Goal: Share content: Share content

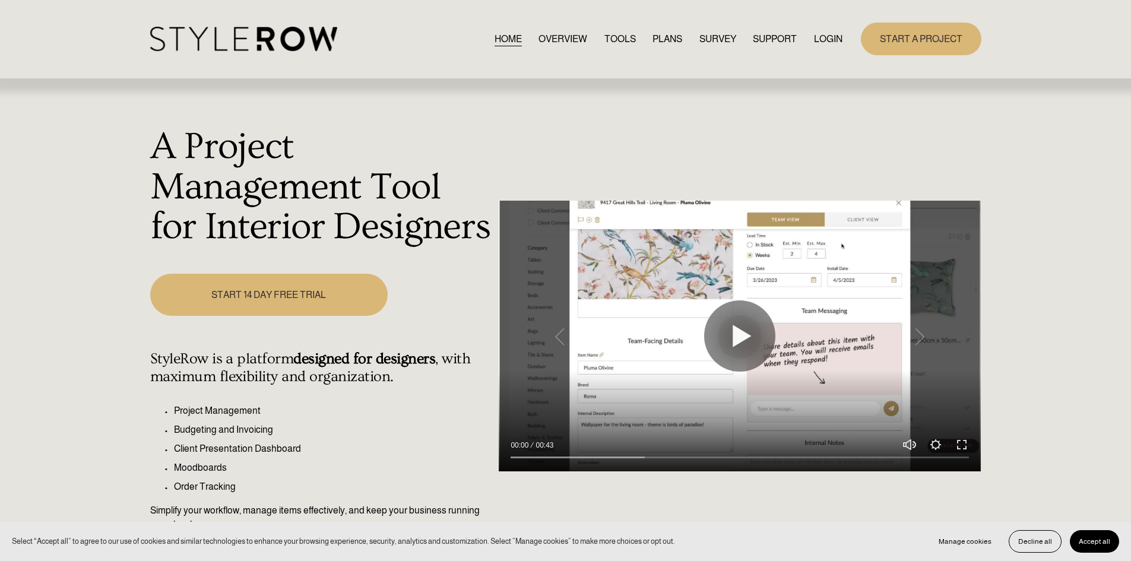
click at [827, 34] on link "LOGIN" at bounding box center [828, 39] width 28 height 16
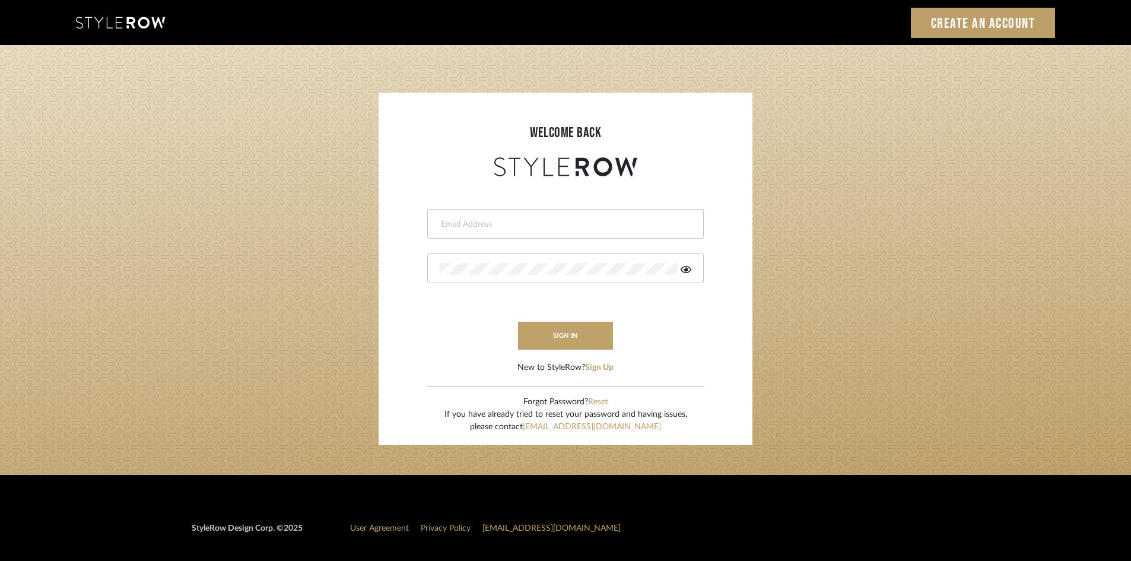
click at [489, 230] on div at bounding box center [565, 224] width 277 height 30
type input "t"
type input "amy.tresbelleinteriors@gmail.com"
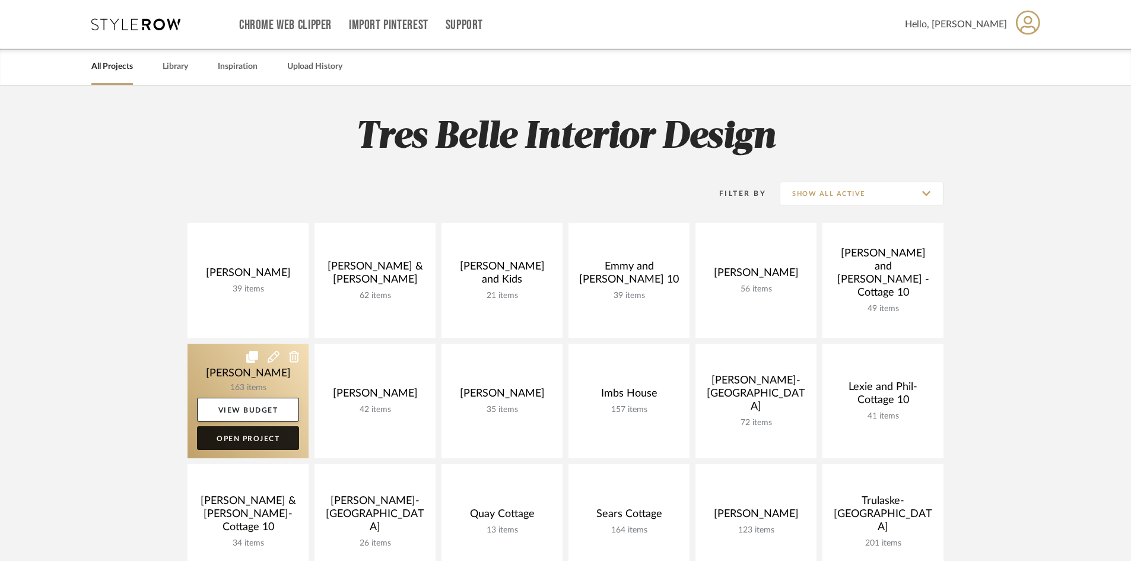
click at [243, 439] on link "Open Project" at bounding box center [248, 438] width 102 height 24
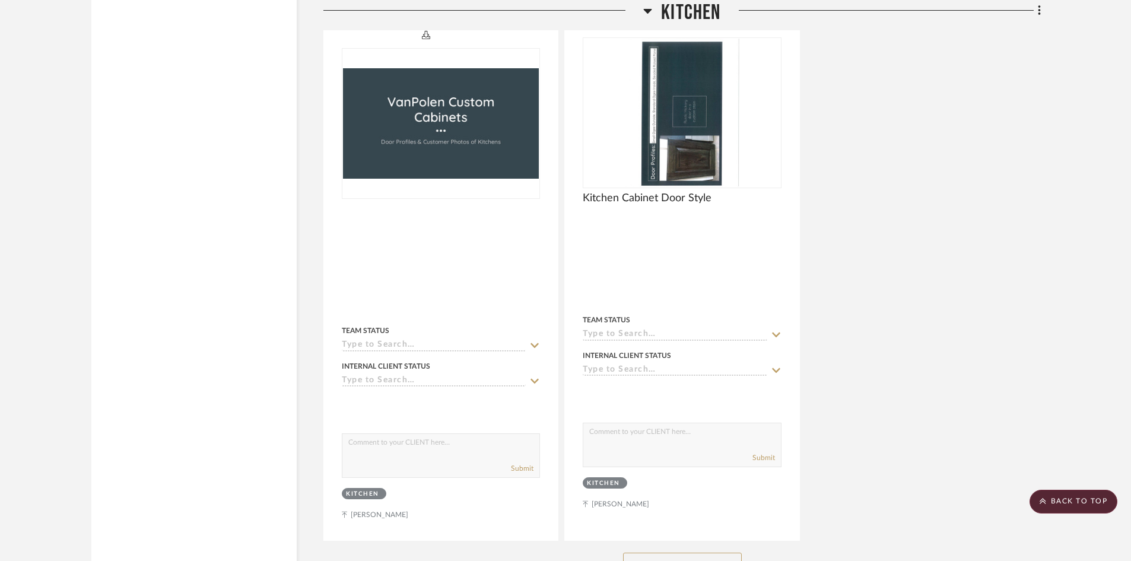
scroll to position [9556, 0]
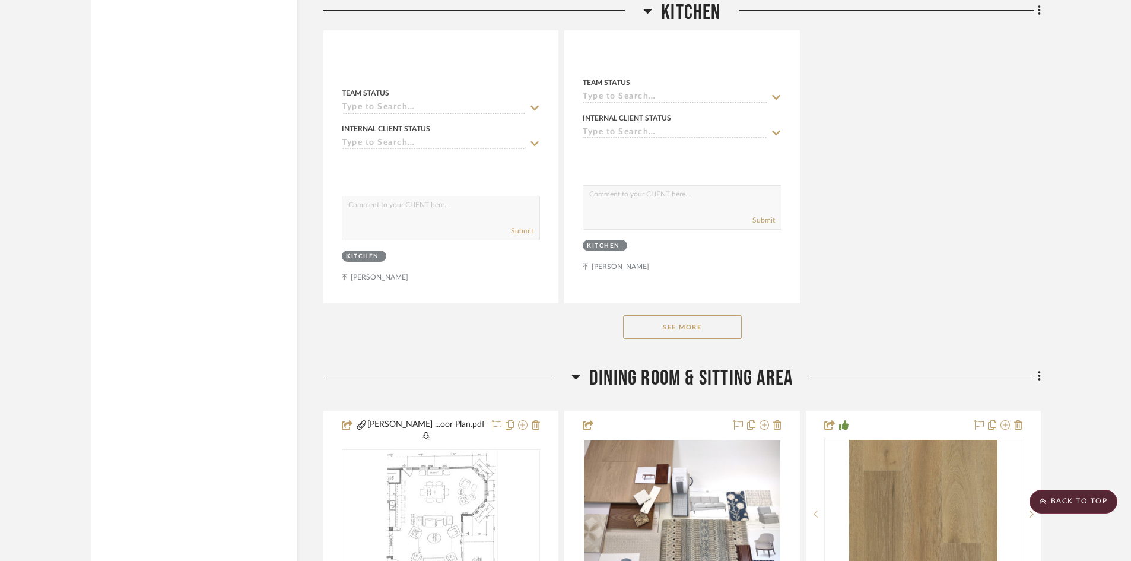
click at [684, 315] on button "See More" at bounding box center [682, 327] width 119 height 24
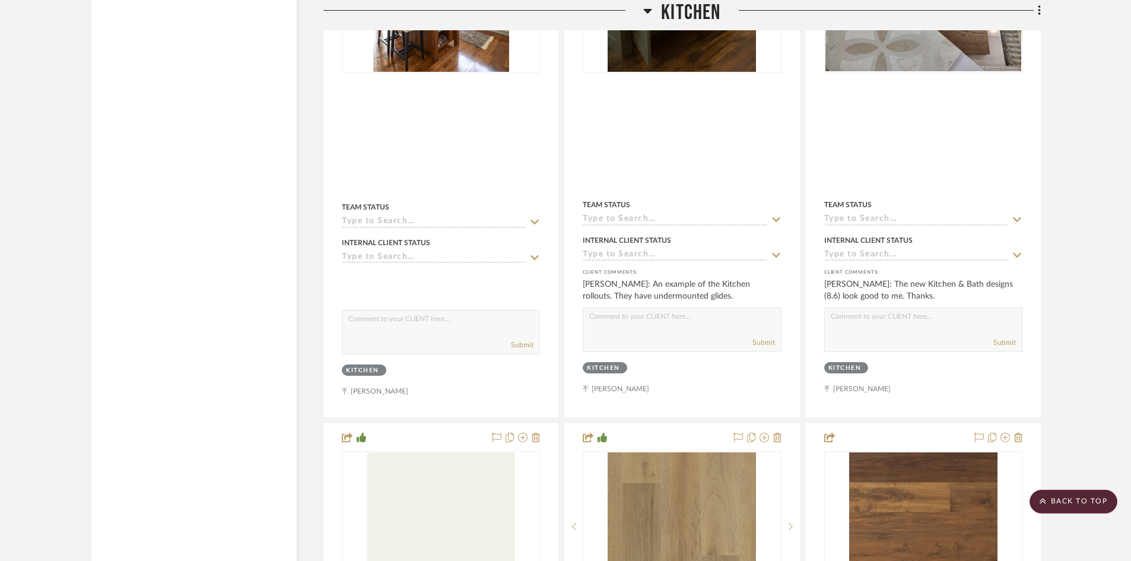
scroll to position [8191, 0]
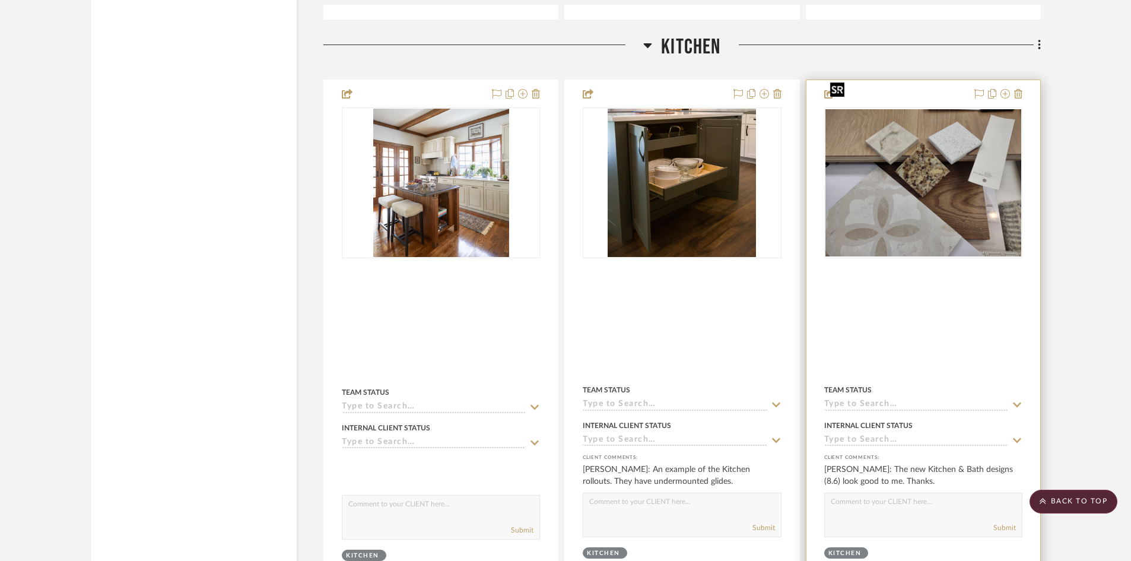
click at [0, 0] on img at bounding box center [0, 0] width 0 height 0
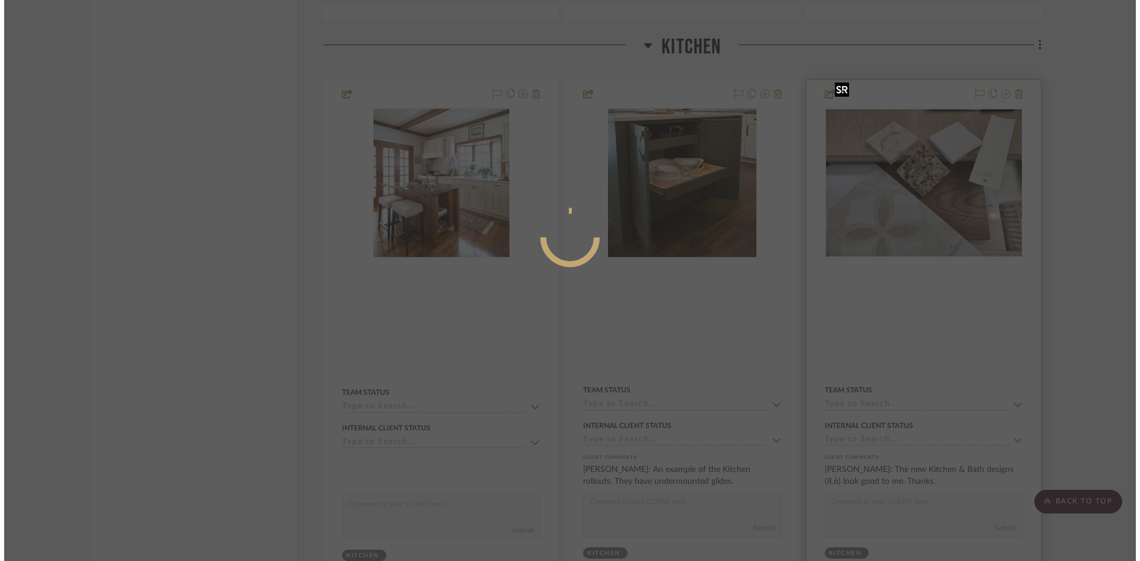
scroll to position [0, 0]
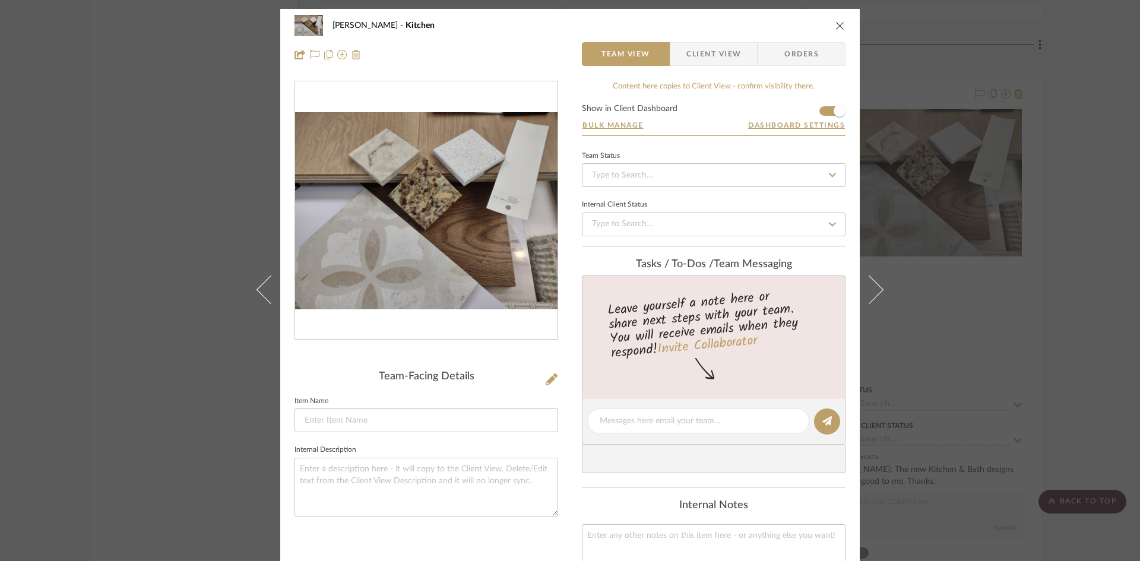
click at [835, 28] on icon "close" at bounding box center [839, 25] width 9 height 9
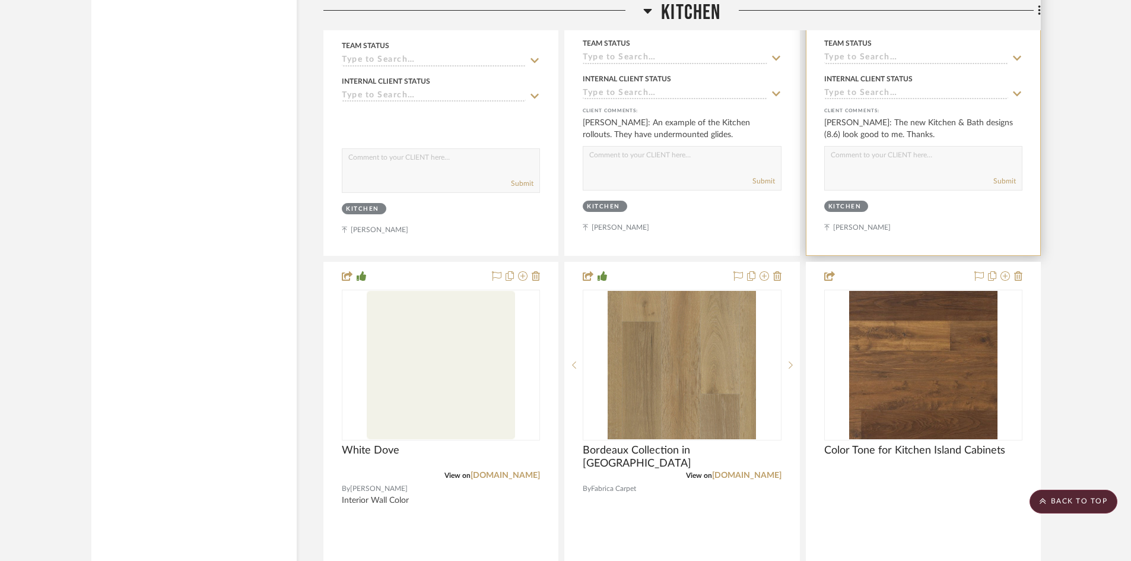
scroll to position [8547, 0]
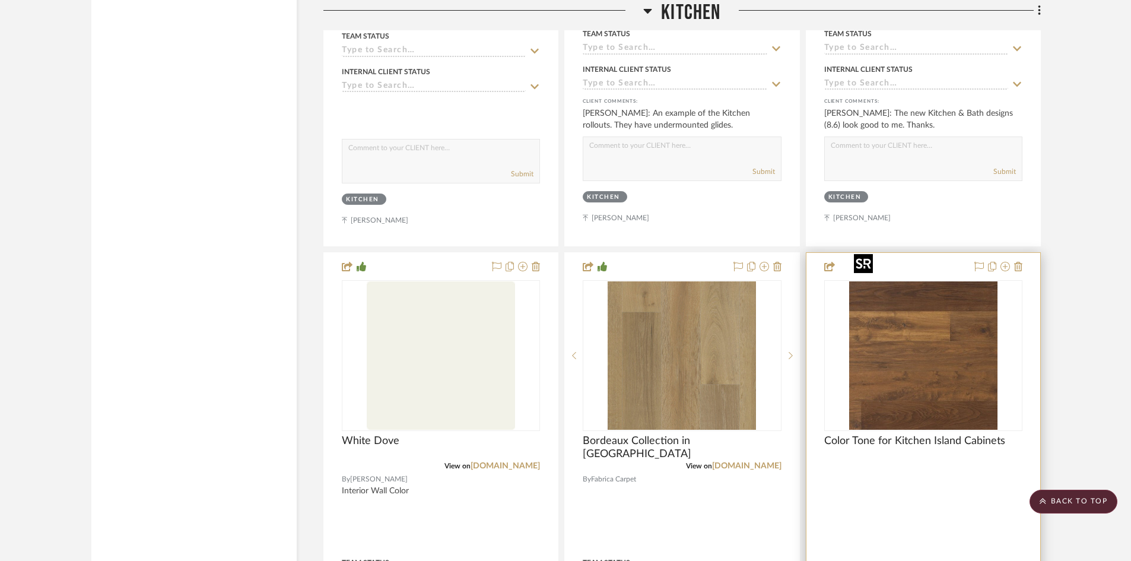
click at [913, 316] on img "0" at bounding box center [923, 355] width 148 height 148
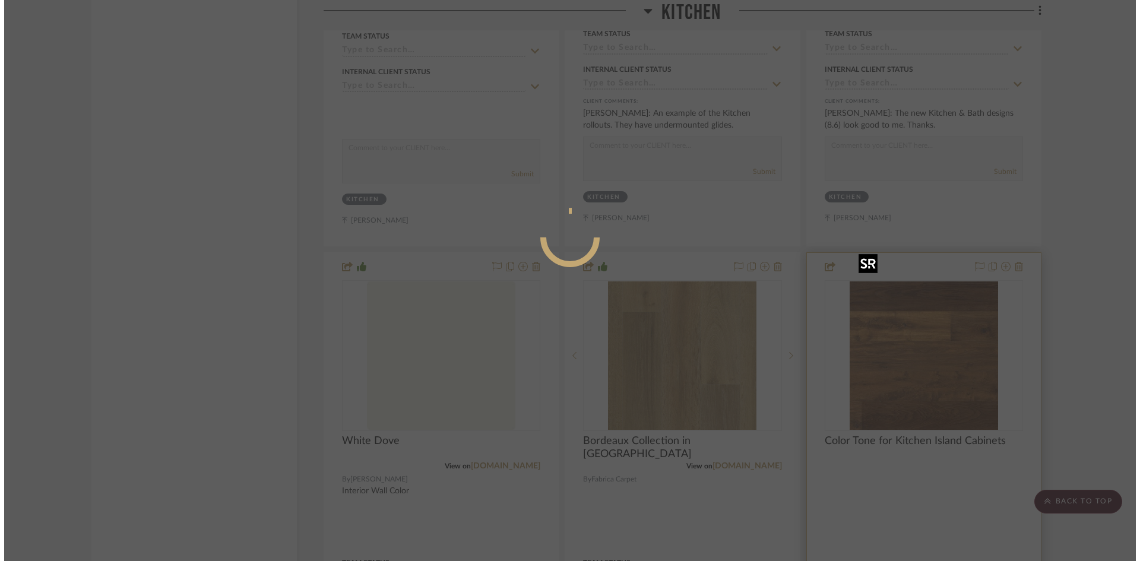
scroll to position [0, 0]
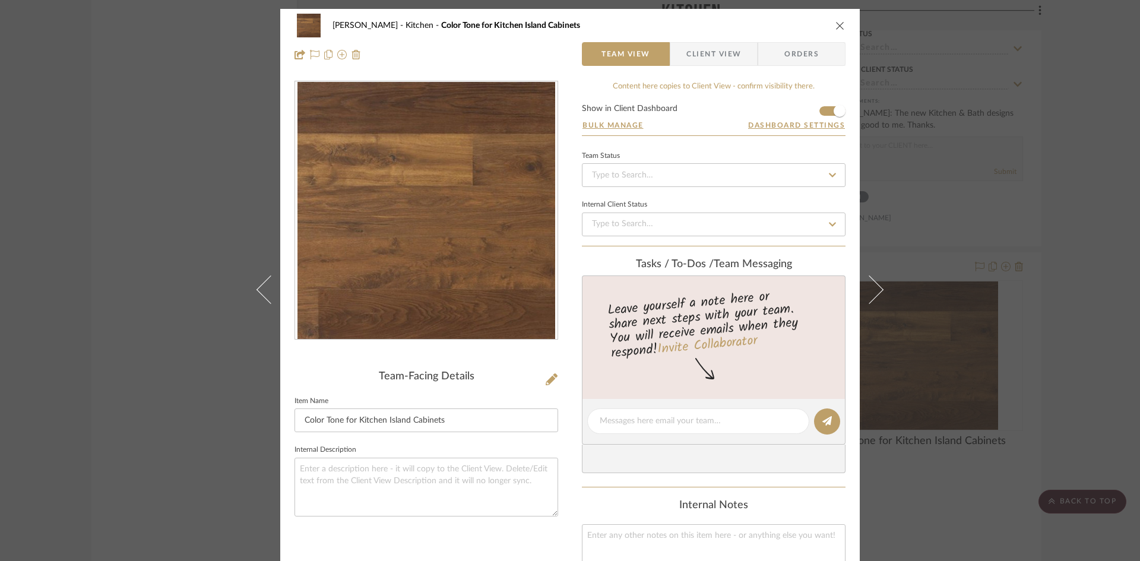
click at [835, 23] on icon "close" at bounding box center [839, 25] width 9 height 9
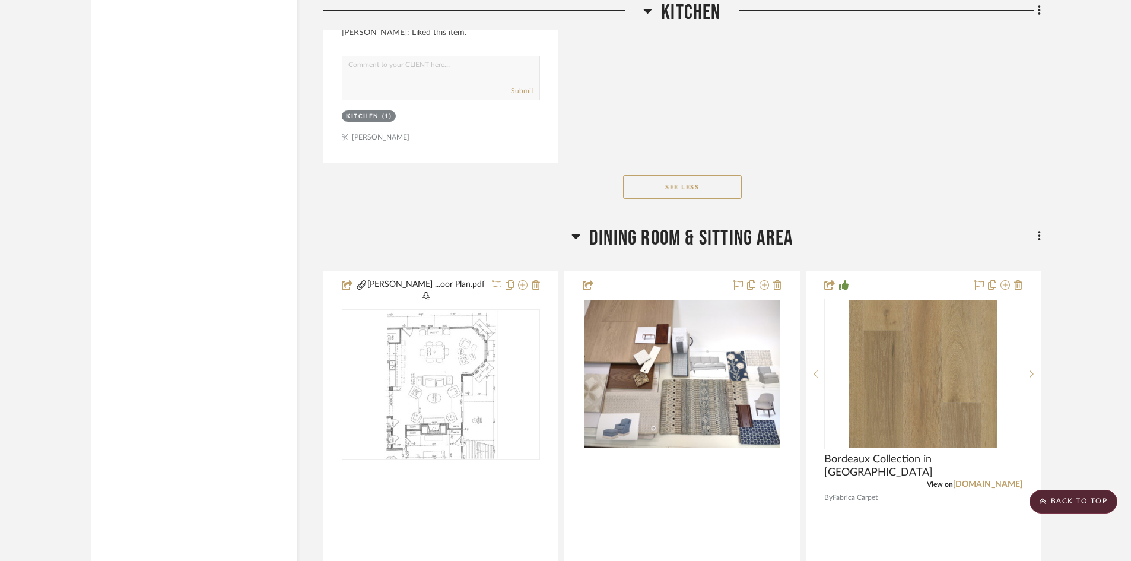
scroll to position [10862, 0]
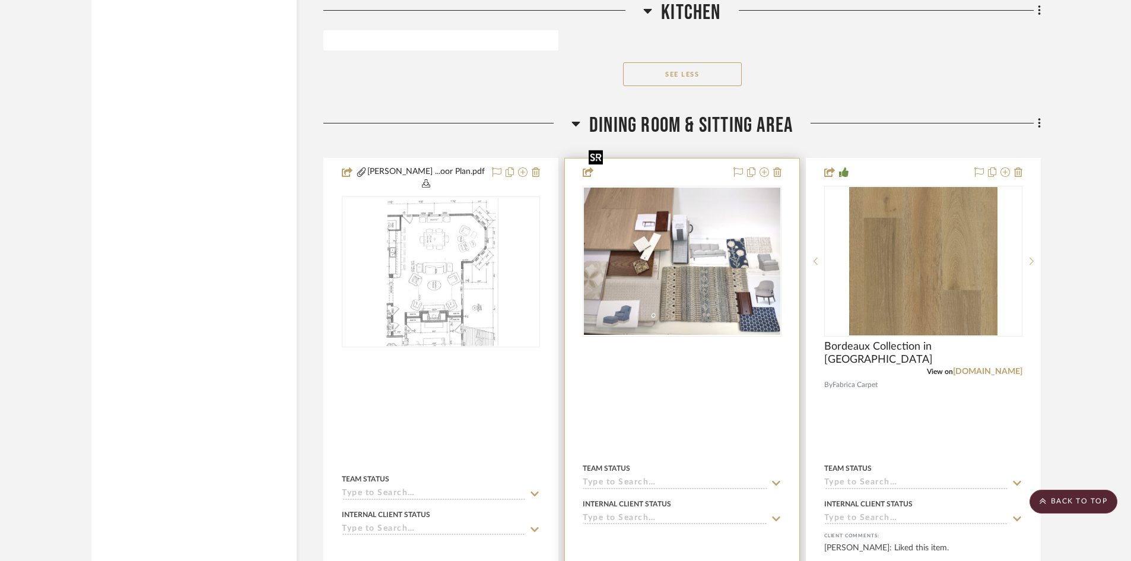
click at [0, 0] on img at bounding box center [0, 0] width 0 height 0
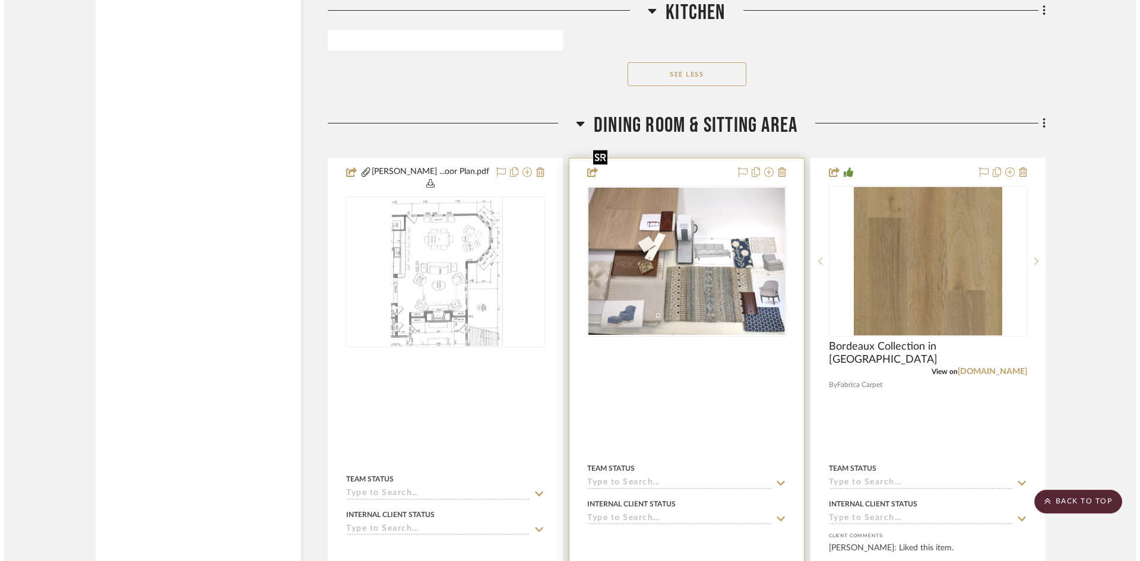
scroll to position [0, 0]
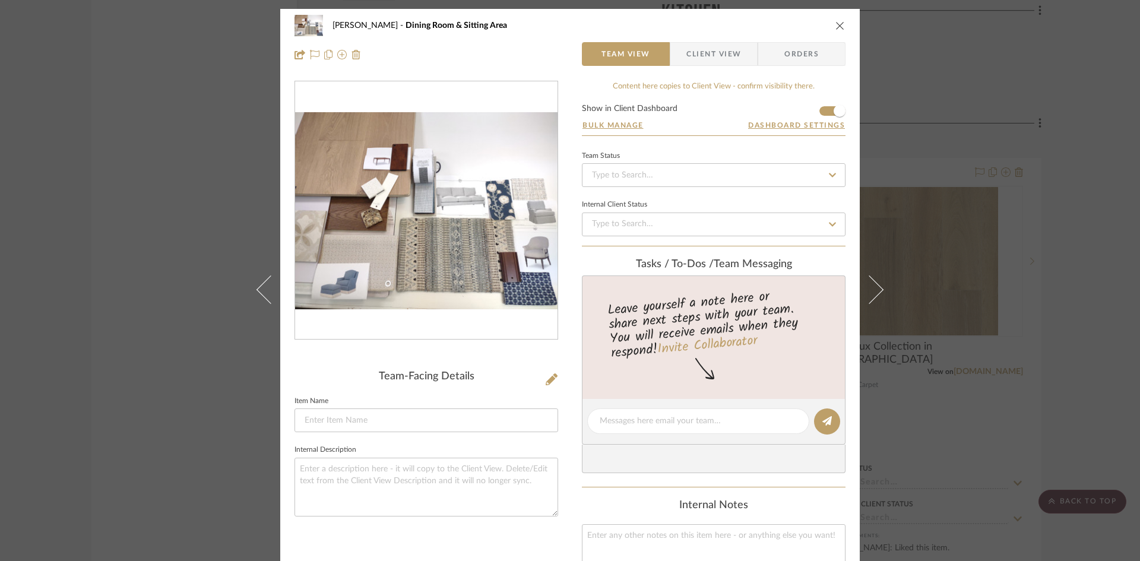
click at [836, 26] on icon "close" at bounding box center [839, 25] width 9 height 9
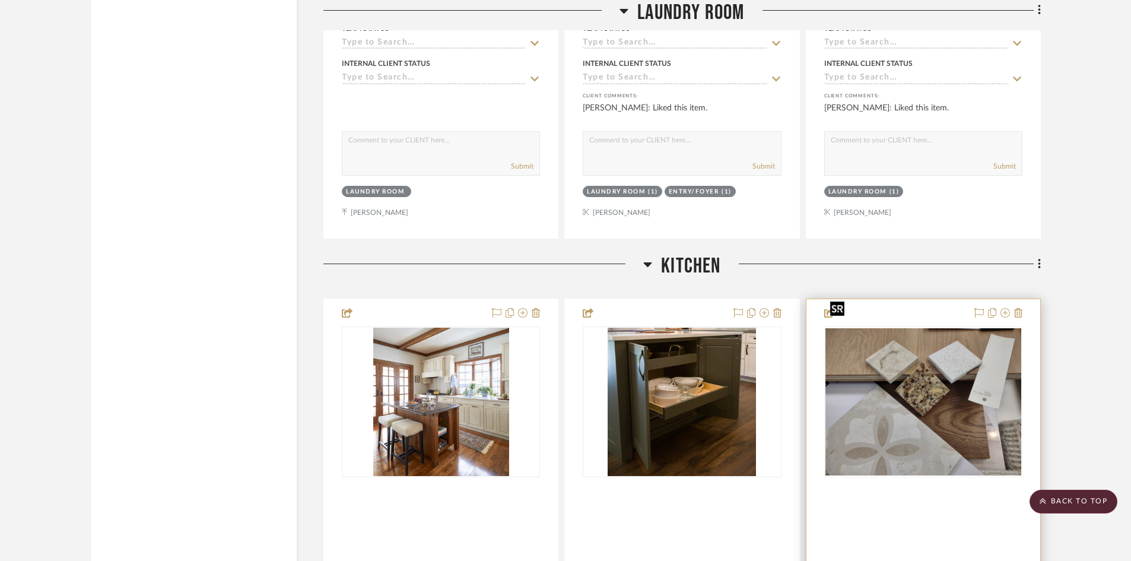
scroll to position [7954, 0]
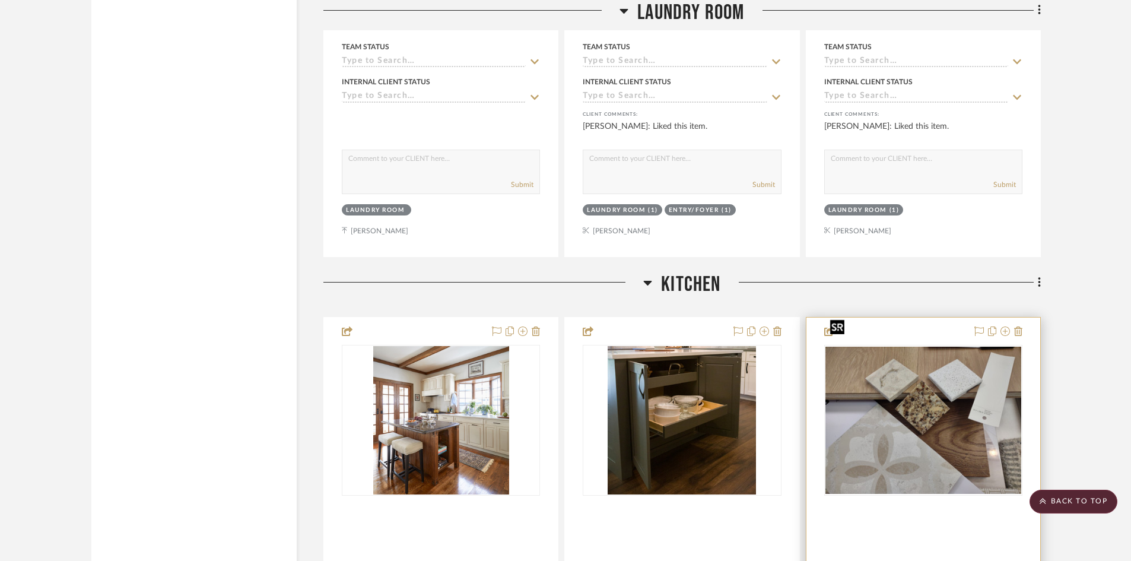
click at [937, 414] on img "0" at bounding box center [924, 420] width 196 height 147
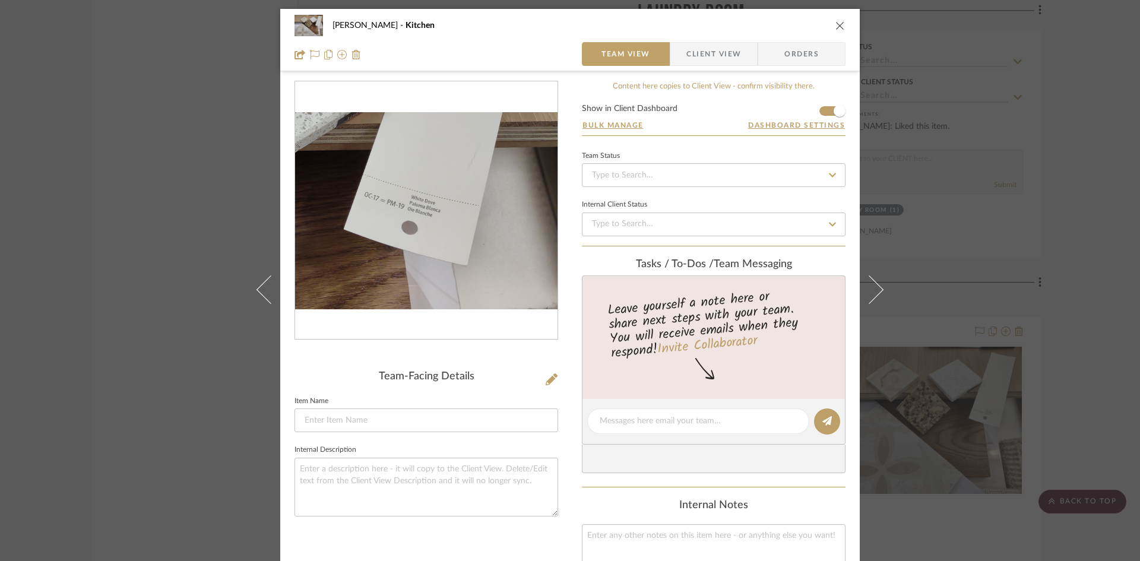
scroll to position [59, 0]
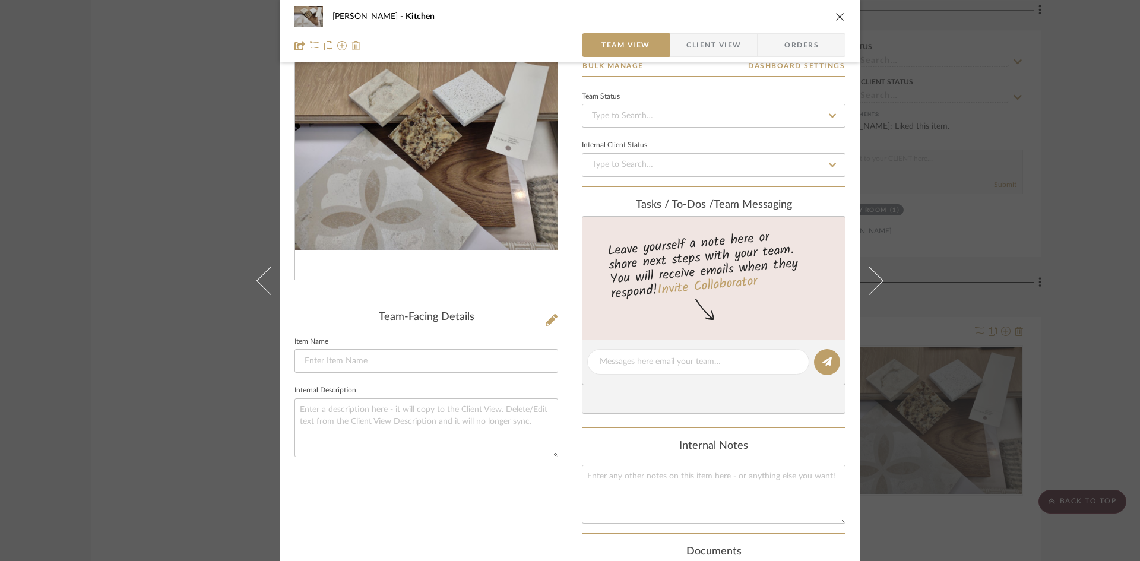
click at [835, 17] on icon "close" at bounding box center [839, 16] width 9 height 9
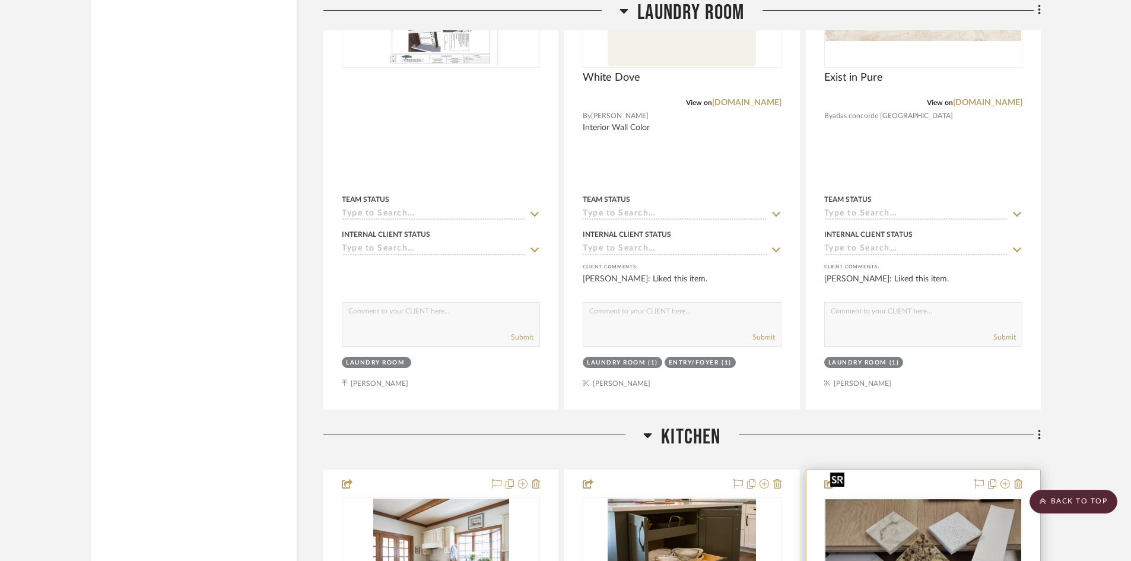
scroll to position [8013, 0]
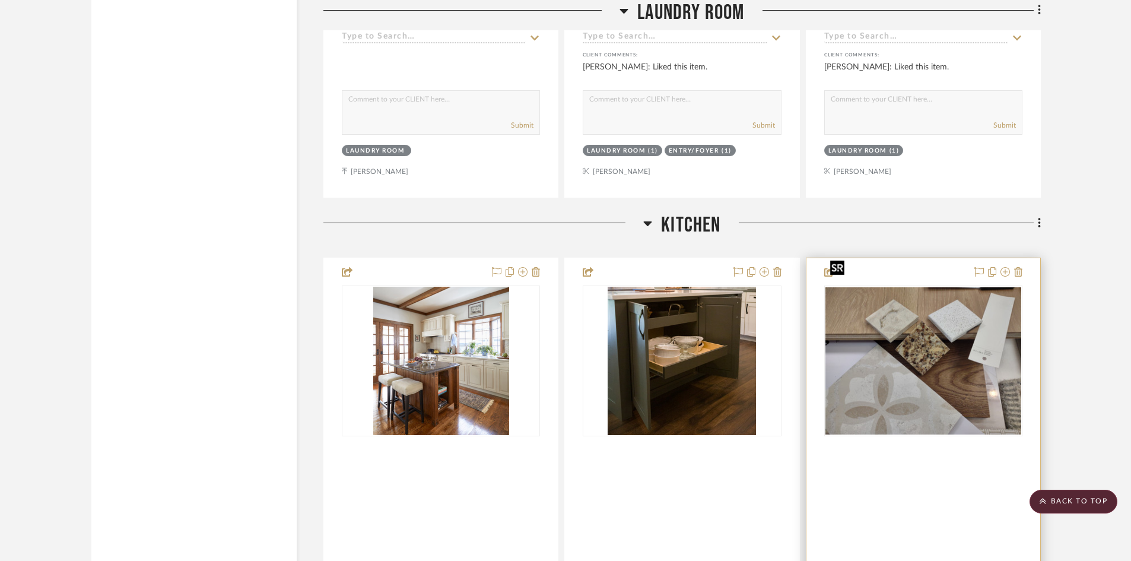
click at [904, 341] on img "0" at bounding box center [924, 360] width 196 height 147
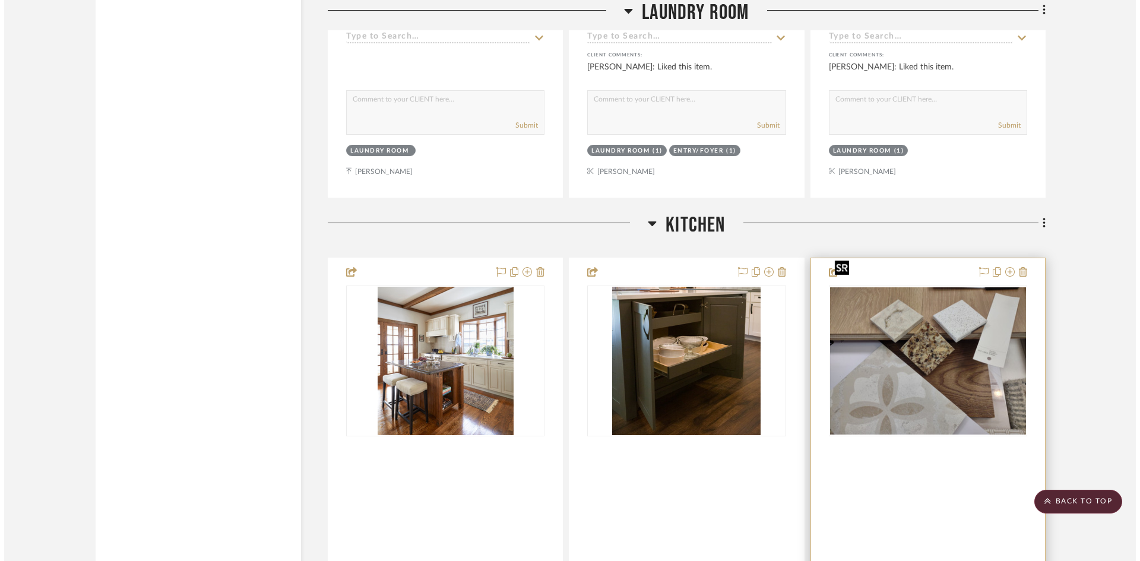
scroll to position [0, 0]
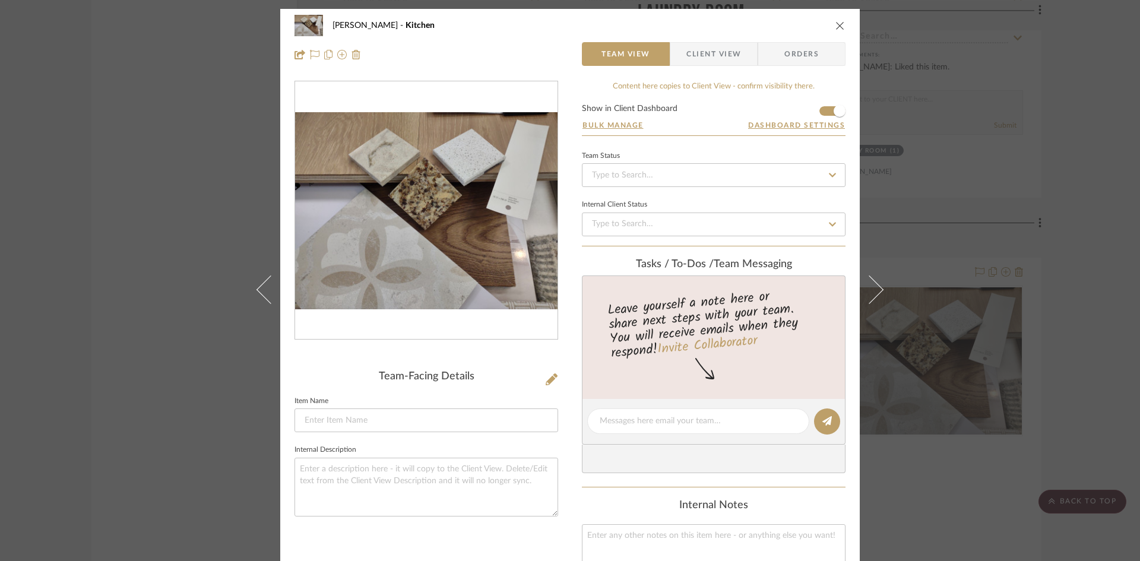
click at [836, 27] on icon "close" at bounding box center [839, 25] width 9 height 9
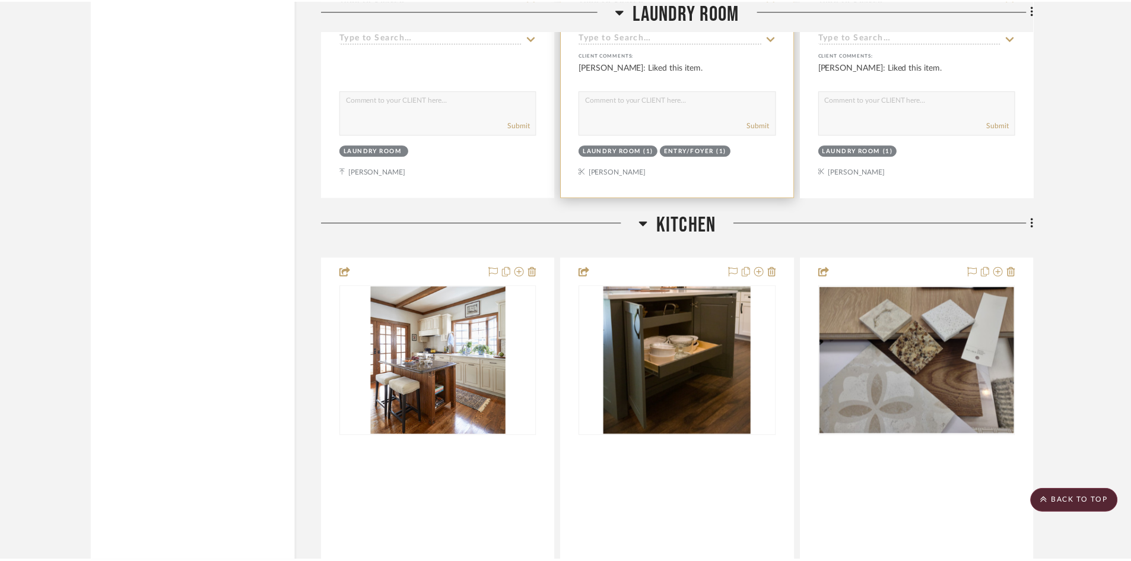
scroll to position [8013, 0]
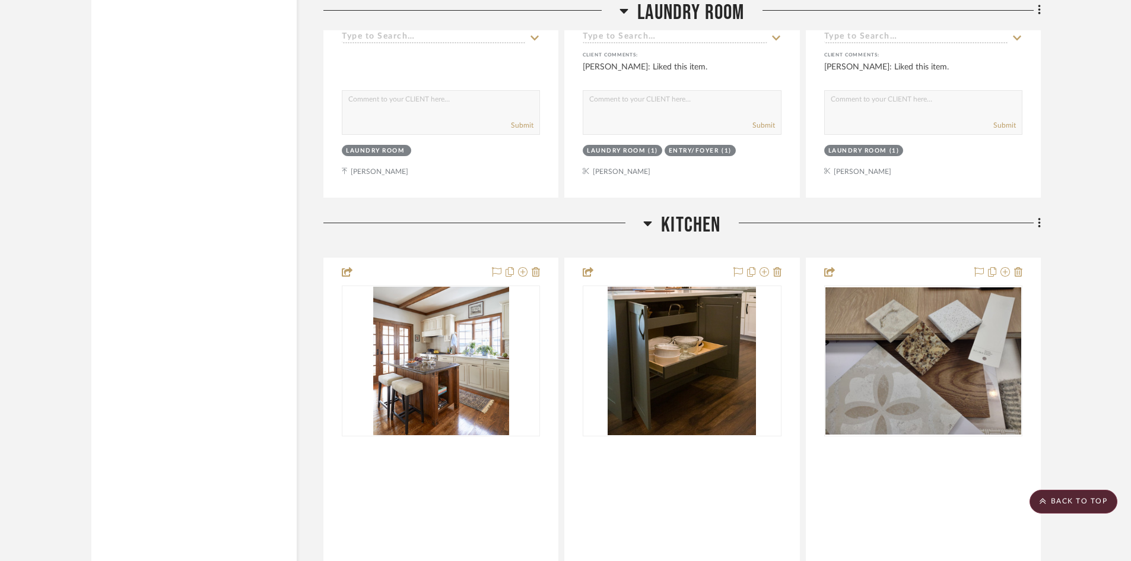
drag, startPoint x: 1087, startPoint y: 501, endPoint x: 857, endPoint y: 344, distance: 279.1
click at [1087, 500] on scroll-to-top-button "BACK TO TOP" at bounding box center [1074, 502] width 88 height 24
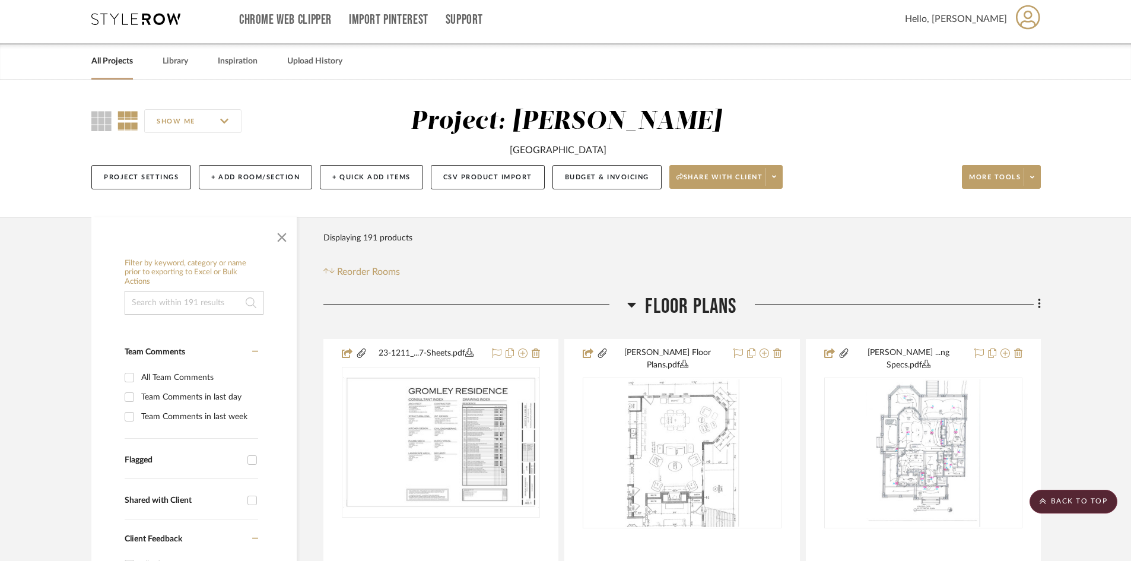
scroll to position [0, 0]
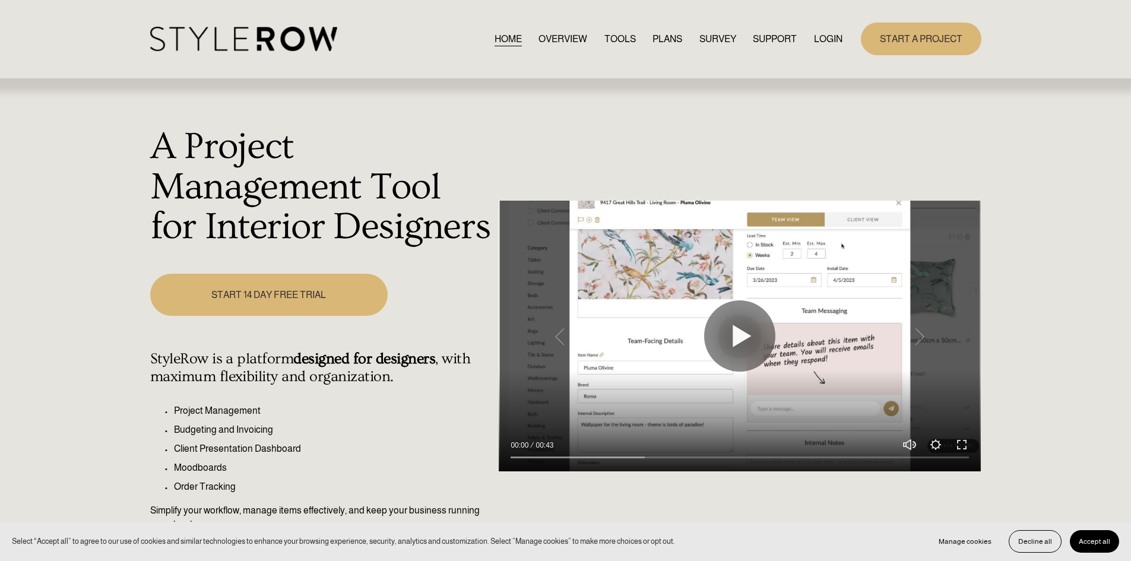
click at [831, 36] on link "LOGIN" at bounding box center [828, 39] width 28 height 16
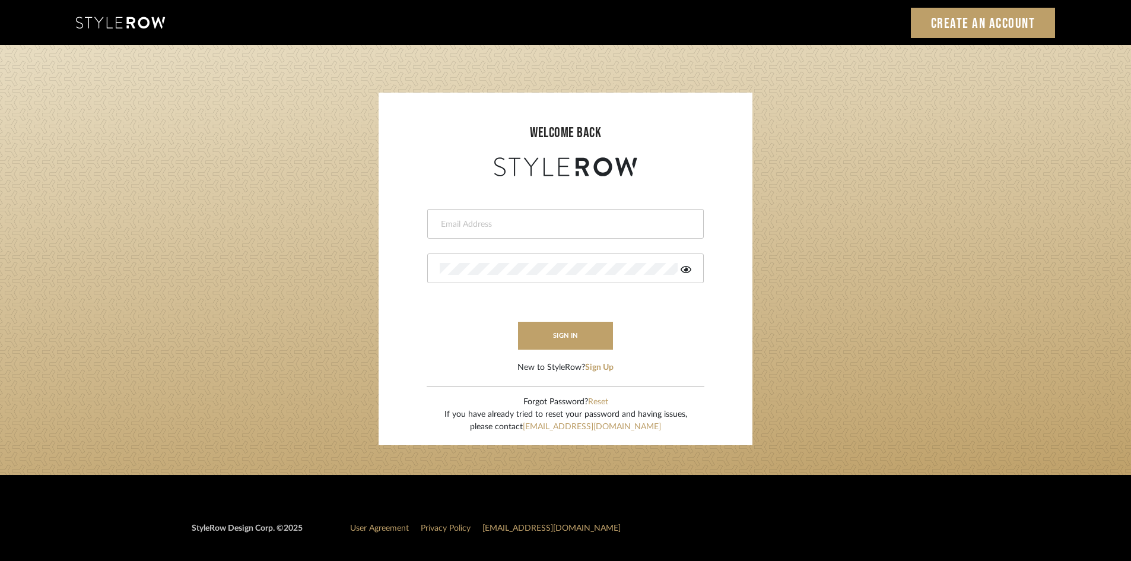
click at [491, 224] on input "email" at bounding box center [564, 224] width 249 height 12
type input "amy.tresbelleinteriors@gmail.com"
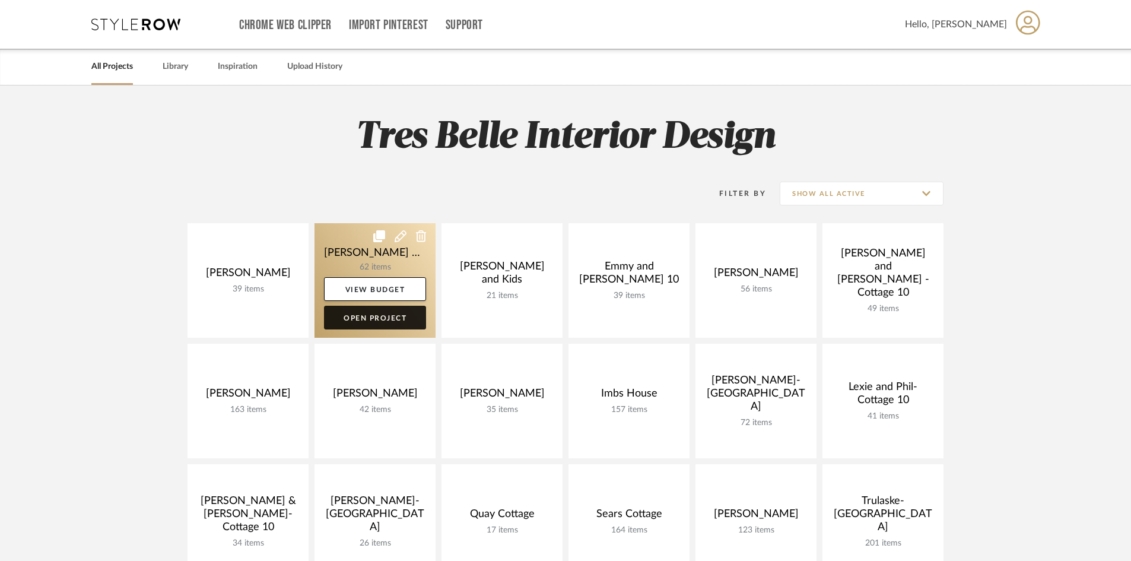
click at [358, 317] on link "Open Project" at bounding box center [375, 318] width 102 height 24
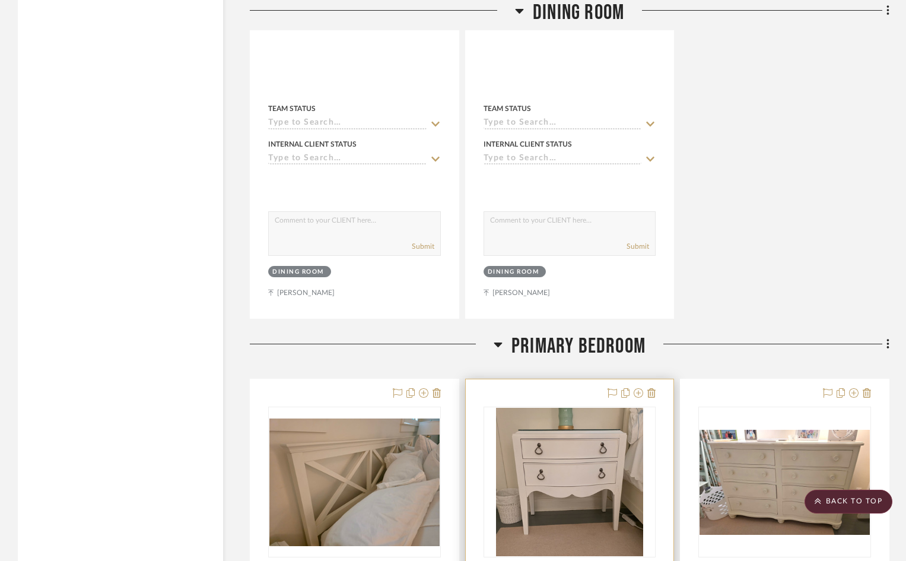
scroll to position [4155, 0]
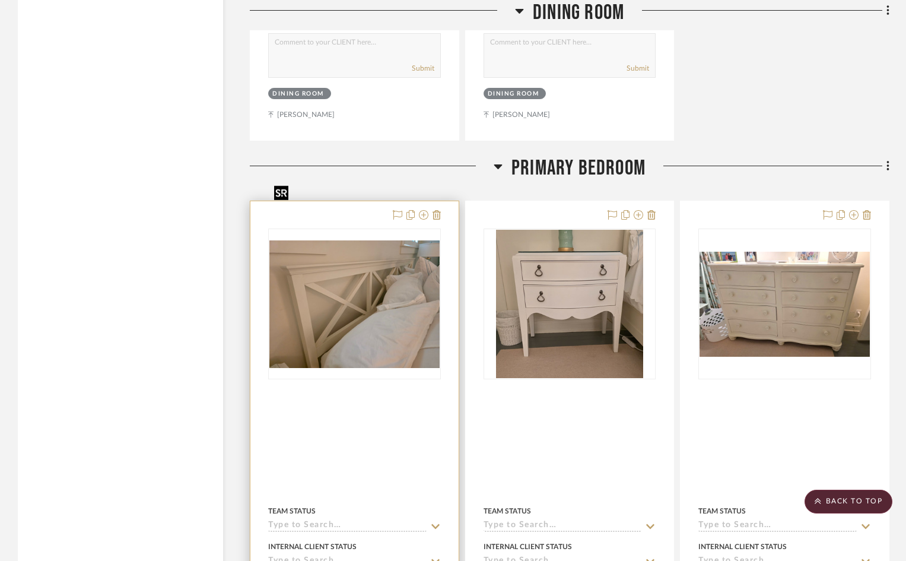
click at [346, 240] on img "0" at bounding box center [354, 304] width 170 height 128
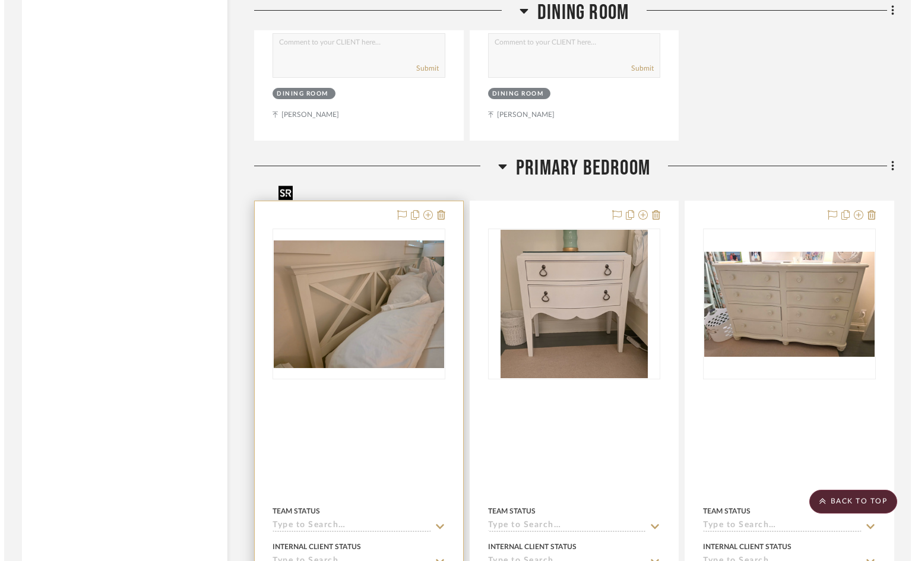
scroll to position [0, 0]
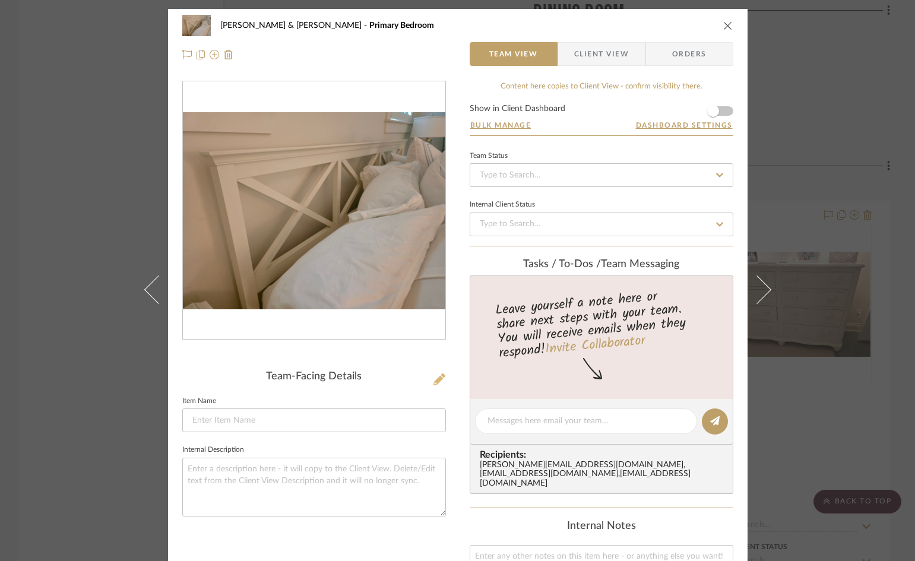
click at [434, 380] on icon at bounding box center [439, 379] width 12 height 12
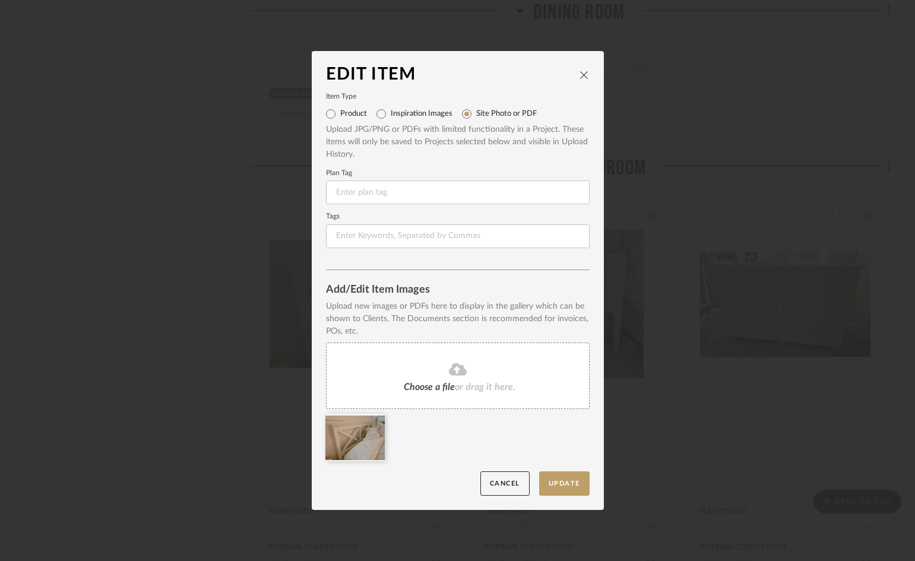
click at [581, 72] on icon "close" at bounding box center [583, 74] width 9 height 9
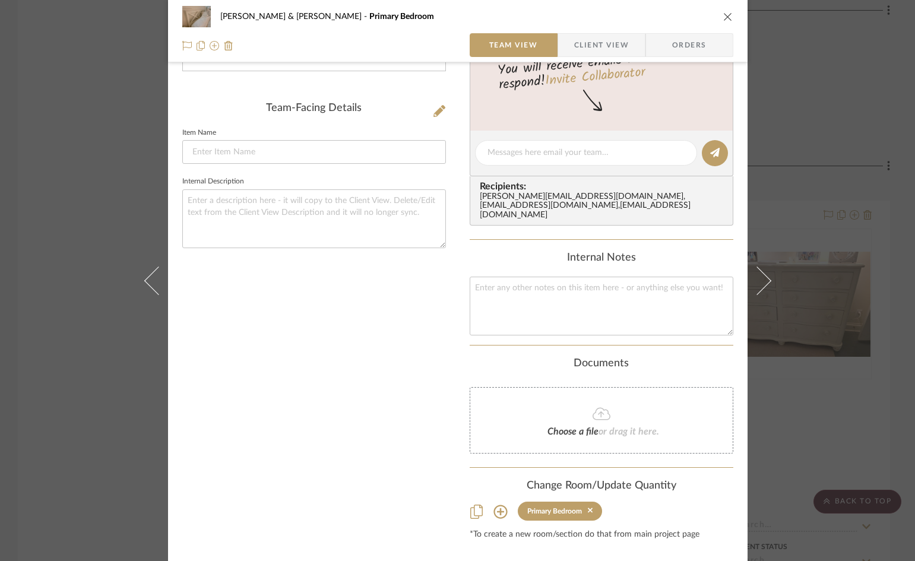
scroll to position [285, 0]
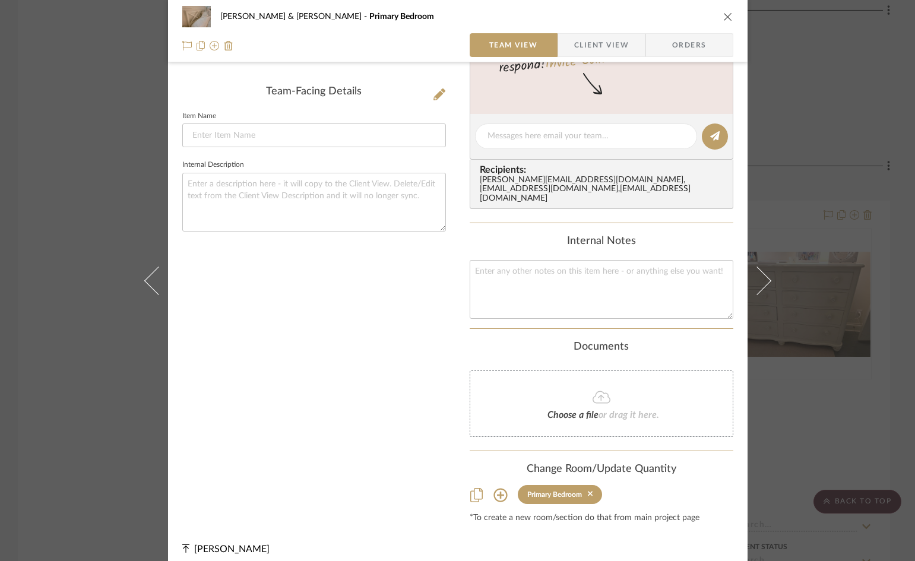
click at [497, 488] on icon at bounding box center [500, 495] width 14 height 14
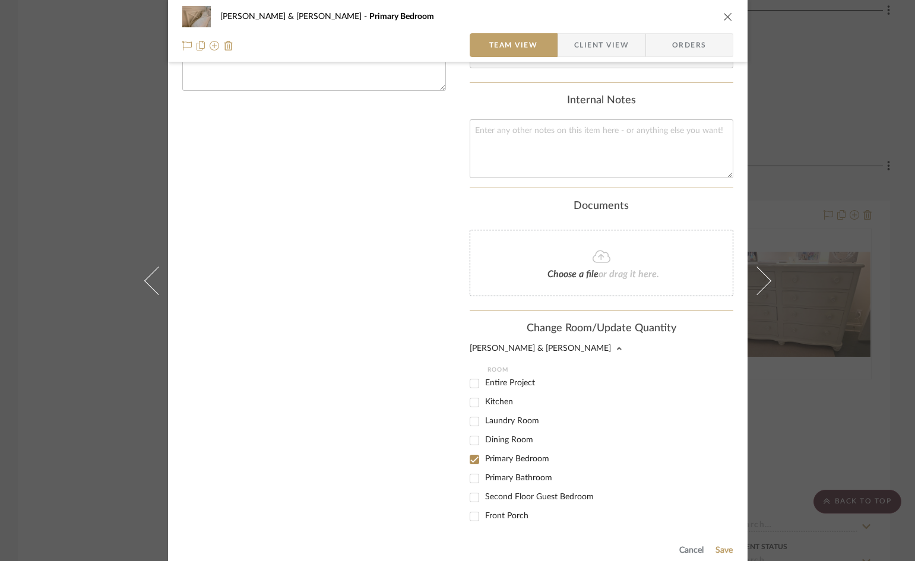
scroll to position [463, 0]
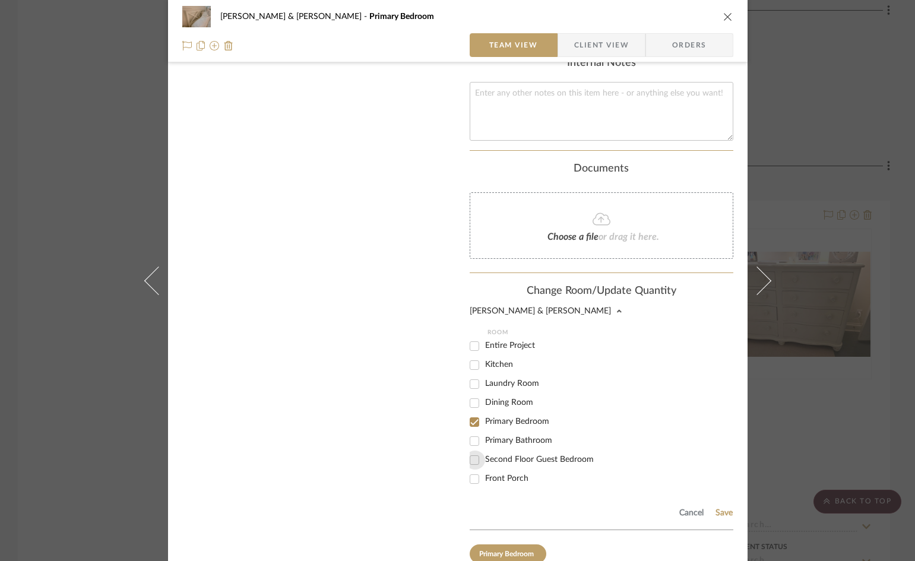
click at [469, 452] on input "Second Floor Guest Bedroom" at bounding box center [474, 460] width 19 height 19
checkbox input "true"
click at [471, 413] on input "Primary Bedroom" at bounding box center [474, 422] width 19 height 19
checkbox input "false"
click at [720, 508] on button "Save" at bounding box center [724, 512] width 18 height 9
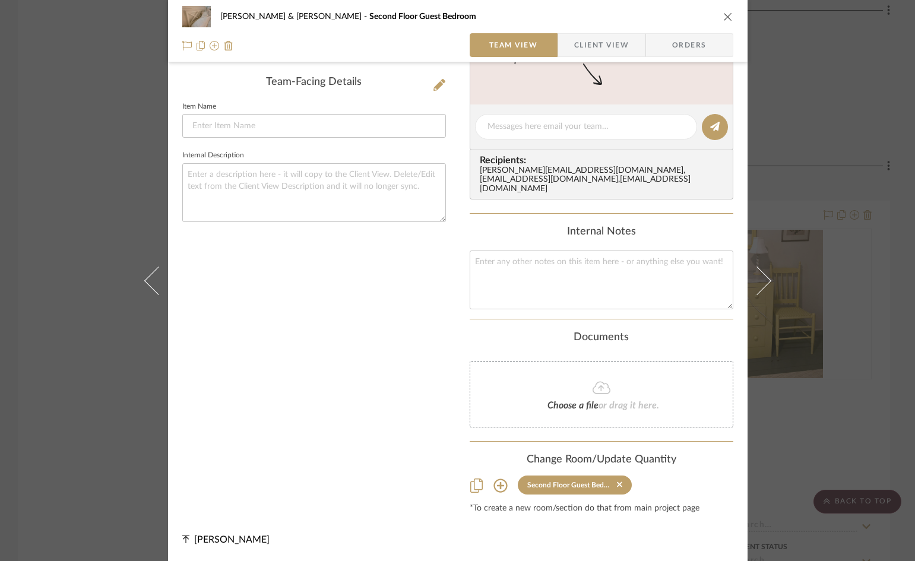
scroll to position [285, 0]
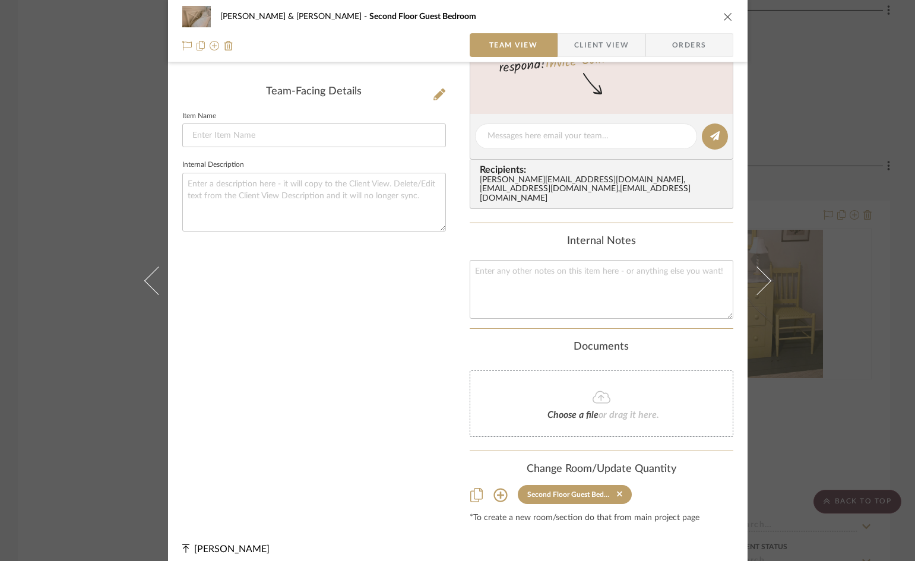
click at [724, 15] on icon "close" at bounding box center [727, 16] width 9 height 9
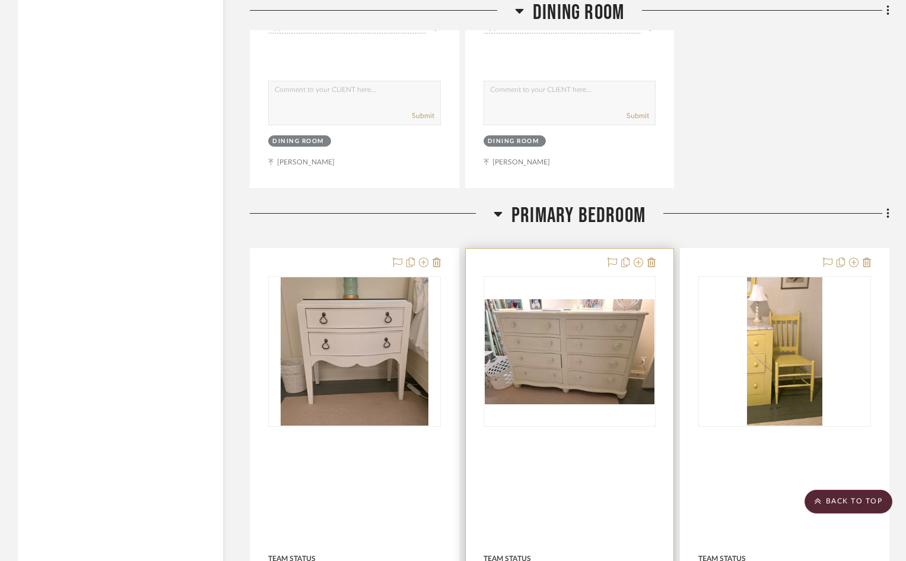
scroll to position [4036, 0]
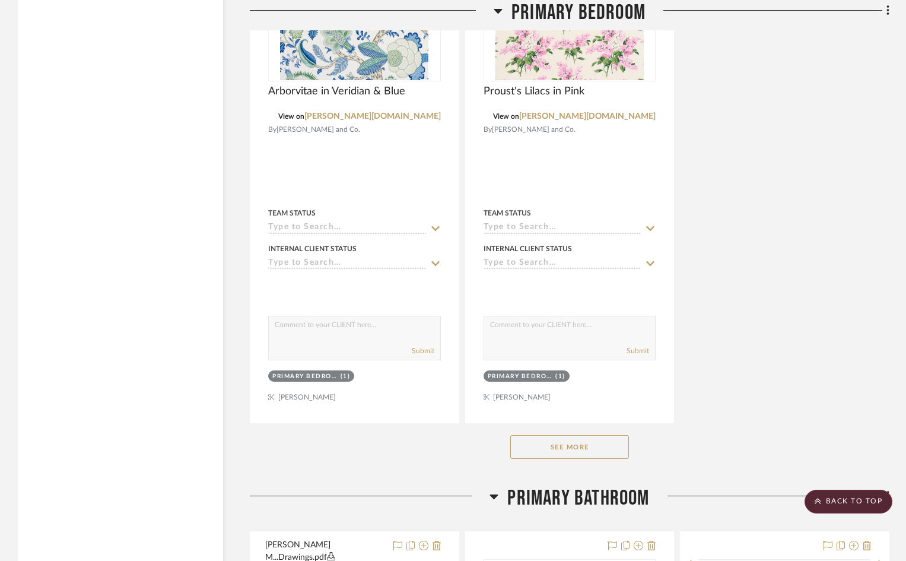
scroll to position [5639, 0]
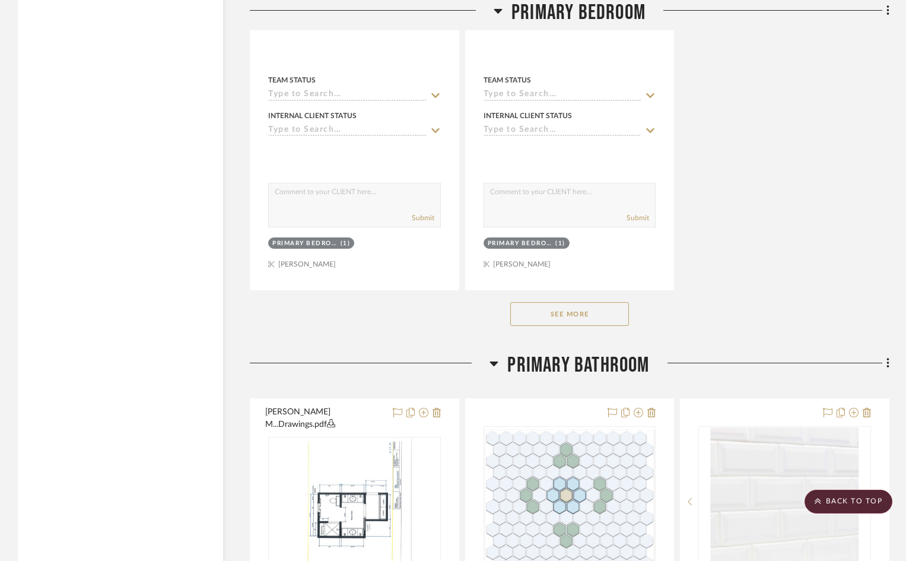
click at [579, 302] on button "See More" at bounding box center [569, 314] width 119 height 24
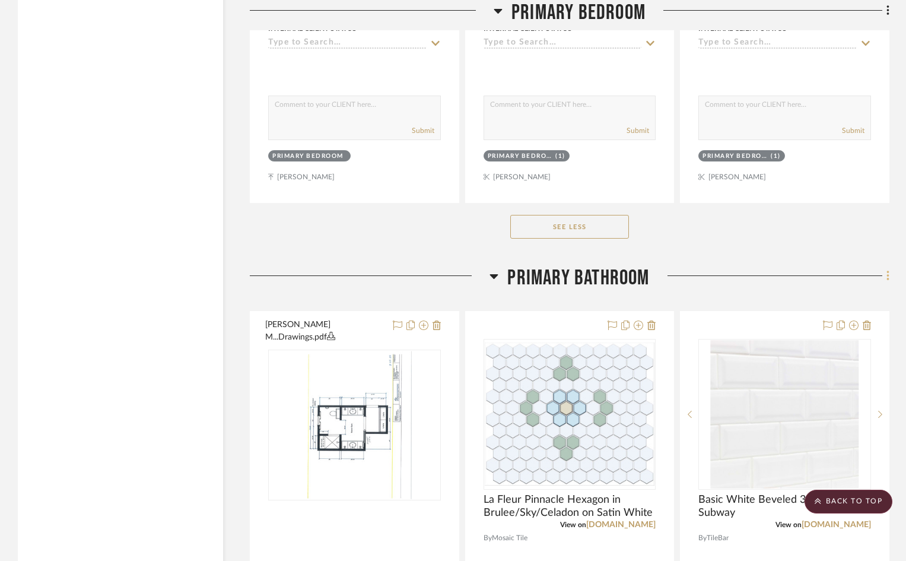
scroll to position [7835, 0]
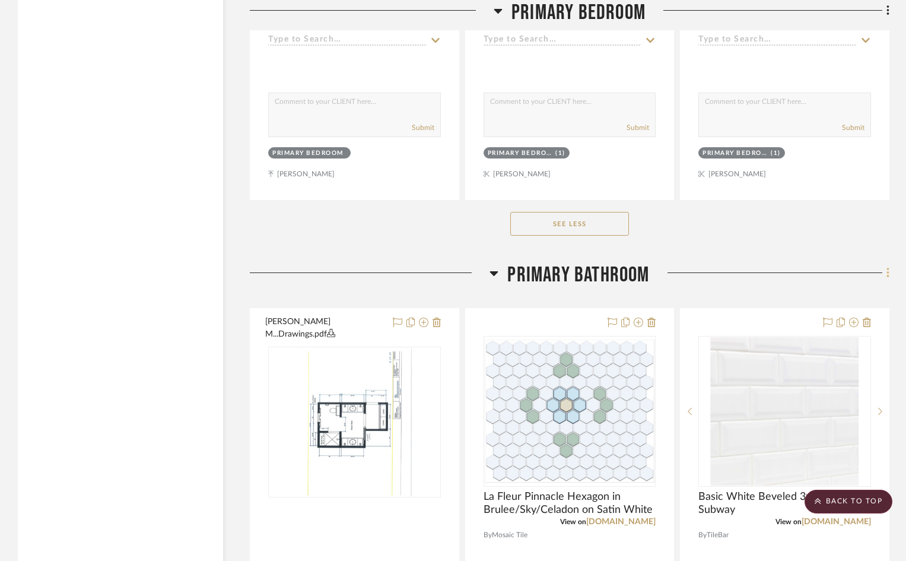
click at [885, 264] on fa-icon at bounding box center [887, 274] width 8 height 20
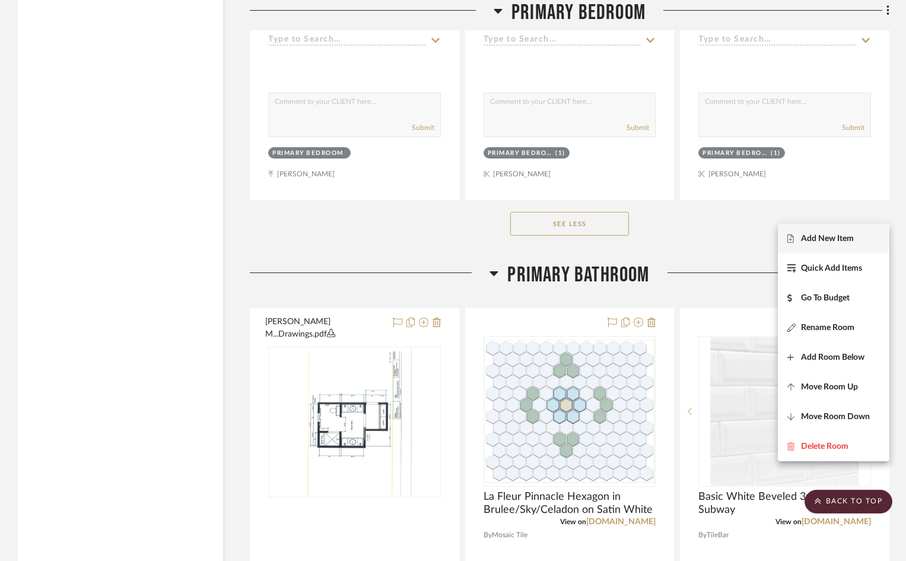
click at [823, 238] on span "Add New Item" at bounding box center [827, 239] width 53 height 10
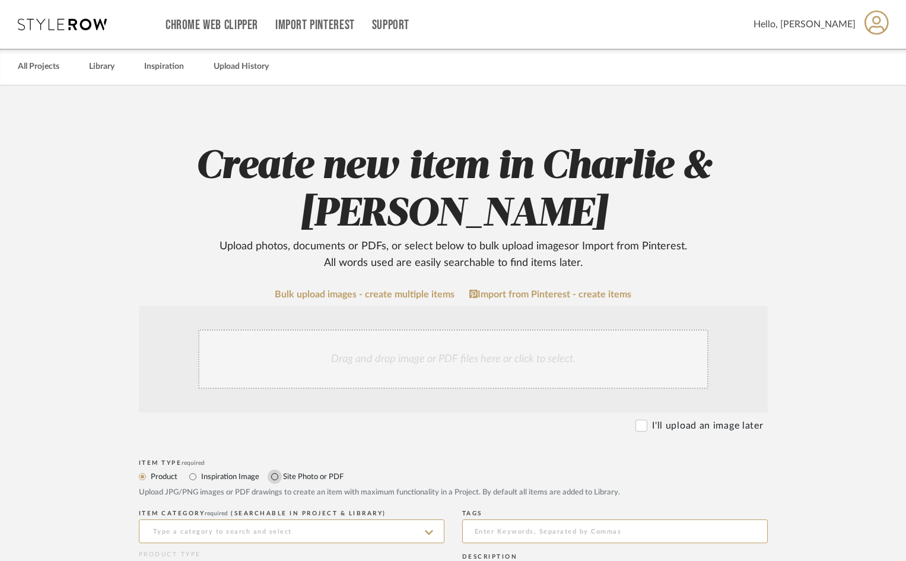
click at [275, 475] on input "Site Photo or PDF" at bounding box center [275, 477] width 14 height 14
radio input "true"
click at [281, 372] on div "Drag and drop image or PDF files here or click to select." at bounding box center [453, 358] width 510 height 59
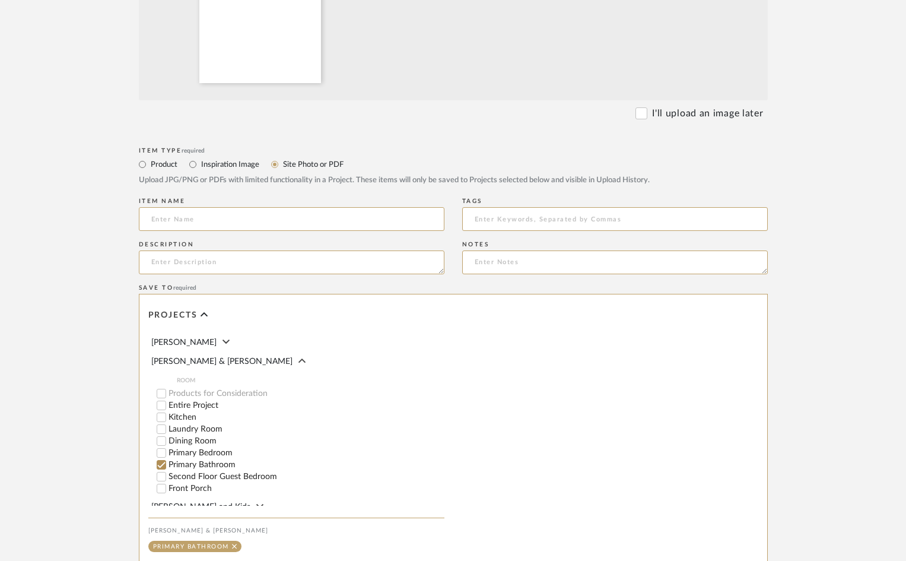
scroll to position [585, 0]
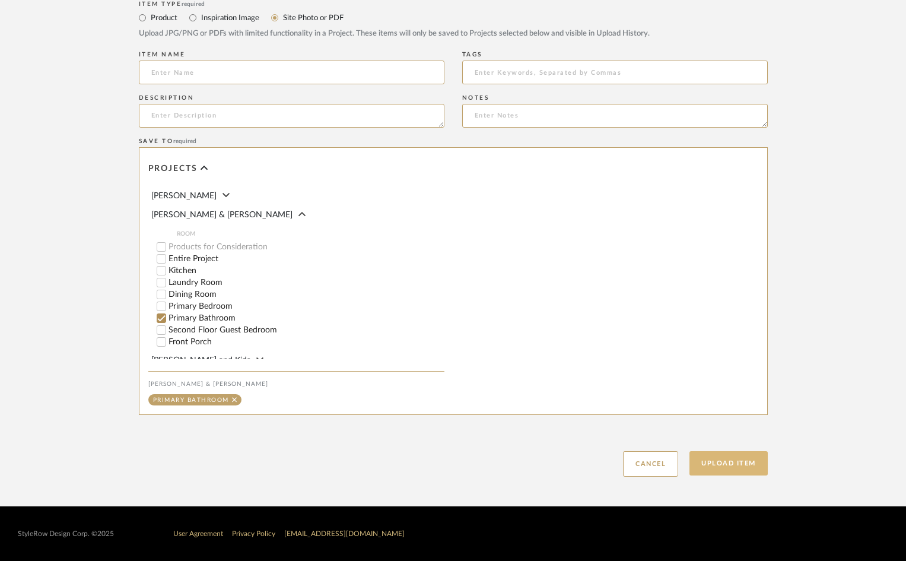
click at [725, 466] on button "Upload Item" at bounding box center [729, 463] width 78 height 24
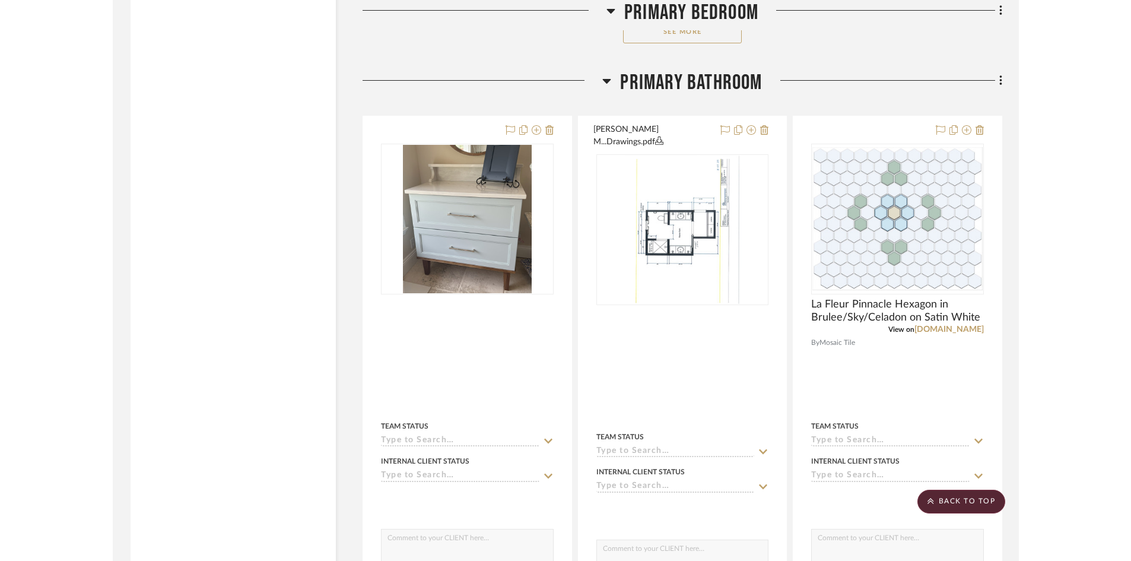
scroll to position [5922, 0]
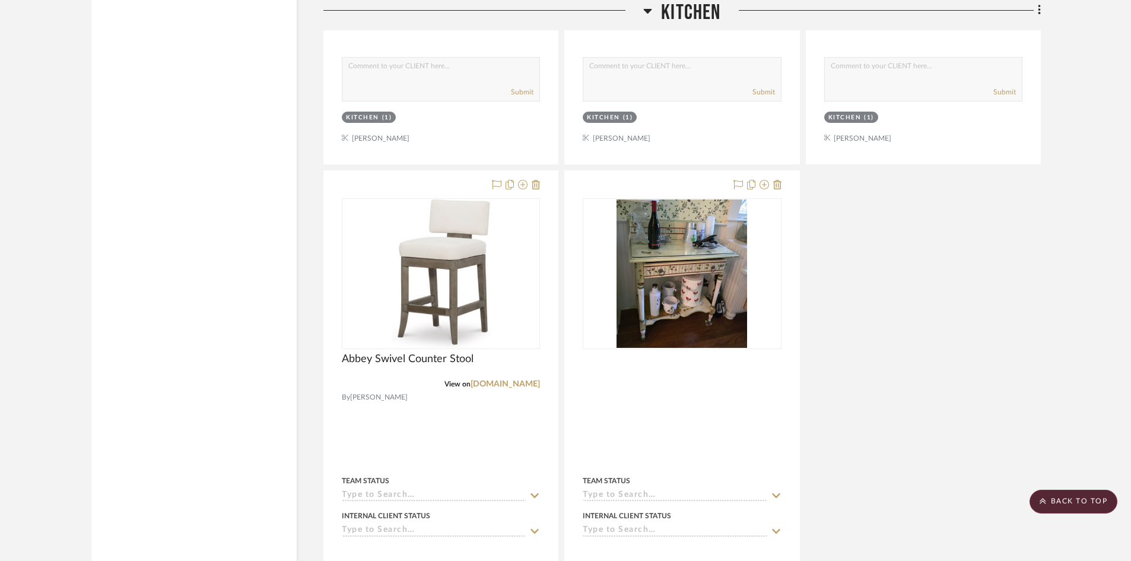
scroll to position [1484, 0]
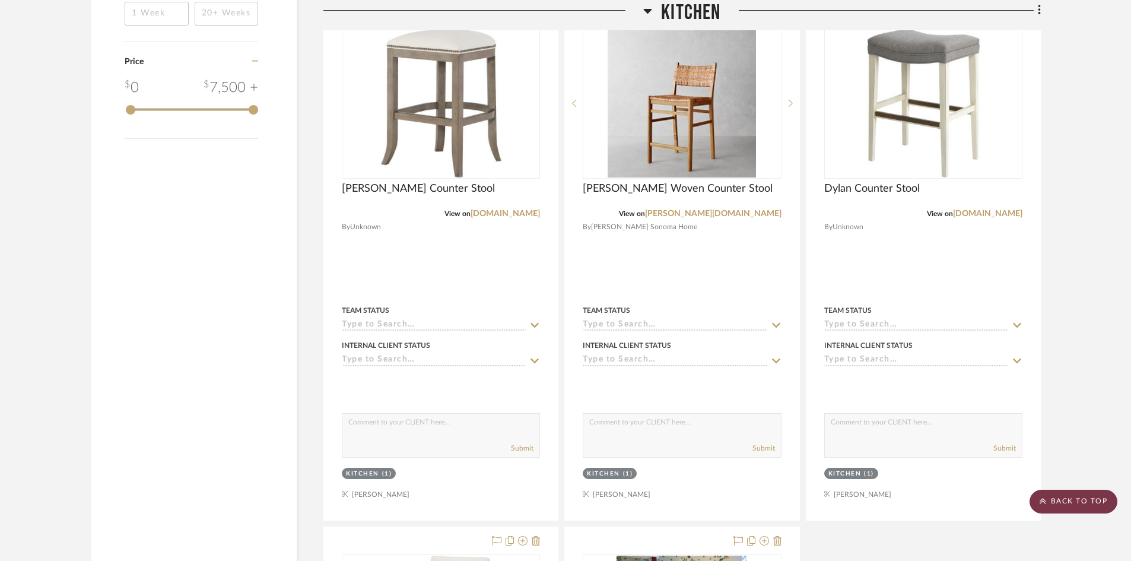
click at [1086, 500] on scroll-to-top-button "BACK TO TOP" at bounding box center [1074, 502] width 88 height 24
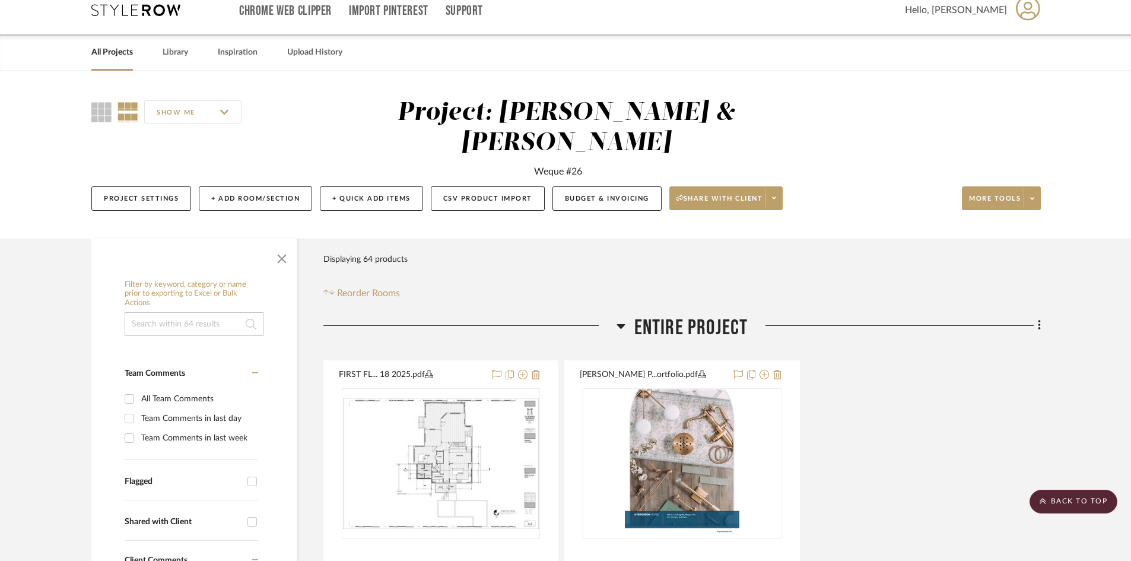
scroll to position [0, 0]
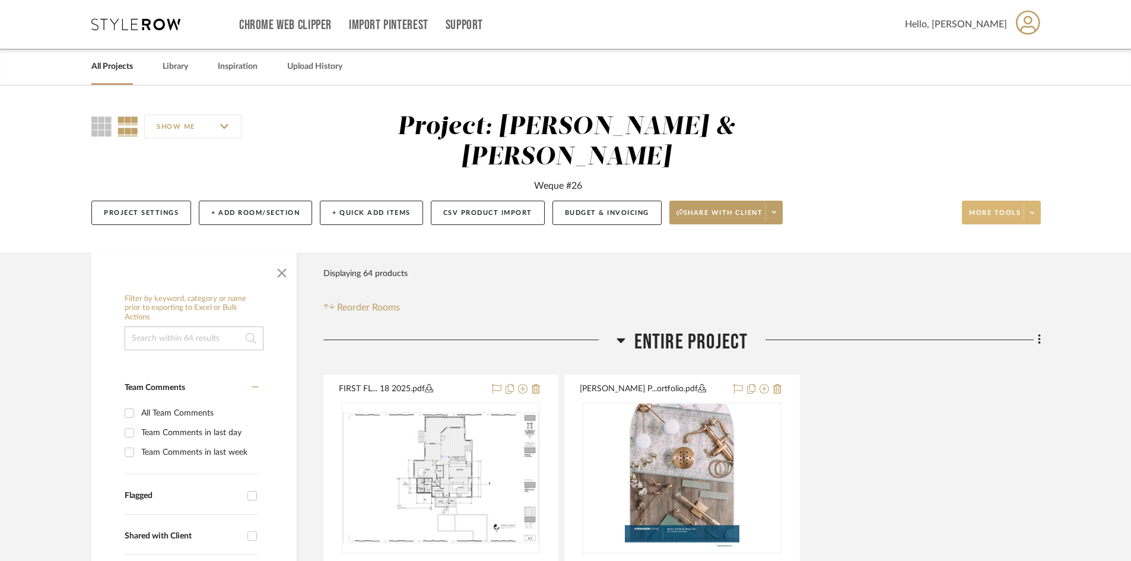
click at [1007, 208] on span "More tools" at bounding box center [995, 217] width 52 height 18
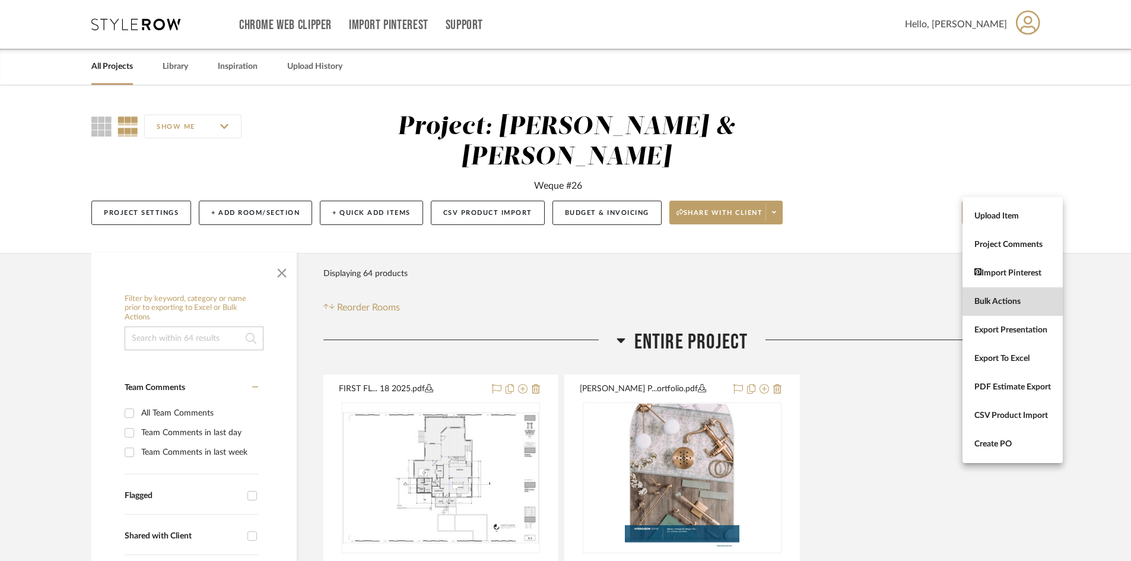
click at [1009, 302] on span "Bulk Actions" at bounding box center [1013, 302] width 77 height 10
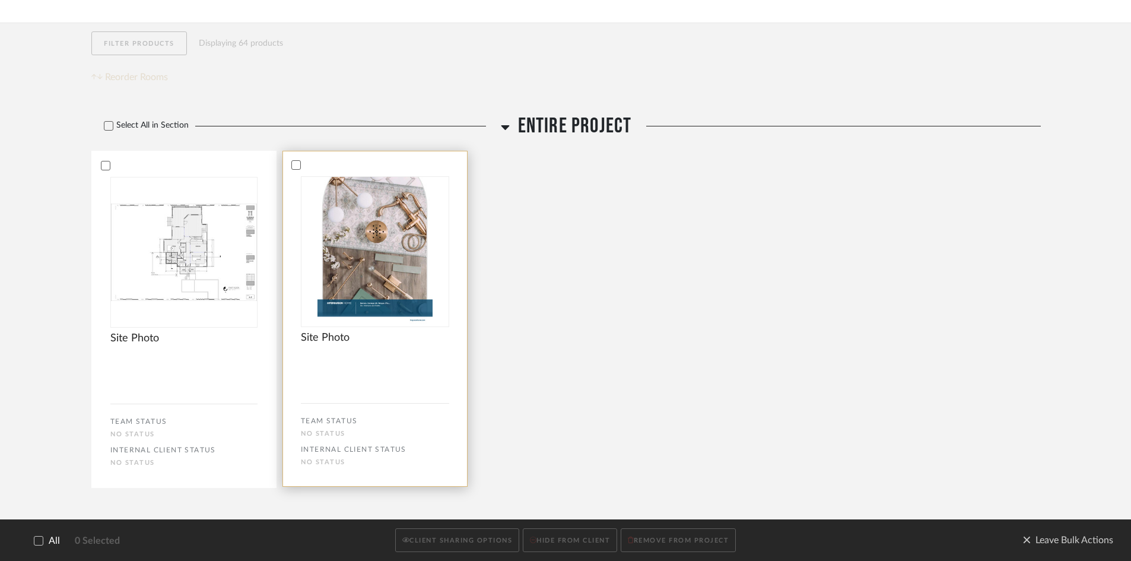
scroll to position [237, 0]
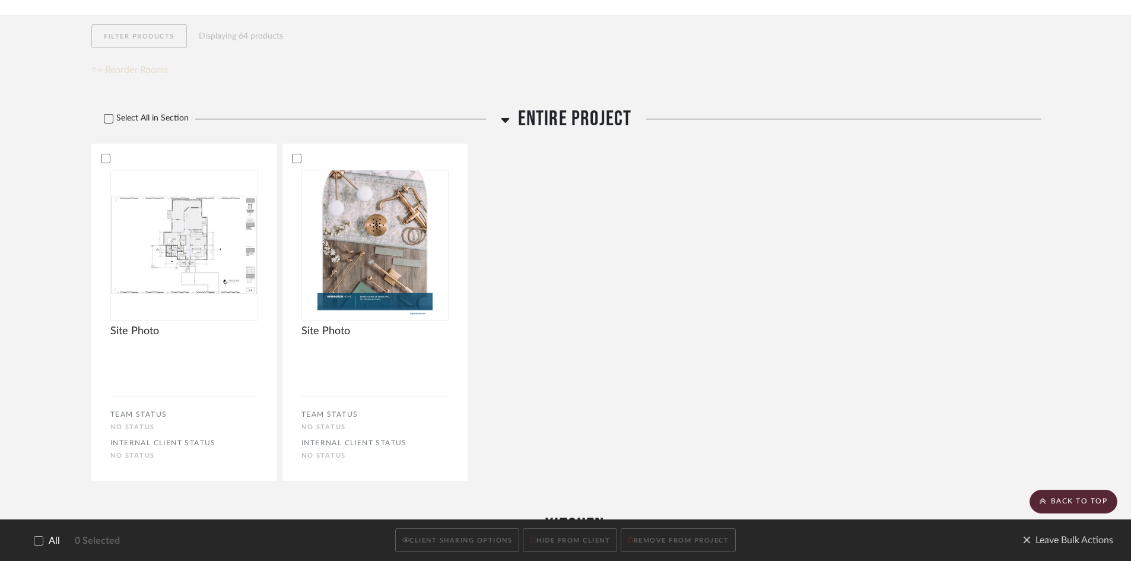
click at [106, 115] on icon at bounding box center [108, 119] width 8 height 8
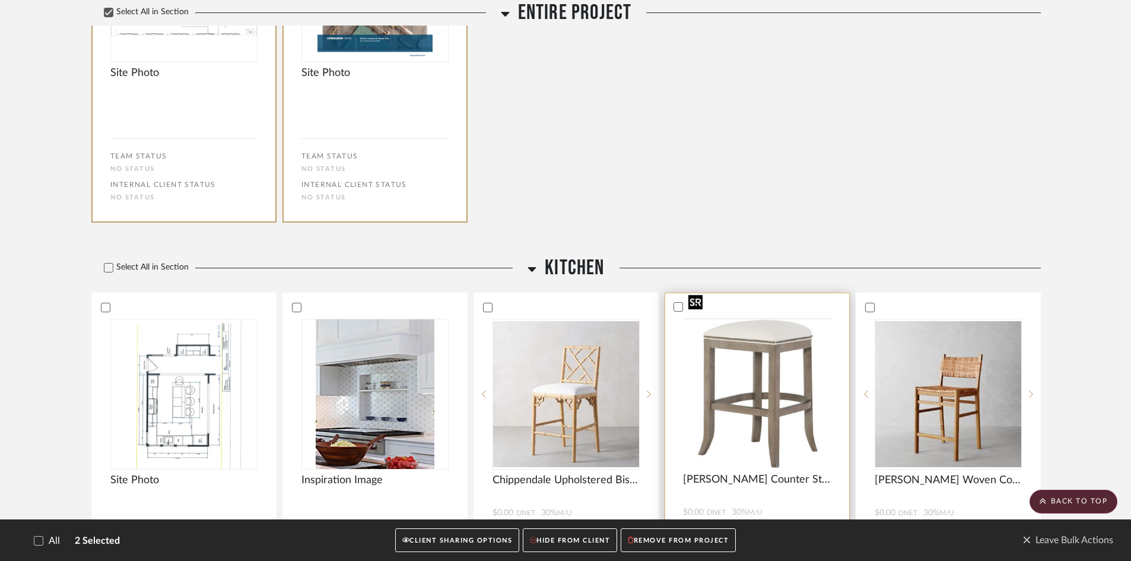
scroll to position [594, 0]
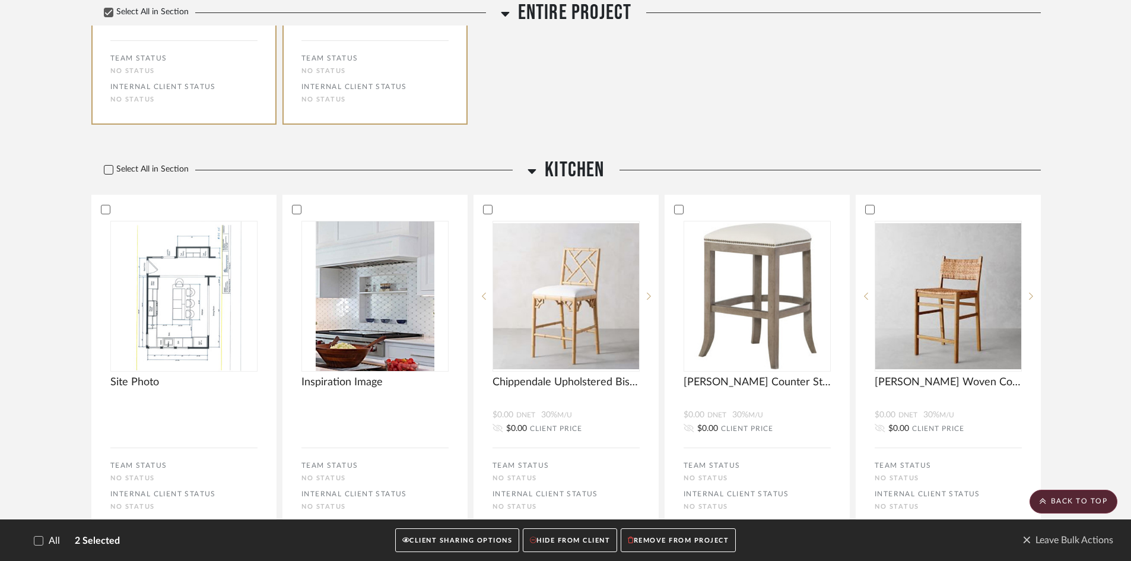
click at [111, 166] on icon at bounding box center [108, 170] width 8 height 8
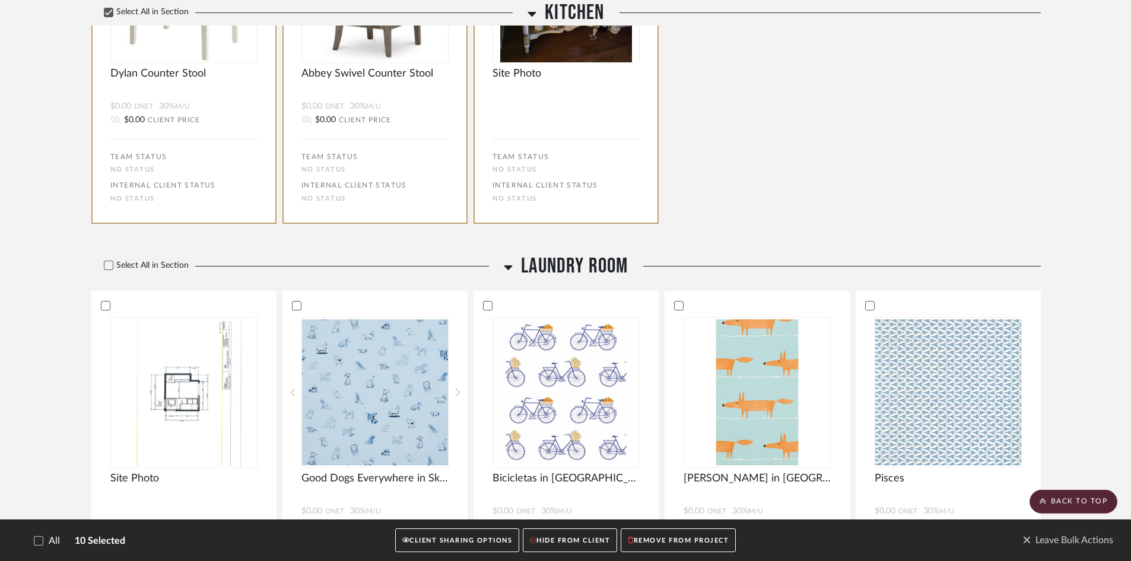
scroll to position [1246, 0]
click at [108, 260] on icon at bounding box center [108, 264] width 8 height 8
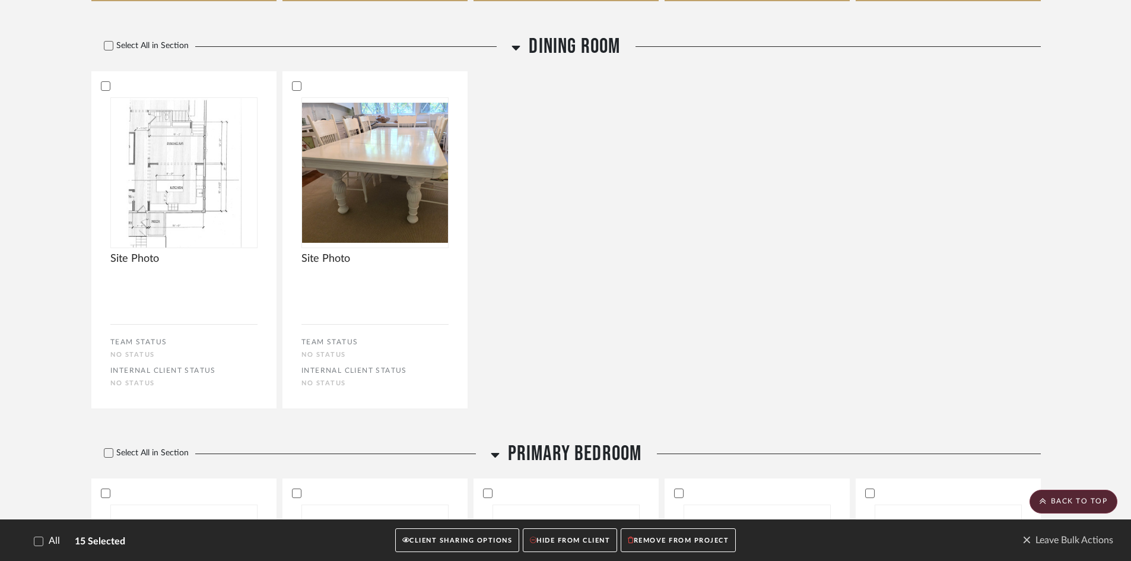
scroll to position [1899, 0]
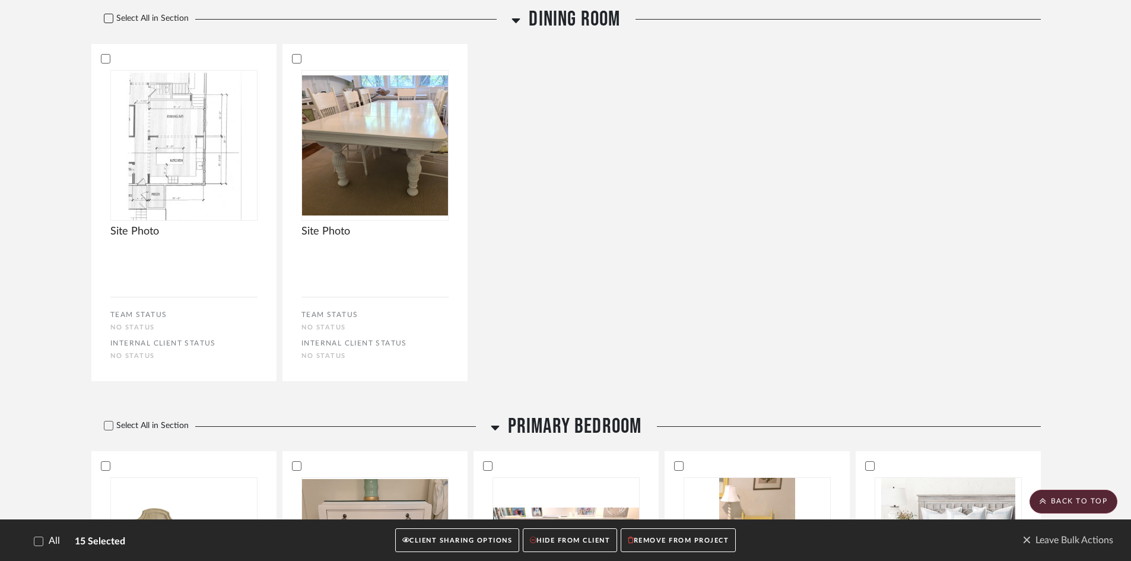
click at [106, 14] on icon at bounding box center [108, 18] width 8 height 8
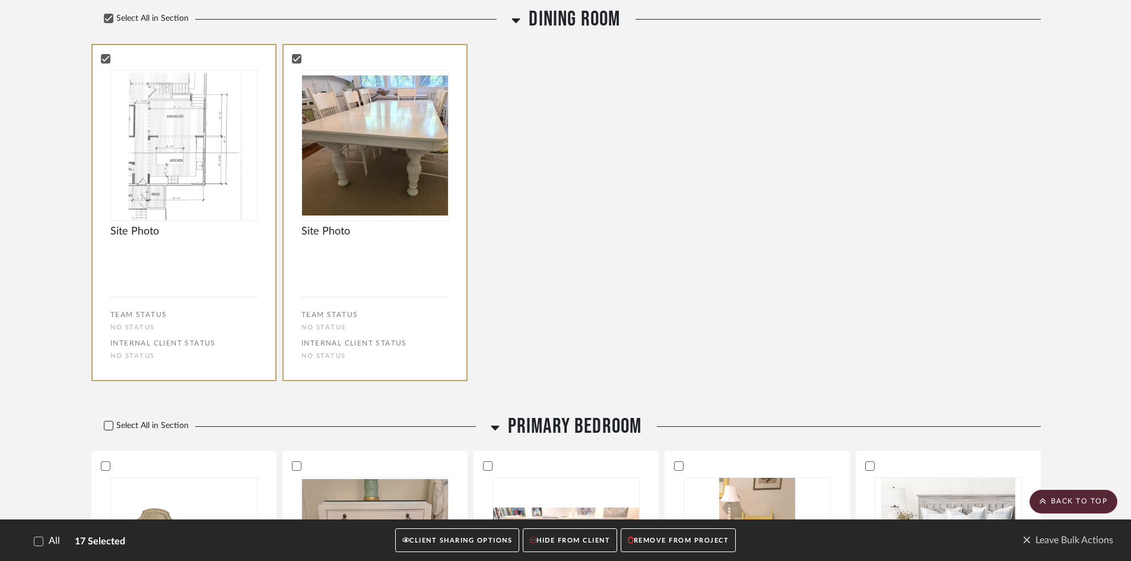
click at [109, 423] on icon at bounding box center [109, 426] width 8 height 6
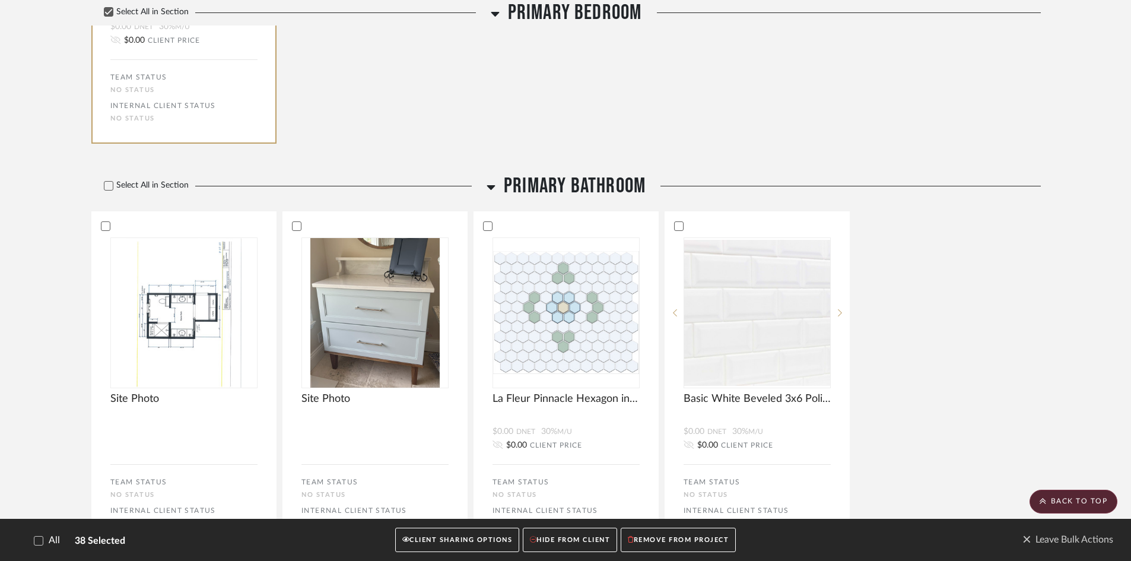
scroll to position [3918, 0]
click at [106, 180] on icon at bounding box center [108, 184] width 8 height 8
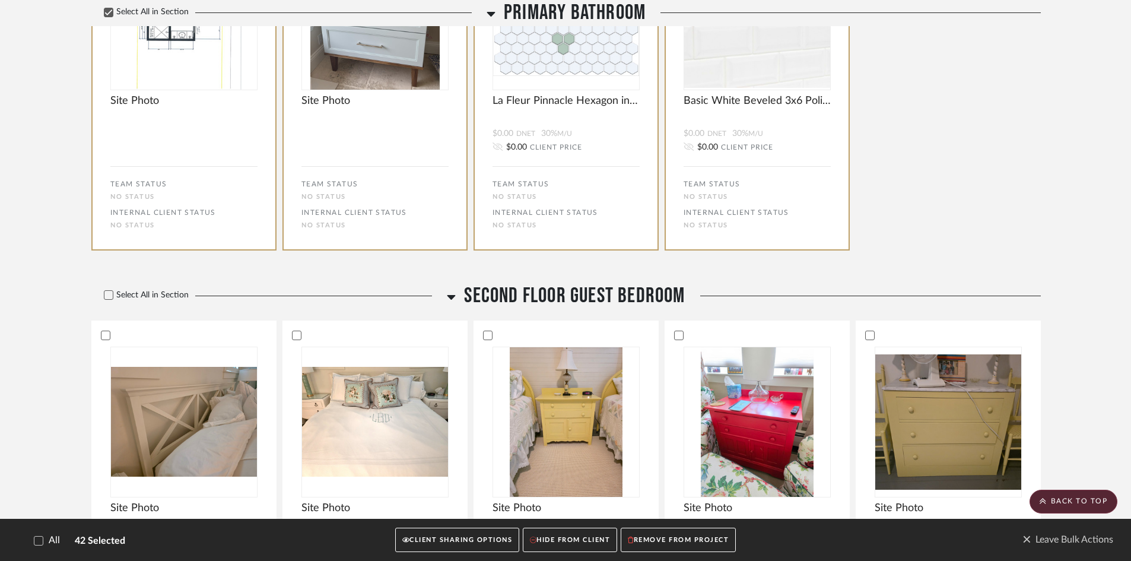
scroll to position [4333, 0]
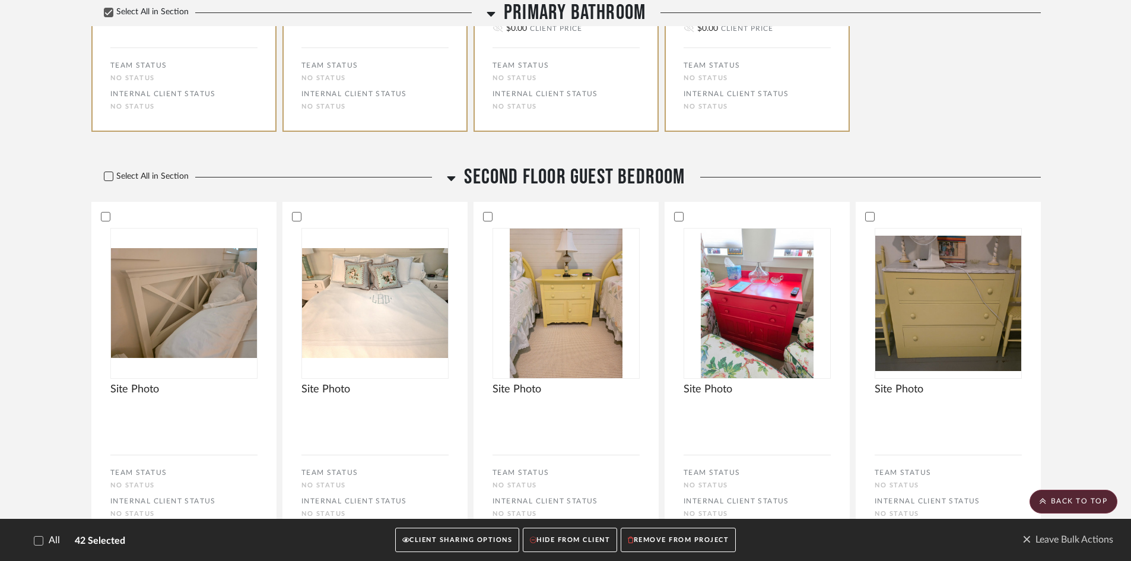
click at [109, 172] on icon at bounding box center [108, 176] width 8 height 8
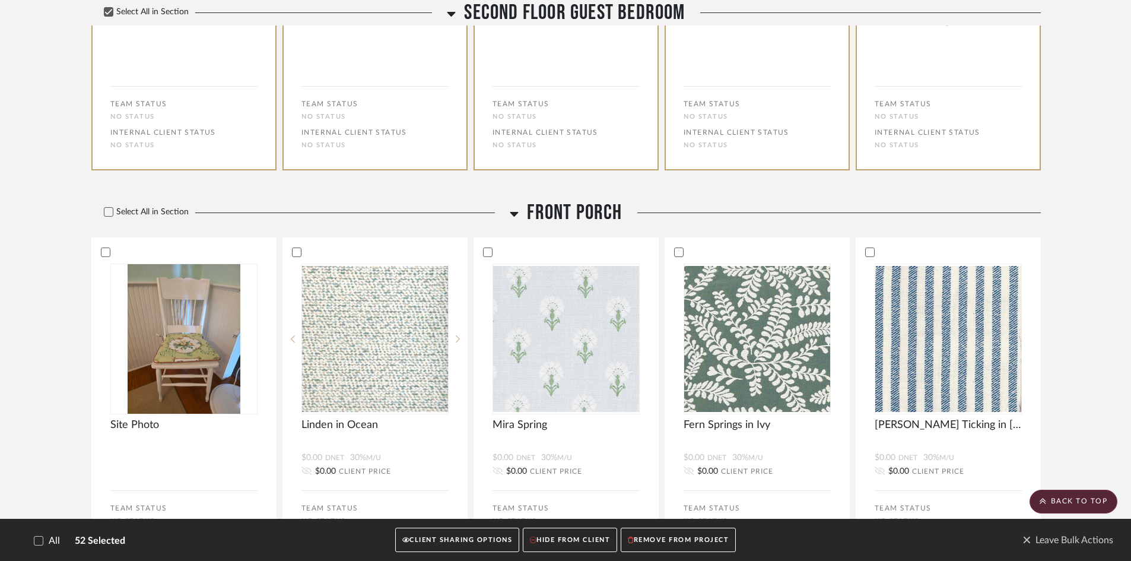
scroll to position [5045, 0]
click at [108, 207] on icon at bounding box center [108, 211] width 8 height 8
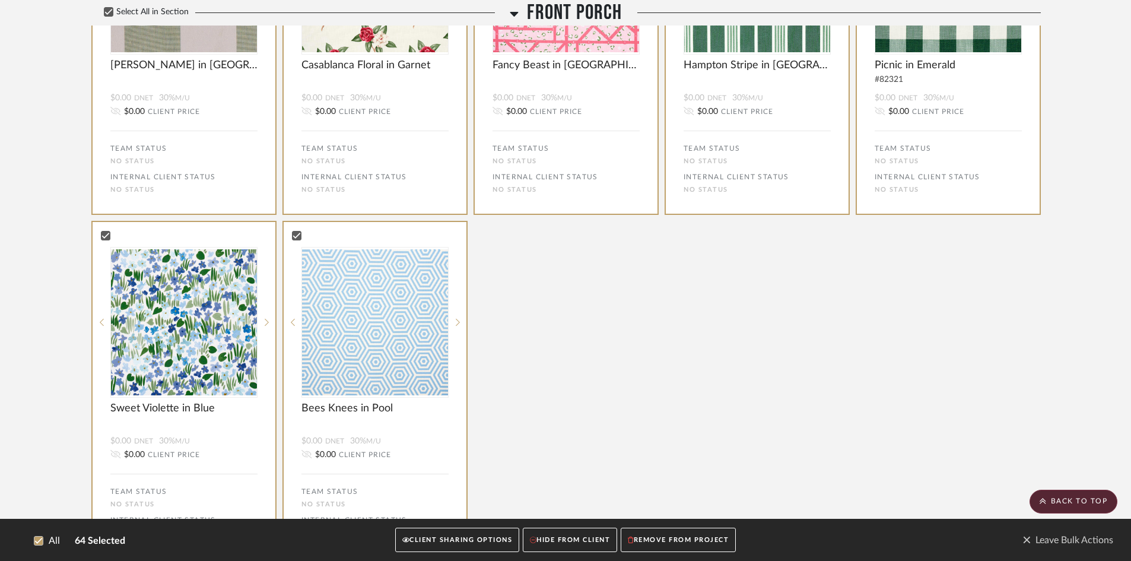
scroll to position [5795, 0]
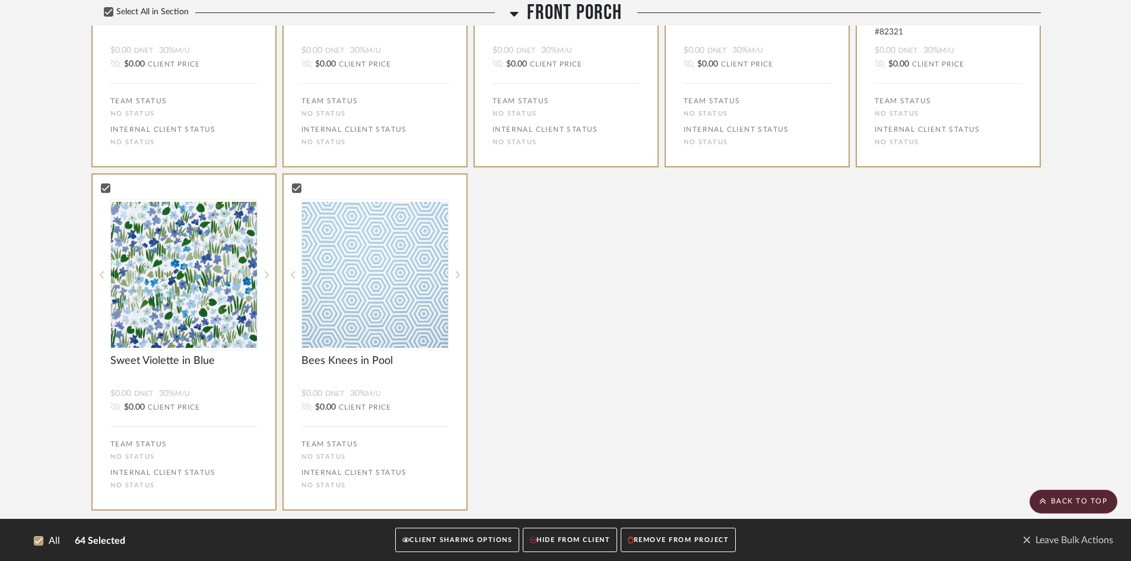
click at [454, 535] on button "CLIENT SHARING OPTIONS" at bounding box center [457, 540] width 124 height 24
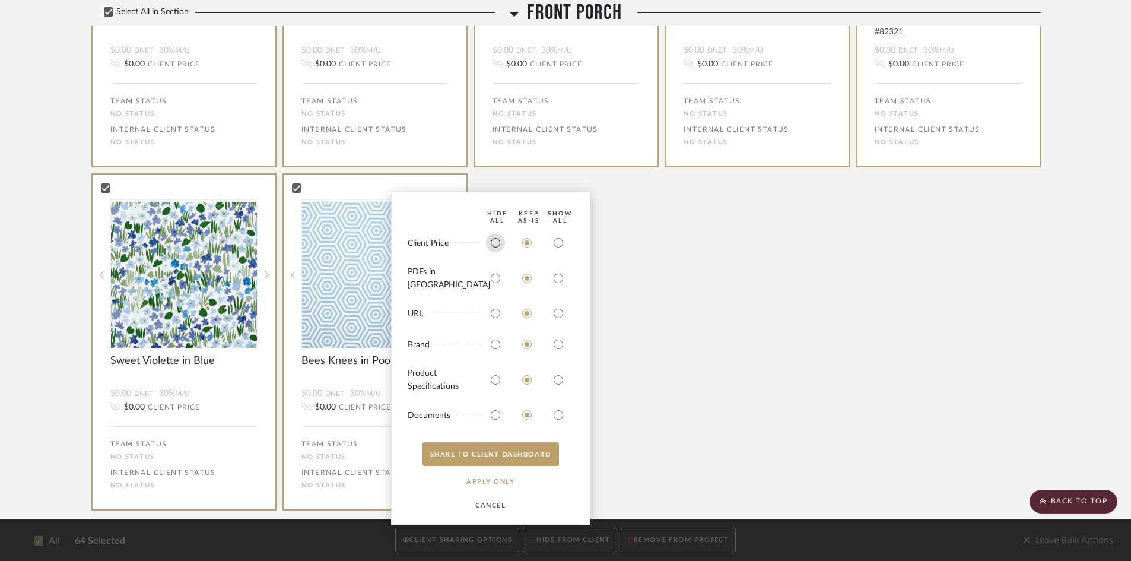
click at [497, 250] on input "radio" at bounding box center [495, 242] width 19 height 19
radio input "true"
click at [494, 379] on input "radio" at bounding box center [495, 379] width 19 height 19
radio input "true"
click at [494, 415] on input "radio" at bounding box center [495, 414] width 19 height 19
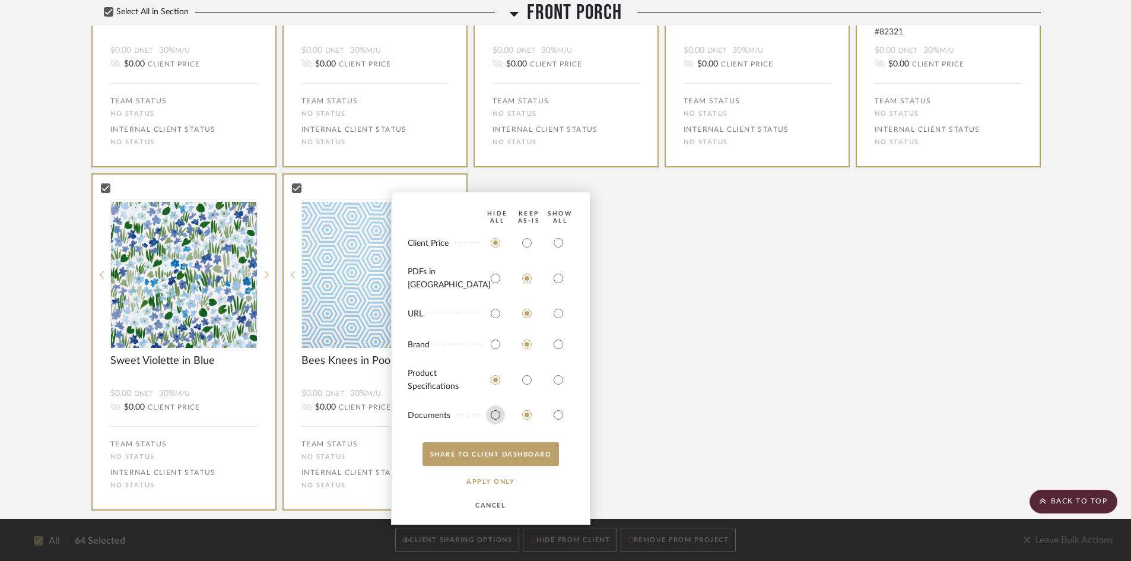
radio input "true"
click at [497, 458] on button "SHARE TO CLIENT Dashboard" at bounding box center [491, 454] width 137 height 24
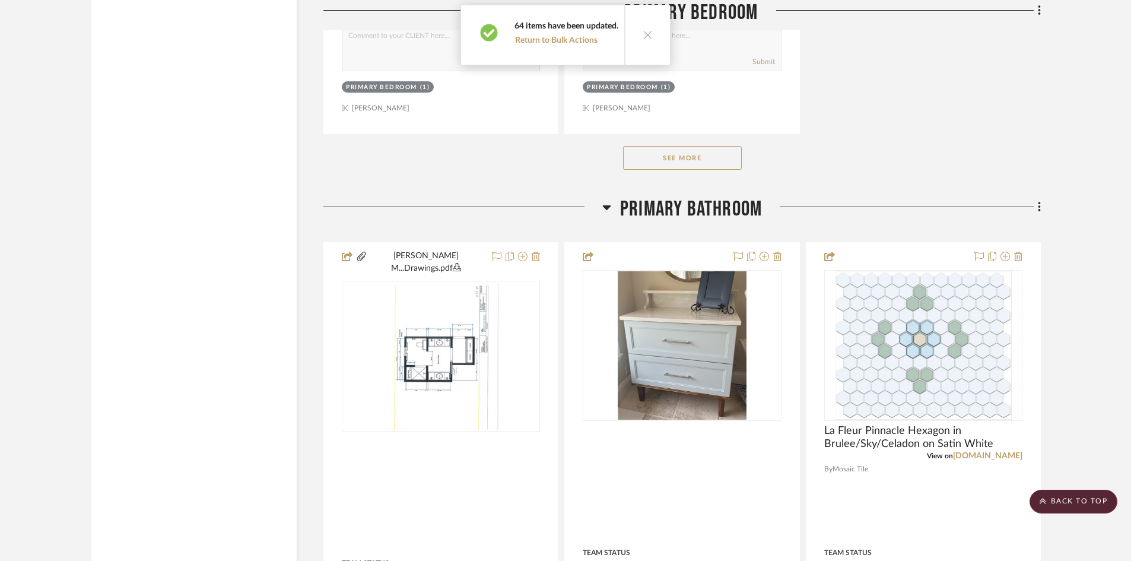
click at [644, 38] on icon at bounding box center [648, 35] width 10 height 10
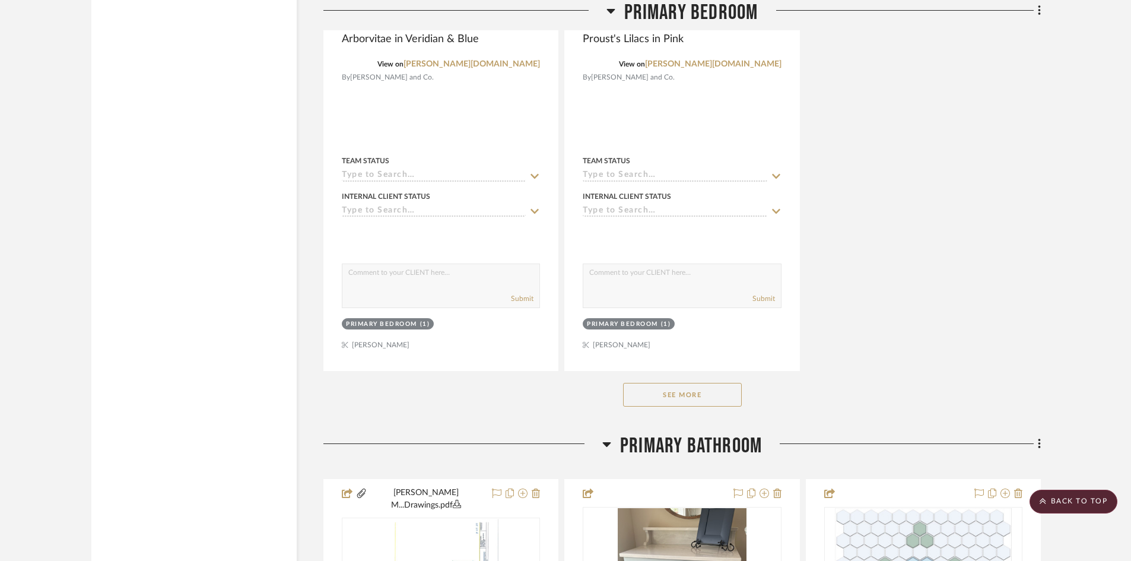
scroll to position [5558, 0]
click at [1084, 502] on scroll-to-top-button "BACK TO TOP" at bounding box center [1074, 502] width 88 height 24
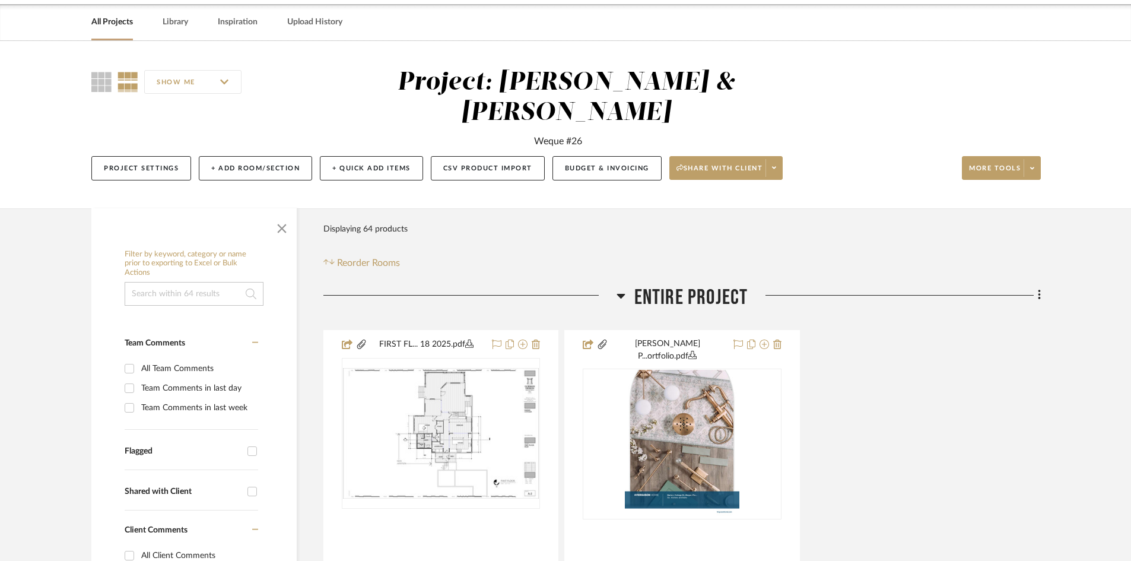
scroll to position [178, 0]
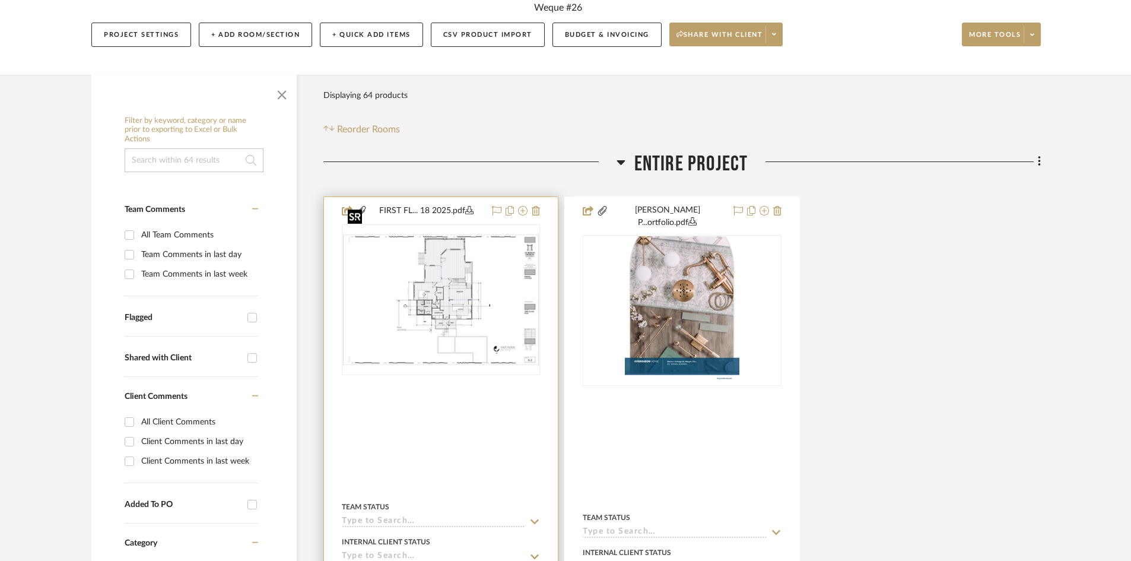
click at [500, 267] on img "0" at bounding box center [441, 299] width 196 height 131
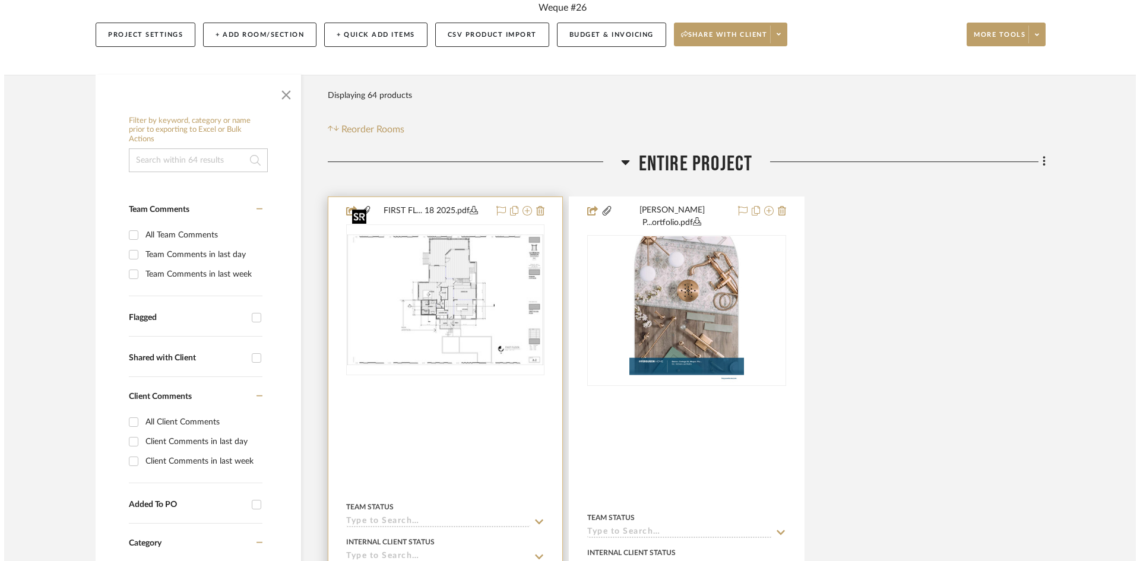
scroll to position [0, 0]
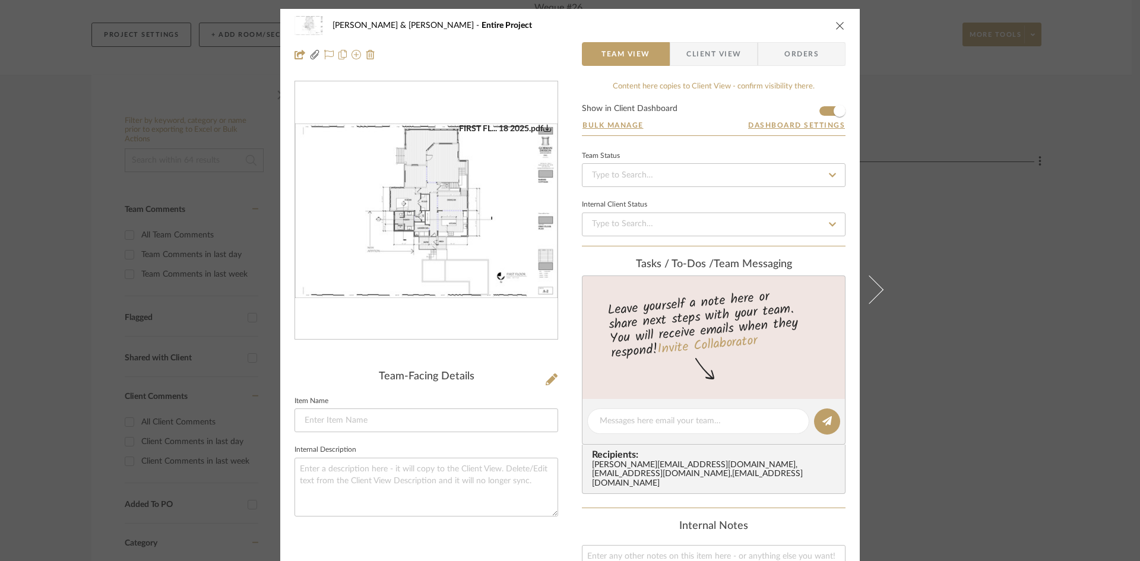
click at [721, 53] on span "Client View" at bounding box center [713, 54] width 55 height 24
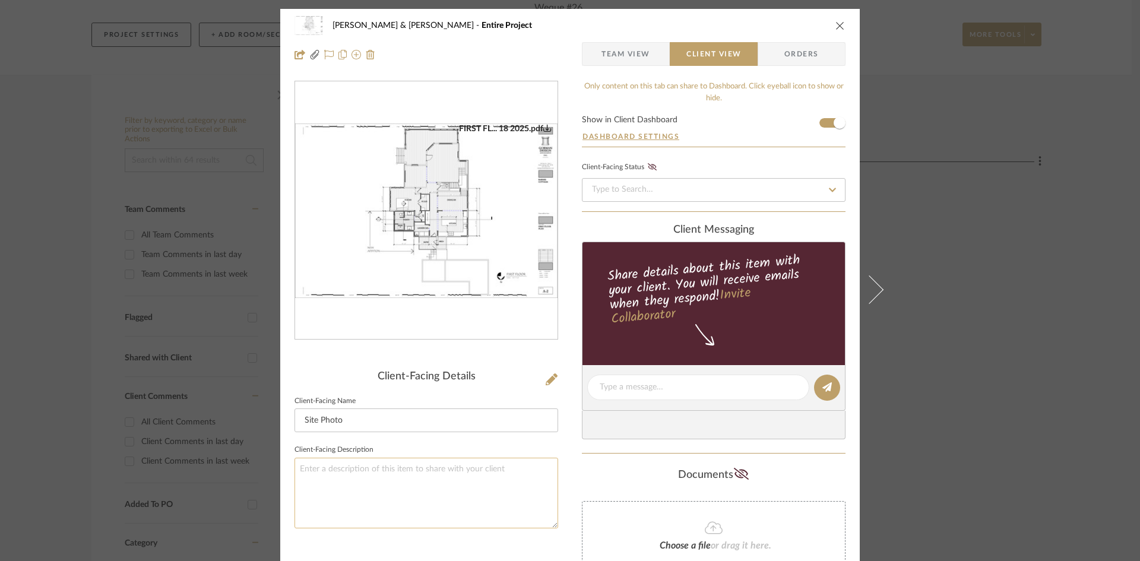
click at [351, 465] on textarea at bounding box center [426, 493] width 264 height 71
type textarea "Overall Plan of the Weque #26 Project"
click at [838, 26] on icon "close" at bounding box center [839, 25] width 9 height 9
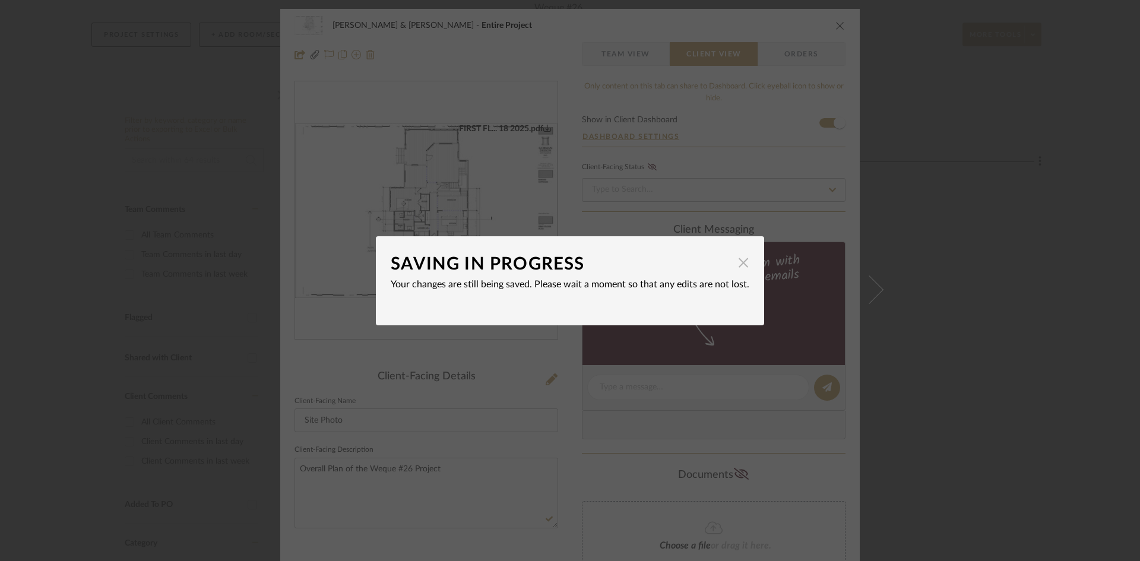
drag, startPoint x: 740, startPoint y: 262, endPoint x: 821, endPoint y: 74, distance: 205.0
click at [740, 259] on span "button" at bounding box center [743, 263] width 24 height 24
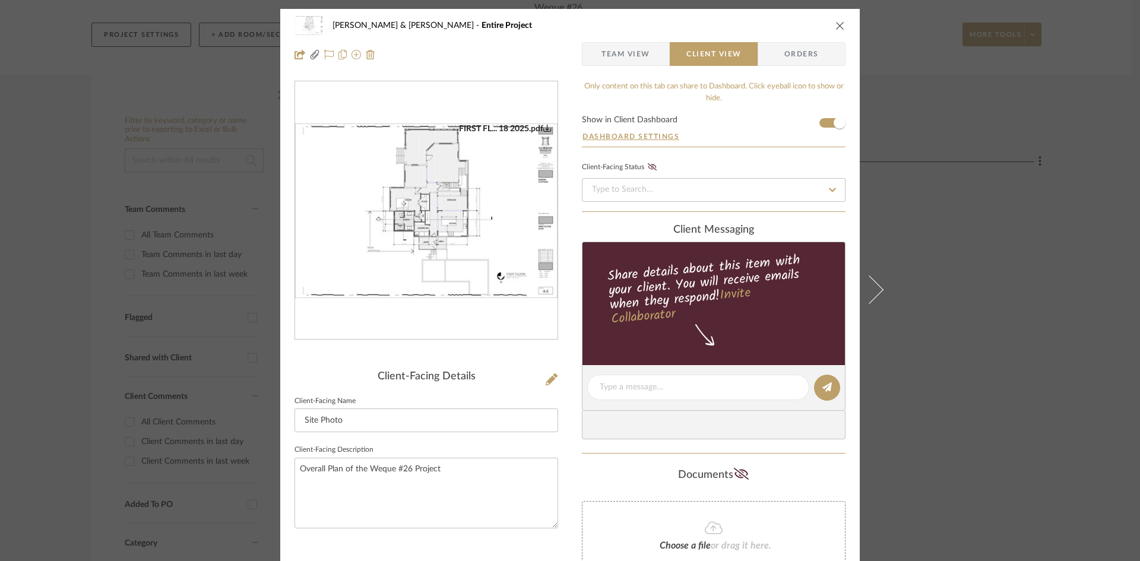
click at [833, 21] on div "Charlie & Laura Barnes Entire Project" at bounding box center [569, 26] width 551 height 24
click at [835, 22] on icon "close" at bounding box center [839, 25] width 9 height 9
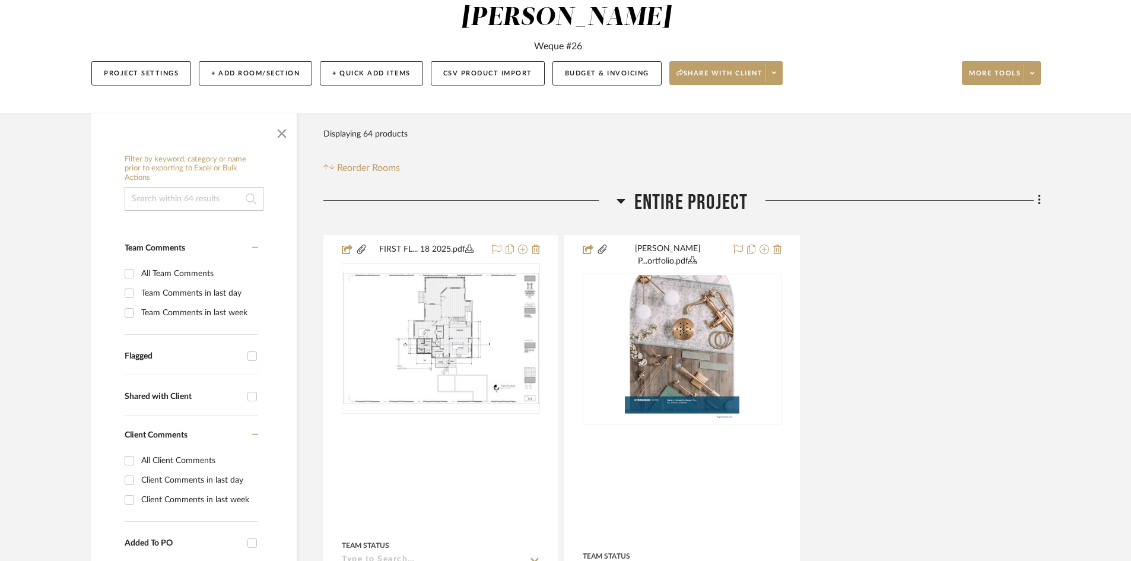
scroll to position [59, 0]
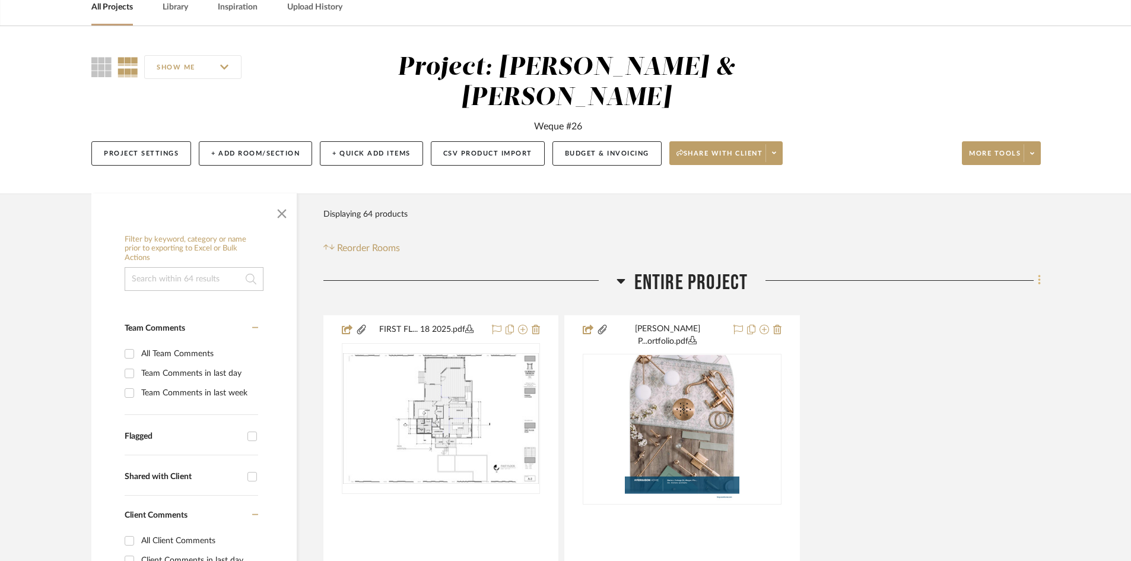
click at [1039, 274] on icon at bounding box center [1040, 280] width 4 height 13
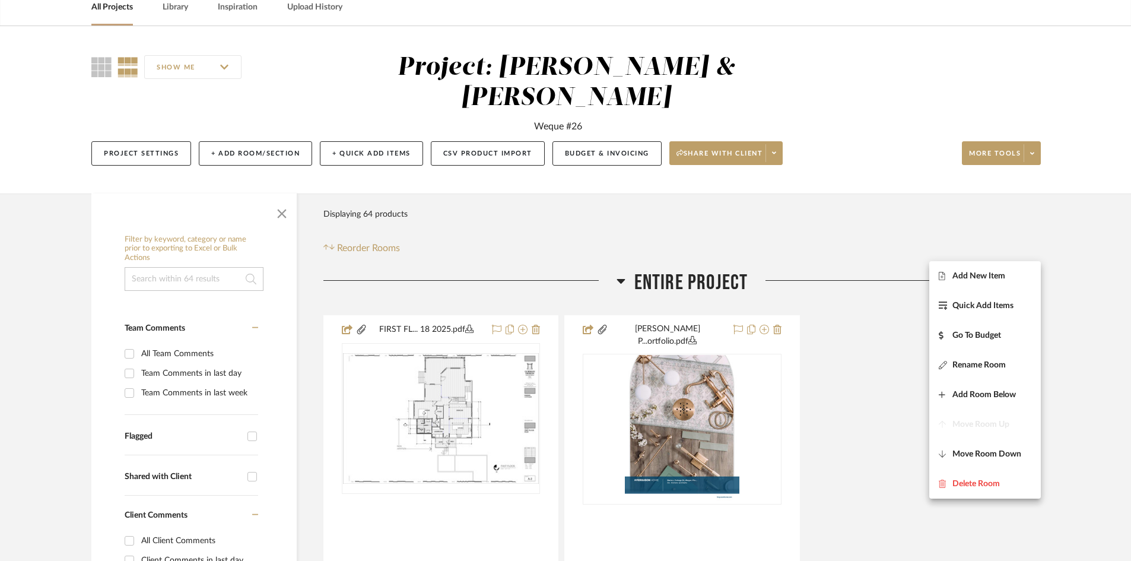
click at [1011, 214] on div at bounding box center [565, 280] width 1131 height 561
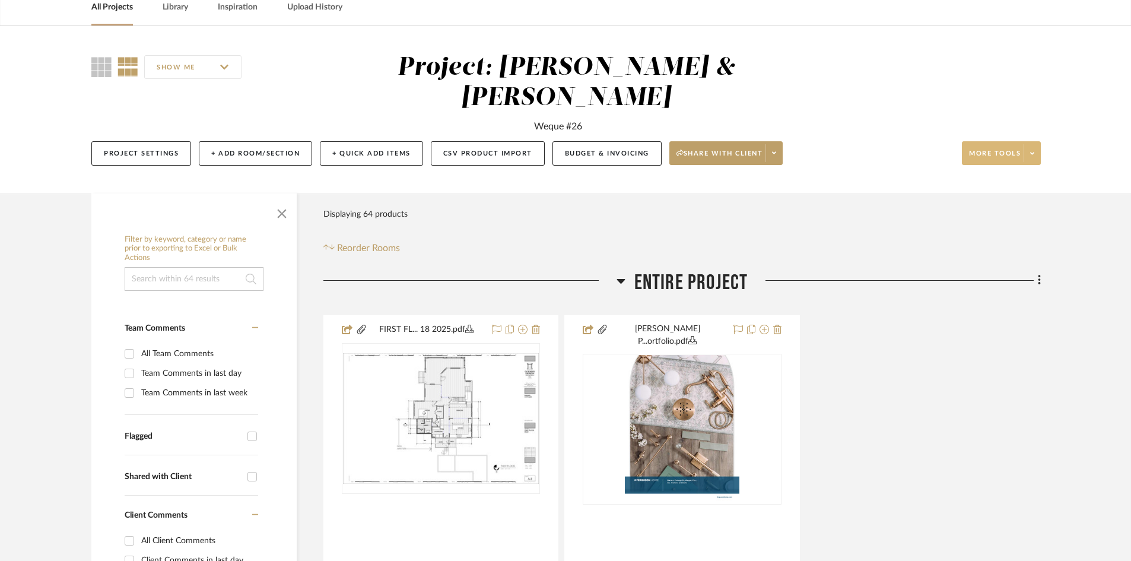
click at [997, 149] on span "More tools" at bounding box center [995, 158] width 52 height 18
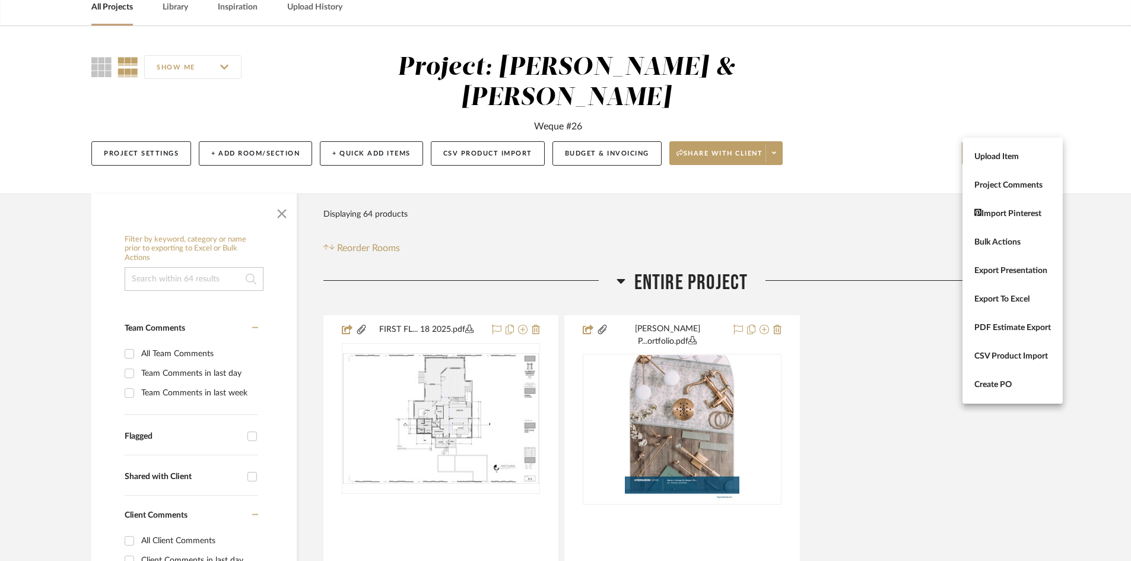
drag, startPoint x: 900, startPoint y: 335, endPoint x: 884, endPoint y: 309, distance: 30.1
click at [900, 334] on div at bounding box center [565, 280] width 1131 height 561
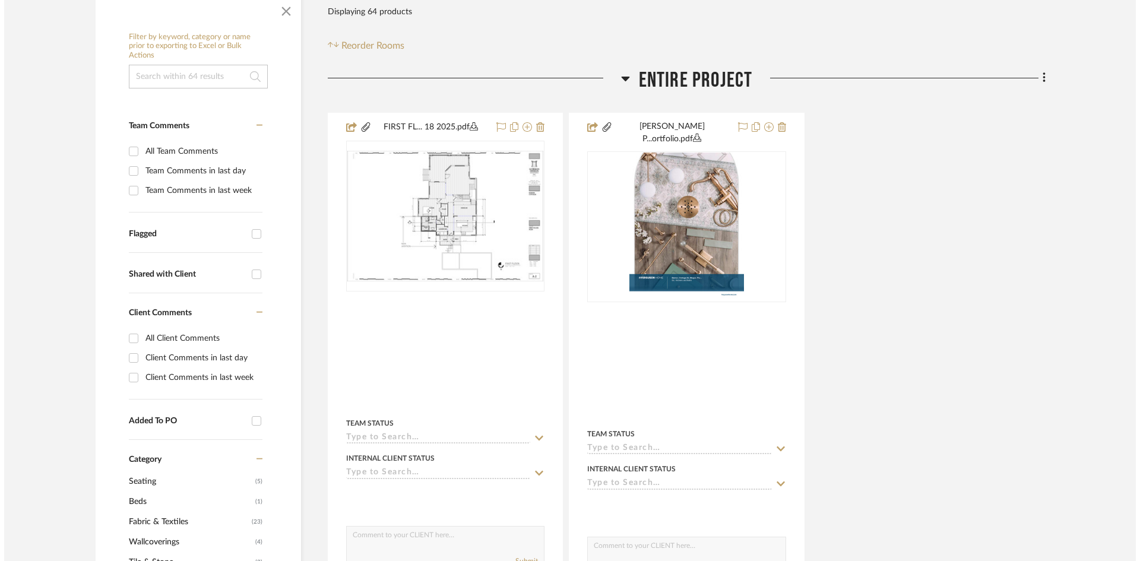
scroll to position [0, 0]
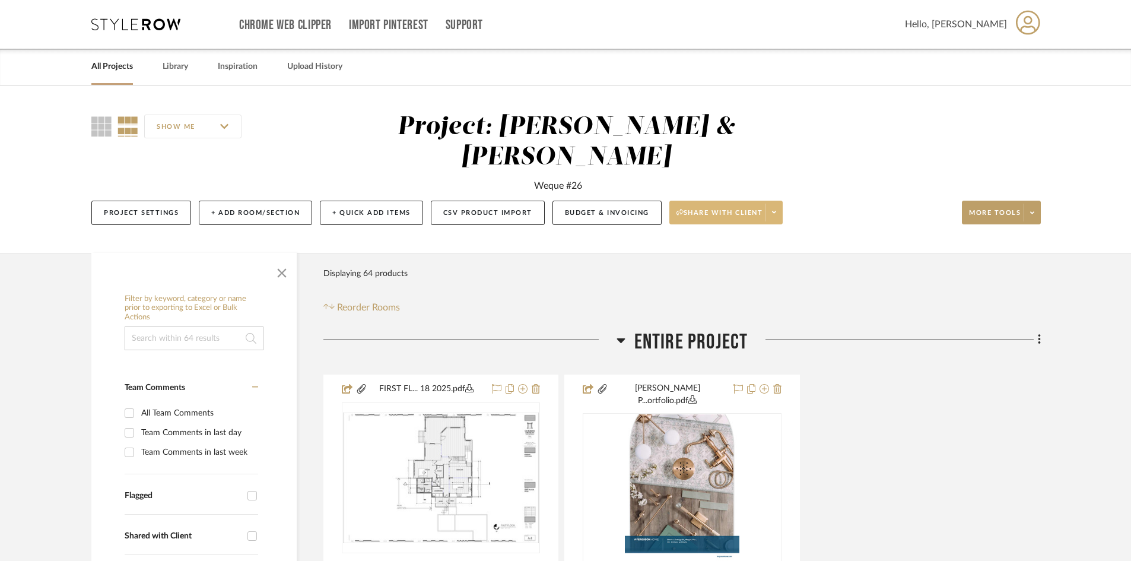
click at [739, 208] on span "Share with client" at bounding box center [720, 217] width 87 height 18
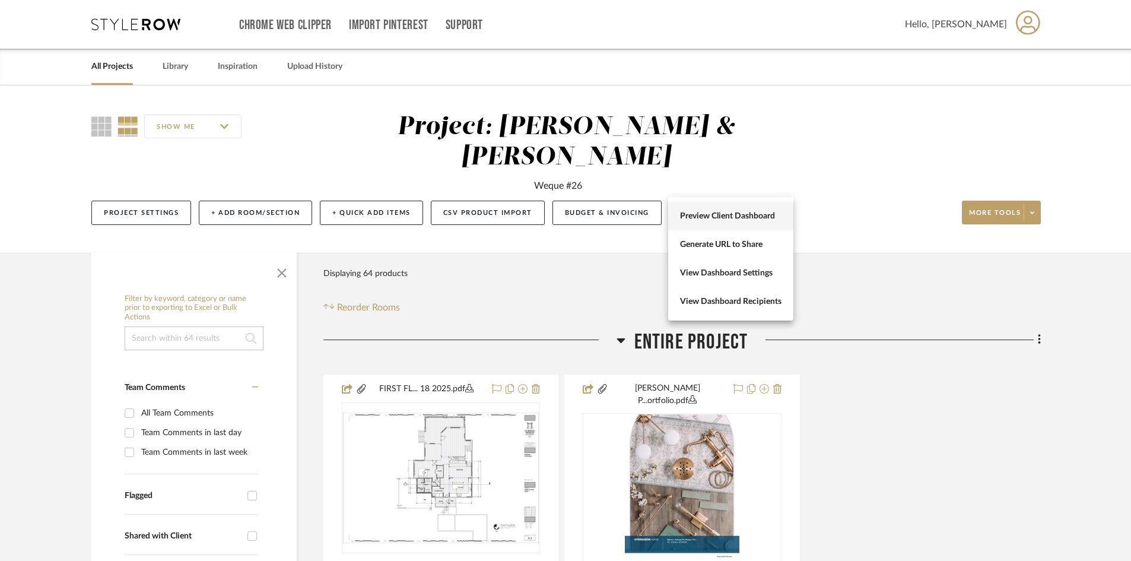
click at [727, 215] on span "Preview Client Dashboard" at bounding box center [731, 216] width 102 height 10
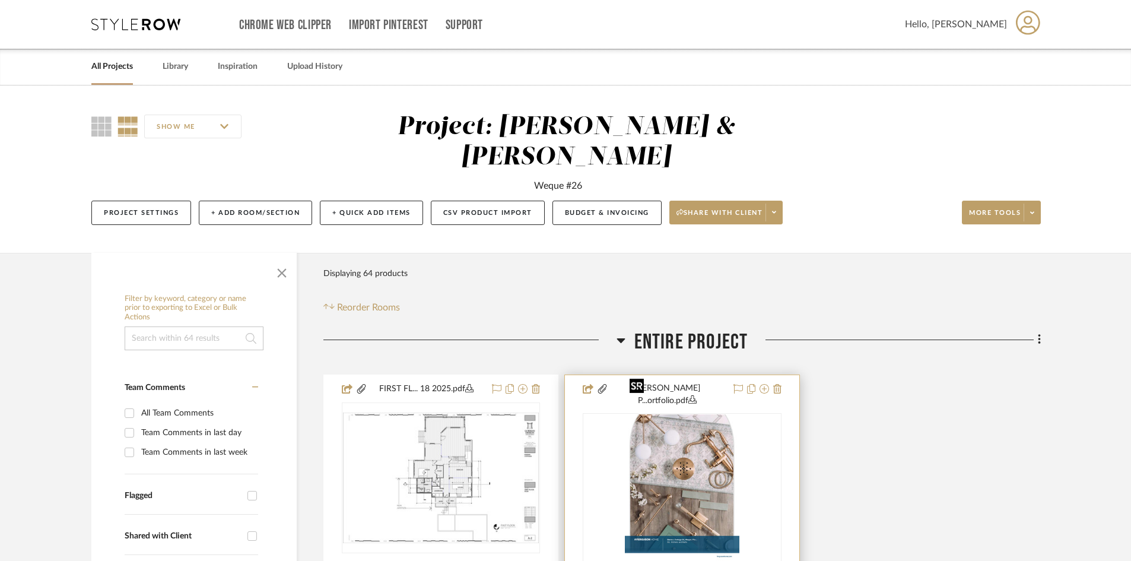
click at [686, 437] on img "0" at bounding box center [682, 488] width 115 height 148
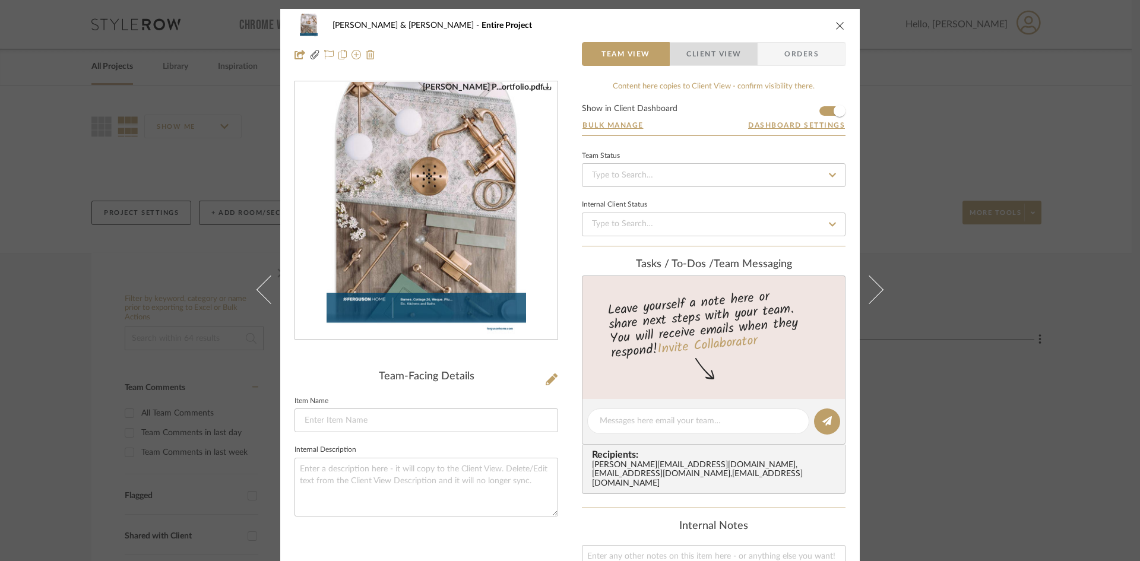
click at [716, 53] on span "Client View" at bounding box center [713, 54] width 55 height 24
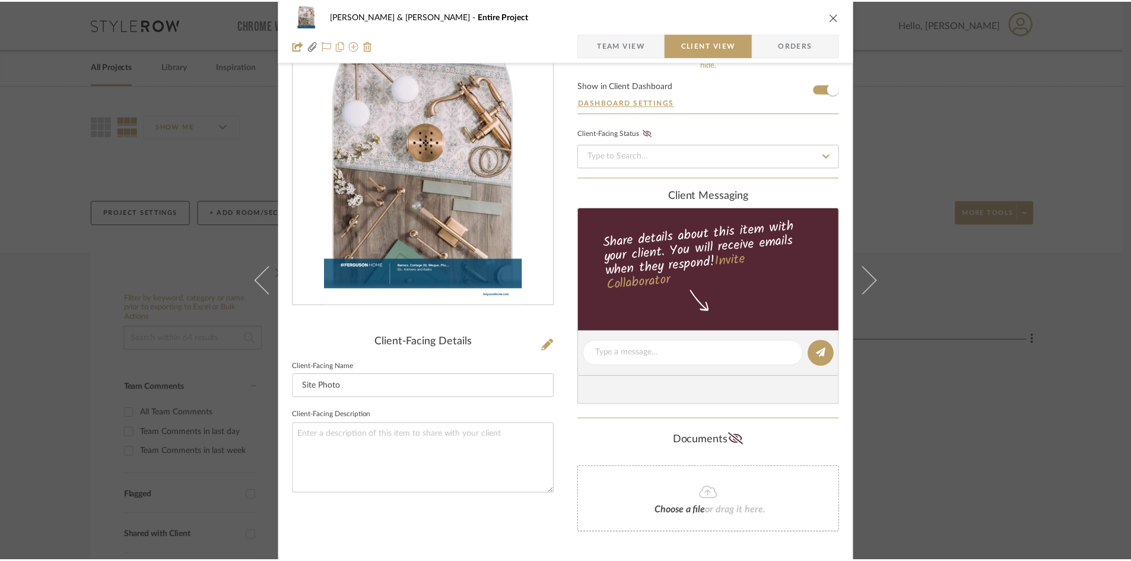
scroll to position [68, 0]
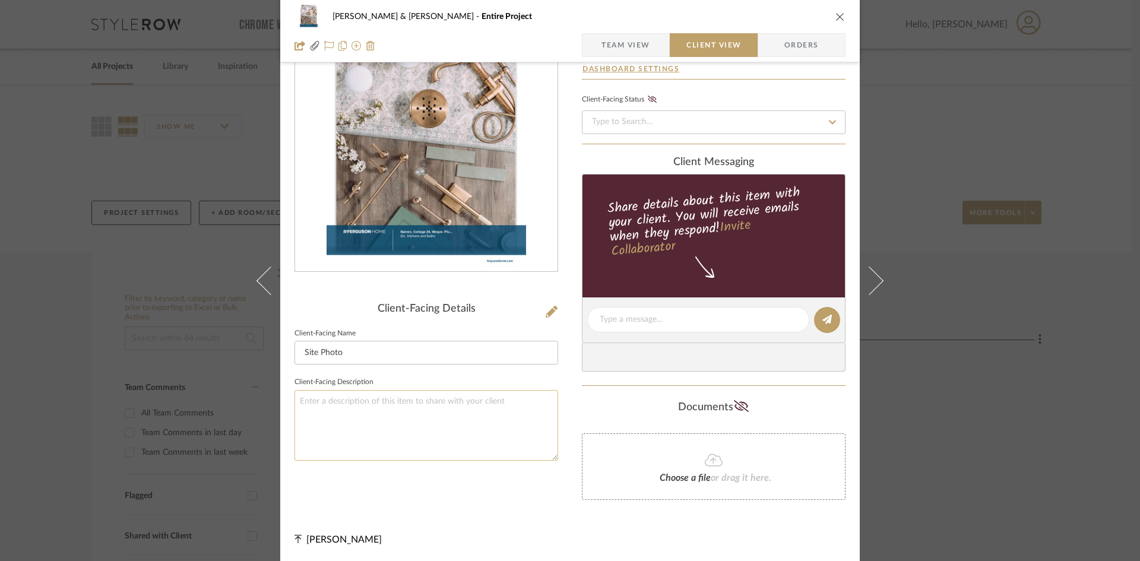
click at [365, 402] on textarea at bounding box center [426, 425] width 264 height 71
type textarea "Initial Plumbing Fixture Proposal for Project"
click at [835, 17] on icon "close" at bounding box center [839, 16] width 9 height 9
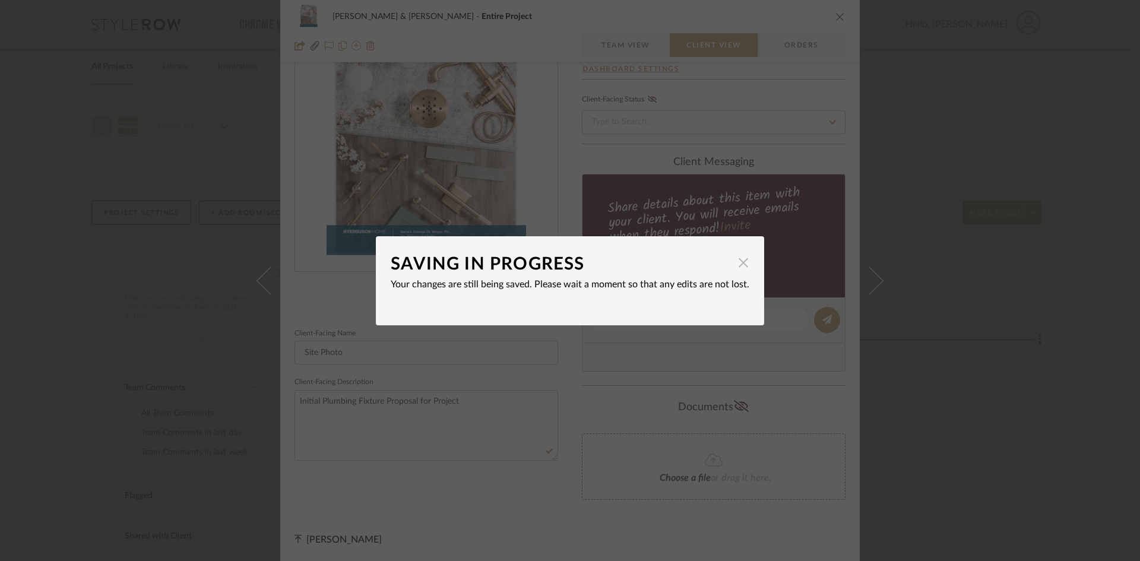
drag, startPoint x: 740, startPoint y: 263, endPoint x: 741, endPoint y: 255, distance: 8.4
click at [740, 262] on span "button" at bounding box center [743, 263] width 24 height 24
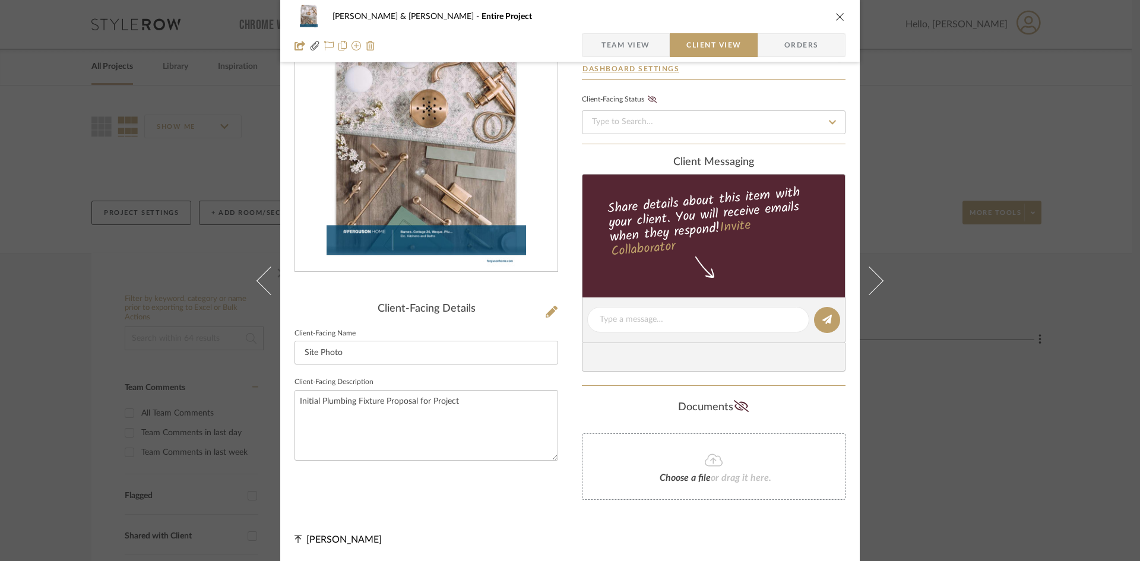
click at [835, 20] on icon "close" at bounding box center [839, 16] width 9 height 9
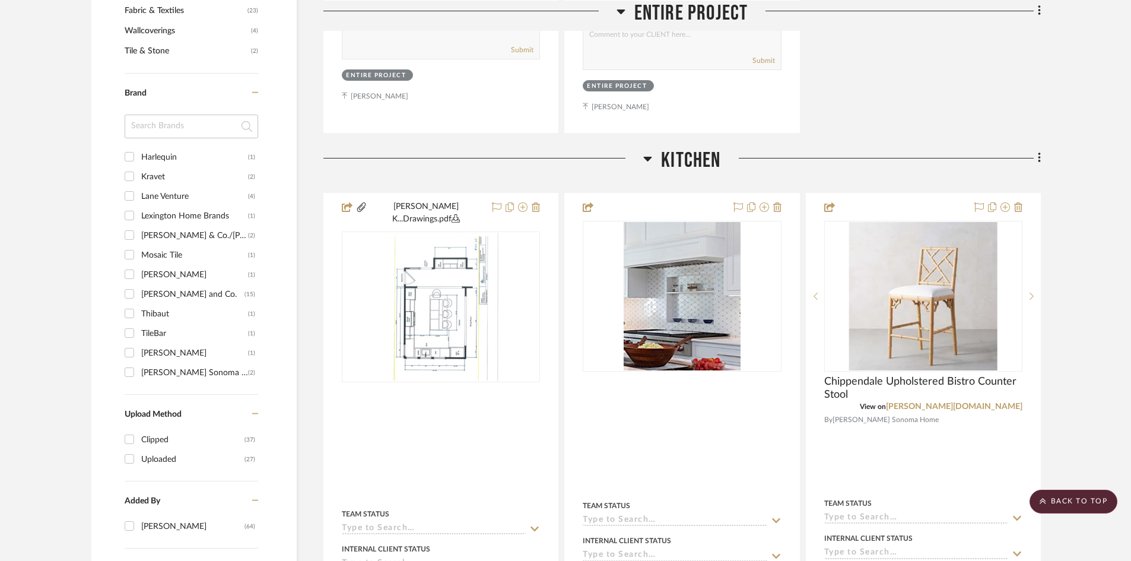
scroll to position [831, 0]
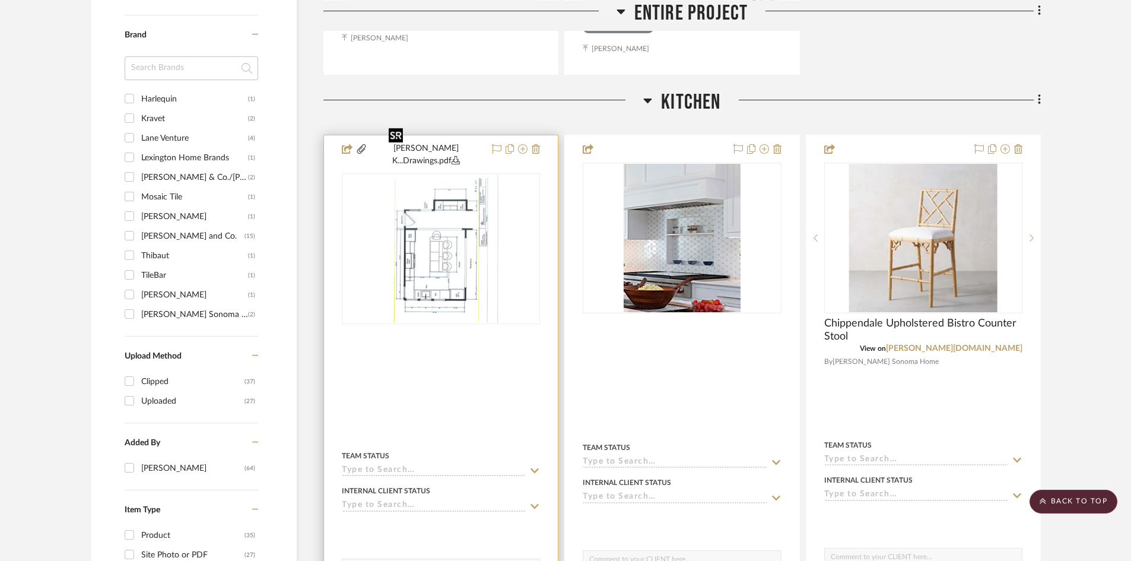
click at [453, 228] on img "0" at bounding box center [441, 249] width 115 height 148
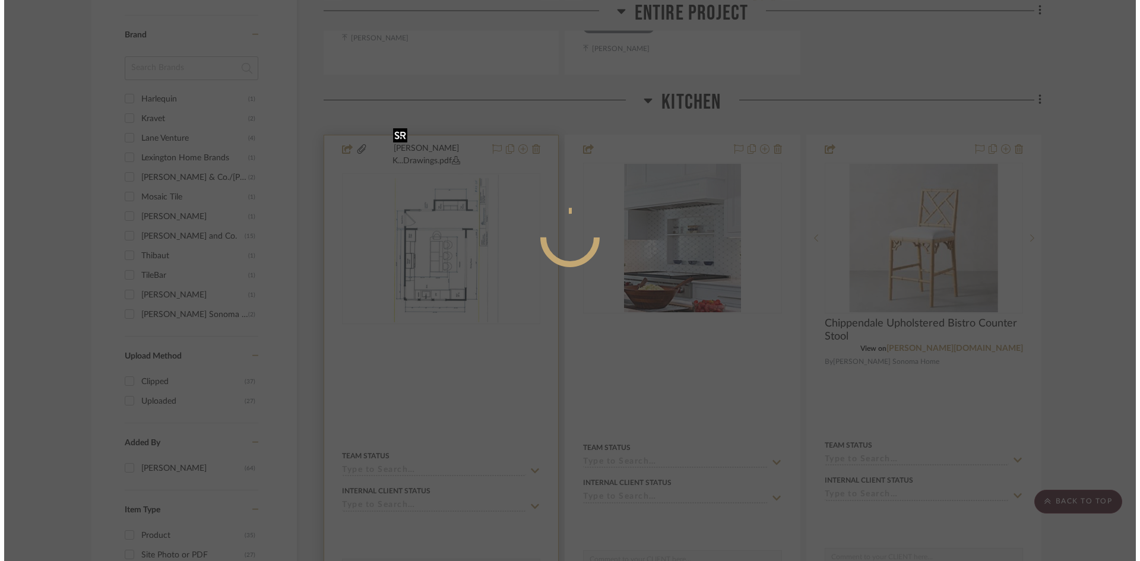
scroll to position [0, 0]
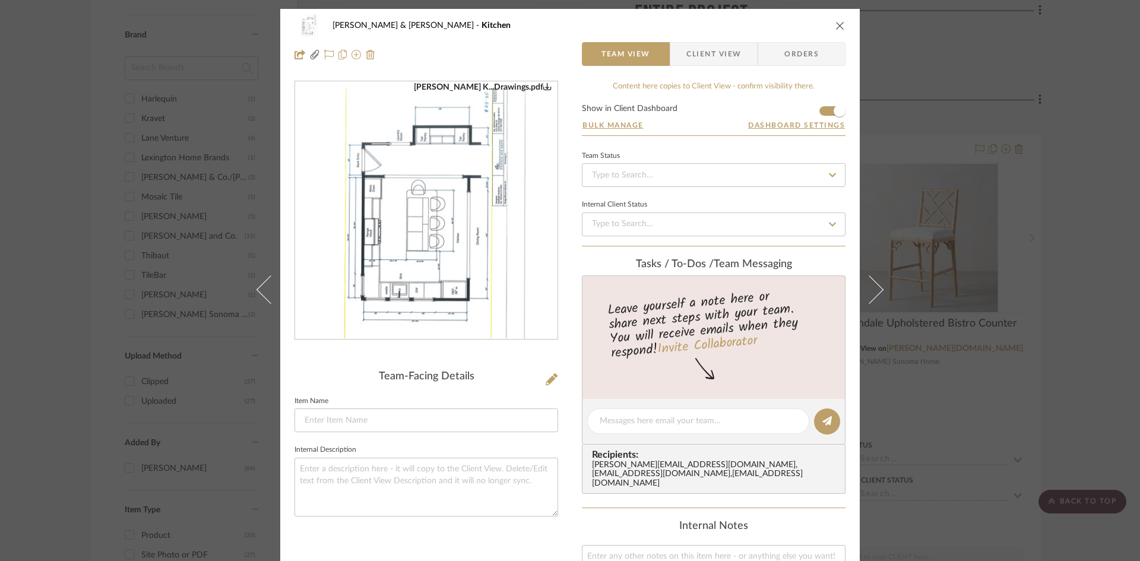
click at [709, 53] on span "Client View" at bounding box center [713, 54] width 55 height 24
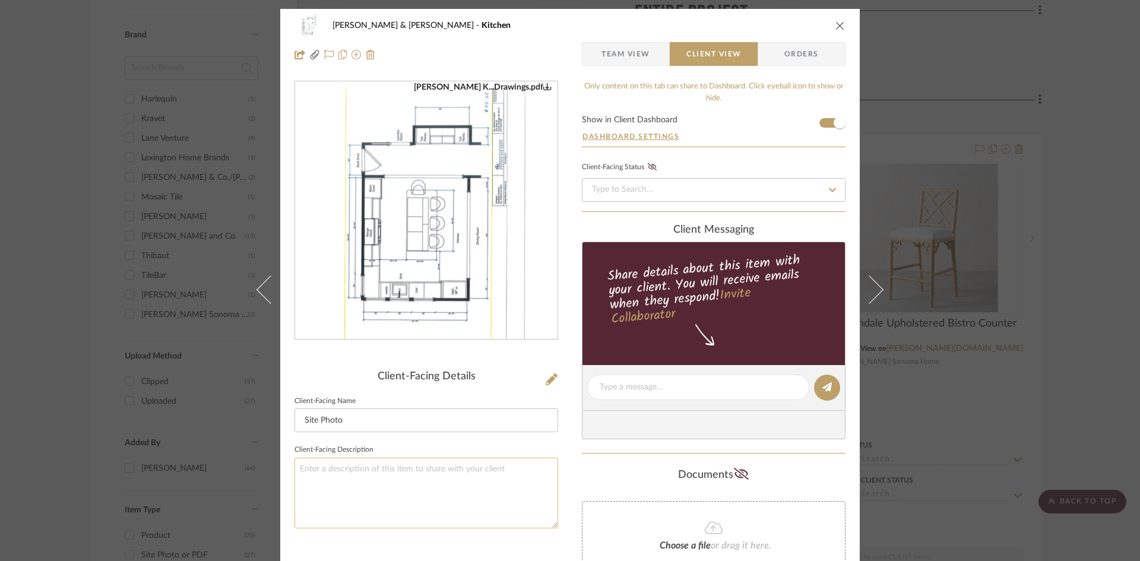
click at [331, 464] on textarea at bounding box center [426, 493] width 264 height 71
type textarea "Kitchen Design Drawings"
click at [837, 23] on icon "close" at bounding box center [839, 25] width 9 height 9
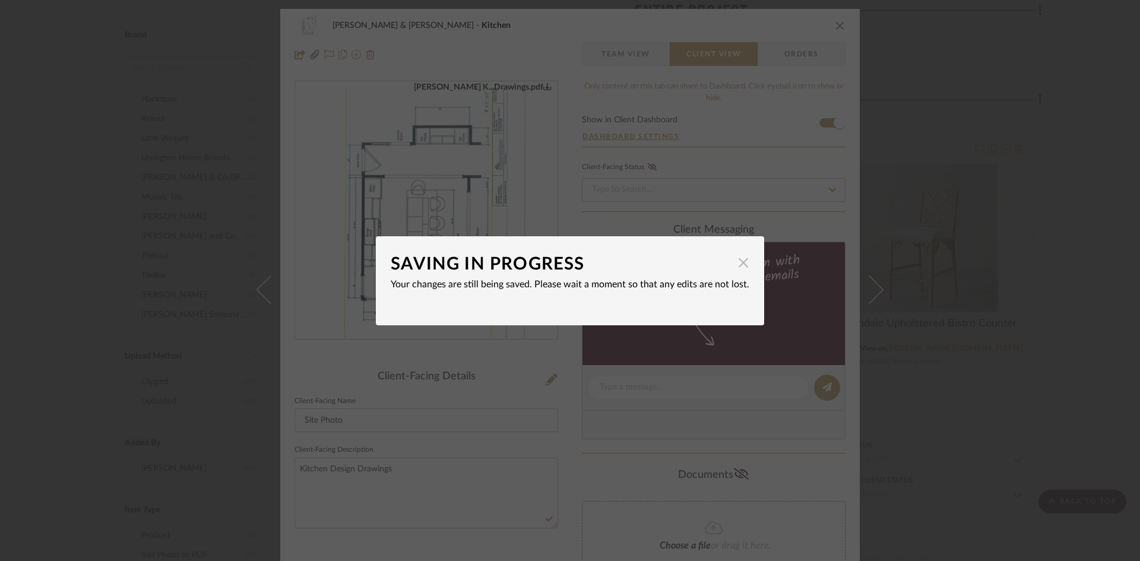
click at [740, 264] on span "button" at bounding box center [743, 263] width 24 height 24
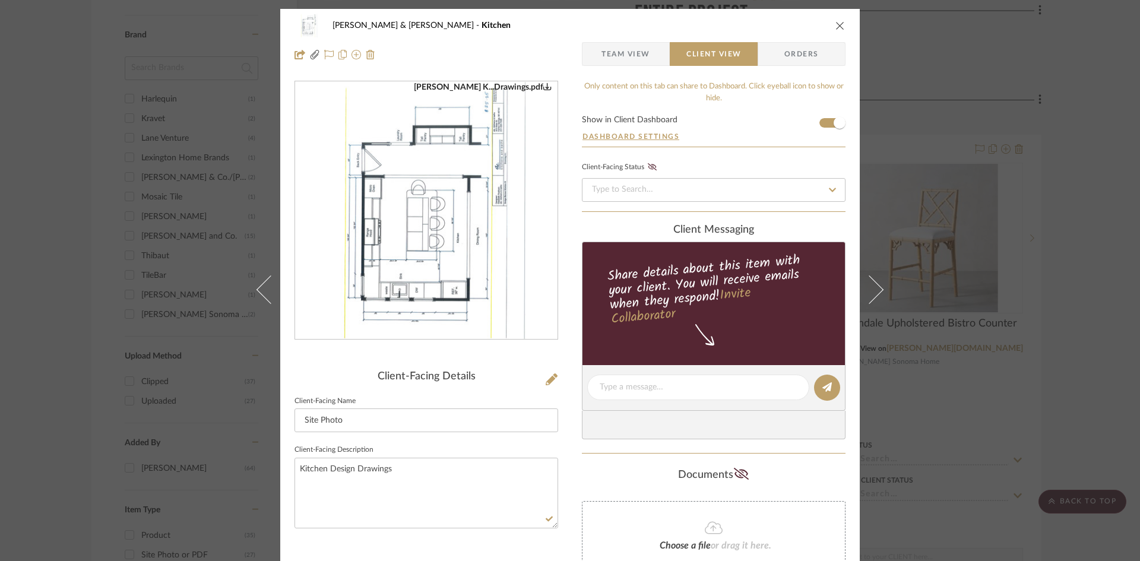
click at [836, 21] on icon "close" at bounding box center [839, 25] width 9 height 9
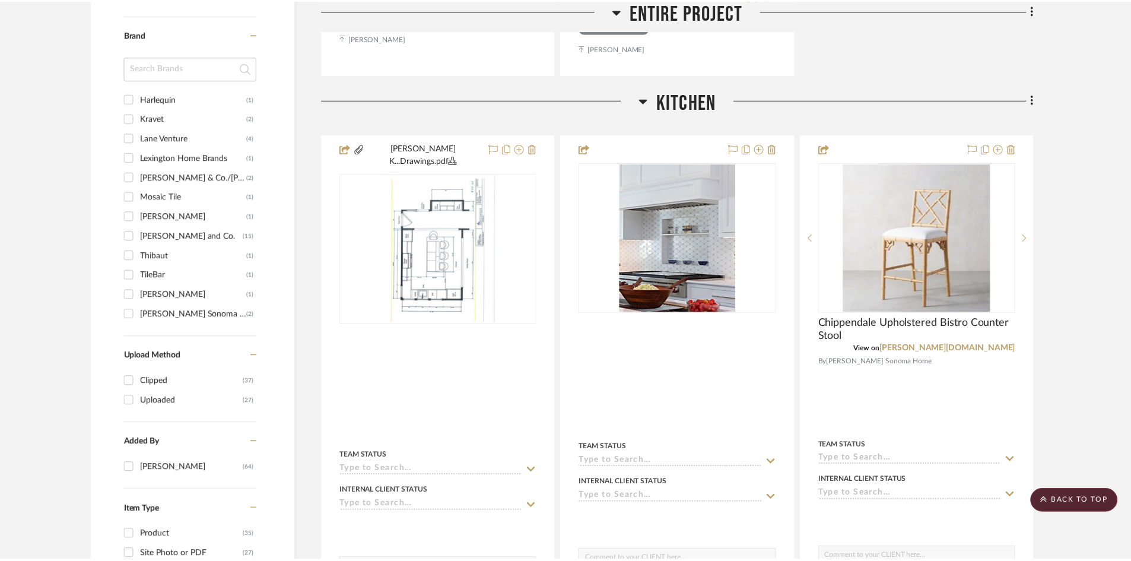
scroll to position [831, 0]
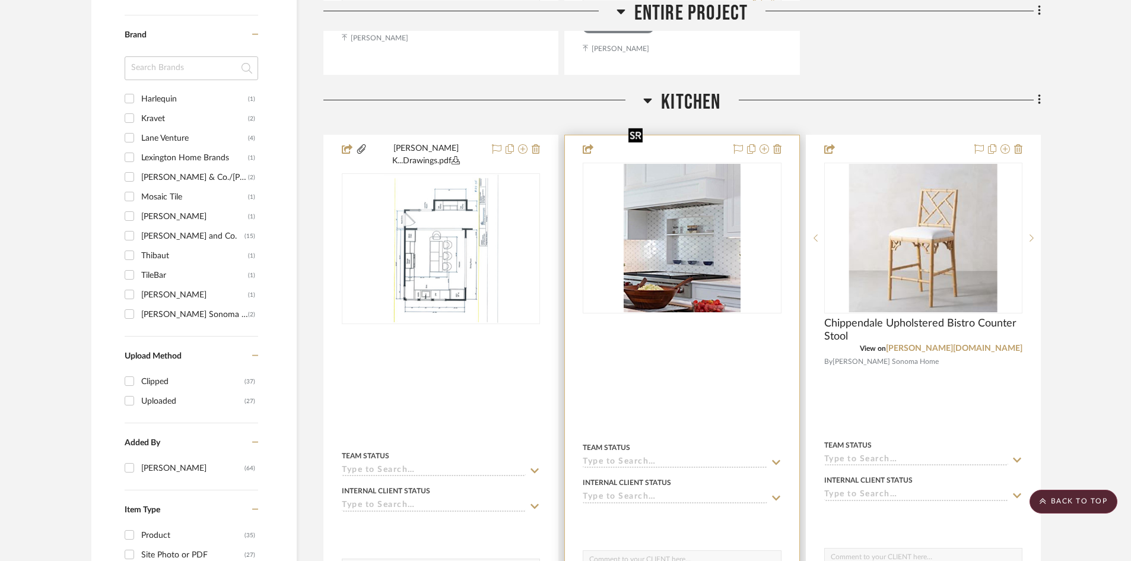
click at [673, 210] on img "0" at bounding box center [683, 238] width 118 height 148
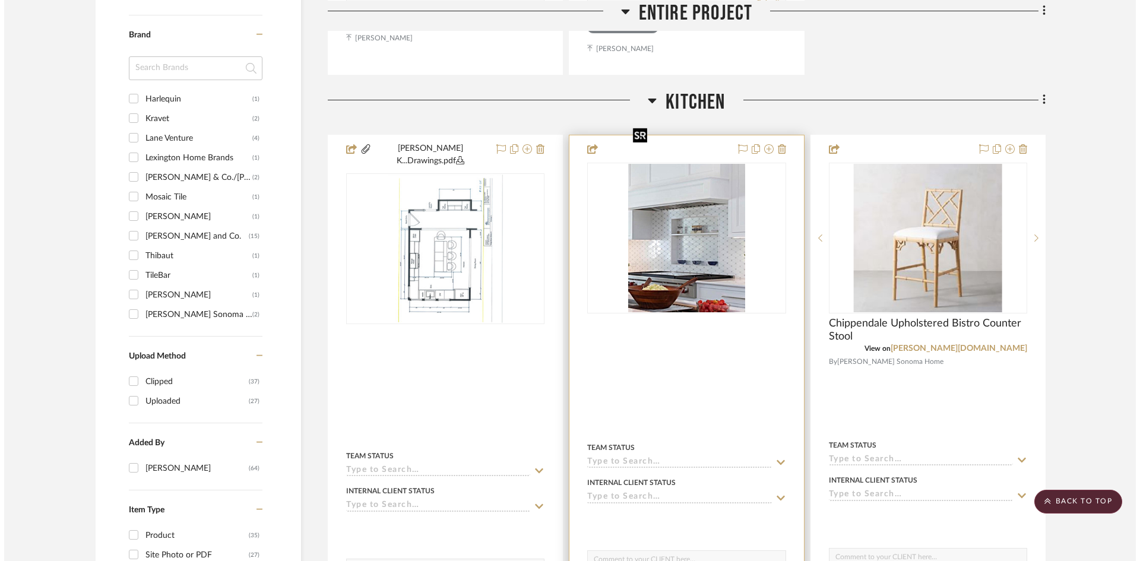
scroll to position [0, 0]
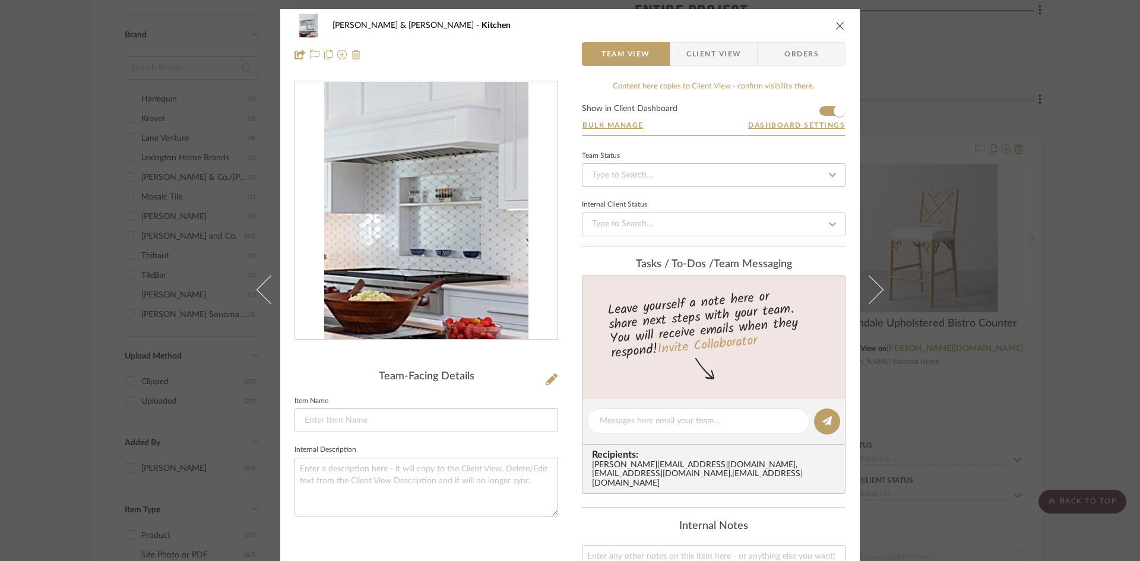
click at [715, 55] on span "Client View" at bounding box center [713, 54] width 55 height 24
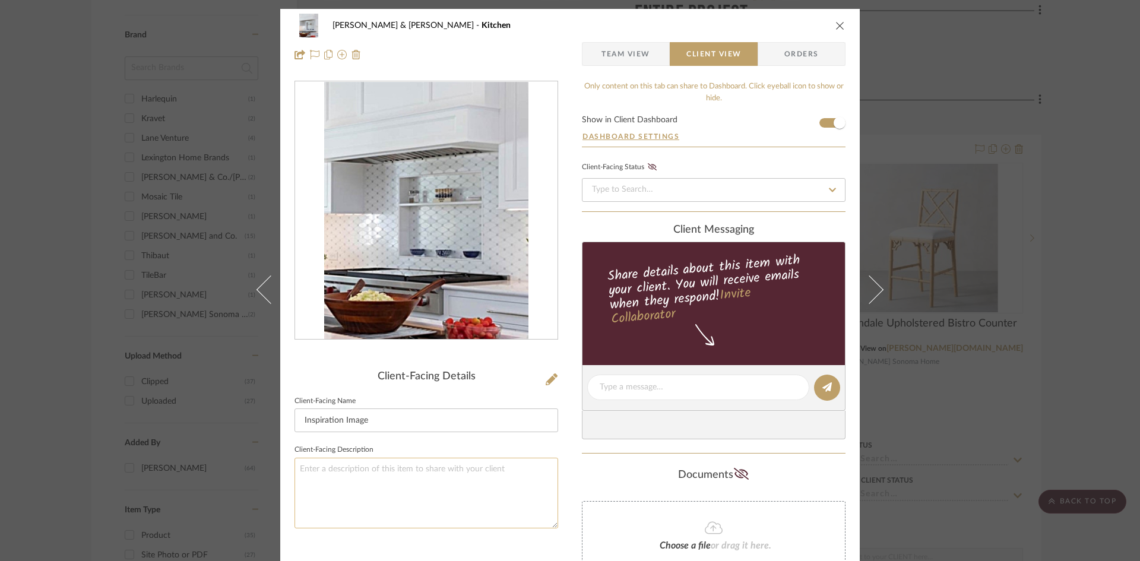
click at [410, 462] on textarea at bounding box center [426, 493] width 264 height 71
type textarea "Spice Niche Inspiration Photo"
click at [836, 21] on icon "close" at bounding box center [839, 25] width 9 height 9
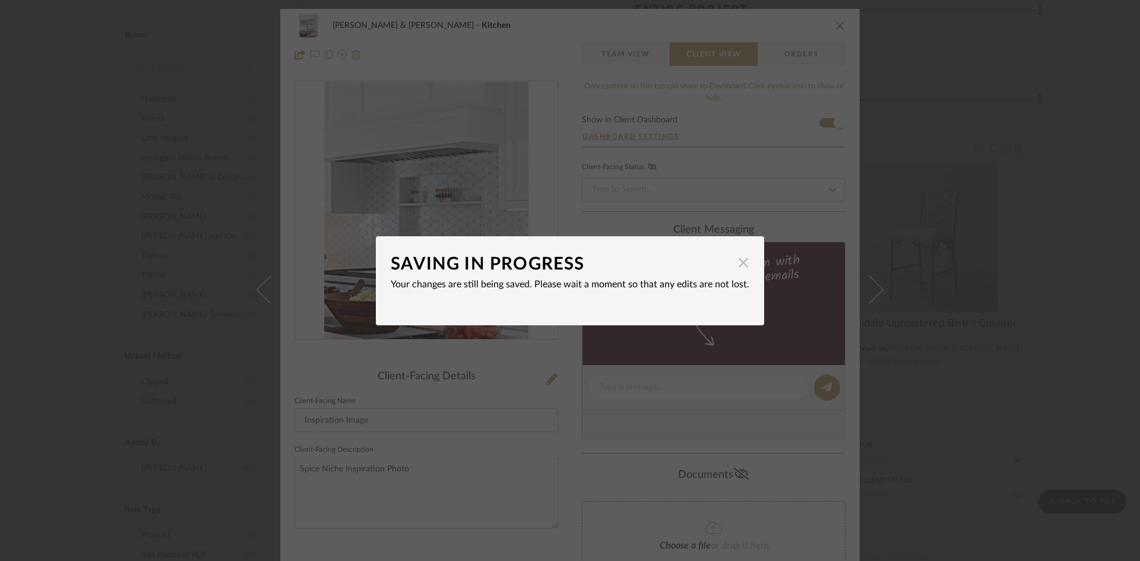
drag, startPoint x: 738, startPoint y: 262, endPoint x: 738, endPoint y: 255, distance: 6.5
click at [738, 261] on span "button" at bounding box center [743, 263] width 24 height 24
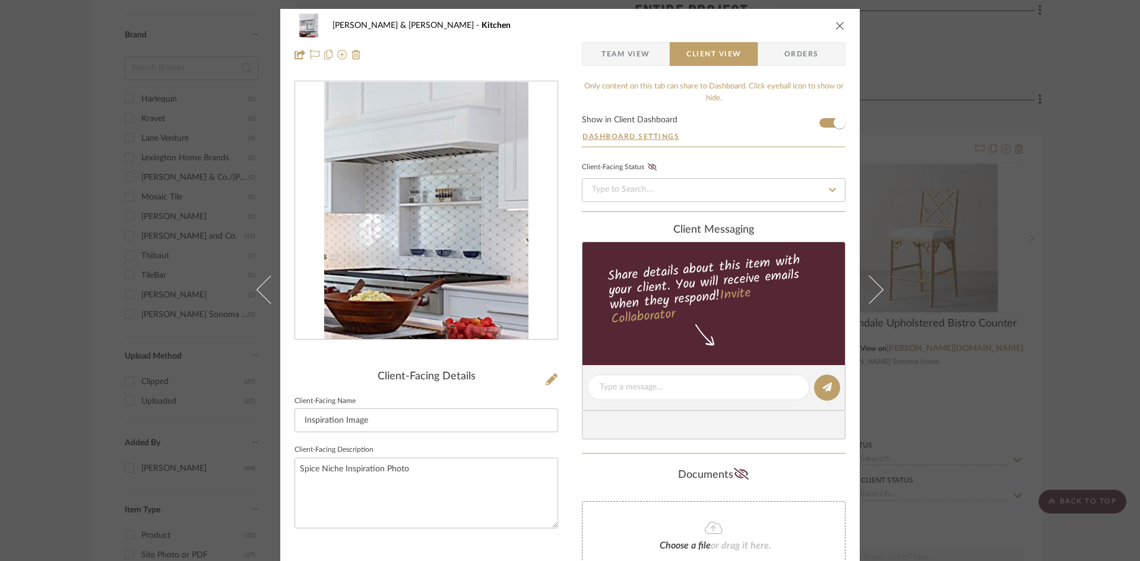
click at [835, 26] on button "close" at bounding box center [840, 25] width 11 height 11
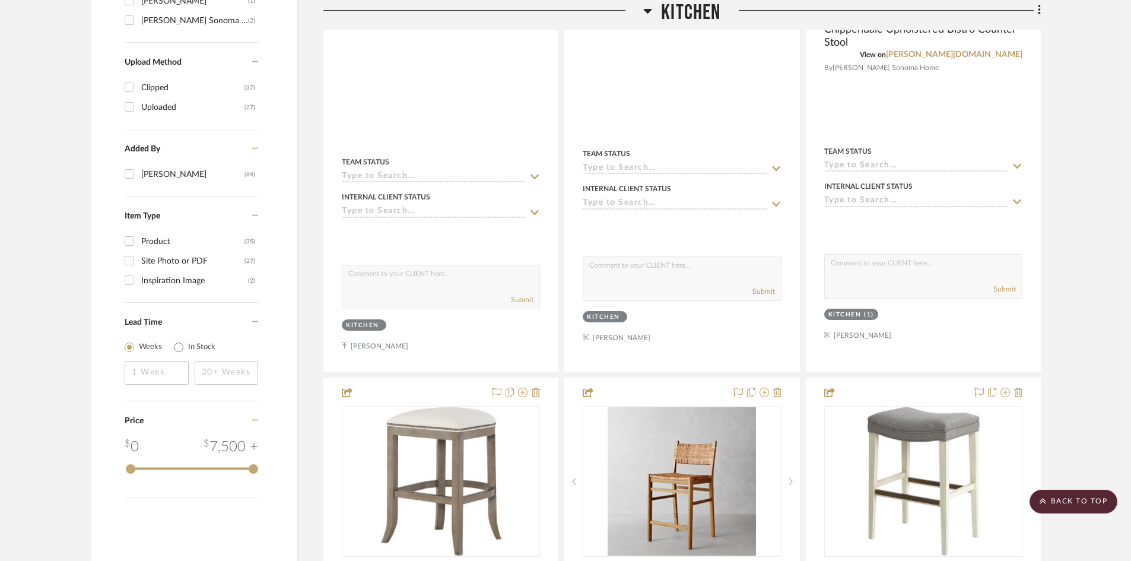
scroll to position [950, 0]
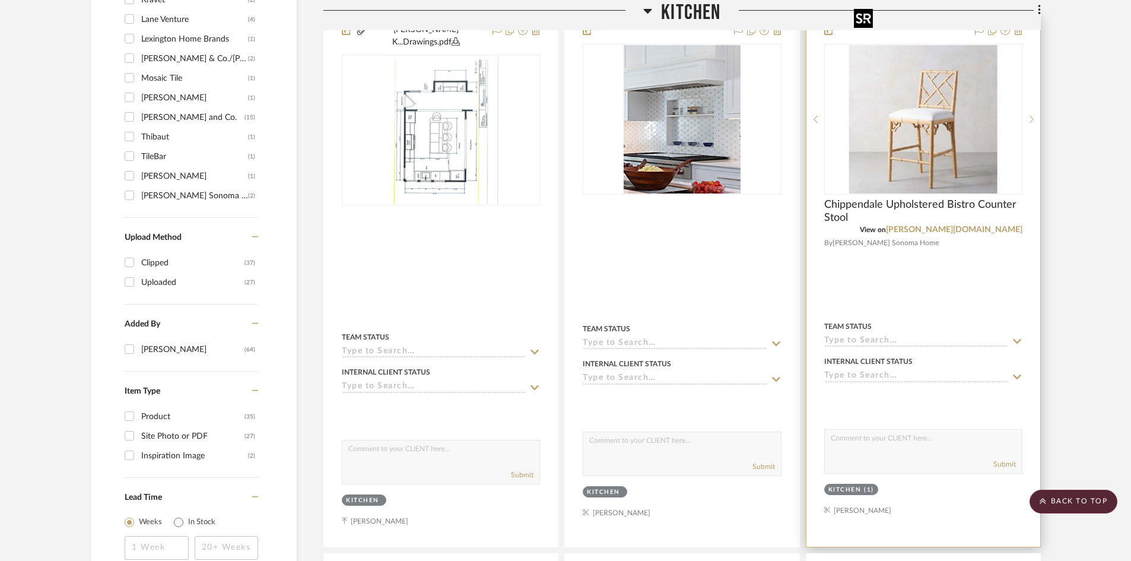
click at [946, 113] on img "0" at bounding box center [923, 119] width 148 height 148
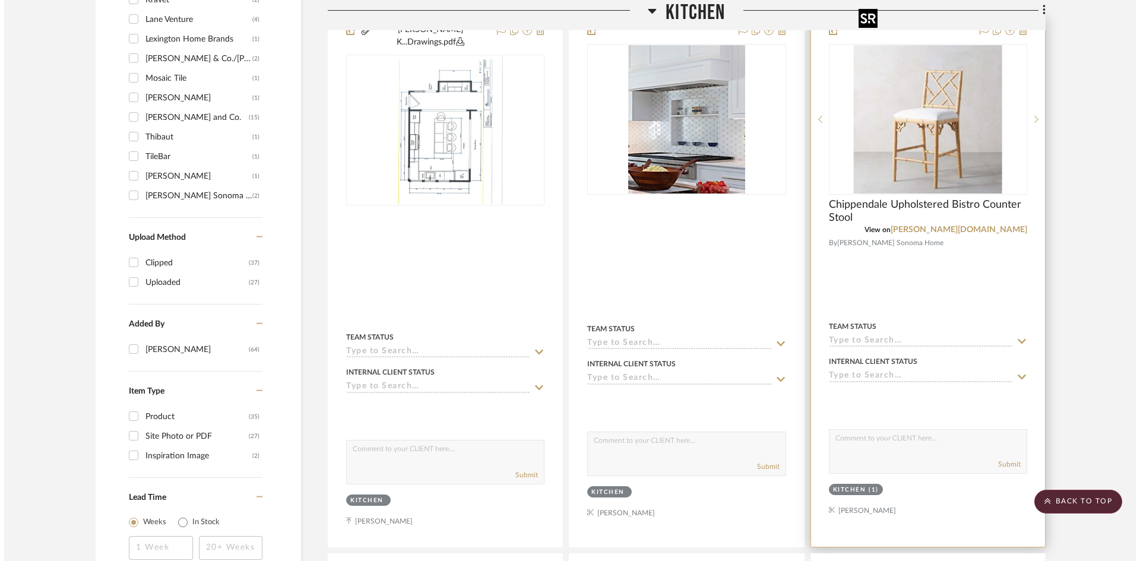
scroll to position [0, 0]
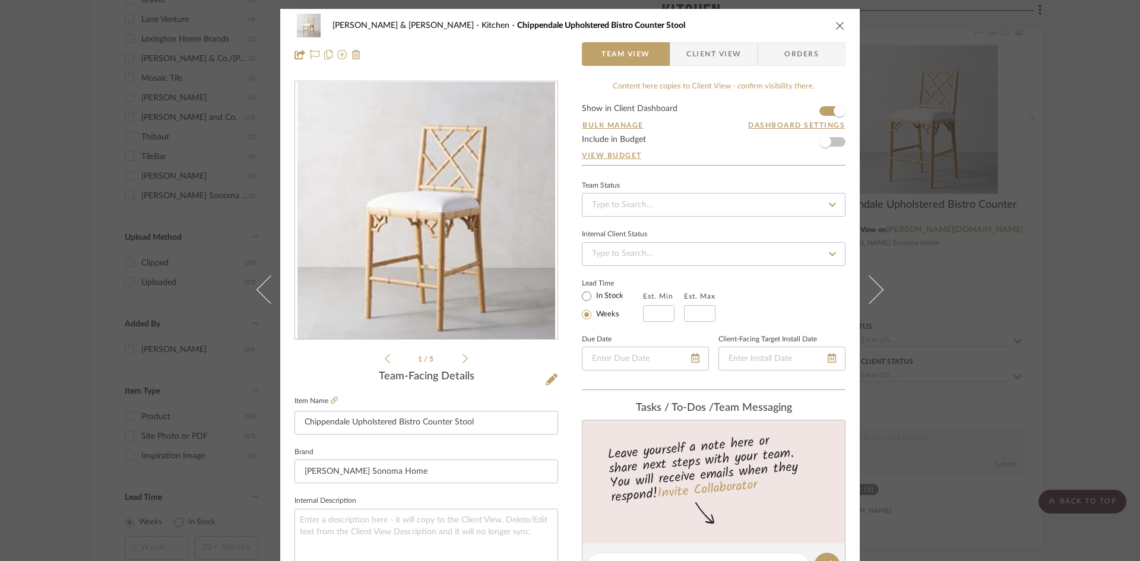
click at [713, 56] on span "Client View" at bounding box center [713, 54] width 55 height 24
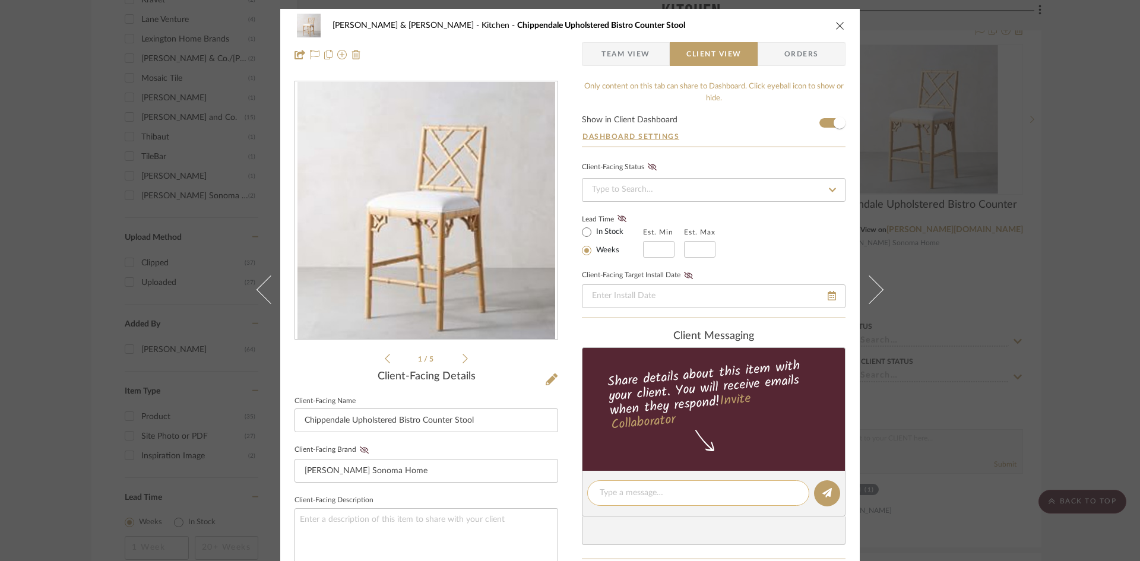
click at [695, 496] on textarea at bounding box center [698, 493] width 197 height 12
type textarea "Barstool Option"
click at [462, 357] on icon at bounding box center [464, 358] width 5 height 9
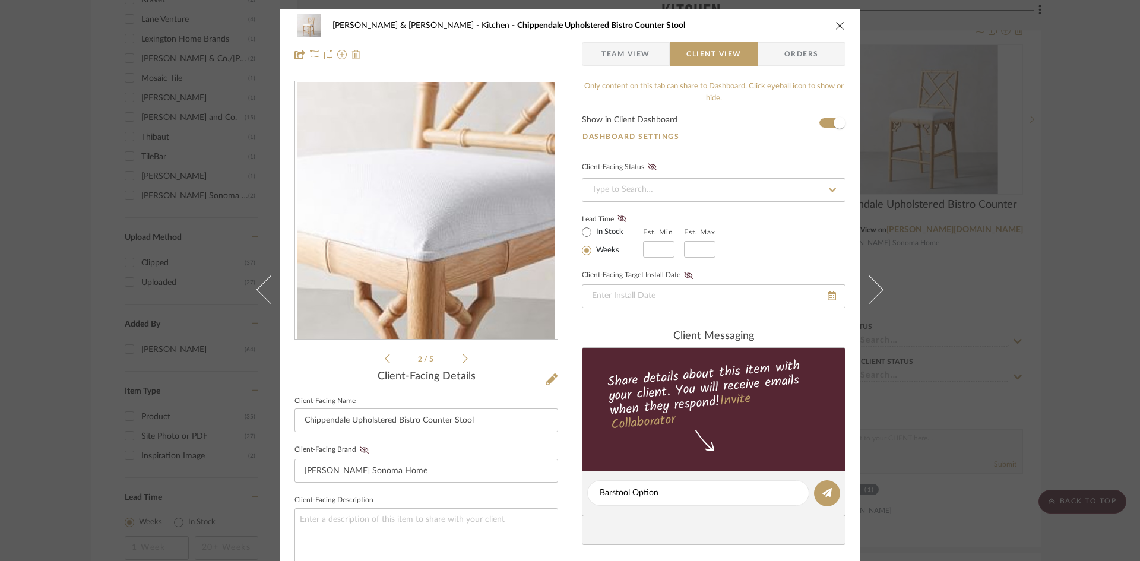
click at [462, 357] on icon at bounding box center [464, 358] width 5 height 9
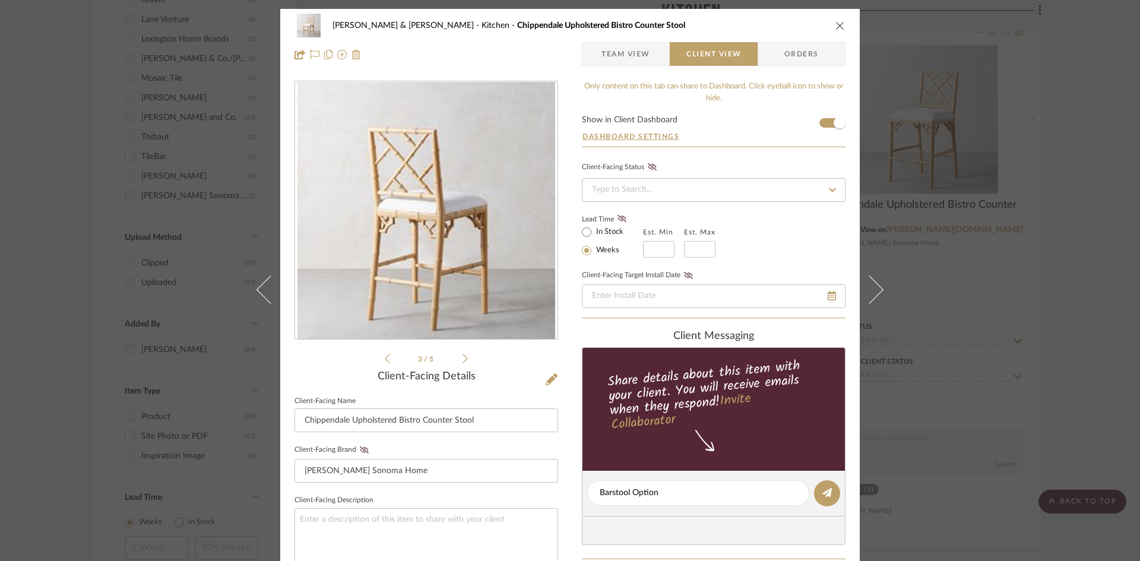
click at [462, 357] on icon at bounding box center [464, 358] width 5 height 9
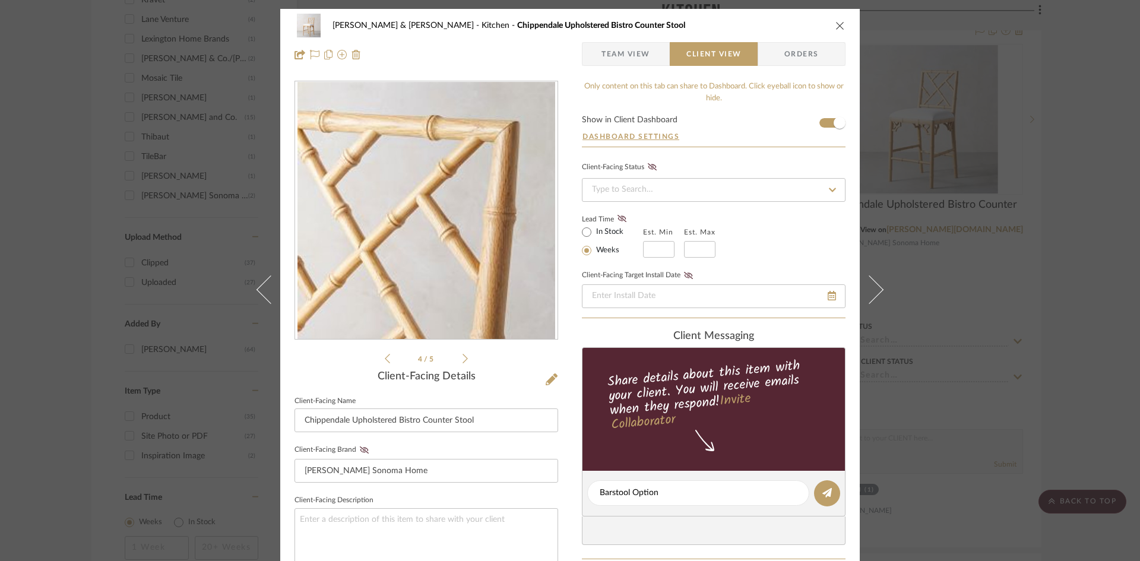
click at [462, 357] on icon at bounding box center [464, 358] width 5 height 9
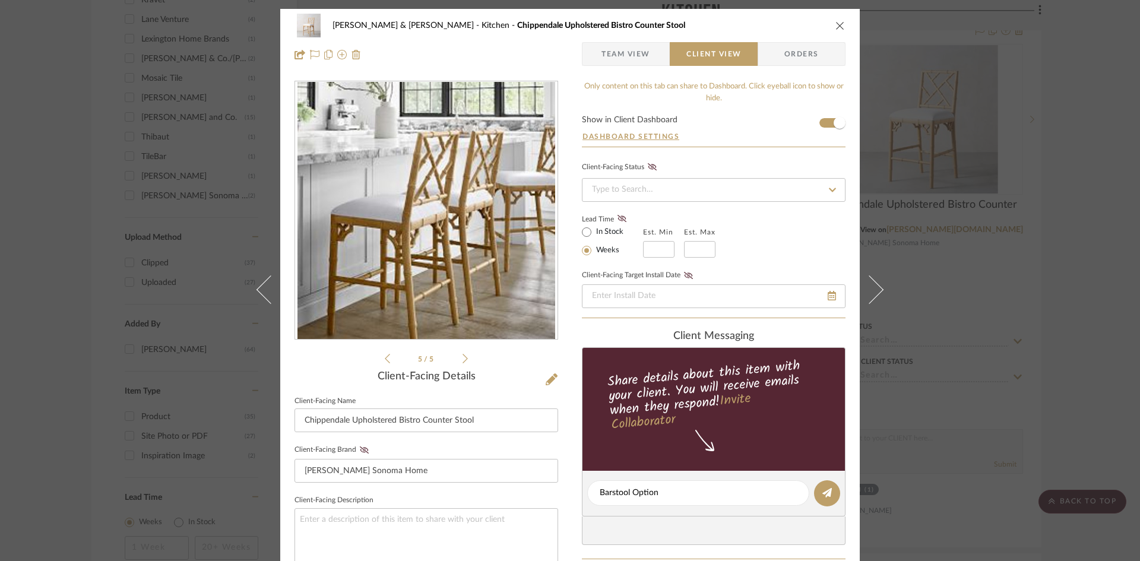
click at [462, 357] on icon at bounding box center [464, 358] width 5 height 9
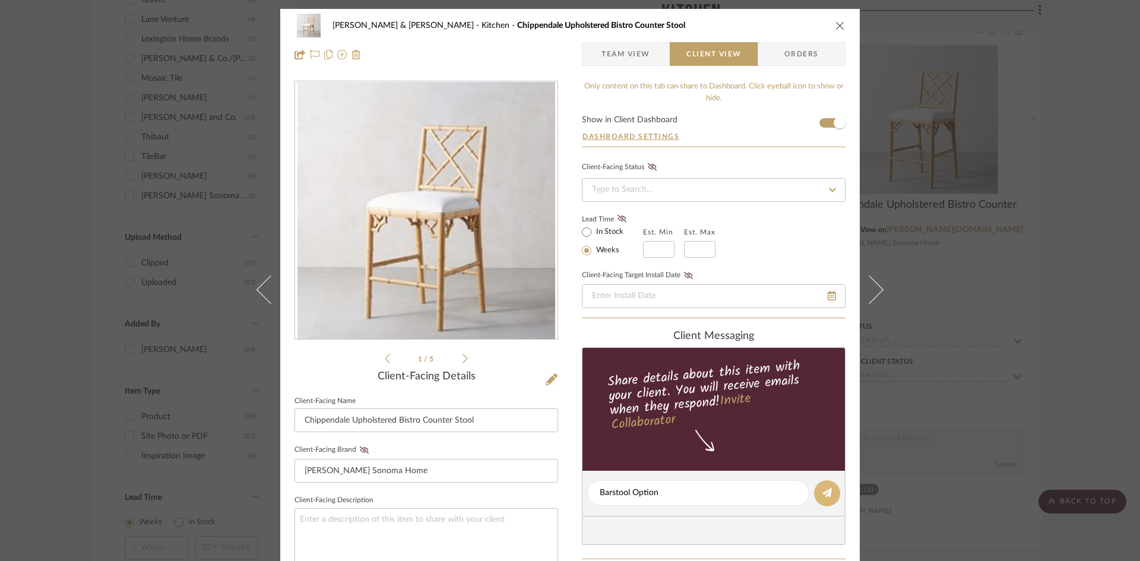
click at [822, 492] on icon at bounding box center [826, 492] width 9 height 9
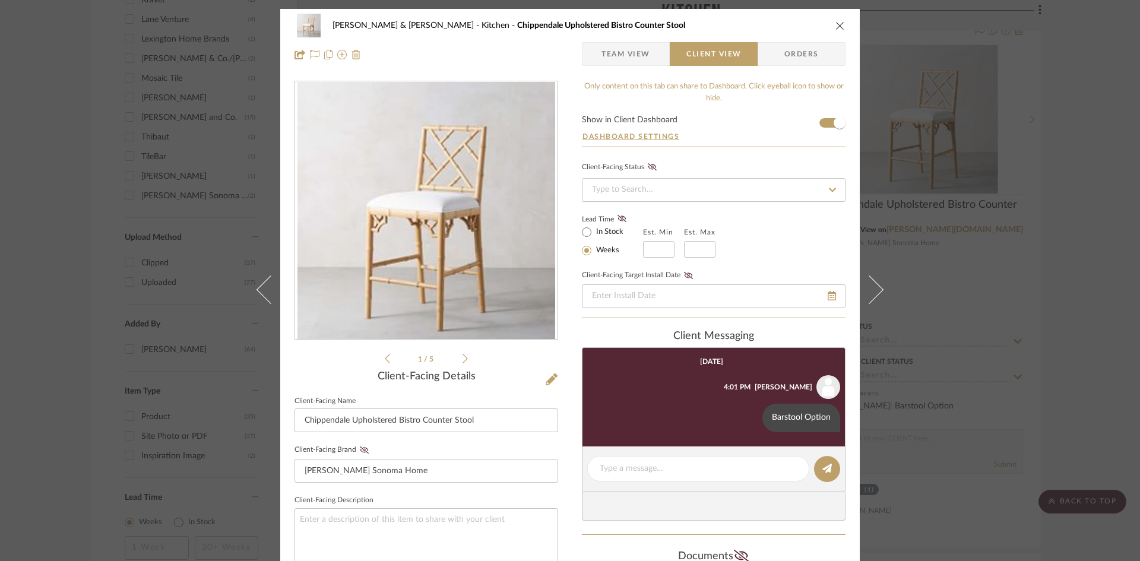
click at [836, 27] on icon "close" at bounding box center [839, 25] width 9 height 9
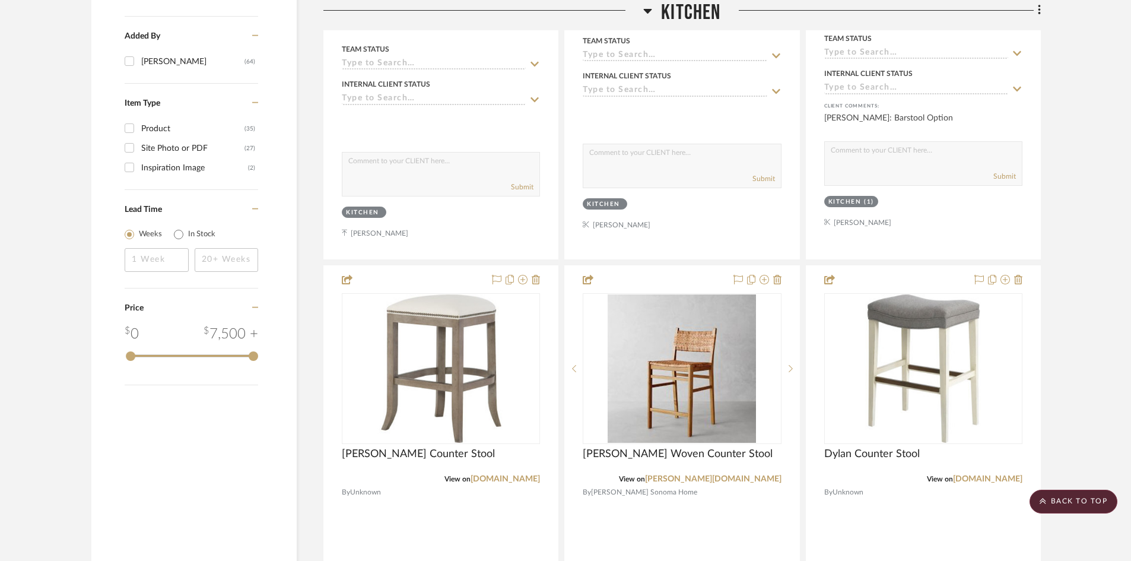
scroll to position [1365, 0]
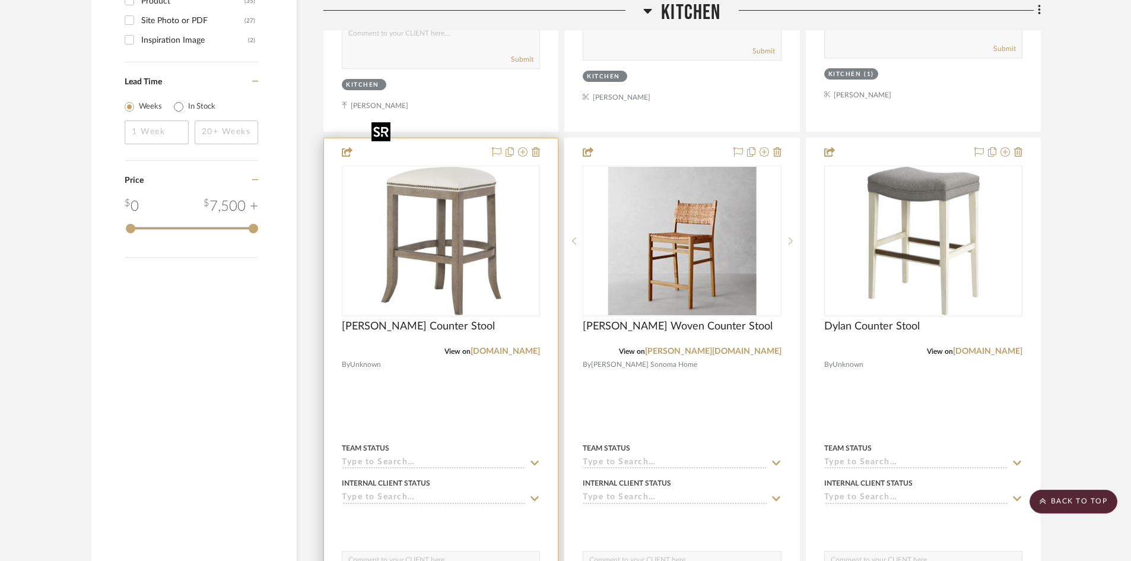
click at [0, 0] on img at bounding box center [0, 0] width 0 height 0
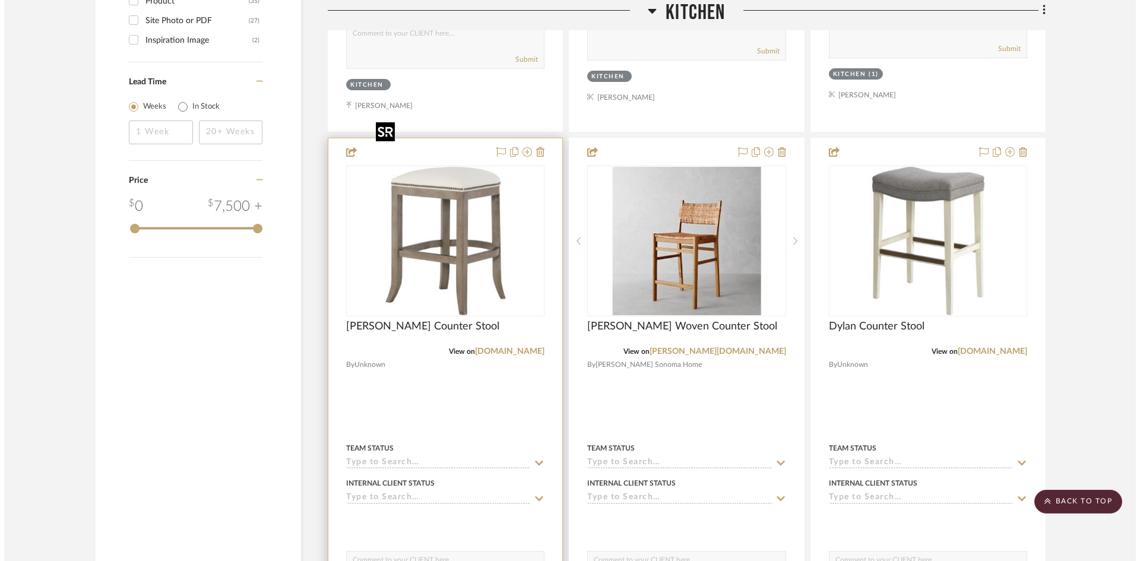
scroll to position [0, 0]
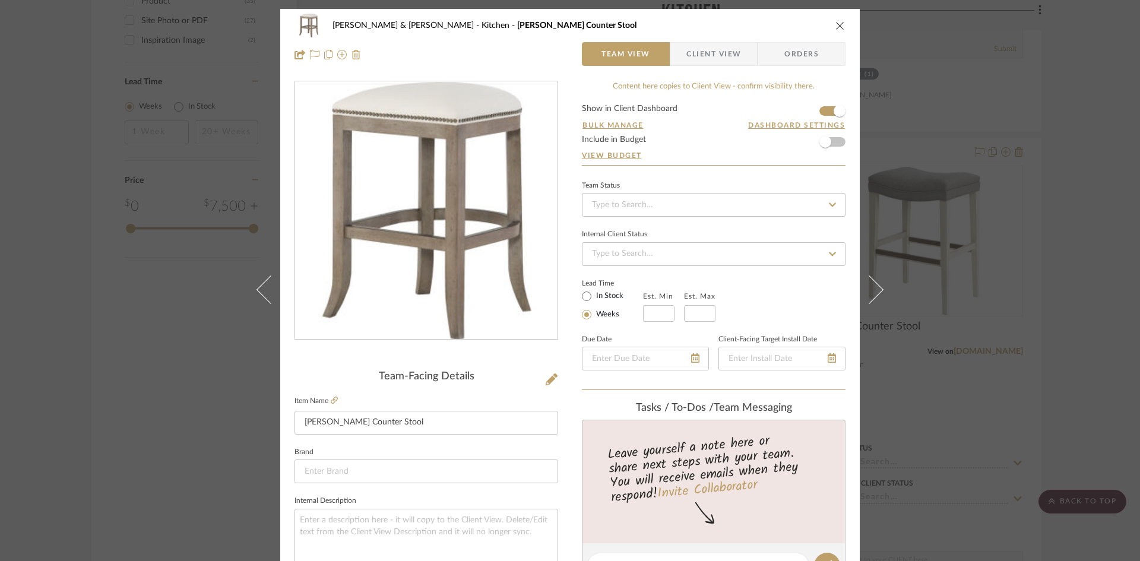
click at [715, 58] on span "Client View" at bounding box center [713, 54] width 55 height 24
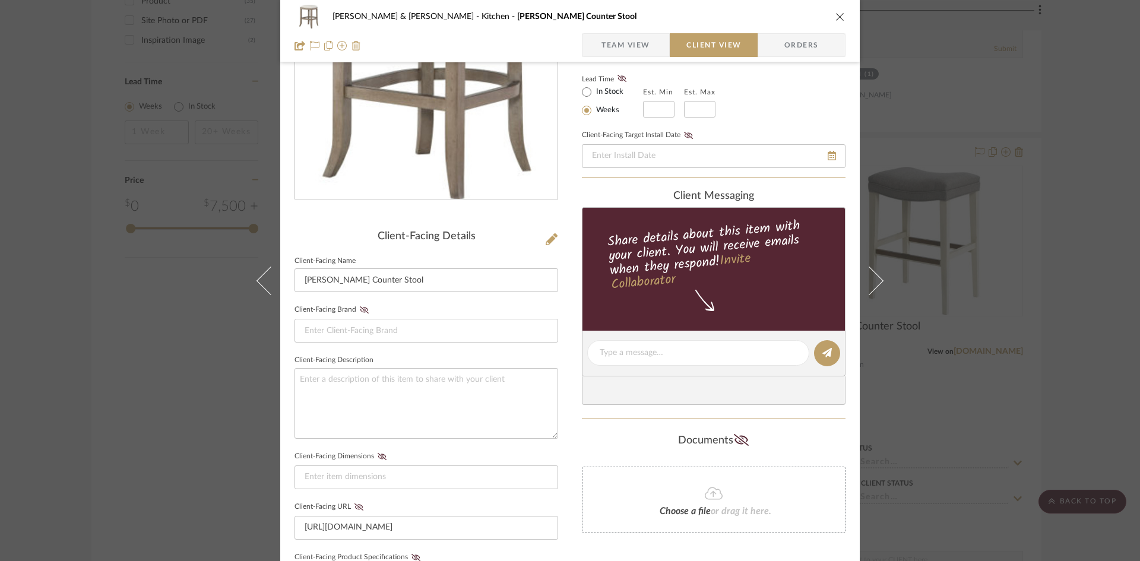
scroll to position [178, 0]
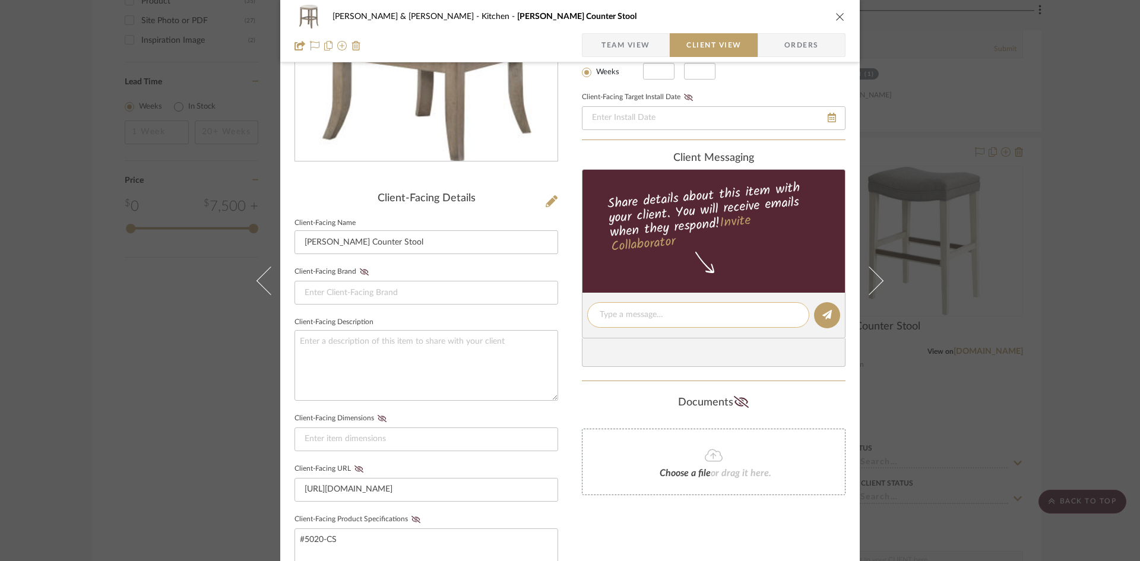
click at [658, 318] on textarea at bounding box center [698, 315] width 197 height 12
type textarea "Barstool Option without Back"
drag, startPoint x: 824, startPoint y: 316, endPoint x: 826, endPoint y: 234, distance: 82.5
click at [824, 316] on icon at bounding box center [826, 314] width 9 height 9
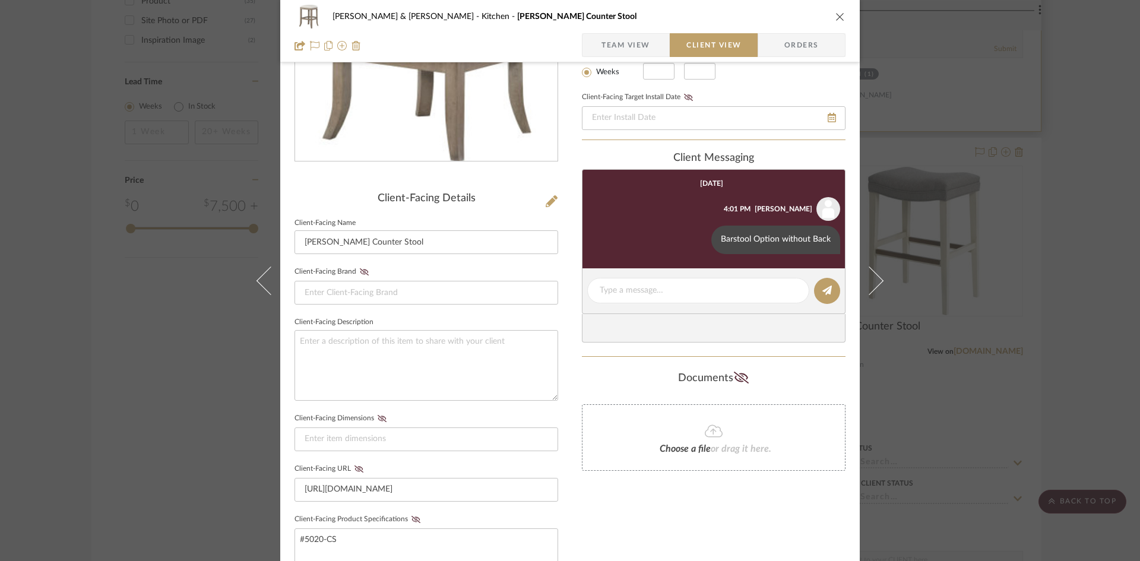
drag, startPoint x: 836, startPoint y: 15, endPoint x: 845, endPoint y: 36, distance: 22.6
click at [836, 17] on icon "close" at bounding box center [839, 16] width 9 height 9
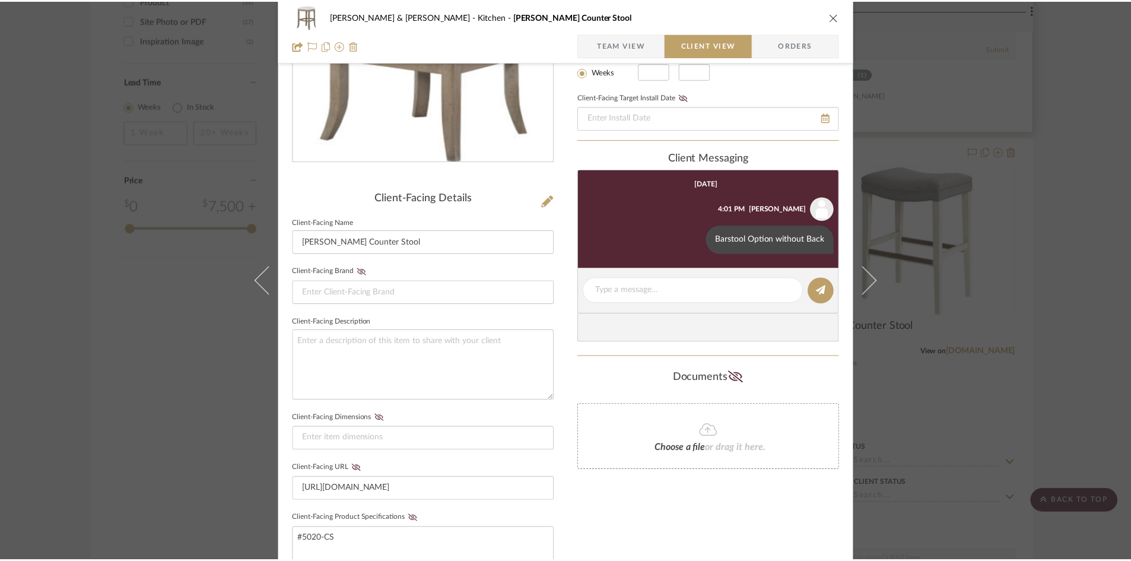
scroll to position [1365, 0]
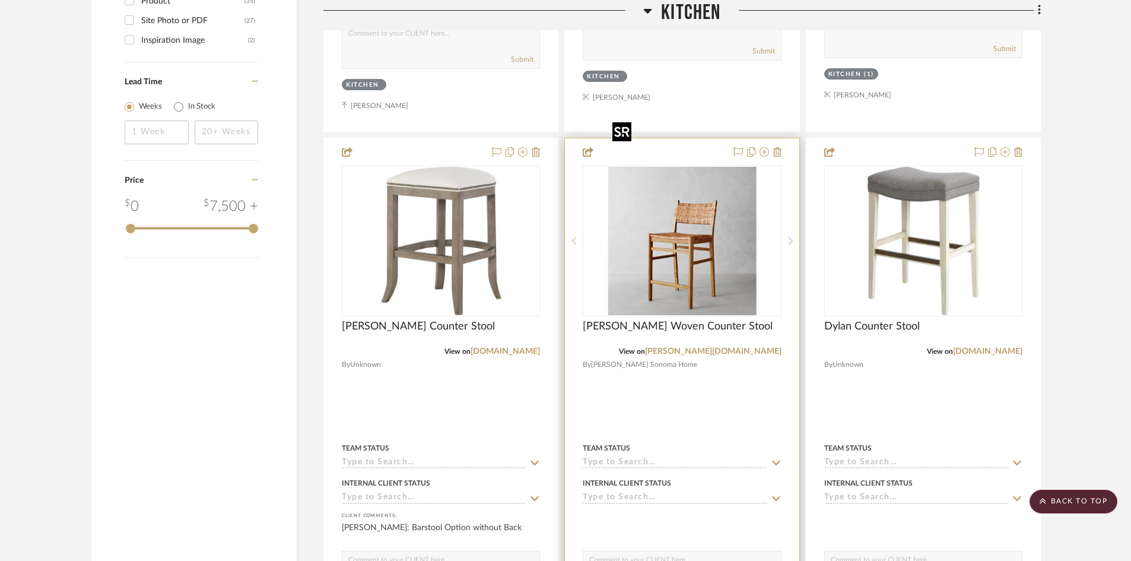
click at [710, 217] on img "0" at bounding box center [682, 241] width 148 height 148
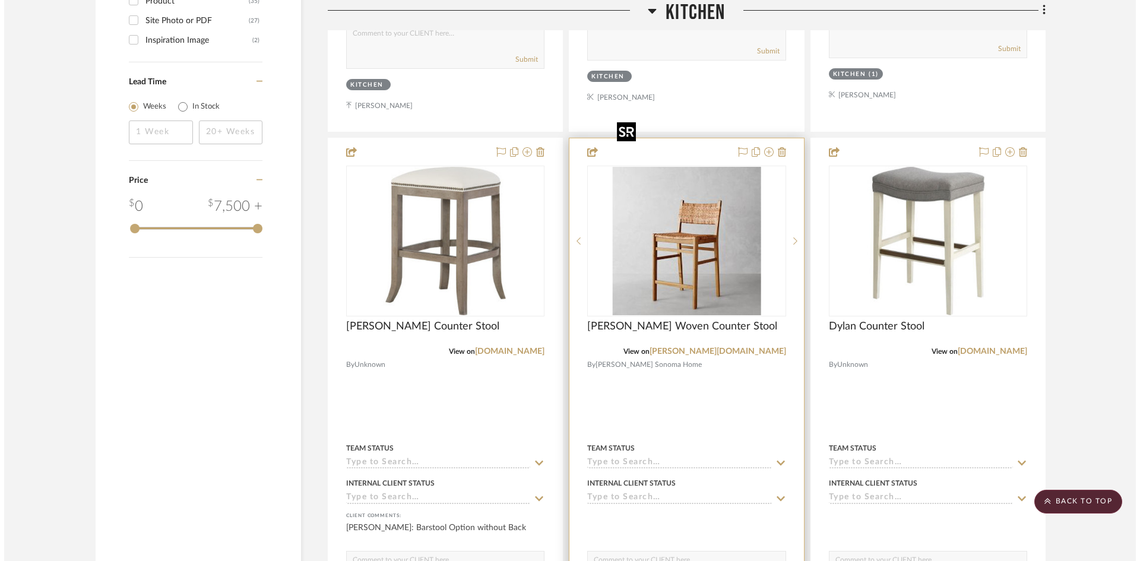
scroll to position [0, 0]
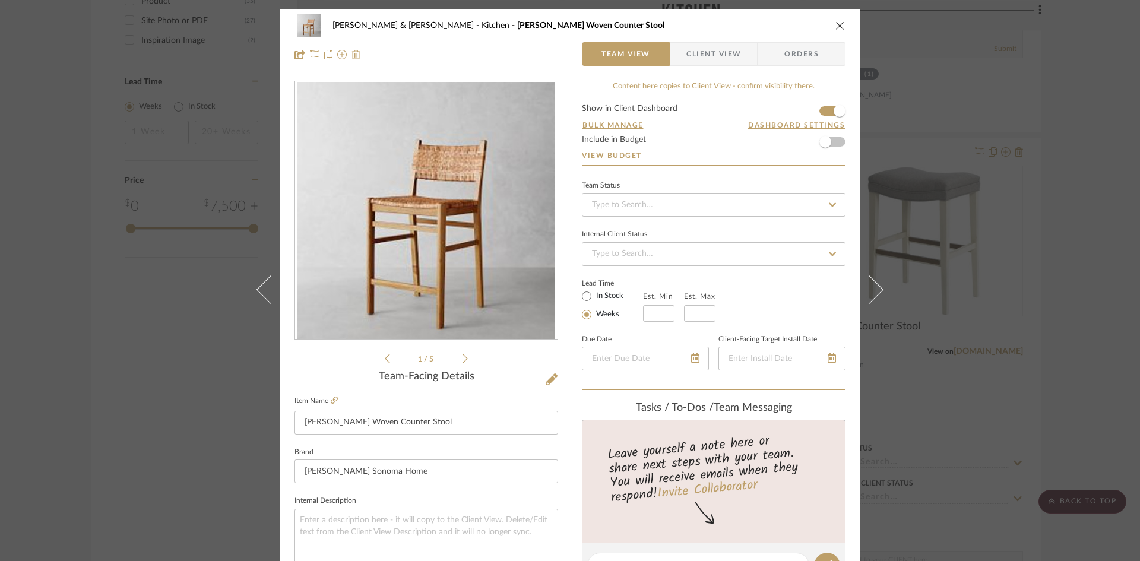
click at [711, 56] on span "Client View" at bounding box center [713, 54] width 55 height 24
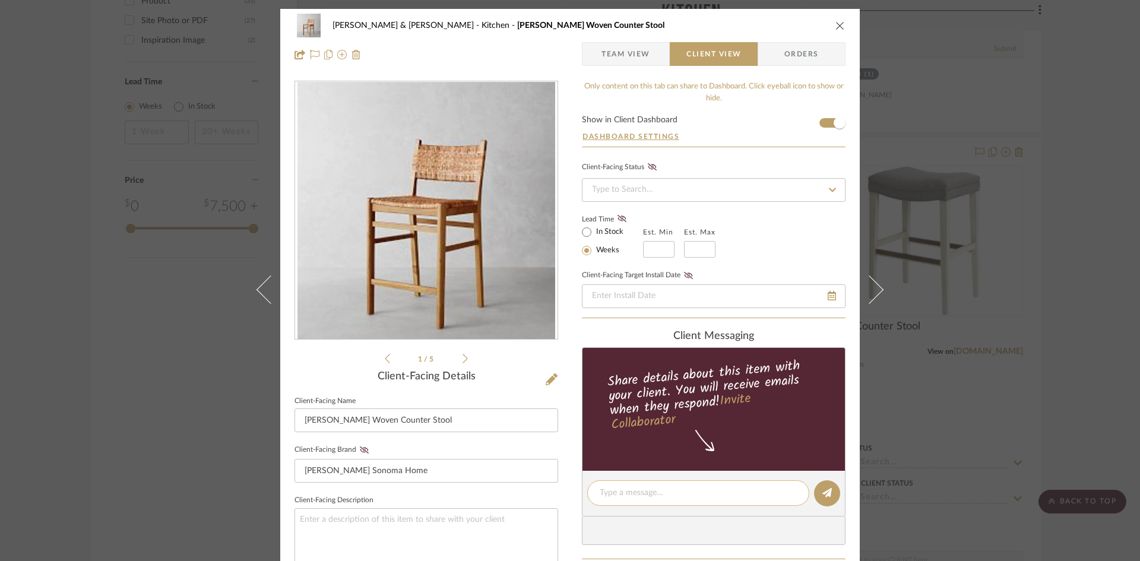
click at [673, 489] on textarea at bounding box center [698, 493] width 197 height 12
type textarea "Barstool Option. We Could Add Seat Cushions if You Would Prefer."
drag, startPoint x: 824, startPoint y: 495, endPoint x: 780, endPoint y: 154, distance: 343.5
click at [823, 479] on editor-of-message "Barstool Option. We Could Add Seat Cushions if You Would Prefer." at bounding box center [714, 500] width 264 height 58
click at [835, 27] on icon "close" at bounding box center [839, 25] width 9 height 9
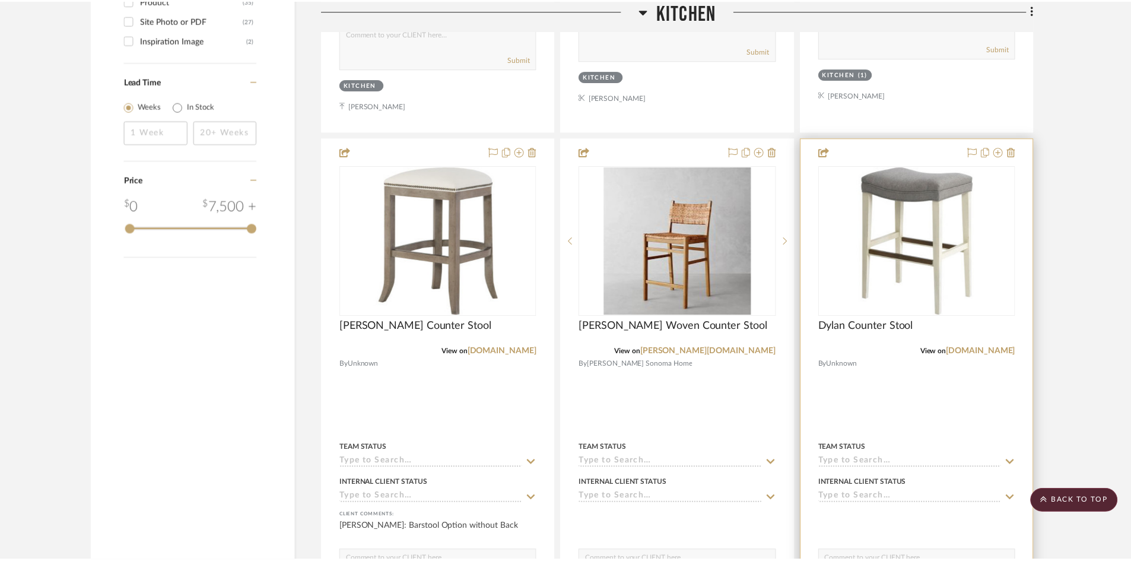
scroll to position [1365, 0]
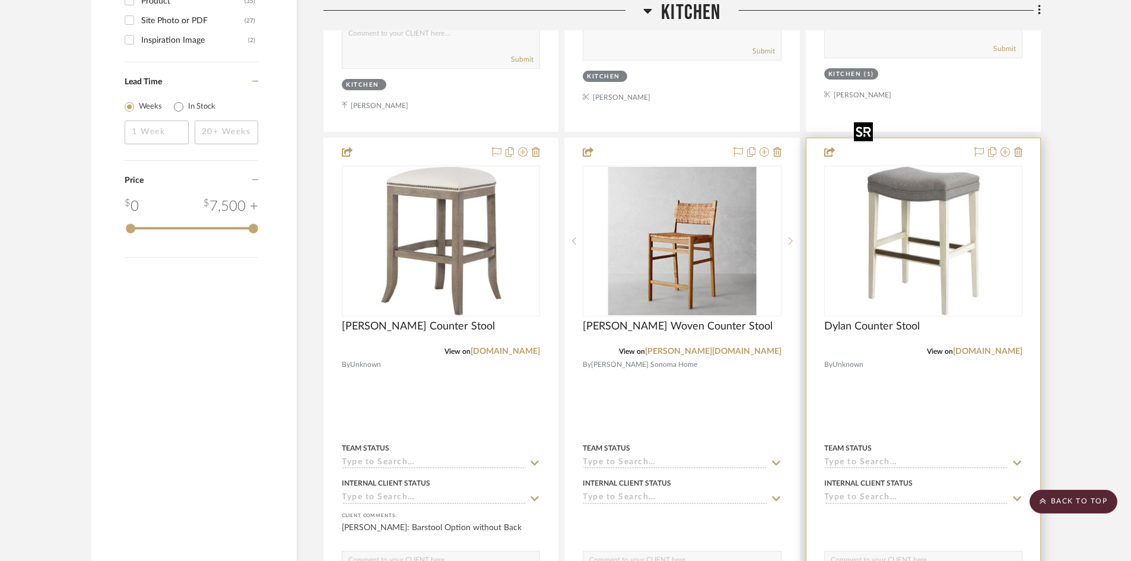
click at [932, 169] on img "0" at bounding box center [923, 241] width 148 height 148
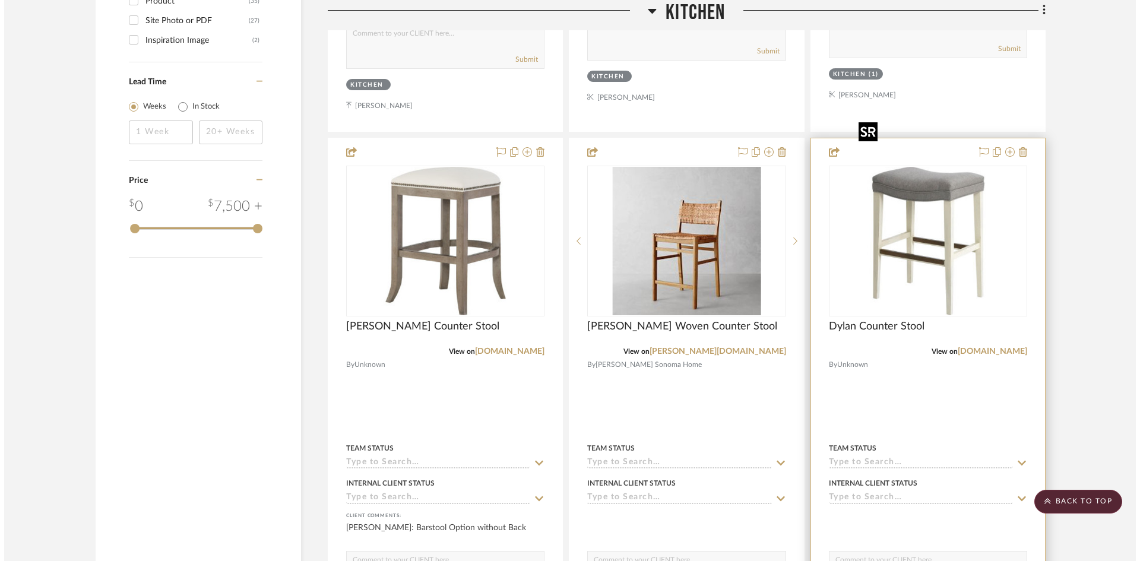
scroll to position [0, 0]
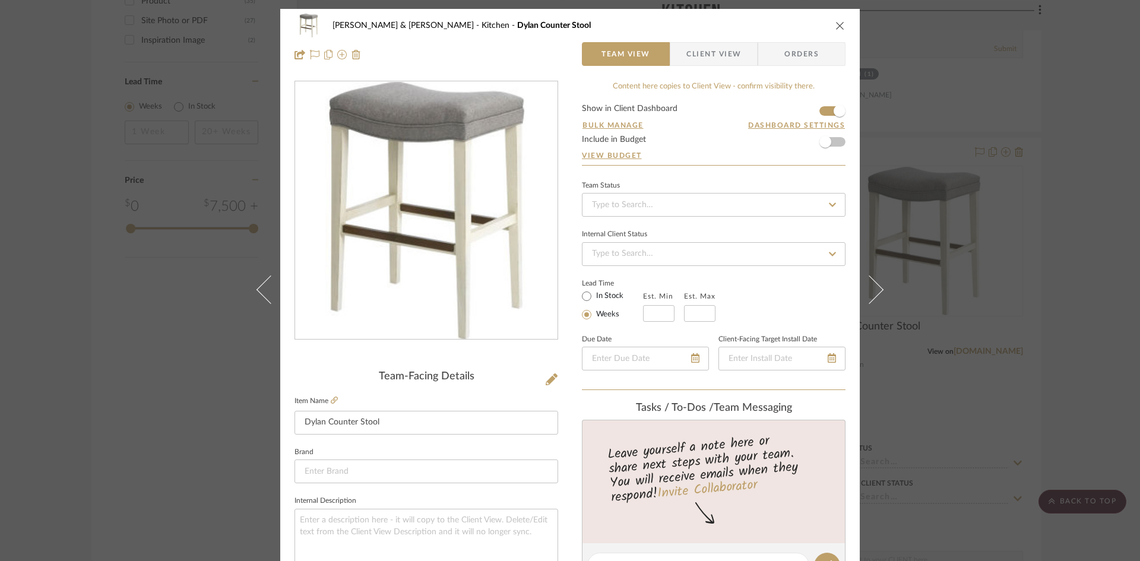
click at [689, 56] on span "Client View" at bounding box center [713, 54] width 55 height 24
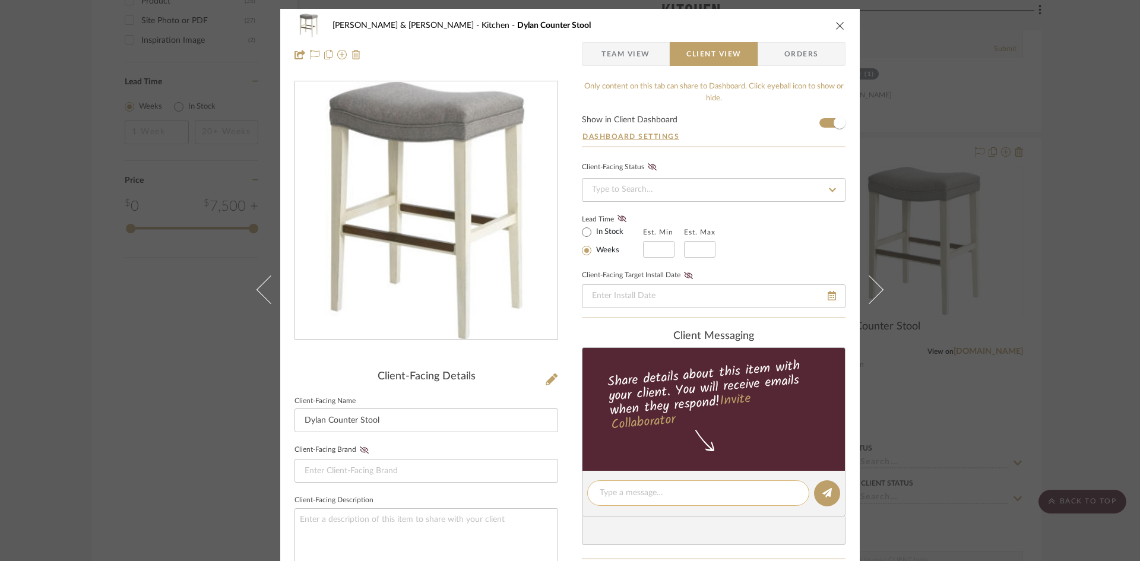
click at [632, 491] on textarea at bounding box center [698, 493] width 197 height 12
type textarea "Barstool Option without Back"
click at [822, 490] on icon at bounding box center [826, 492] width 9 height 9
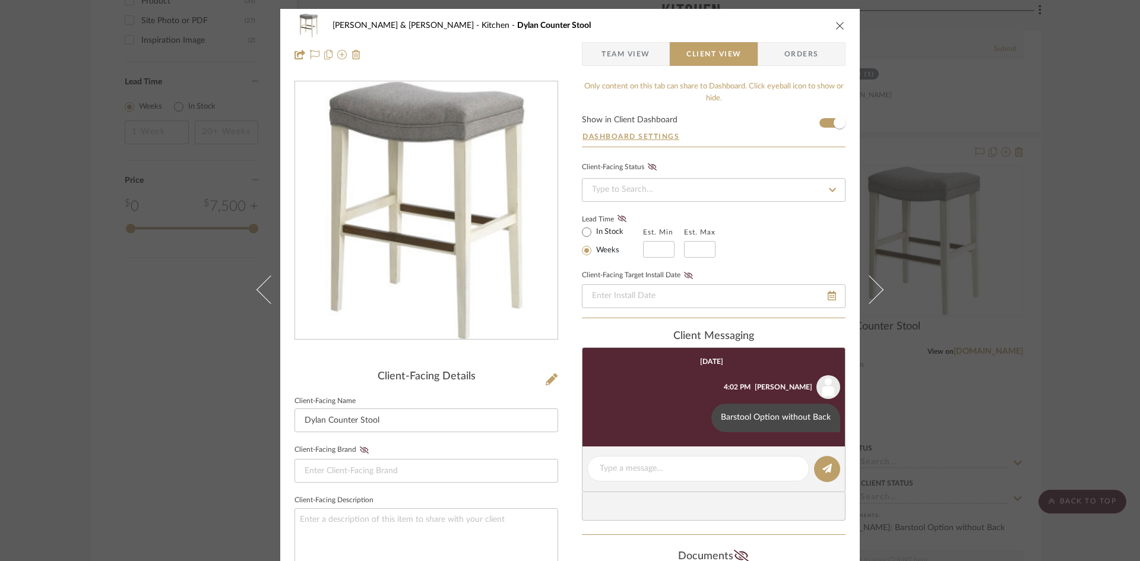
click at [838, 24] on icon "close" at bounding box center [839, 25] width 9 height 9
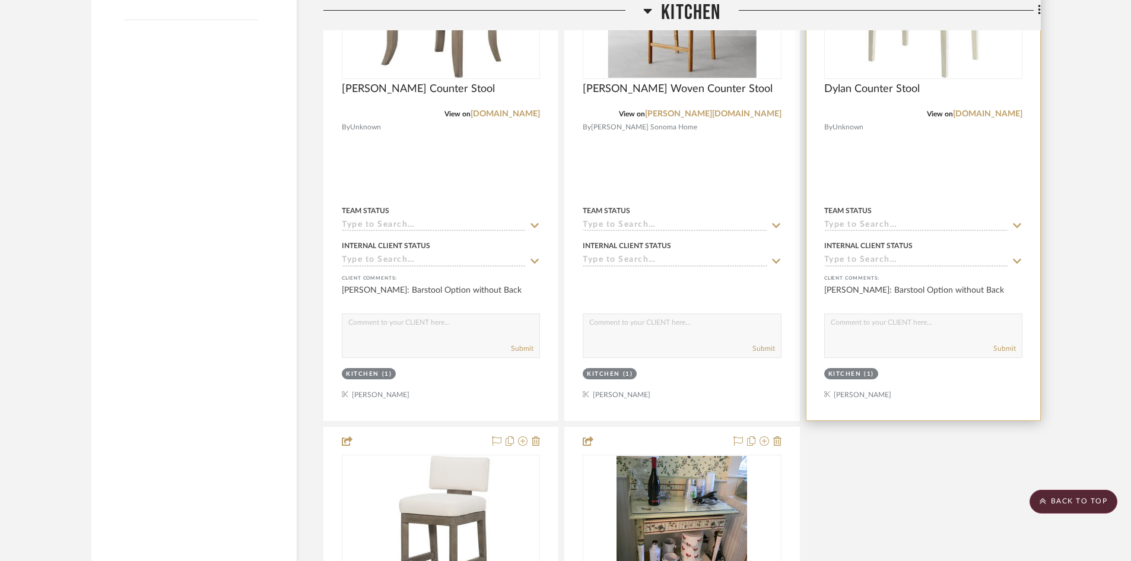
scroll to position [1899, 0]
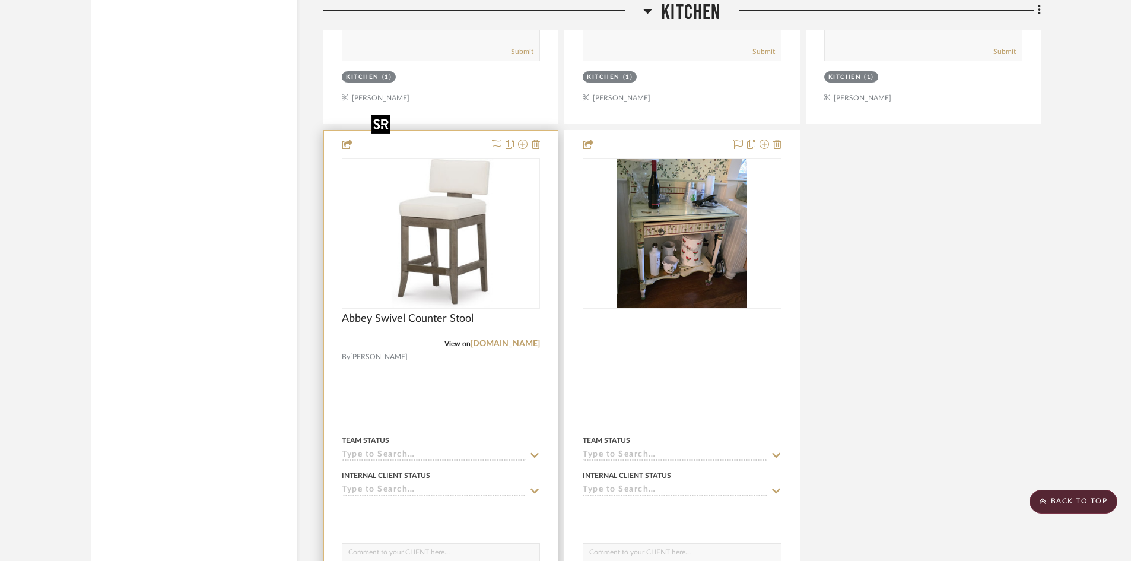
click at [484, 212] on img "0" at bounding box center [441, 233] width 148 height 148
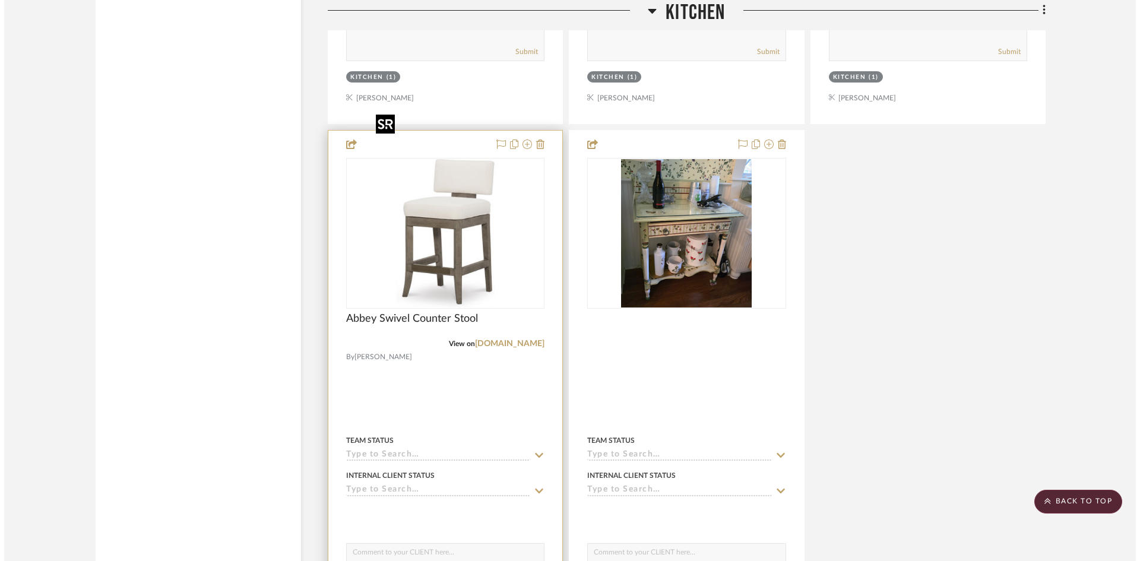
scroll to position [0, 0]
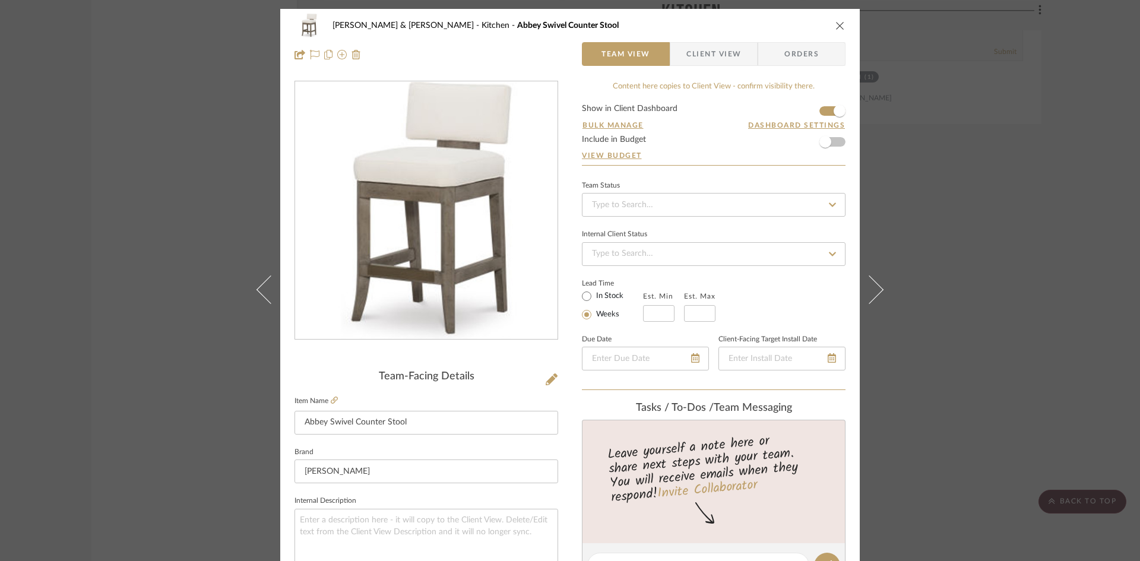
drag, startPoint x: 687, startPoint y: 51, endPoint x: 702, endPoint y: 123, distance: 74.0
click at [687, 52] on span "Client View" at bounding box center [713, 54] width 55 height 24
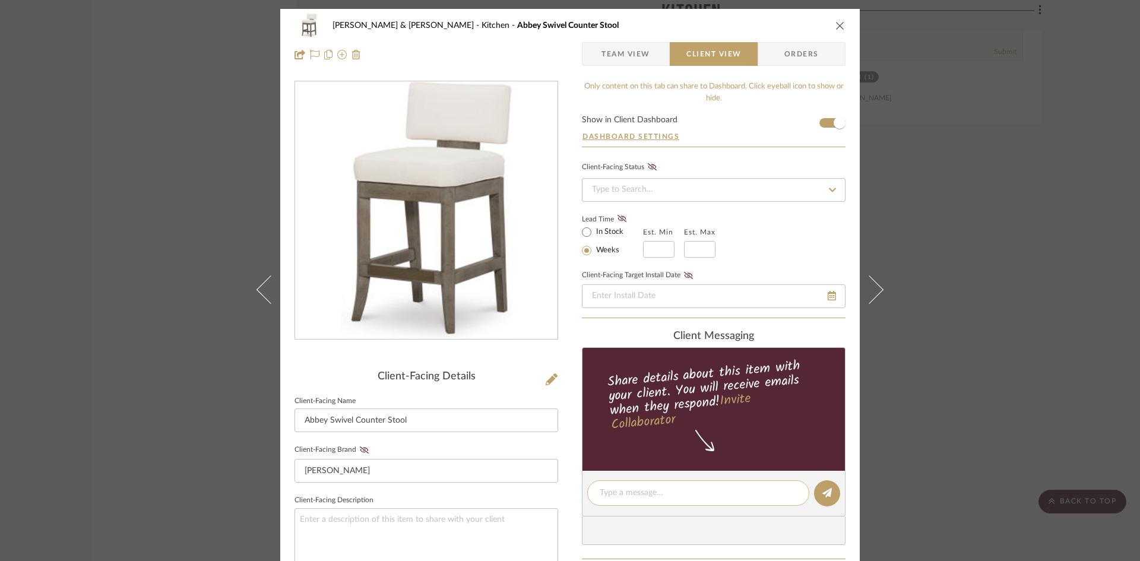
click at [693, 492] on textarea at bounding box center [698, 493] width 197 height 12
type textarea "B"
type textarea "Swivel Barstool Option with Back"
click at [822, 496] on icon at bounding box center [826, 492] width 9 height 9
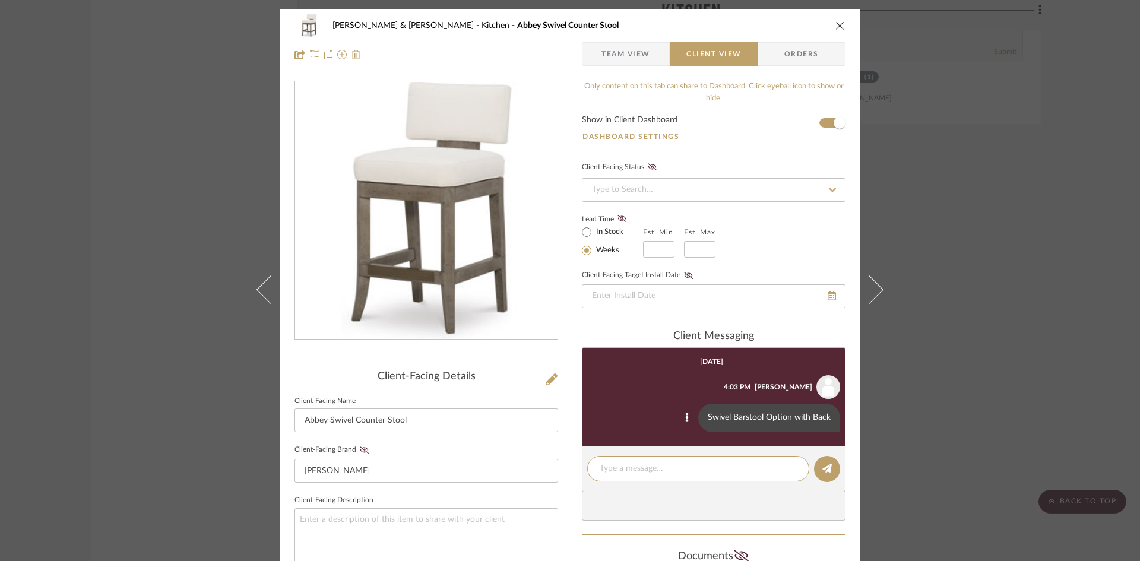
drag, startPoint x: 696, startPoint y: 470, endPoint x: 693, endPoint y: 409, distance: 61.2
click at [695, 470] on textarea at bounding box center [698, 468] width 197 height 12
type textarea "Comes in Many Finishes and Fabrics........"
click at [822, 470] on icon at bounding box center [826, 468] width 9 height 9
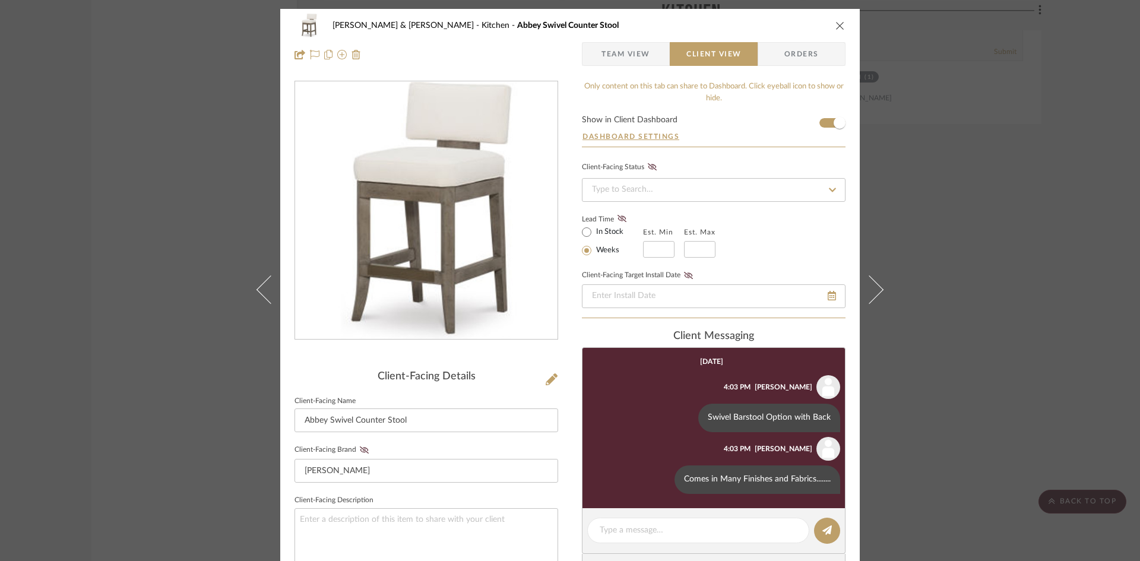
click at [839, 26] on icon "close" at bounding box center [839, 25] width 9 height 9
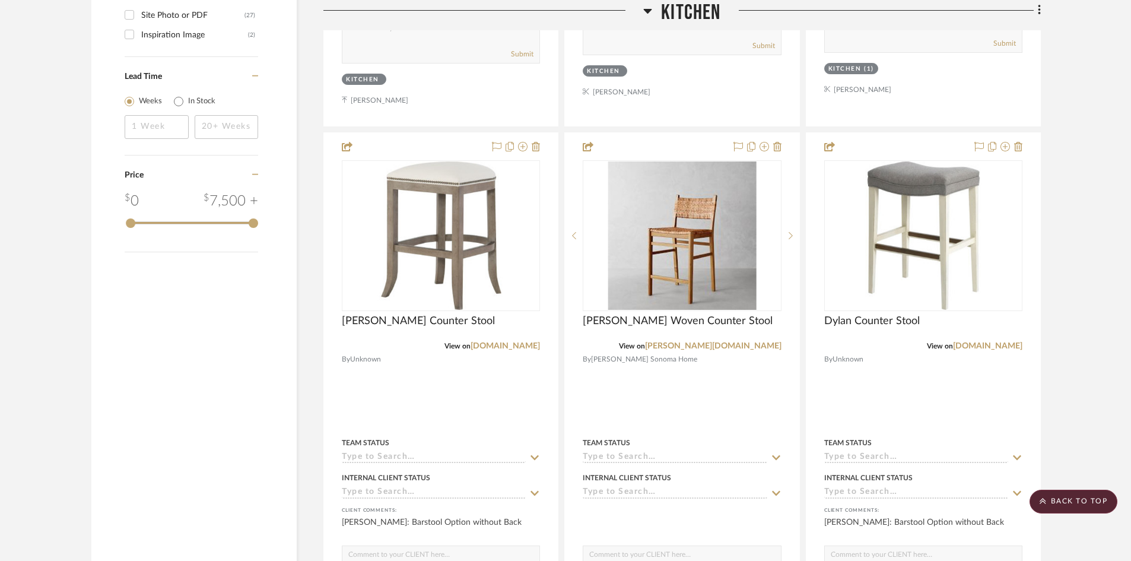
scroll to position [1365, 0]
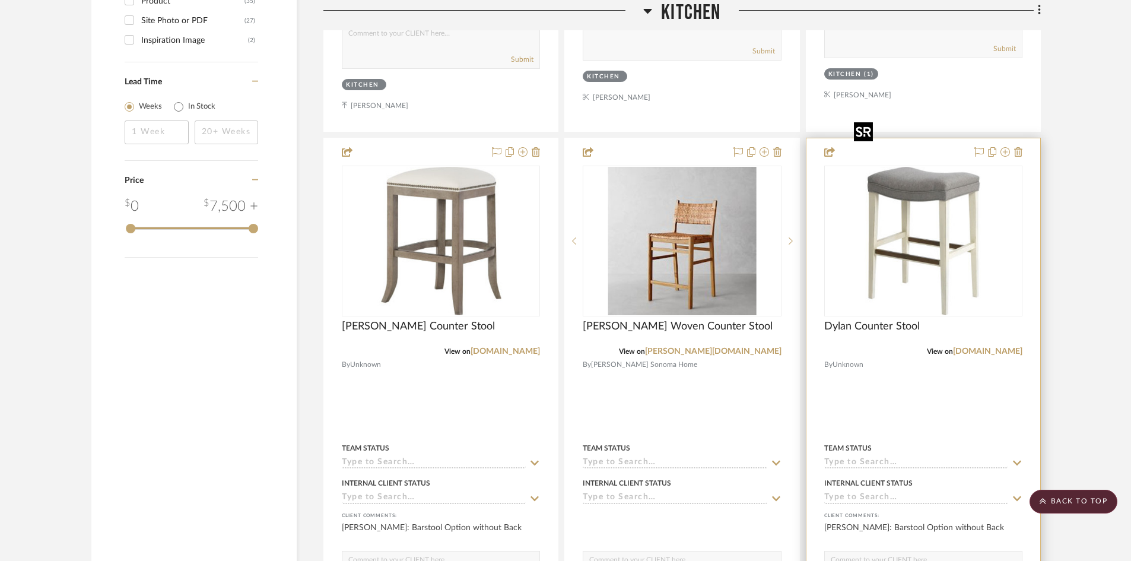
click at [878, 221] on img "0" at bounding box center [923, 241] width 148 height 148
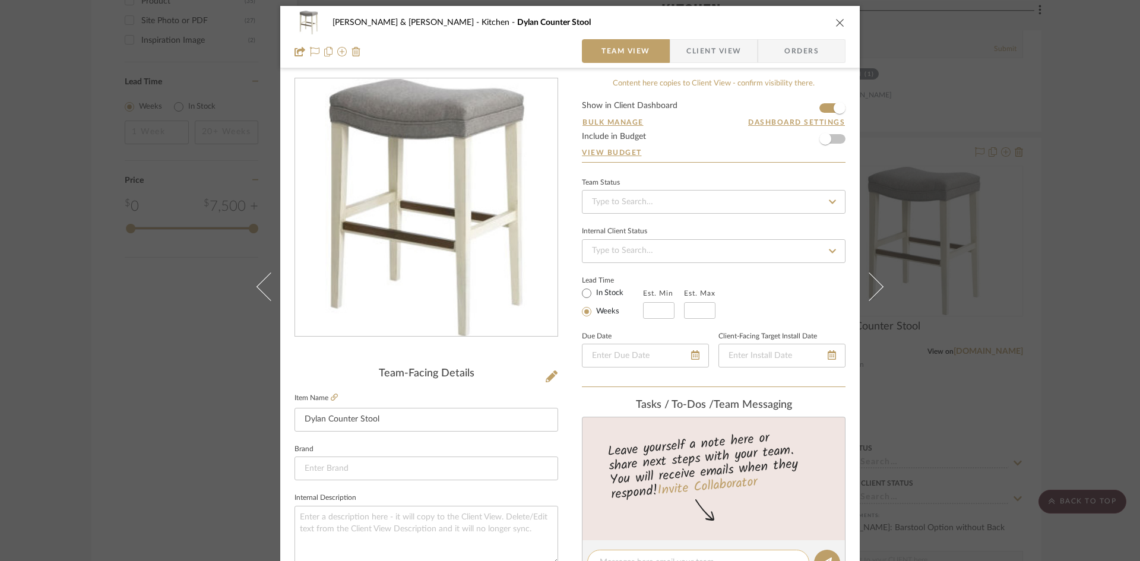
scroll to position [0, 0]
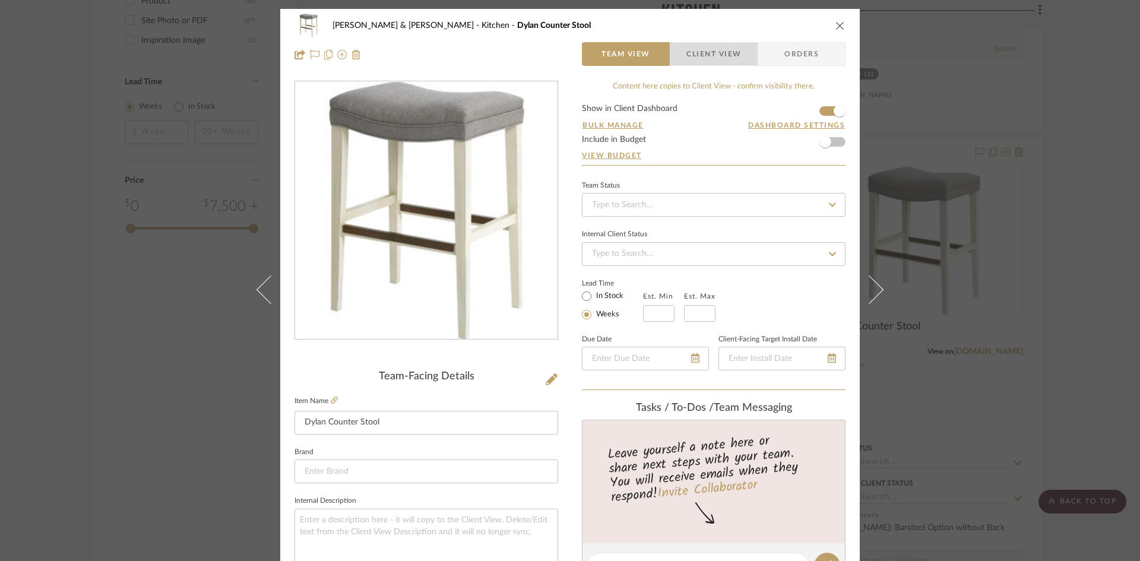
drag, startPoint x: 700, startPoint y: 56, endPoint x: 696, endPoint y: 115, distance: 58.9
click at [700, 56] on span "Client View" at bounding box center [713, 54] width 55 height 24
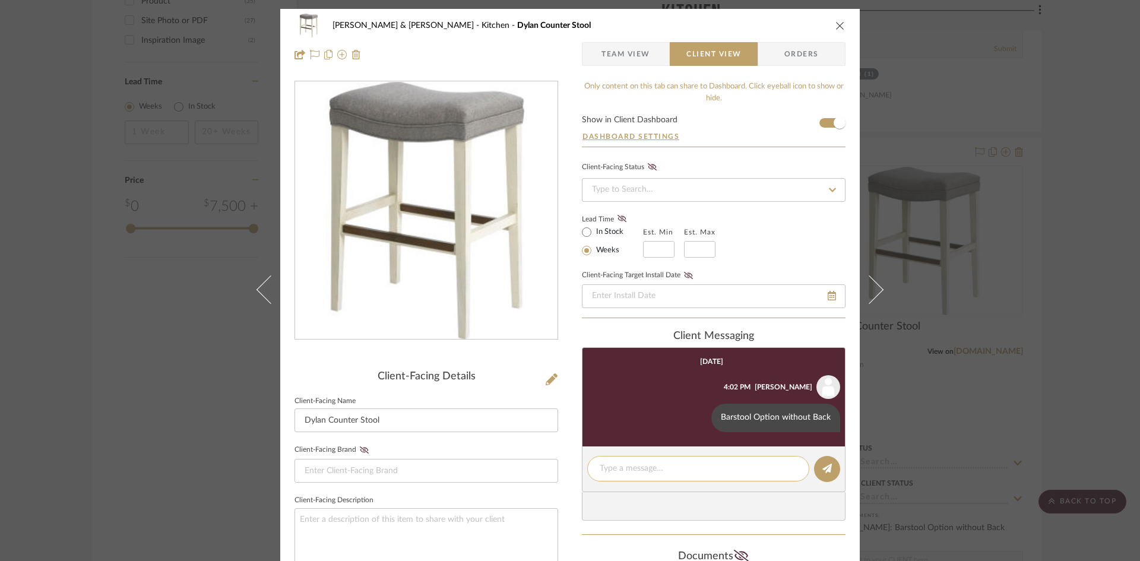
click at [663, 465] on textarea at bounding box center [698, 468] width 197 height 12
type textarea "Comes in Many Finishes and Fabrics............"
click at [822, 464] on icon at bounding box center [826, 468] width 9 height 9
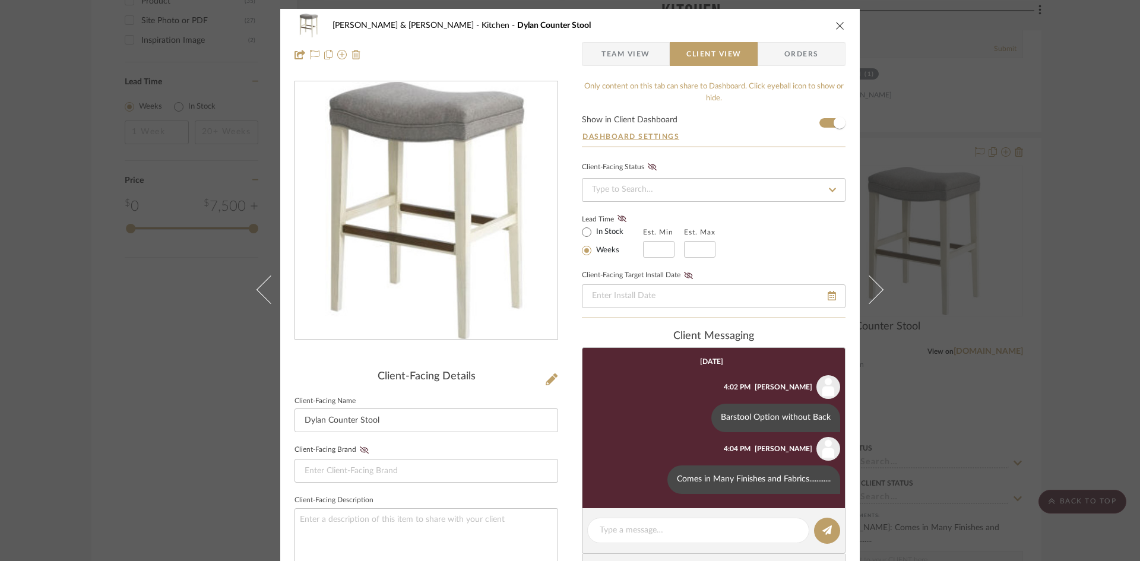
click at [839, 28] on icon "close" at bounding box center [839, 25] width 9 height 9
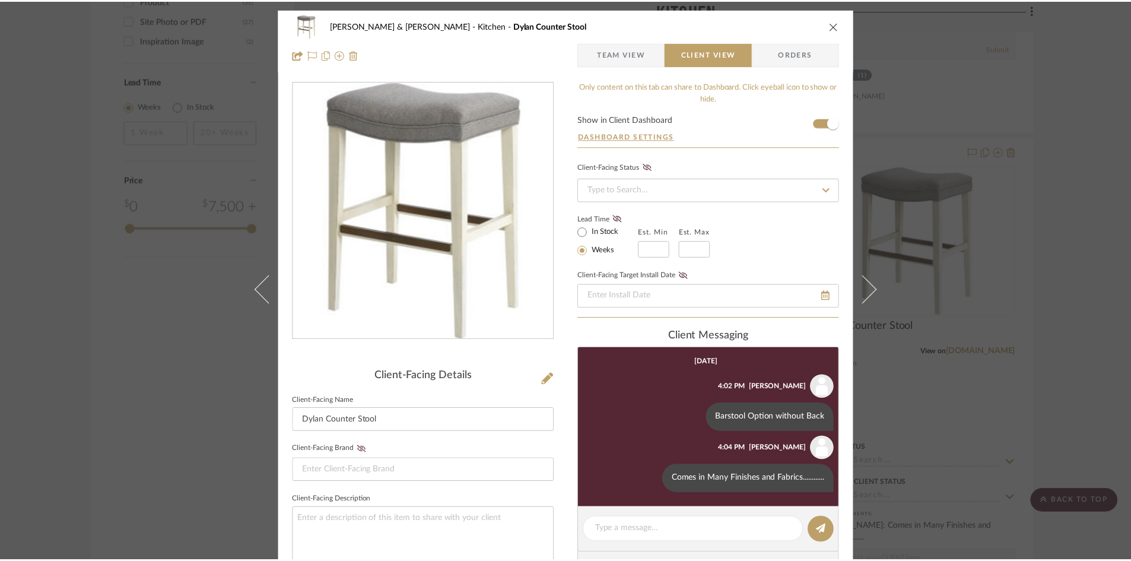
scroll to position [1365, 0]
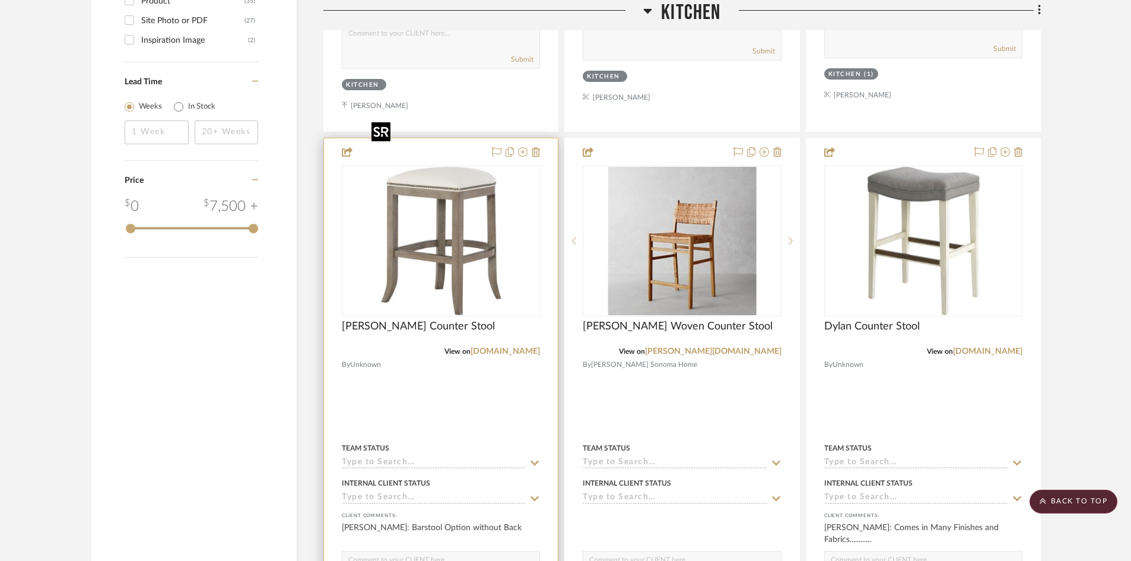
click at [487, 221] on img "0" at bounding box center [441, 241] width 148 height 148
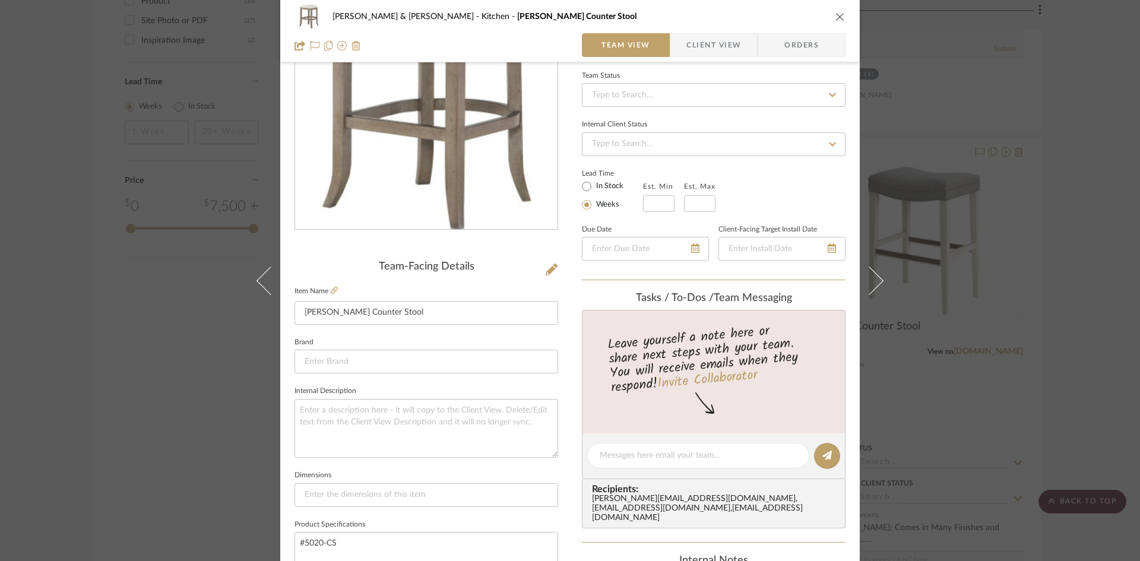
scroll to position [119, 0]
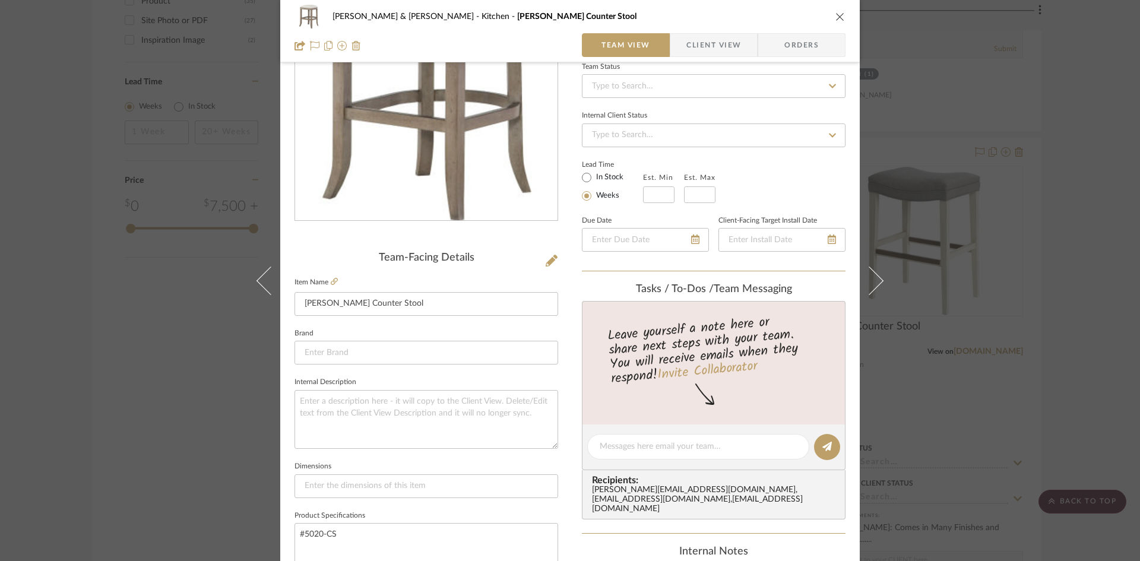
click at [721, 49] on span "Client View" at bounding box center [713, 45] width 55 height 24
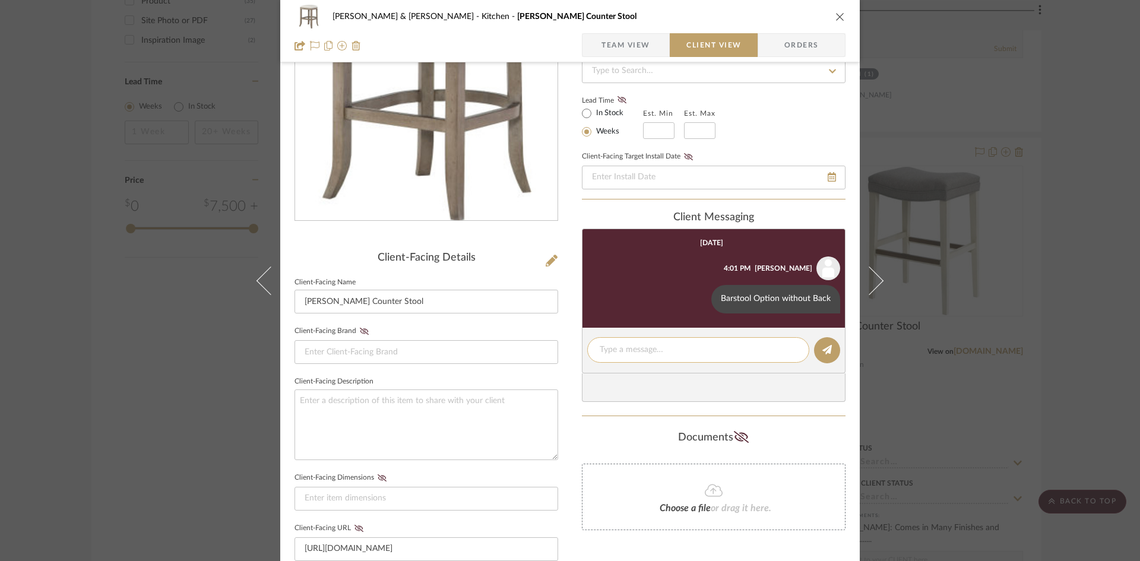
click at [670, 348] on textarea at bounding box center [698, 350] width 197 height 12
type textarea "Comes in Many Finishes and Fabrics.........."
click at [825, 350] on icon at bounding box center [826, 349] width 9 height 9
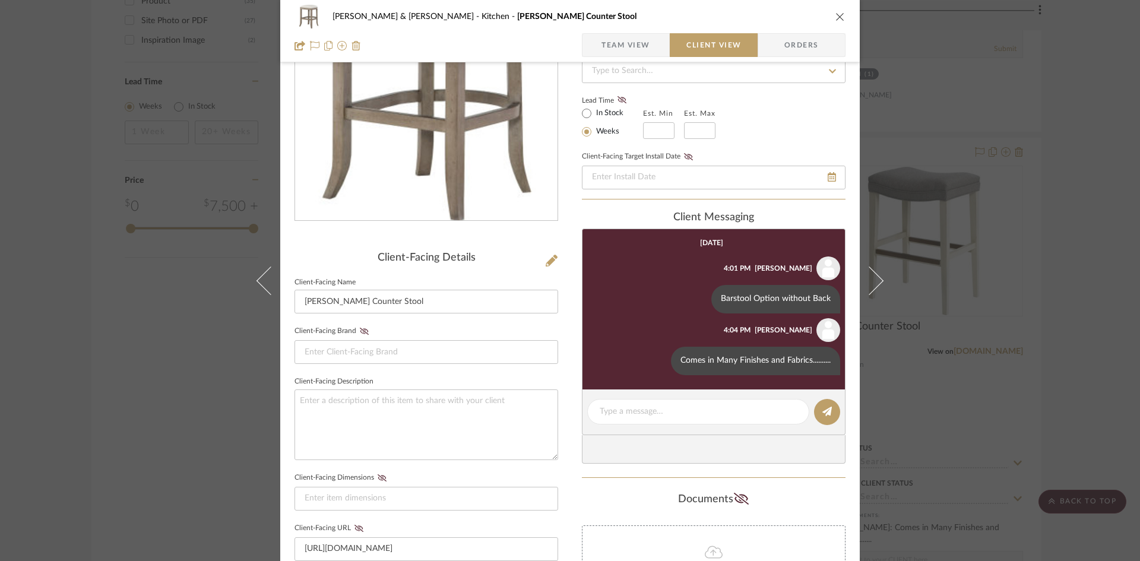
click at [839, 15] on icon "close" at bounding box center [839, 16] width 9 height 9
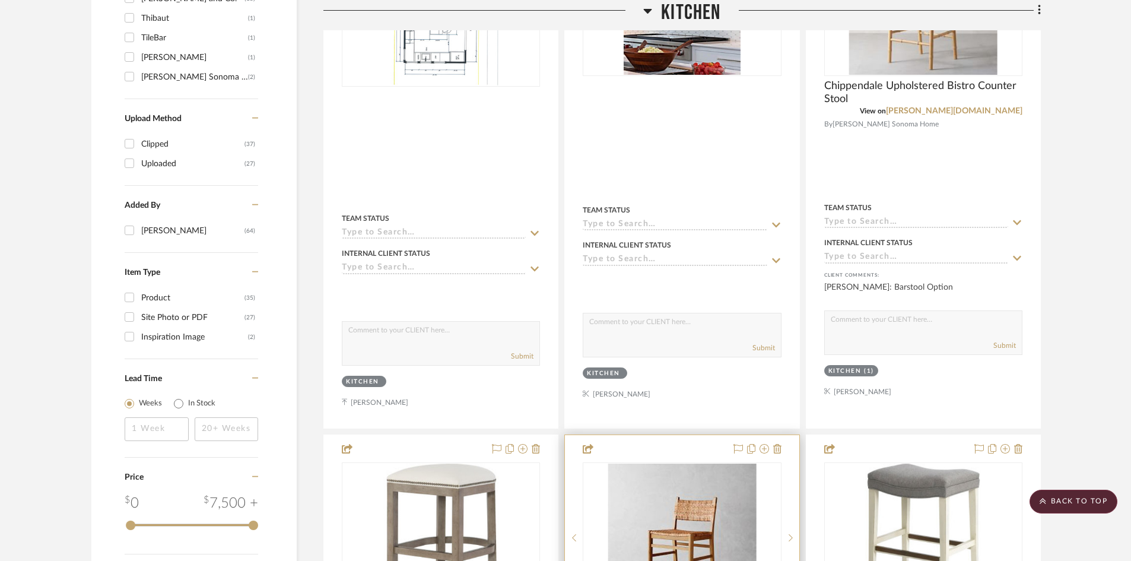
scroll to position [890, 0]
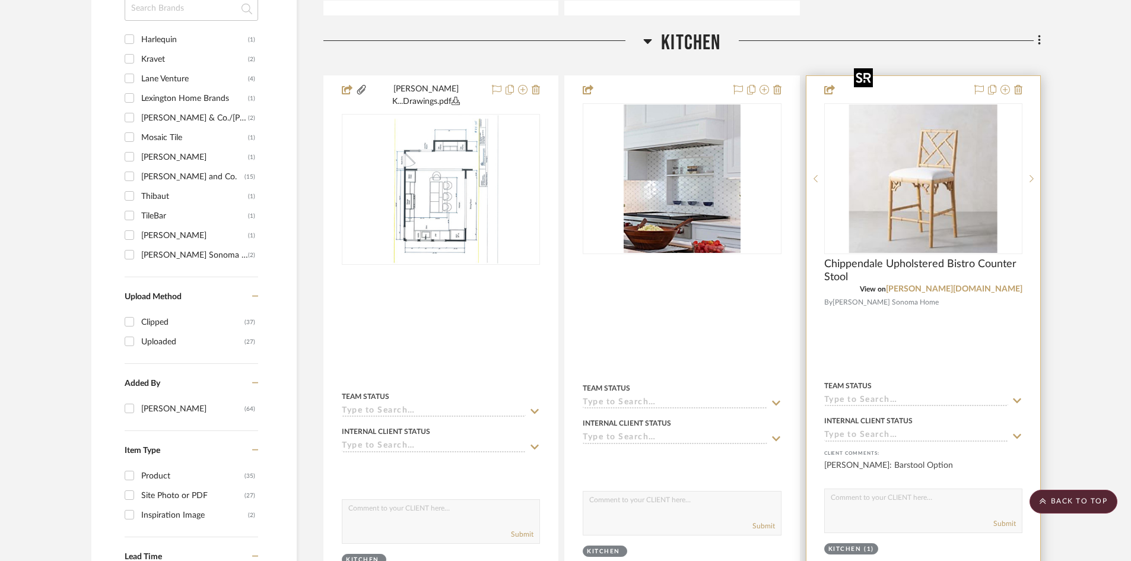
click at [939, 184] on img "0" at bounding box center [923, 178] width 148 height 148
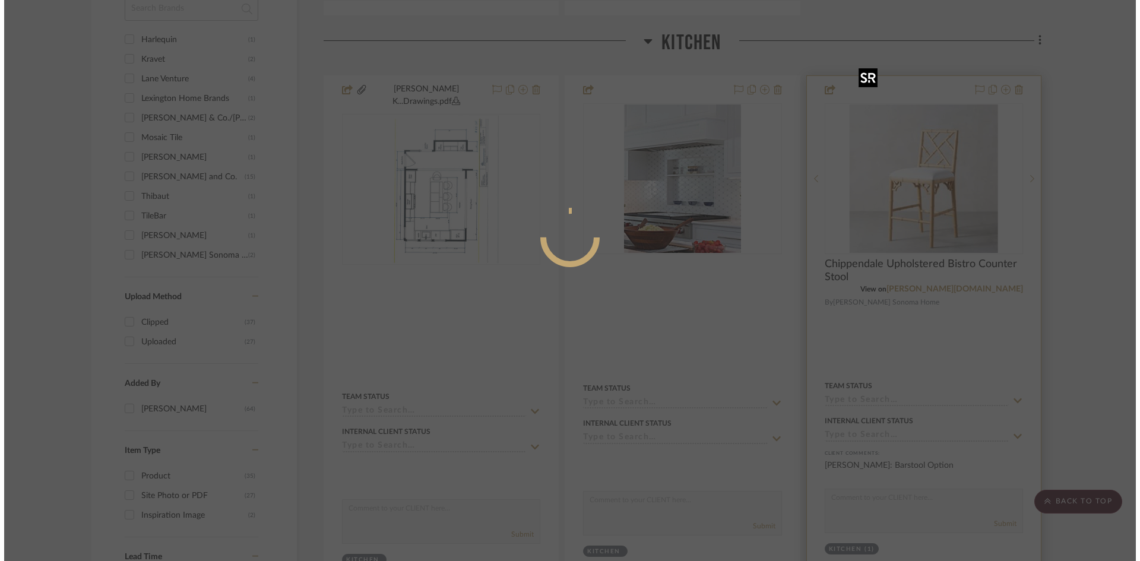
scroll to position [0, 0]
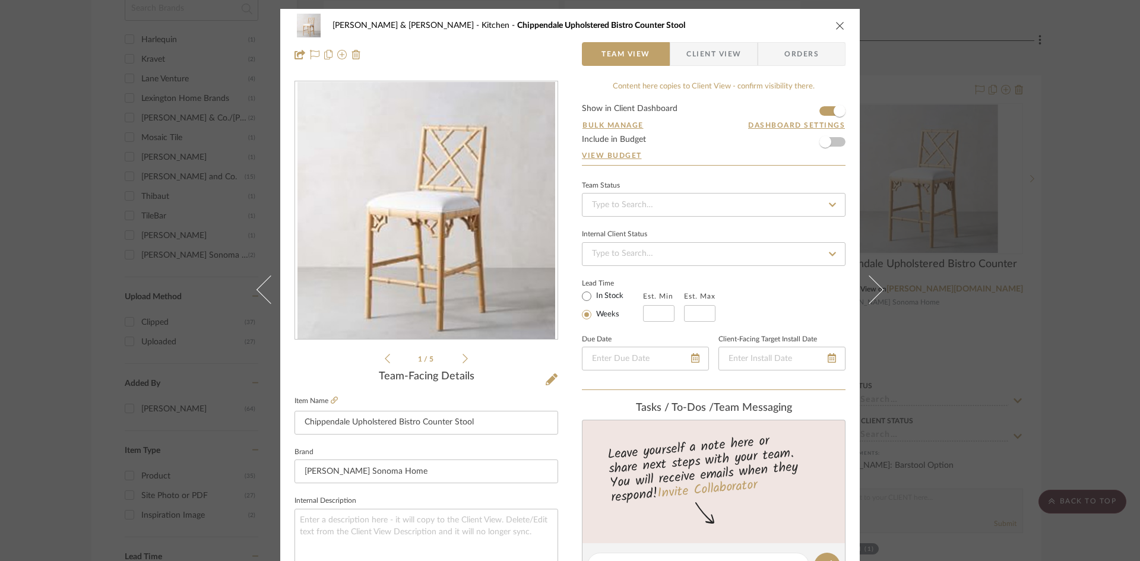
drag, startPoint x: 727, startPoint y: 52, endPoint x: 730, endPoint y: 75, distance: 23.3
click at [727, 53] on span "Client View" at bounding box center [713, 54] width 55 height 24
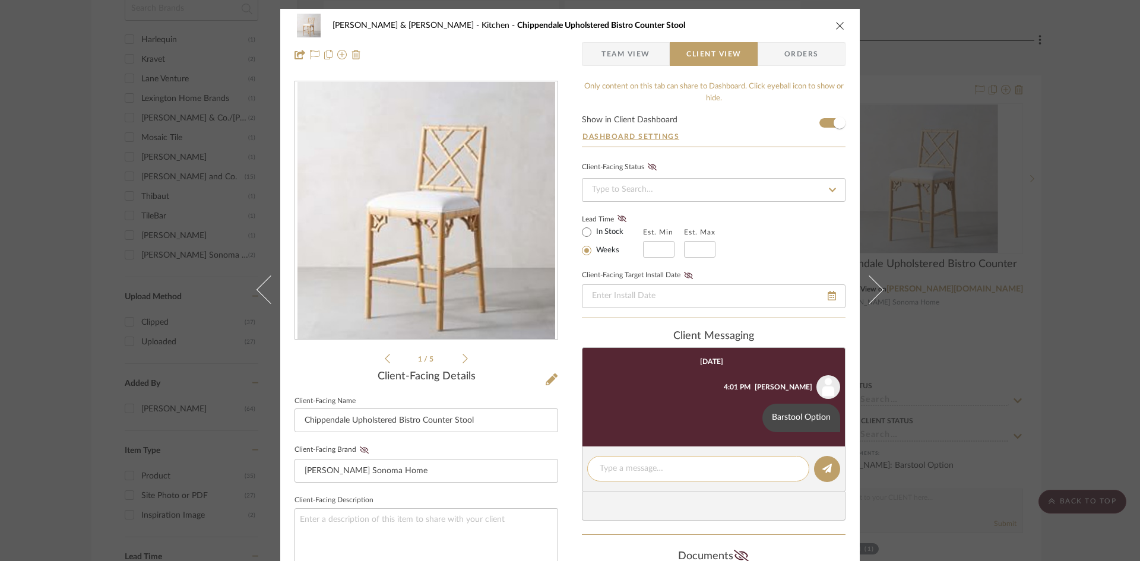
click at [714, 461] on div at bounding box center [698, 469] width 222 height 26
click at [705, 470] on textarea at bounding box center [698, 468] width 197 height 12
type textarea "C"
type textarea "Many Fabric Options............"
click at [823, 471] on icon at bounding box center [826, 468] width 9 height 9
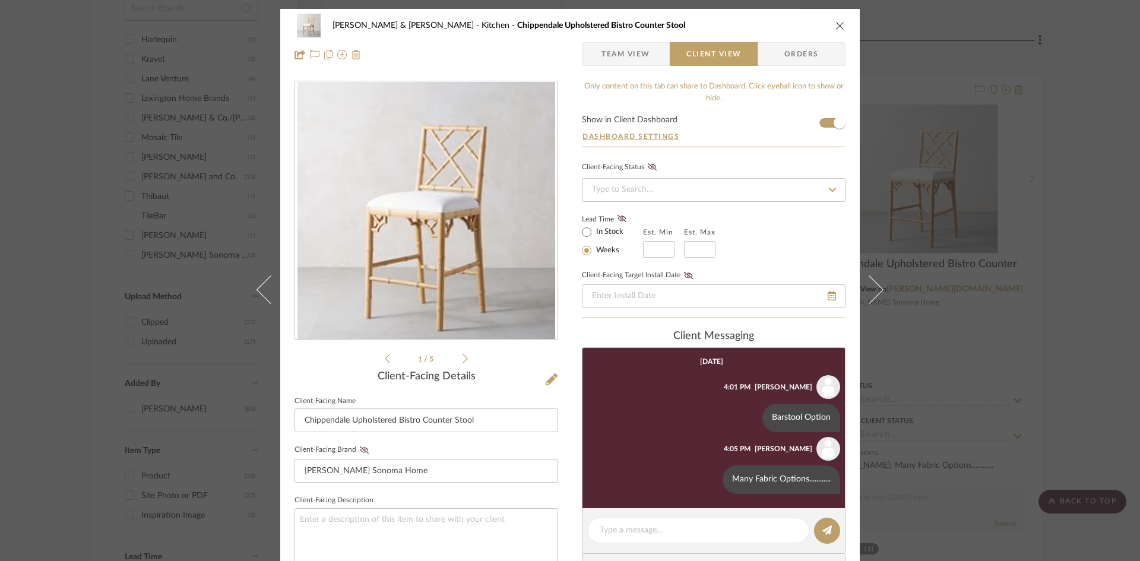
click at [836, 22] on icon "close" at bounding box center [839, 25] width 9 height 9
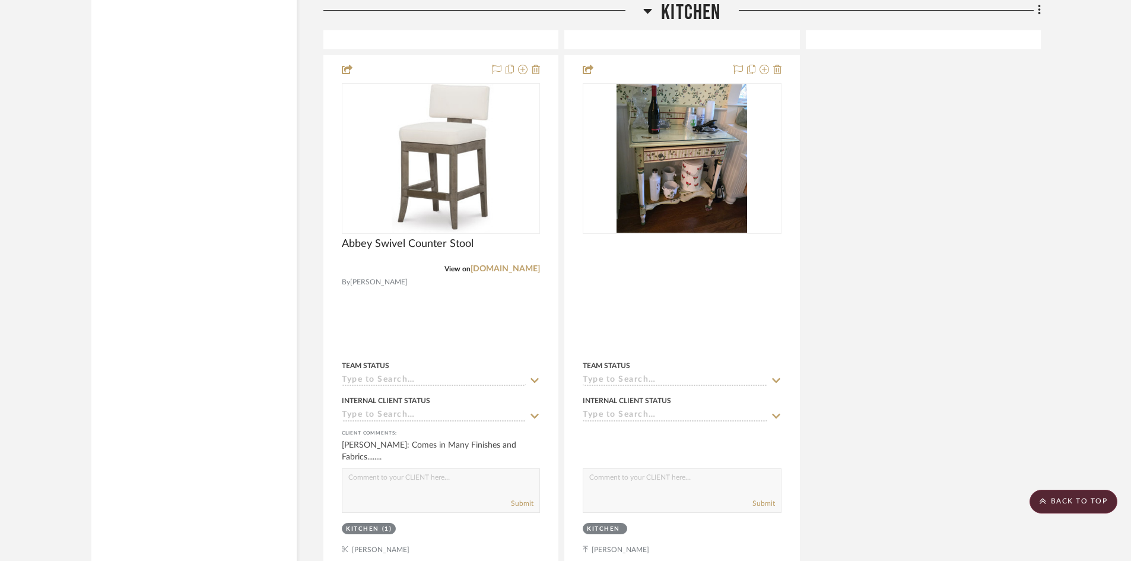
scroll to position [2018, 0]
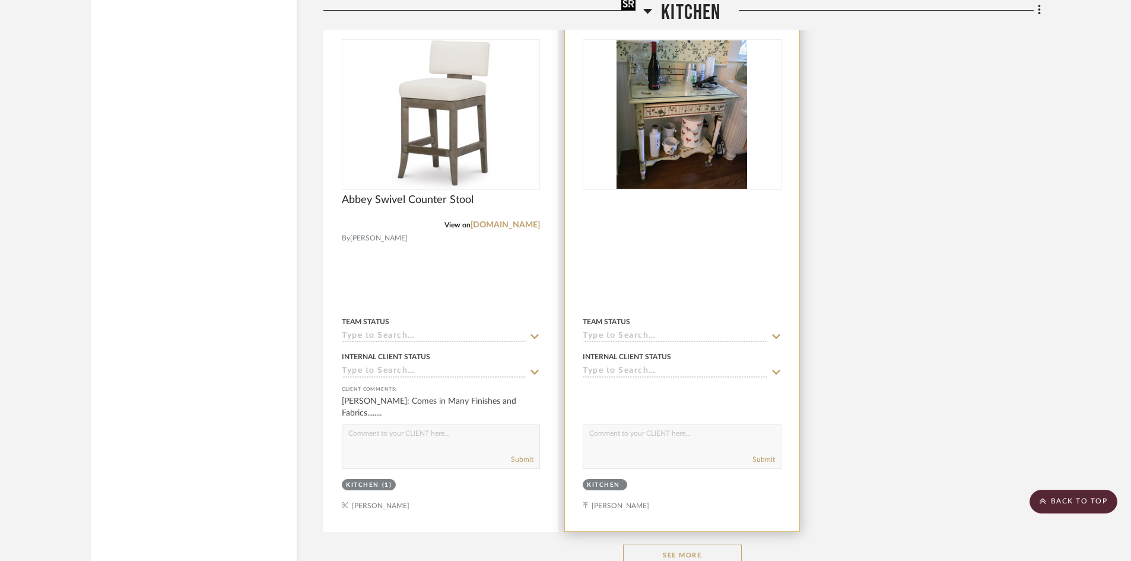
click at [708, 109] on img "0" at bounding box center [682, 114] width 131 height 148
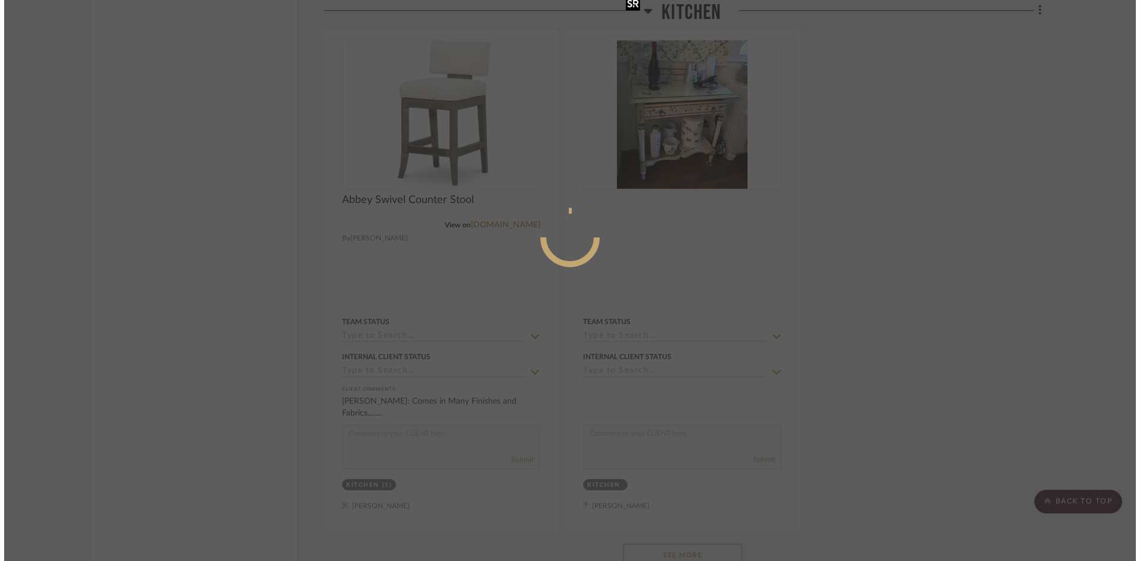
scroll to position [0, 0]
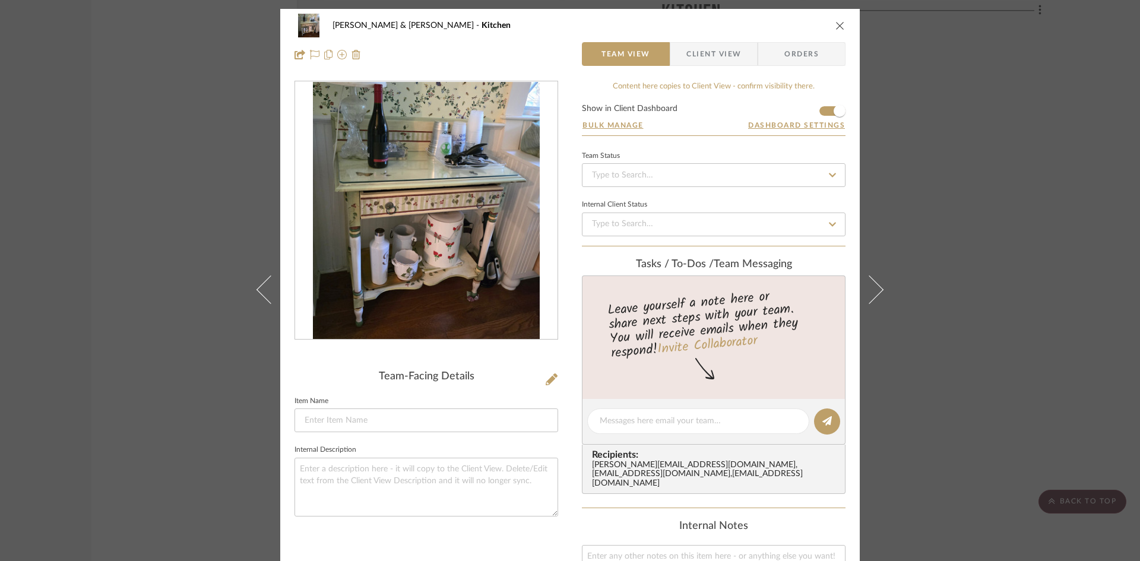
click at [723, 55] on span "Client View" at bounding box center [713, 54] width 55 height 24
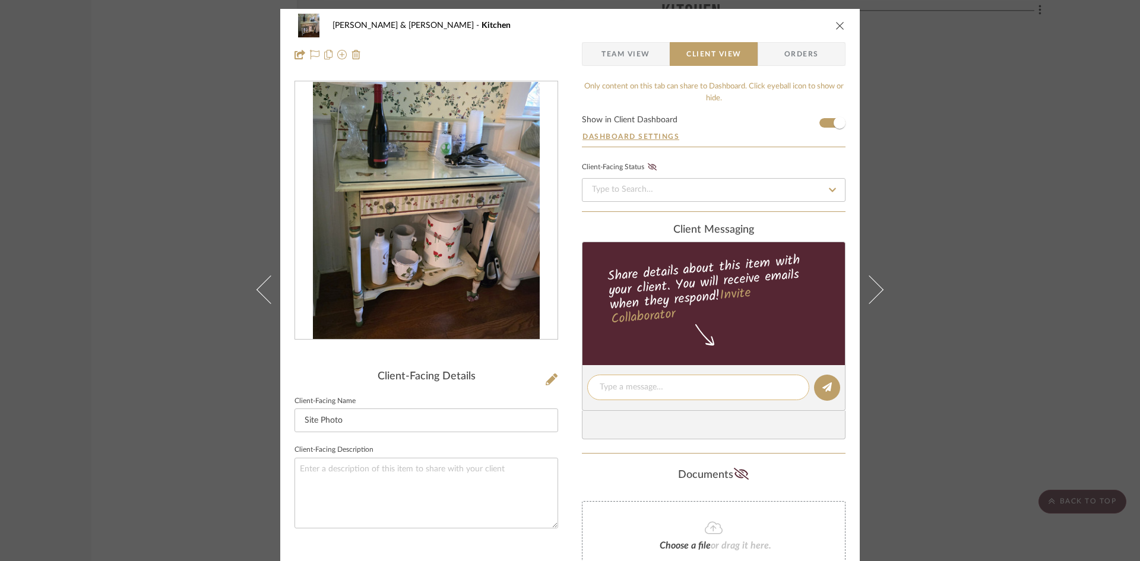
click at [706, 383] on textarea at bounding box center [698, 387] width 197 height 12
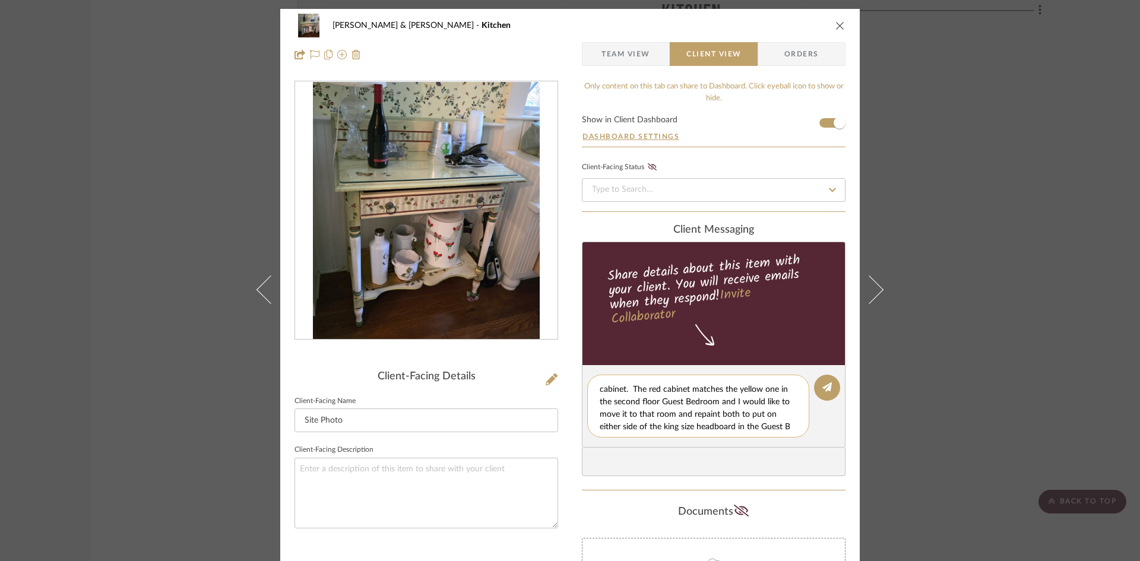
scroll to position [35, 0]
click at [731, 388] on textarea "I would like to put this piece in the TV sitting room between the two floral ch…" at bounding box center [703, 406] width 206 height 50
type textarea "I would like to put this piece in the TV sitting room between the two floral ch…"
click at [824, 387] on icon at bounding box center [826, 386] width 9 height 9
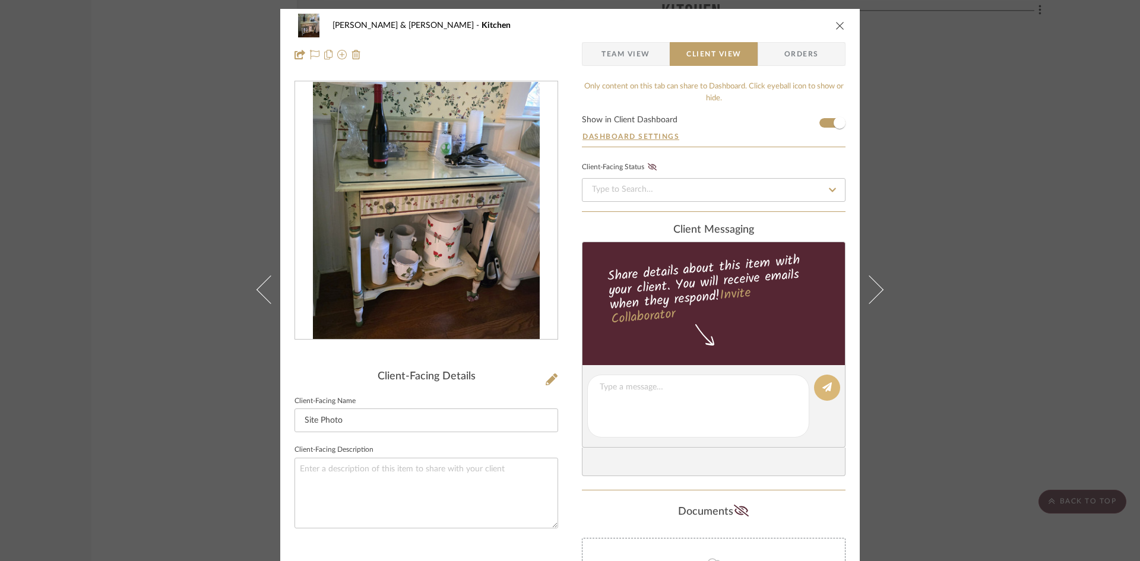
scroll to position [0, 0]
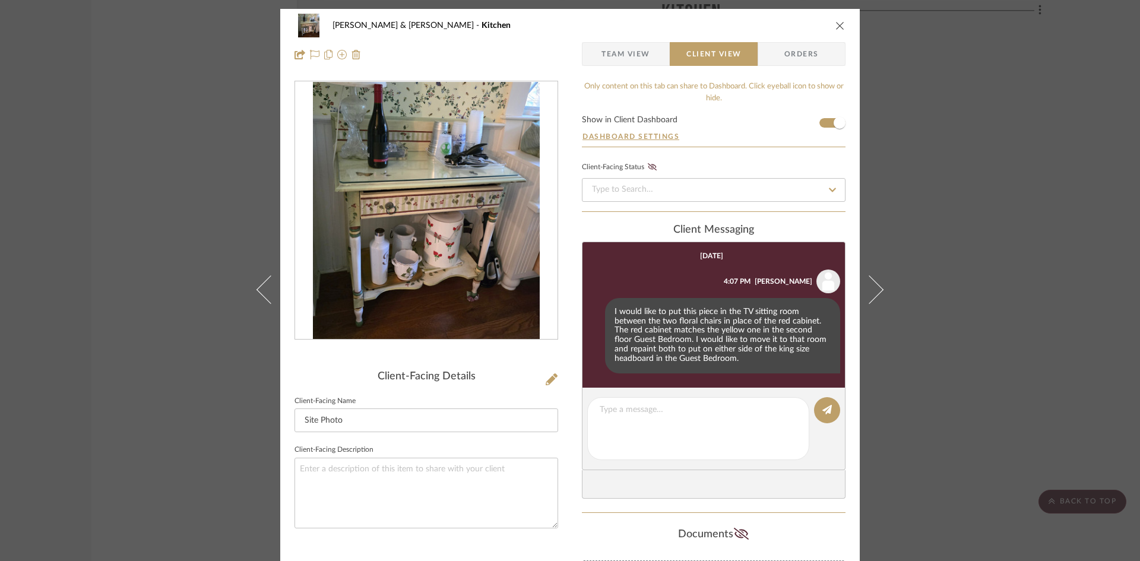
click at [836, 27] on icon "close" at bounding box center [839, 25] width 9 height 9
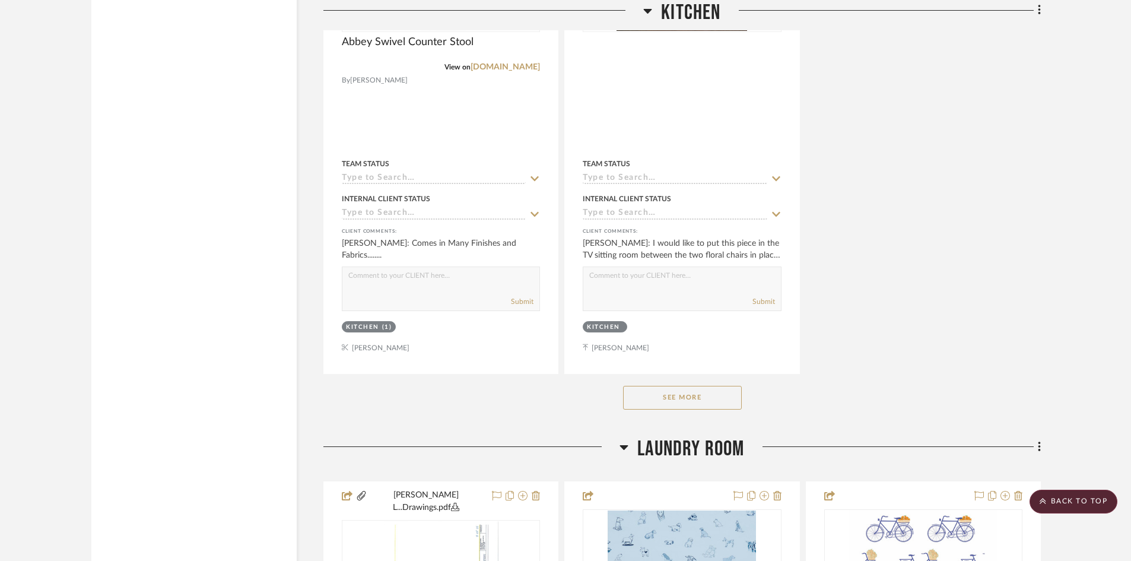
scroll to position [2315, 0]
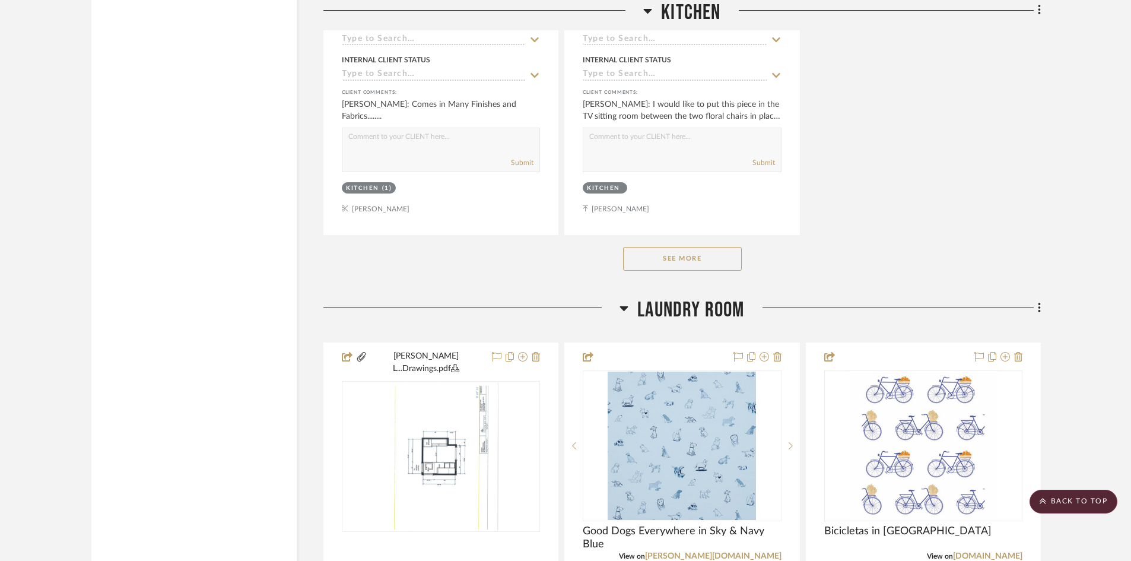
click at [704, 247] on button "See More" at bounding box center [682, 259] width 119 height 24
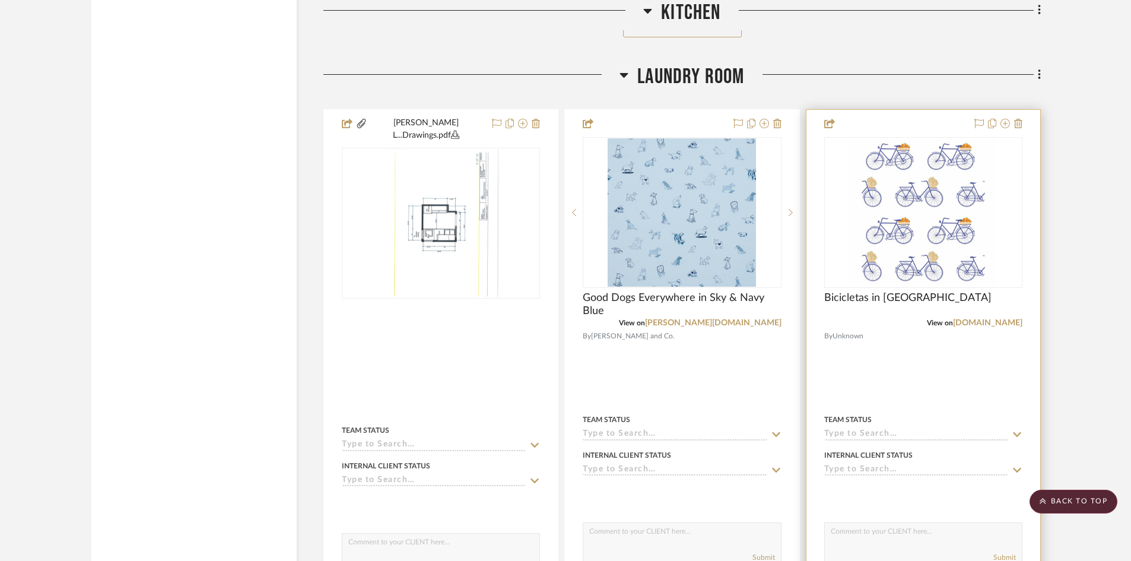
scroll to position [2552, 0]
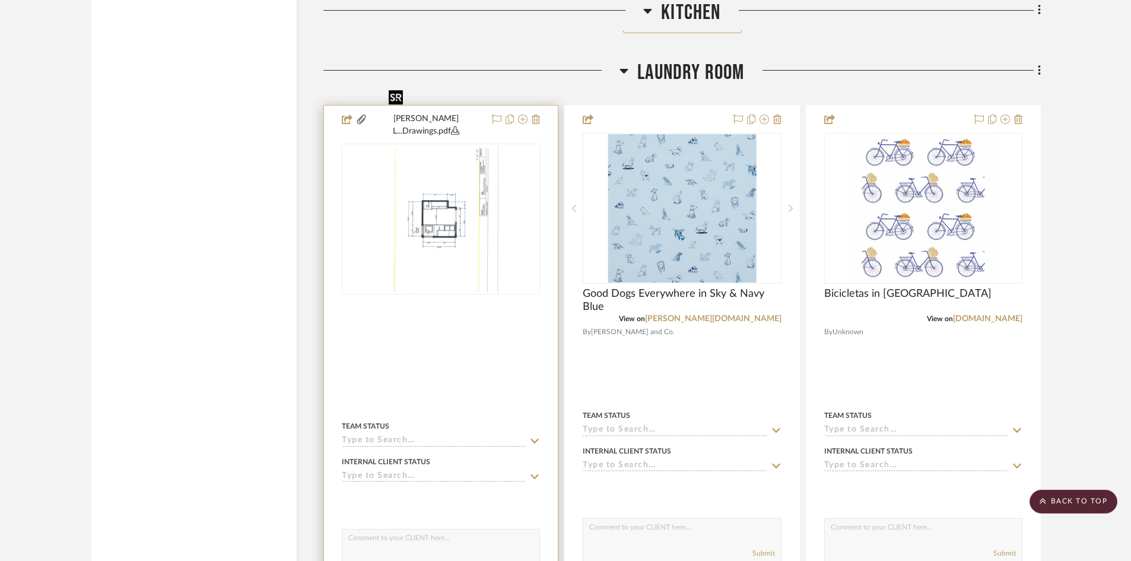
click at [0, 0] on img at bounding box center [0, 0] width 0 height 0
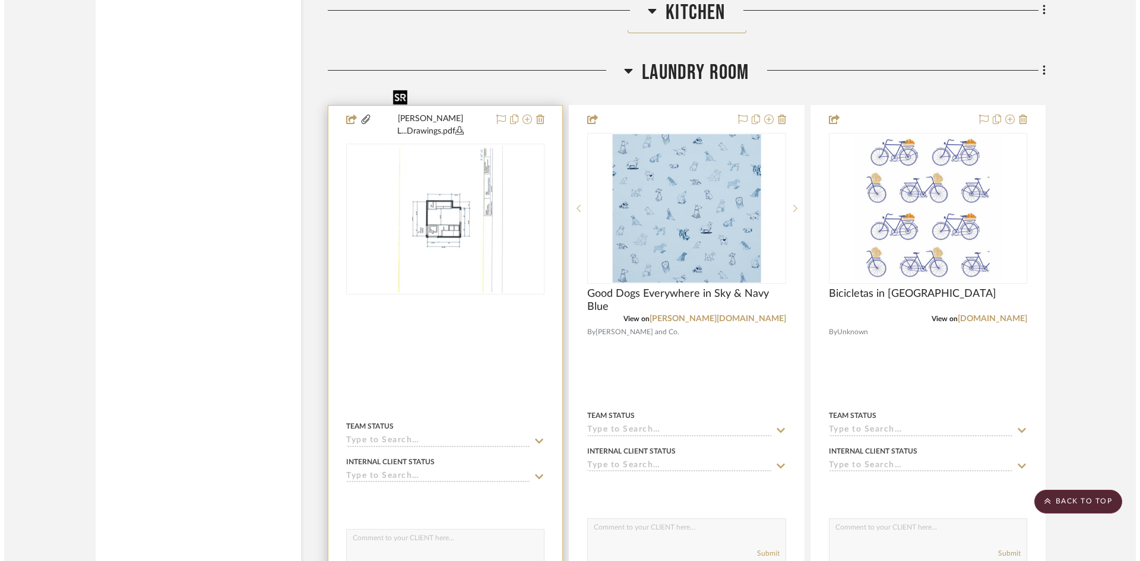
scroll to position [0, 0]
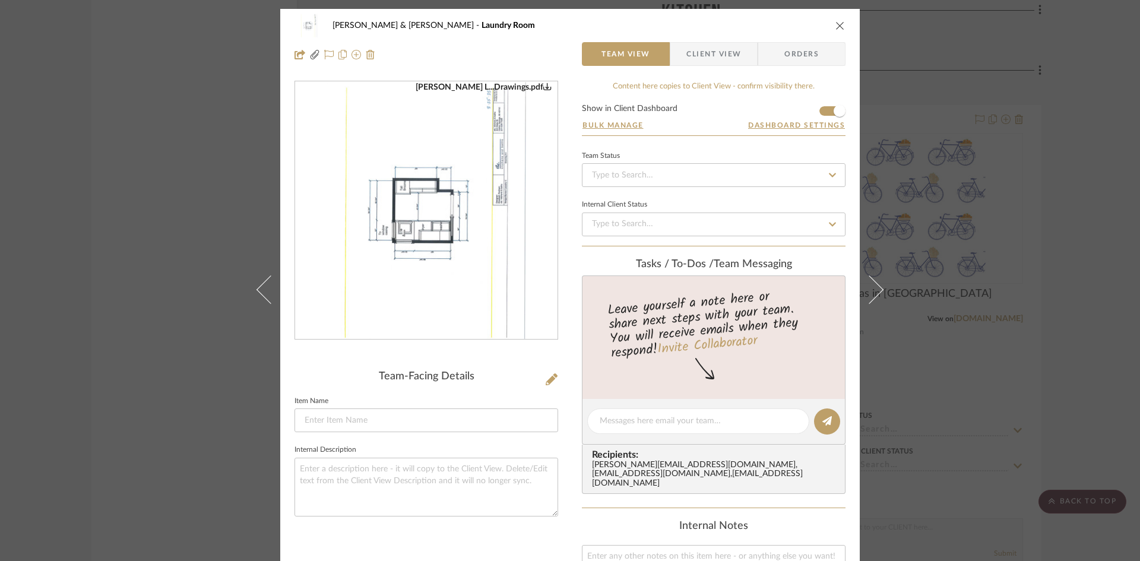
click at [704, 56] on span "Client View" at bounding box center [713, 54] width 55 height 24
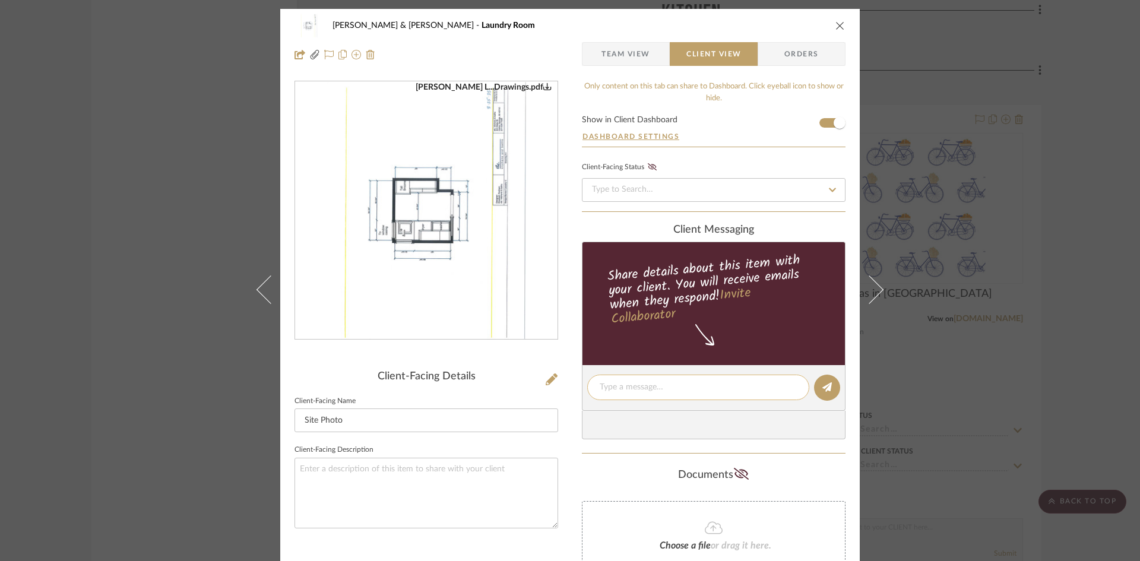
click at [652, 385] on textarea at bounding box center [698, 387] width 197 height 12
type textarea "L"
click at [347, 469] on textarea at bounding box center [426, 493] width 264 height 71
type textarea "Laundry Room Design Drawings"
click at [835, 24] on icon "close" at bounding box center [839, 25] width 9 height 9
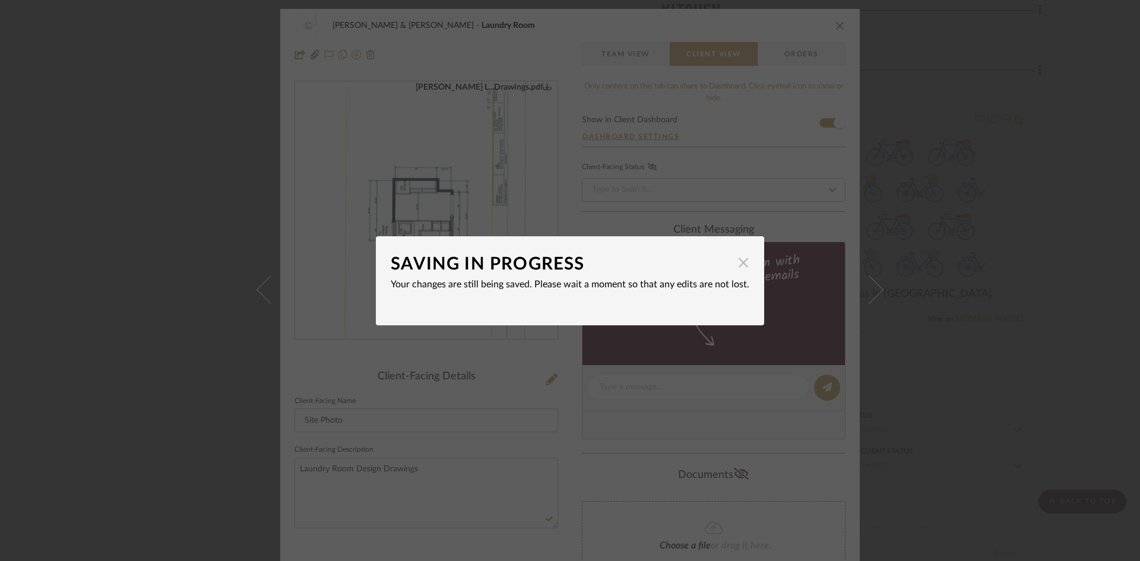
drag, startPoint x: 738, startPoint y: 264, endPoint x: 743, endPoint y: 253, distance: 11.7
click at [738, 261] on span "button" at bounding box center [743, 263] width 24 height 24
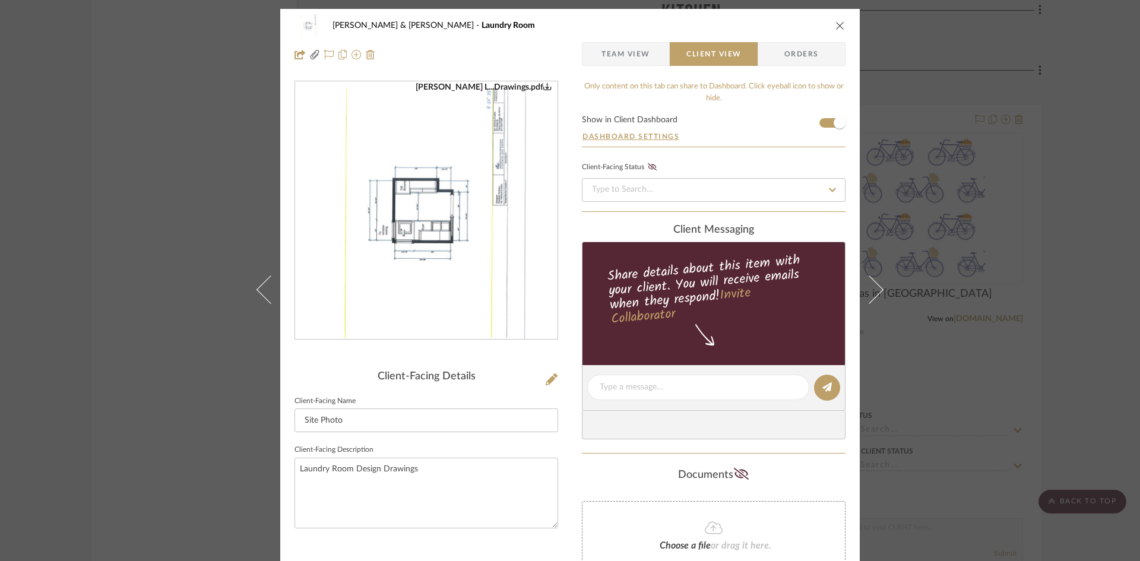
click at [836, 28] on icon "close" at bounding box center [839, 25] width 9 height 9
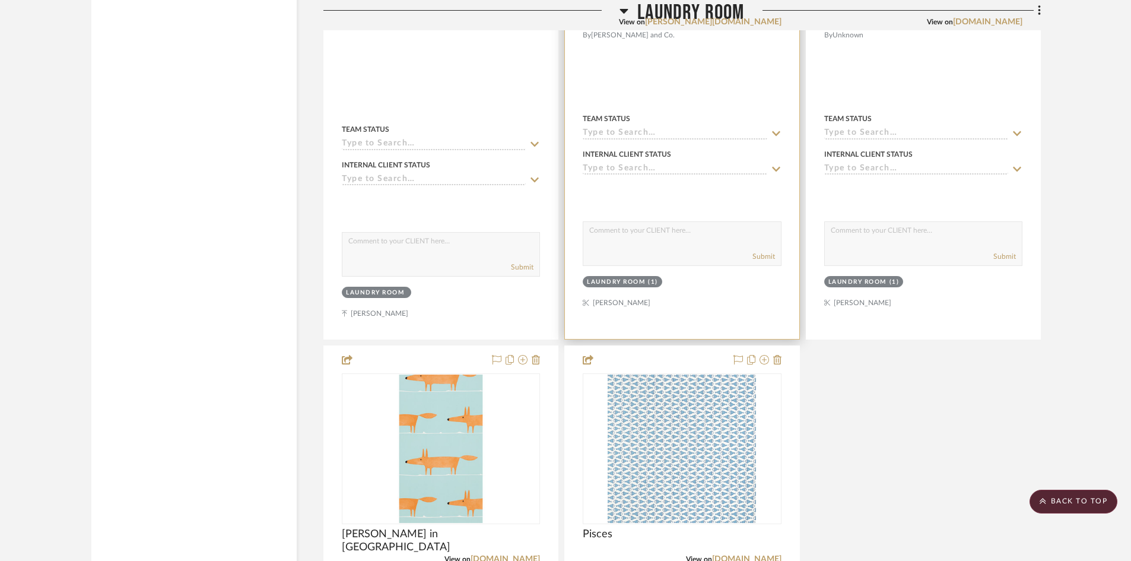
scroll to position [2671, 0]
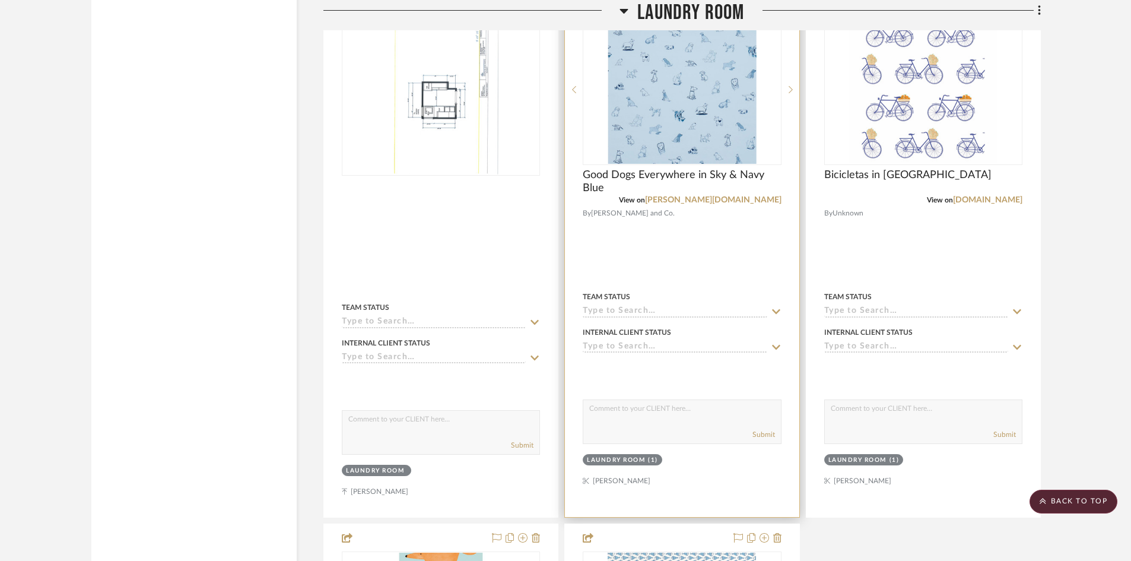
click at [667, 87] on img "0" at bounding box center [682, 89] width 148 height 148
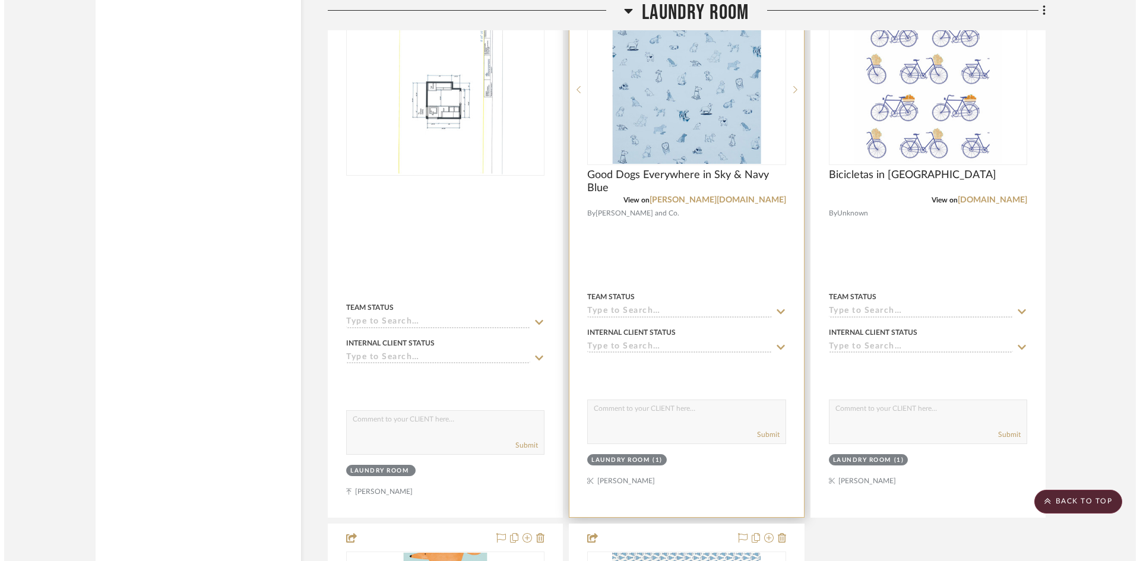
scroll to position [0, 0]
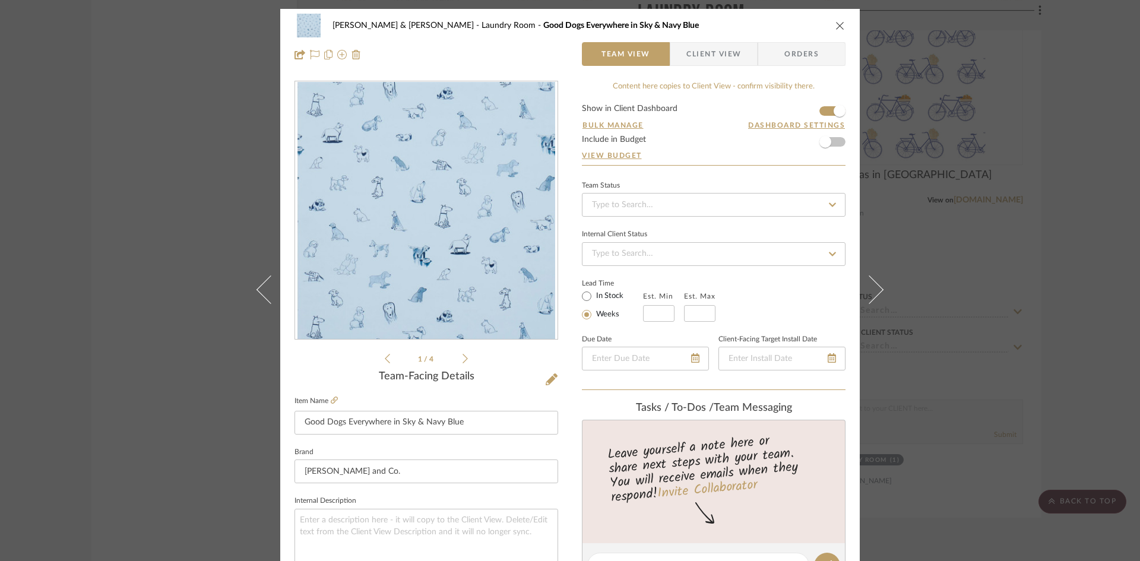
click at [713, 57] on span "Client View" at bounding box center [713, 54] width 55 height 24
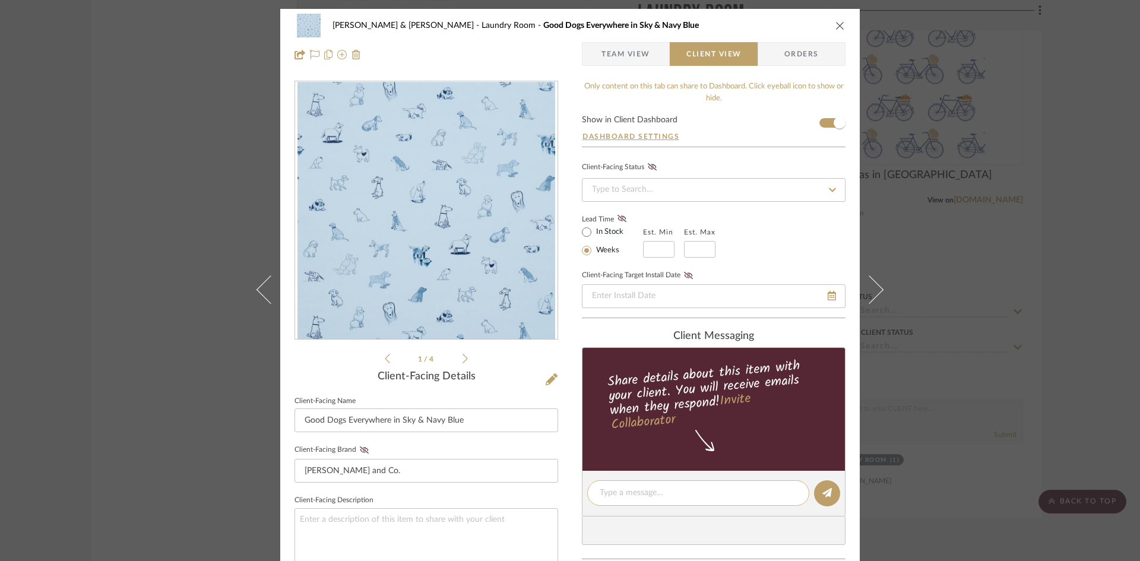
click at [639, 492] on textarea at bounding box center [698, 493] width 197 height 12
drag, startPoint x: 597, startPoint y: 491, endPoint x: 756, endPoint y: 481, distance: 159.4
click at [756, 481] on div "Wallpaper Option or we can paint..........." at bounding box center [698, 493] width 222 height 26
type textarea "Wallpaper Option or we can paint..........."
click at [782, 527] on div at bounding box center [714, 530] width 264 height 28
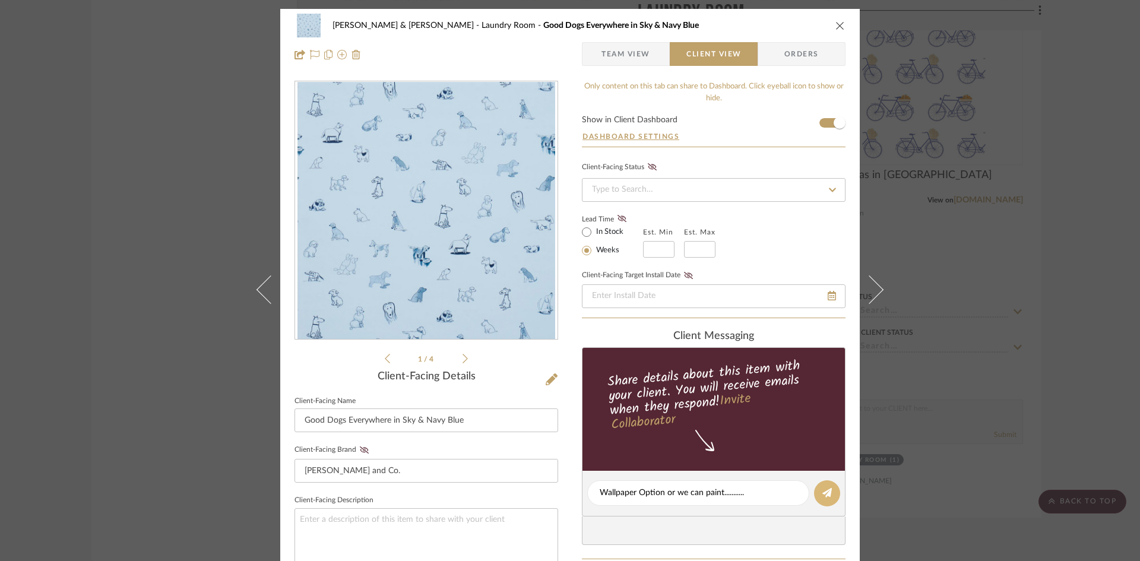
click at [822, 494] on icon at bounding box center [826, 492] width 9 height 9
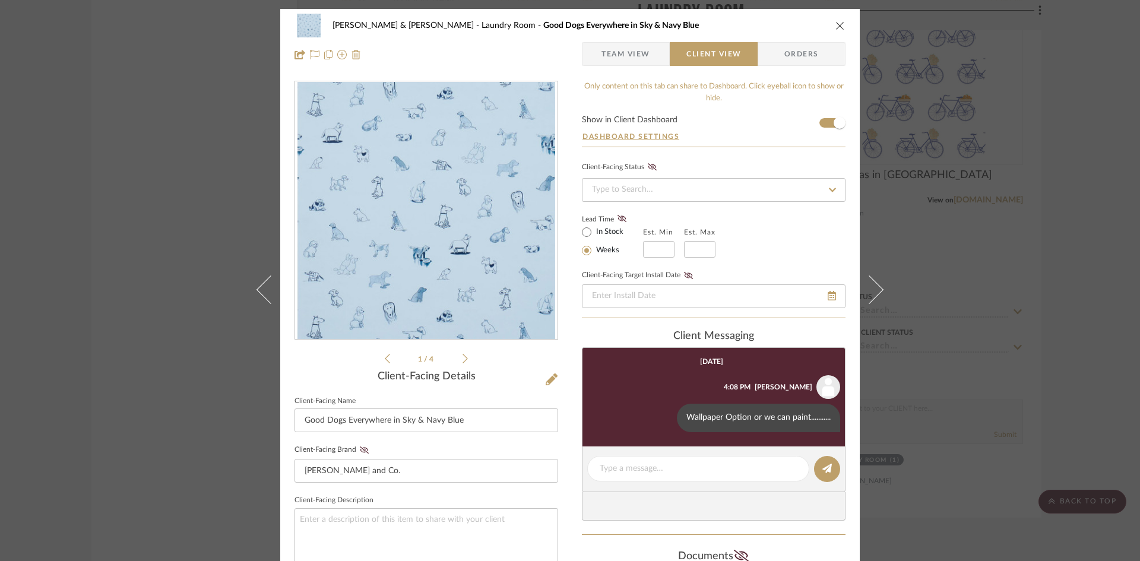
click at [835, 25] on icon "close" at bounding box center [839, 25] width 9 height 9
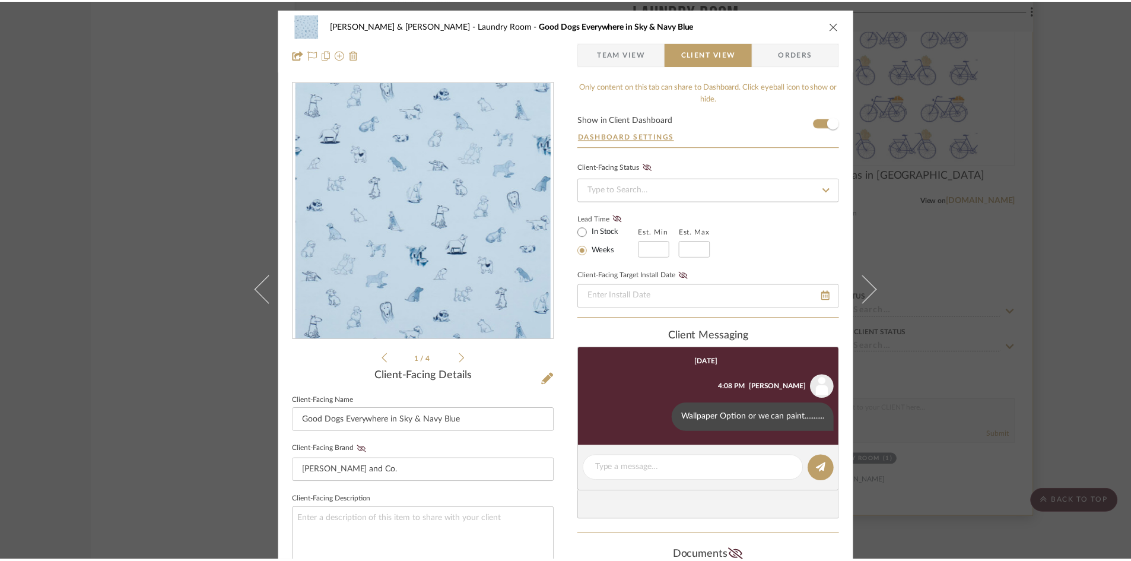
scroll to position [2671, 0]
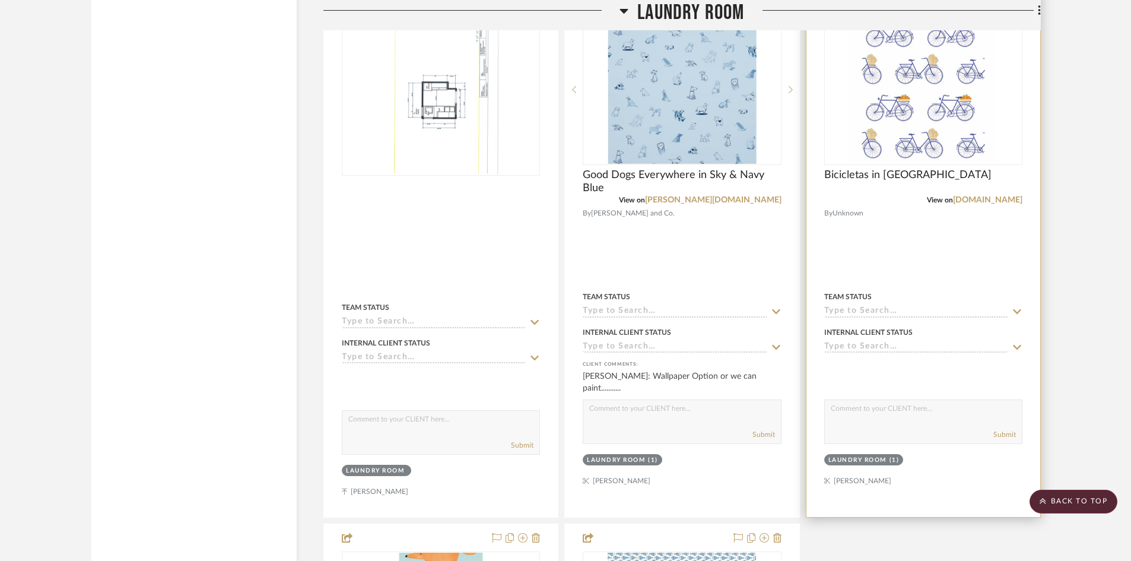
click at [888, 58] on img "0" at bounding box center [923, 89] width 148 height 148
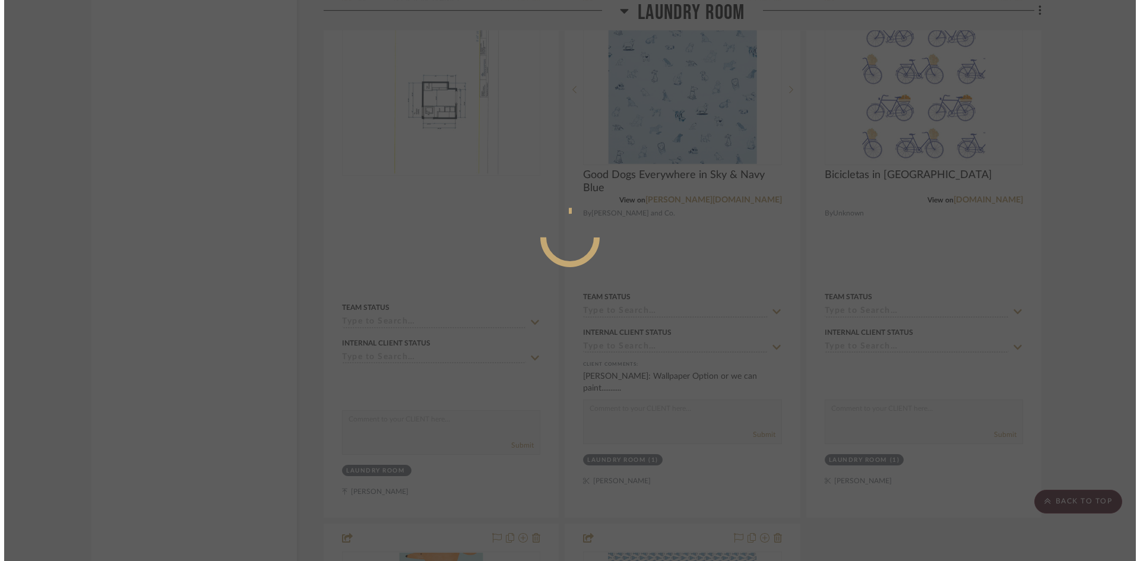
scroll to position [0, 0]
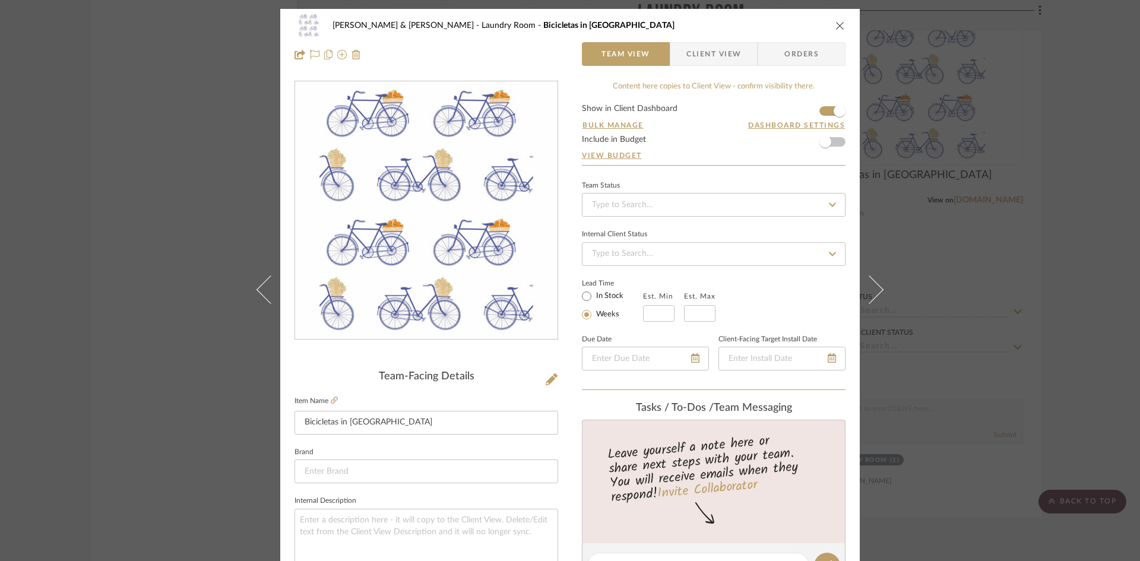
click at [728, 56] on span "Client View" at bounding box center [713, 54] width 55 height 24
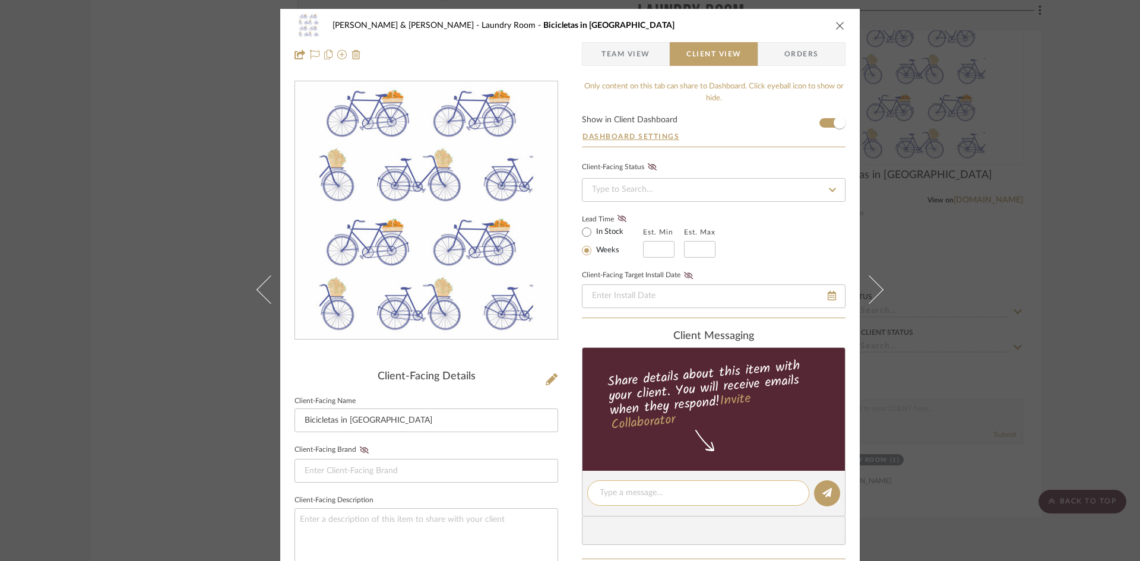
paste textarea "Wallpaper Option or we can paint..........."
type textarea "Wallpaper Option or we can paint..........."
drag, startPoint x: 821, startPoint y: 493, endPoint x: 804, endPoint y: 318, distance: 175.9
click at [822, 492] on icon at bounding box center [826, 492] width 9 height 9
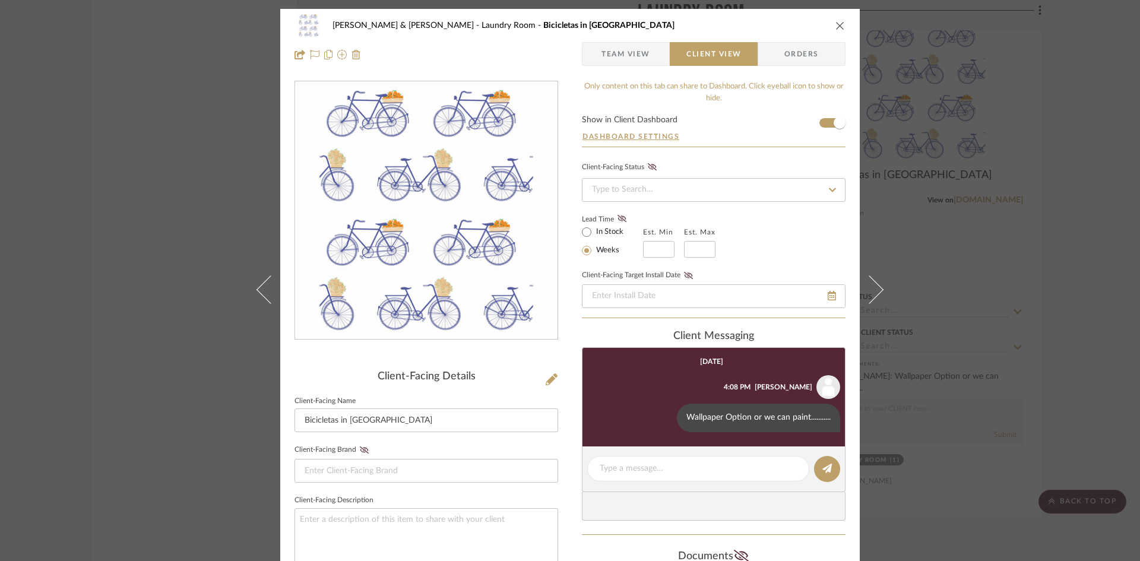
click at [839, 24] on icon "close" at bounding box center [839, 25] width 9 height 9
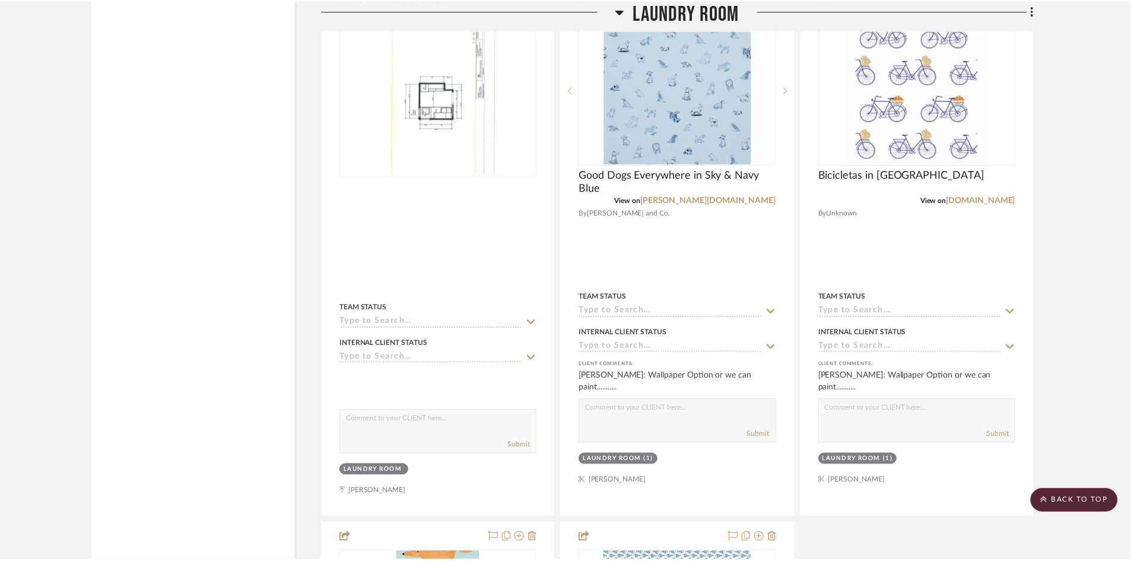
scroll to position [2671, 0]
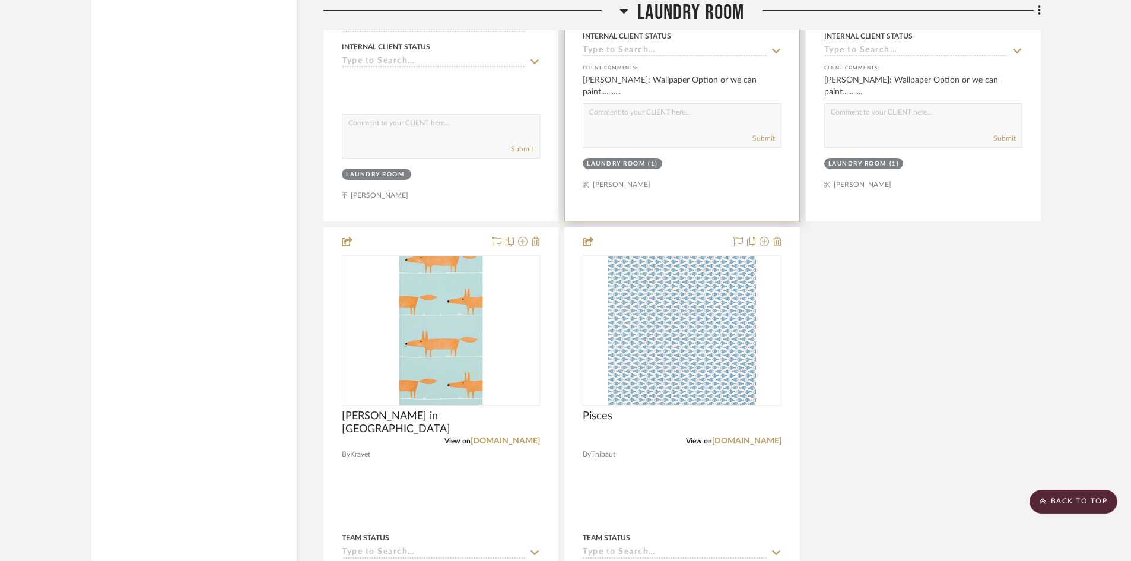
scroll to position [2968, 0]
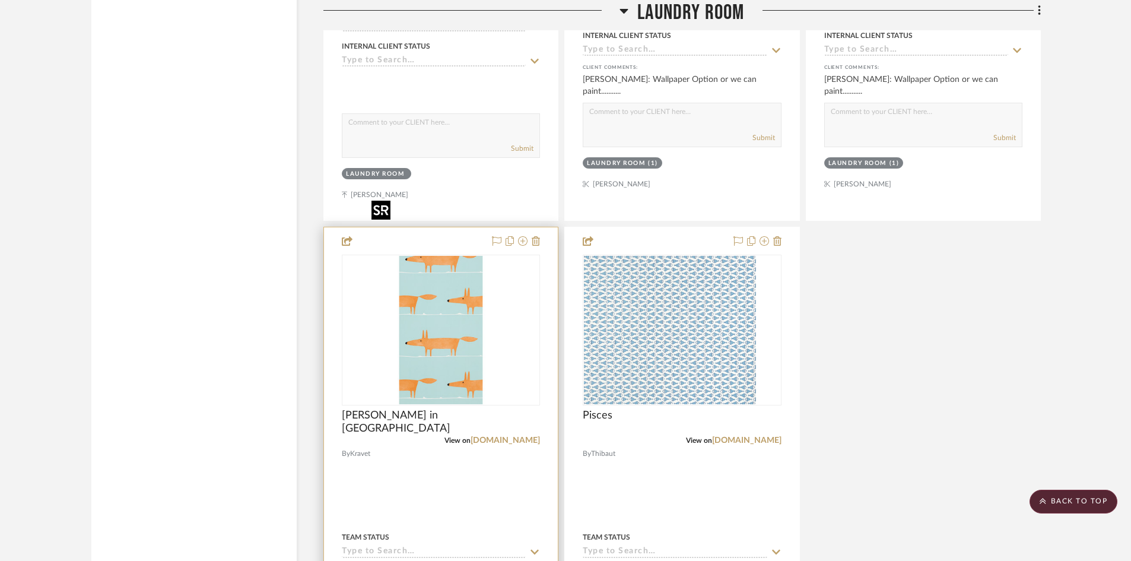
click at [401, 299] on img "0" at bounding box center [441, 330] width 148 height 148
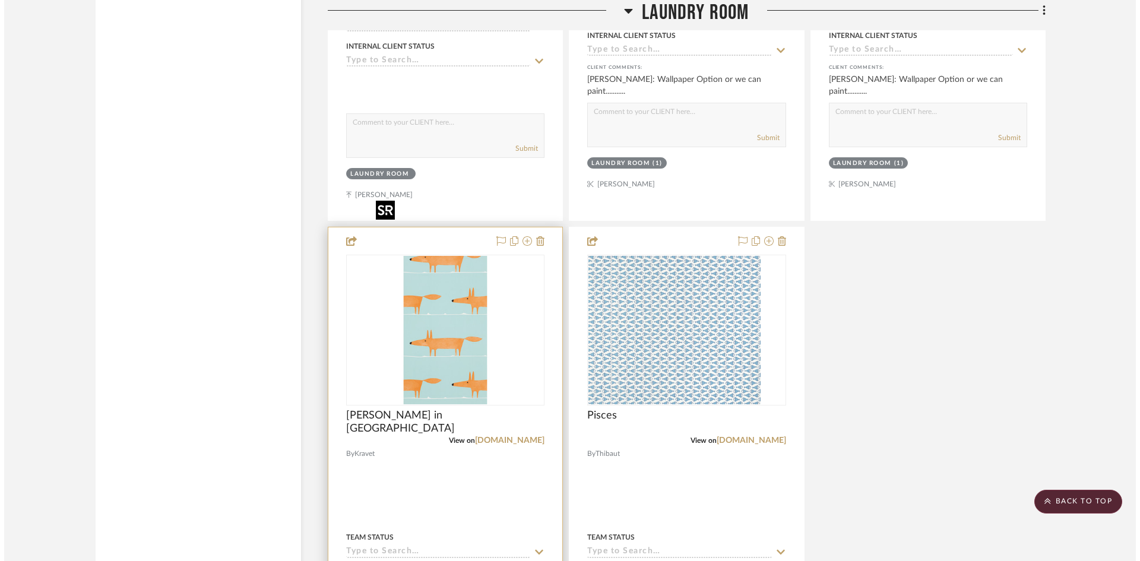
scroll to position [0, 0]
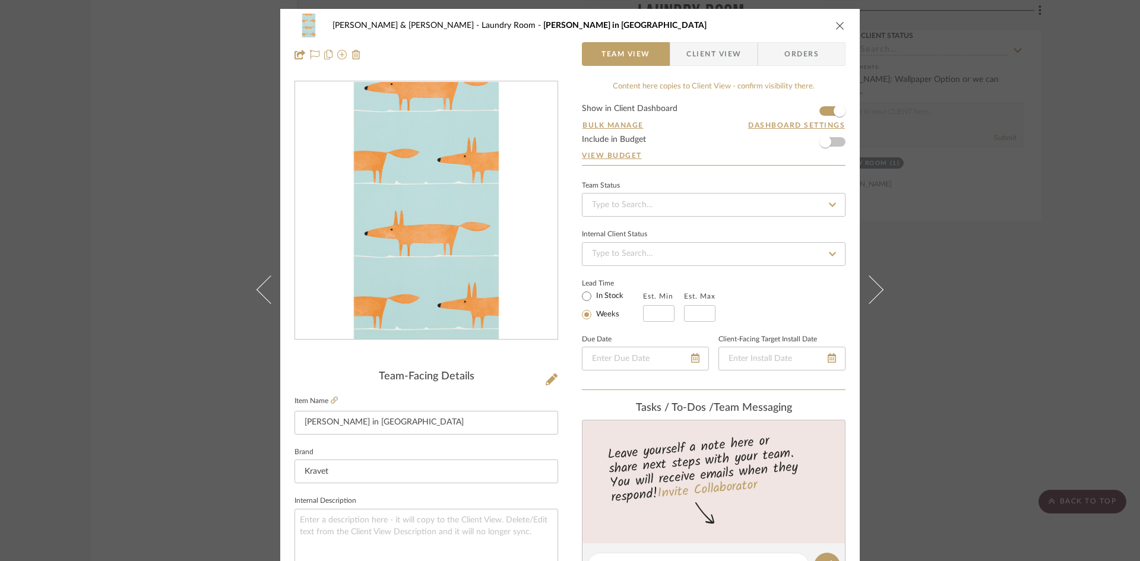
drag, startPoint x: 699, startPoint y: 53, endPoint x: 698, endPoint y: 84, distance: 30.9
click at [700, 53] on span "Client View" at bounding box center [713, 54] width 55 height 24
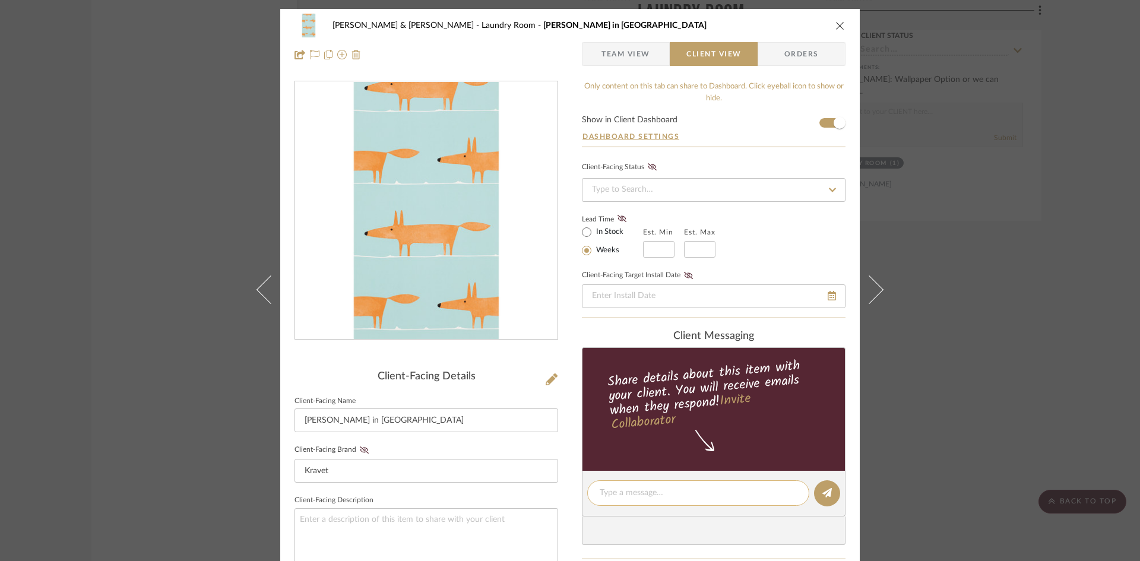
paste textarea "Wallpaper Option or we can paint..........."
type textarea "Wallpaper Option or we can paint..........."
click at [822, 492] on icon at bounding box center [826, 492] width 9 height 9
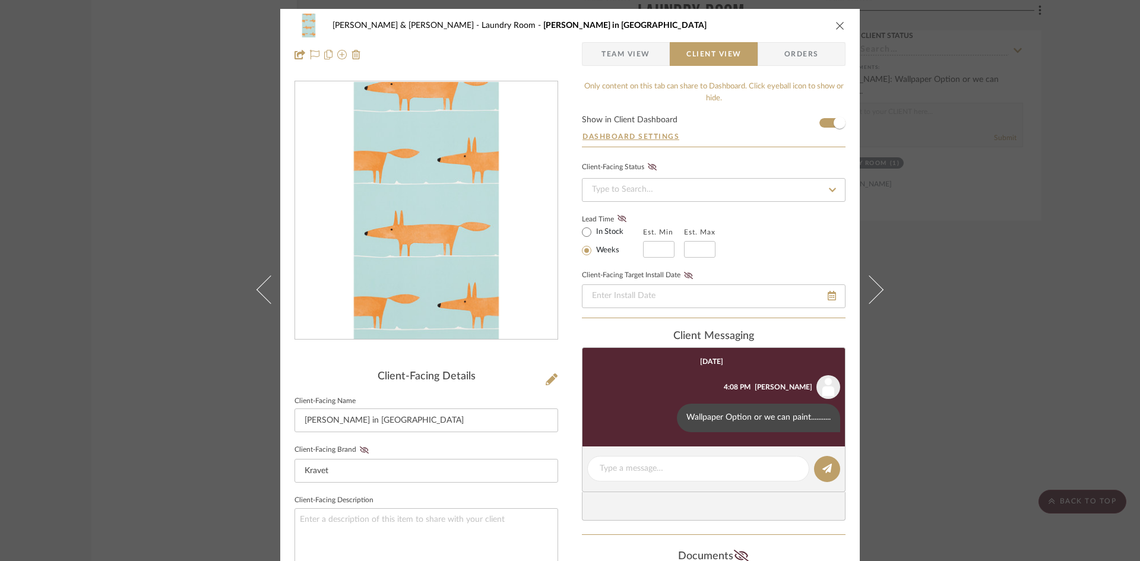
click at [835, 24] on icon "close" at bounding box center [839, 25] width 9 height 9
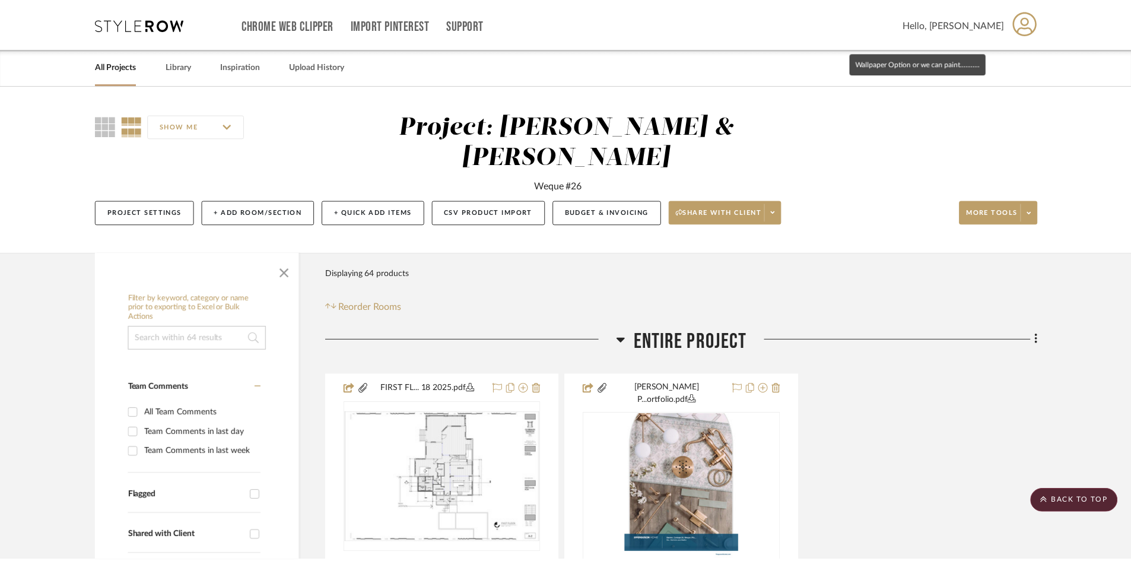
scroll to position [2968, 0]
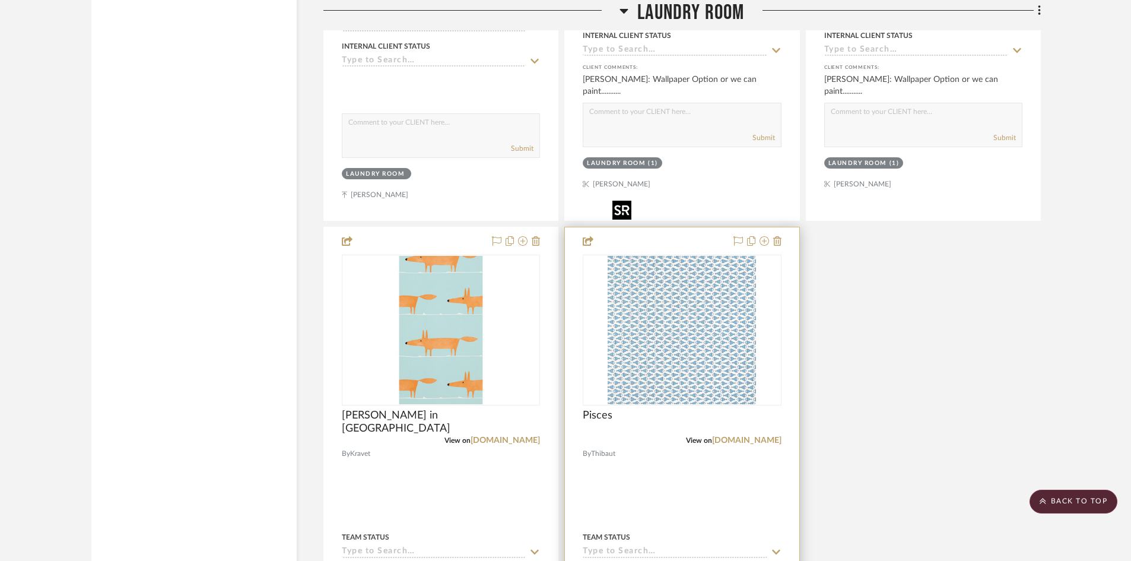
click at [681, 287] on img "0" at bounding box center [682, 330] width 148 height 148
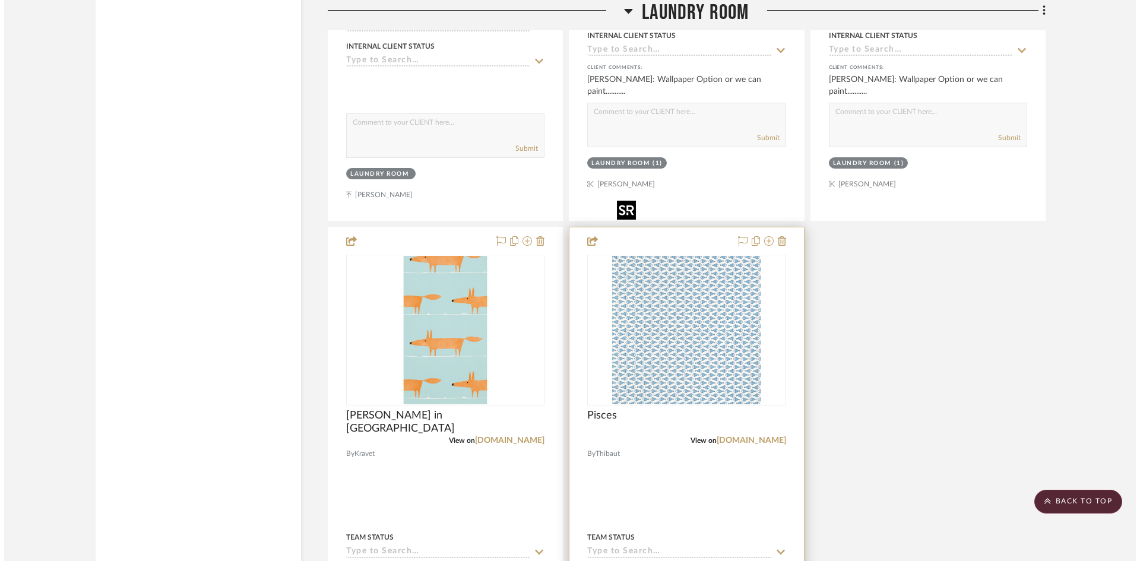
scroll to position [0, 0]
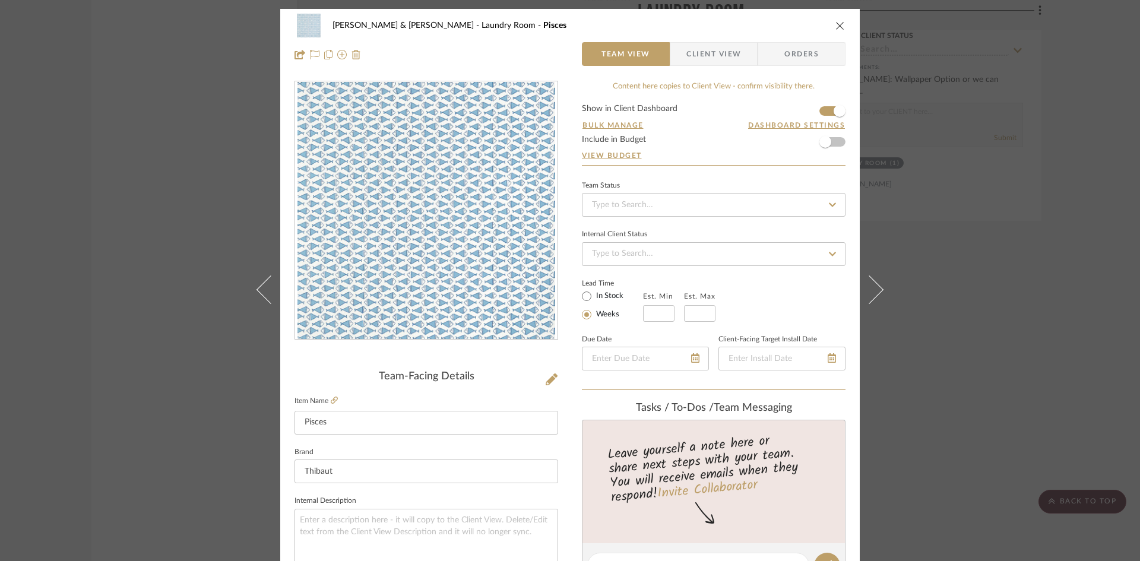
click at [713, 57] on span "Client View" at bounding box center [713, 54] width 55 height 24
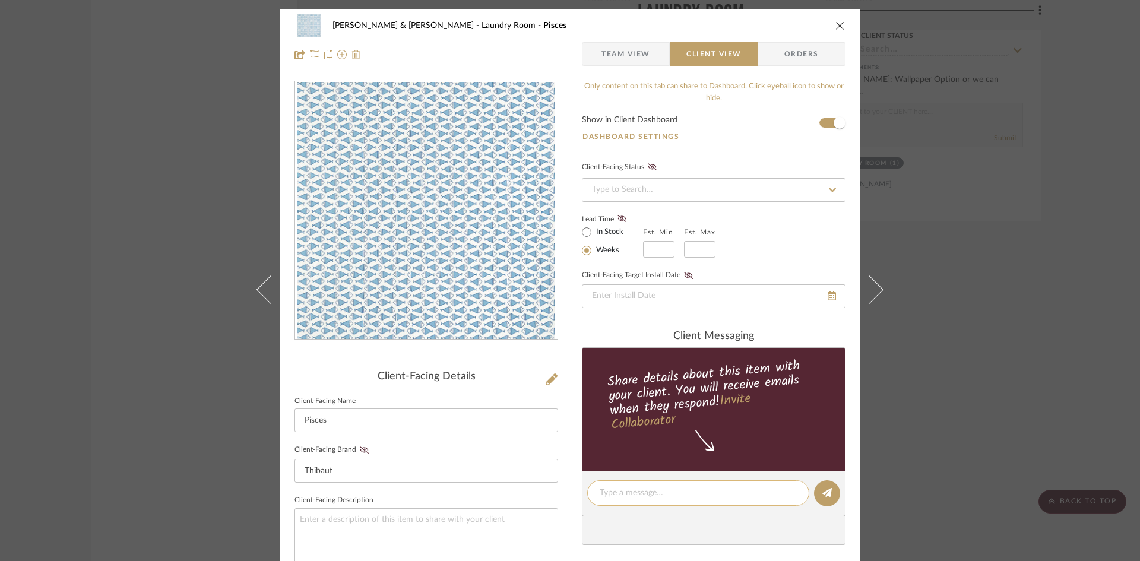
paste textarea "Wallpaper Option or we can paint..........."
type textarea "Wallpaper Option or we can paint..........."
click at [824, 496] on icon at bounding box center [826, 492] width 9 height 9
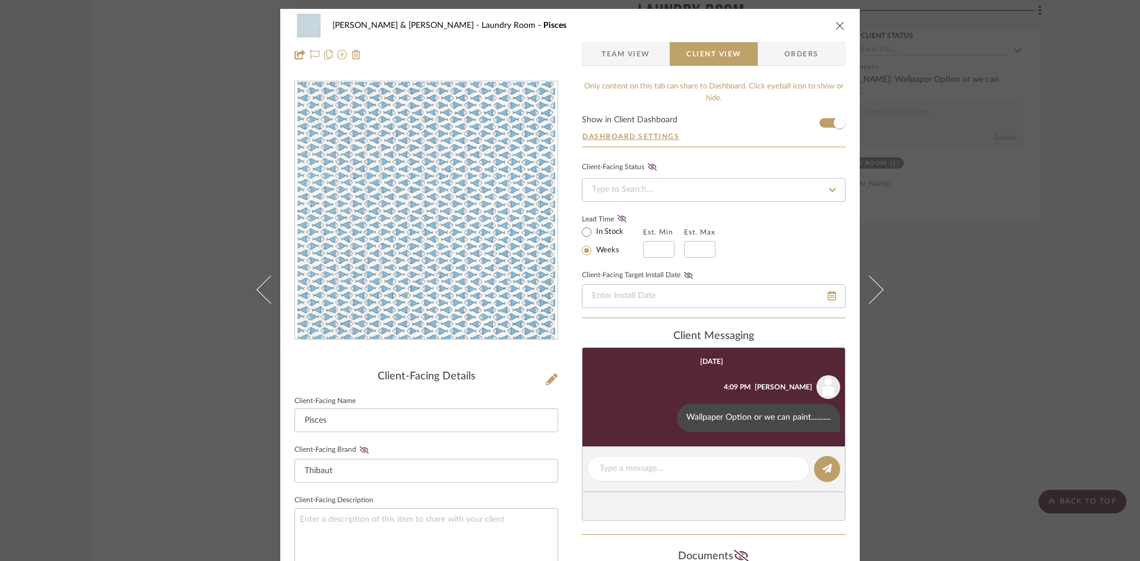
click at [835, 27] on icon "close" at bounding box center [839, 25] width 9 height 9
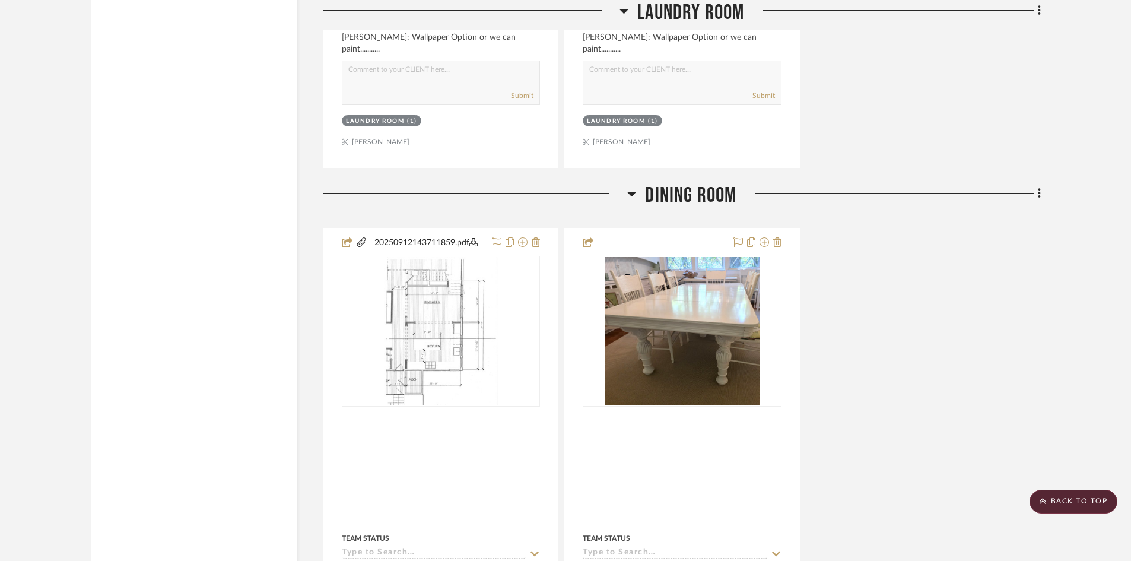
scroll to position [3680, 0]
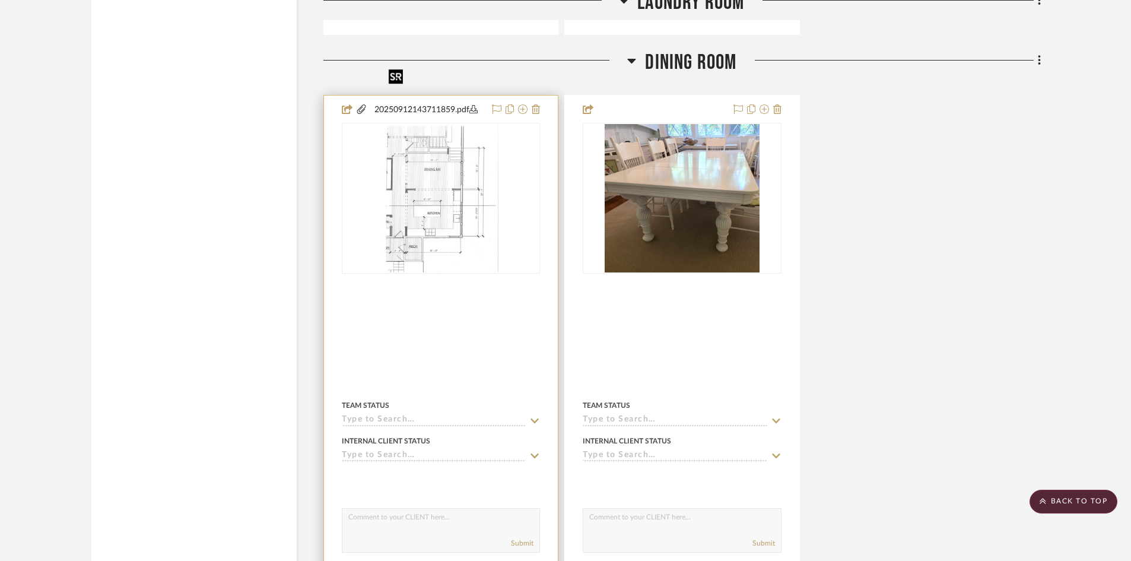
click at [0, 0] on img at bounding box center [0, 0] width 0 height 0
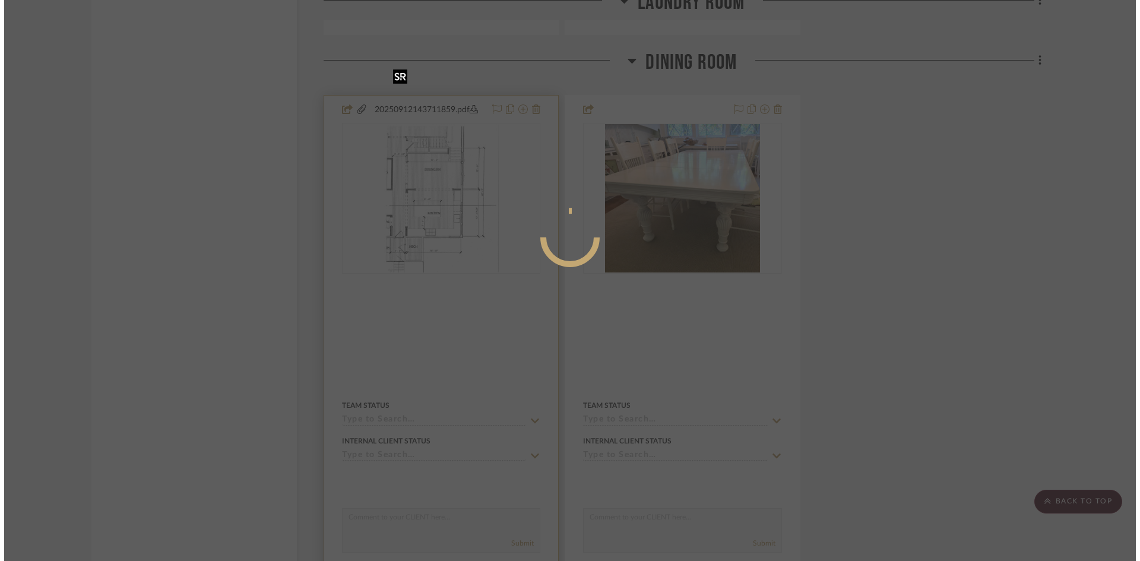
scroll to position [0, 0]
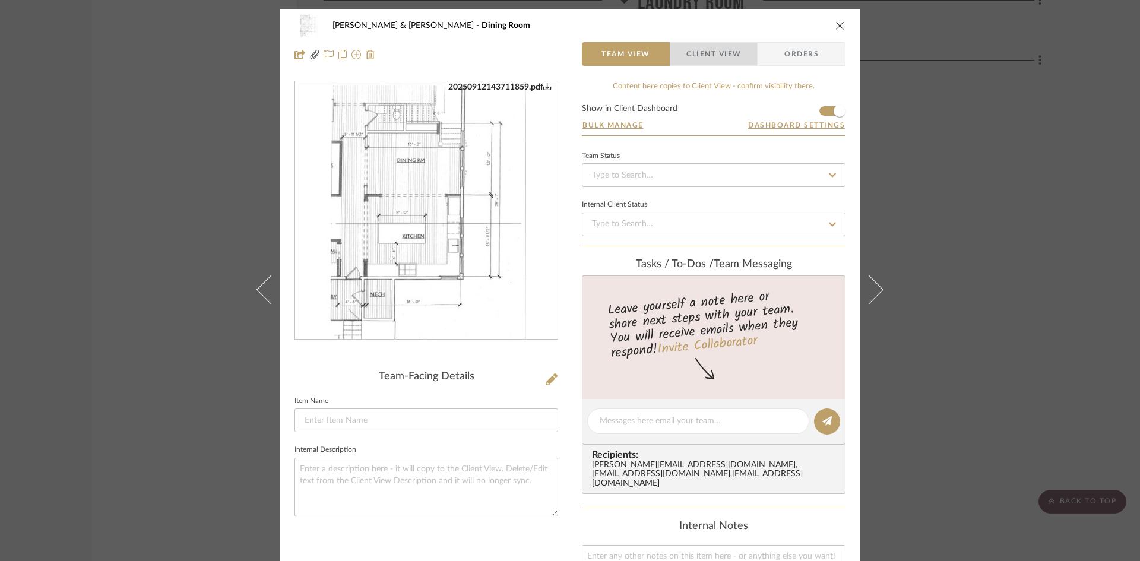
click at [716, 56] on span "Client View" at bounding box center [713, 54] width 55 height 24
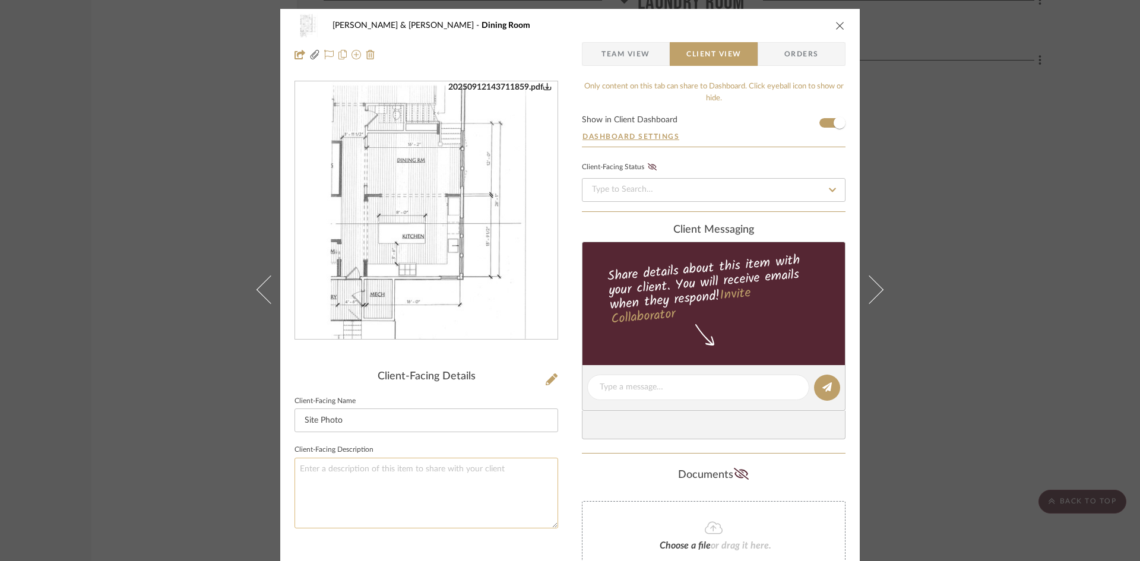
click at [424, 465] on textarea at bounding box center [426, 493] width 264 height 71
type textarea "Dining Room Floor Plan"
click at [836, 27] on icon "close" at bounding box center [839, 25] width 9 height 9
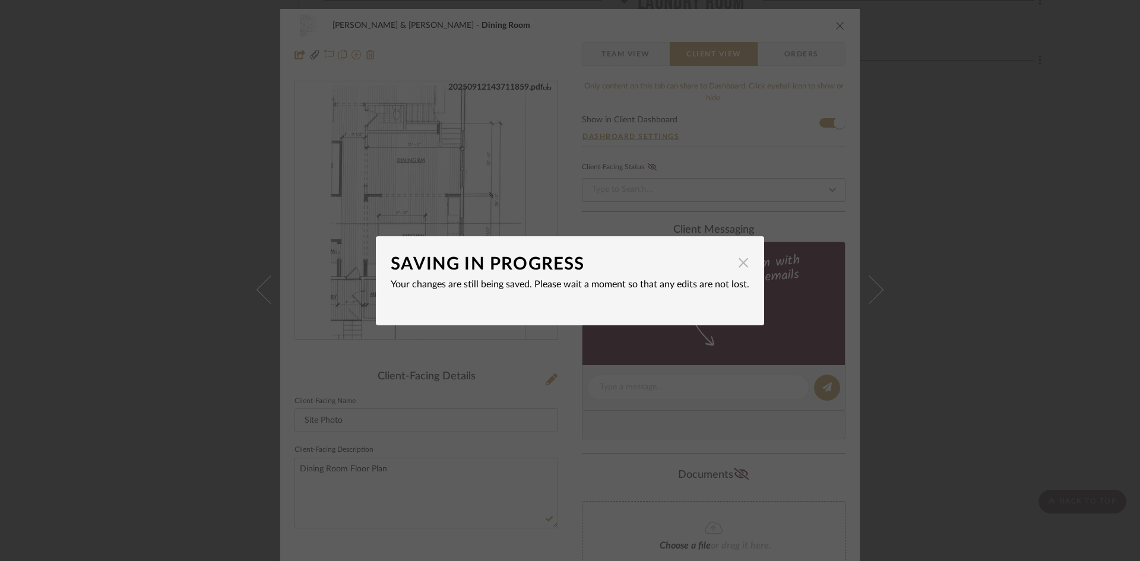
click at [737, 261] on span "button" at bounding box center [743, 263] width 24 height 24
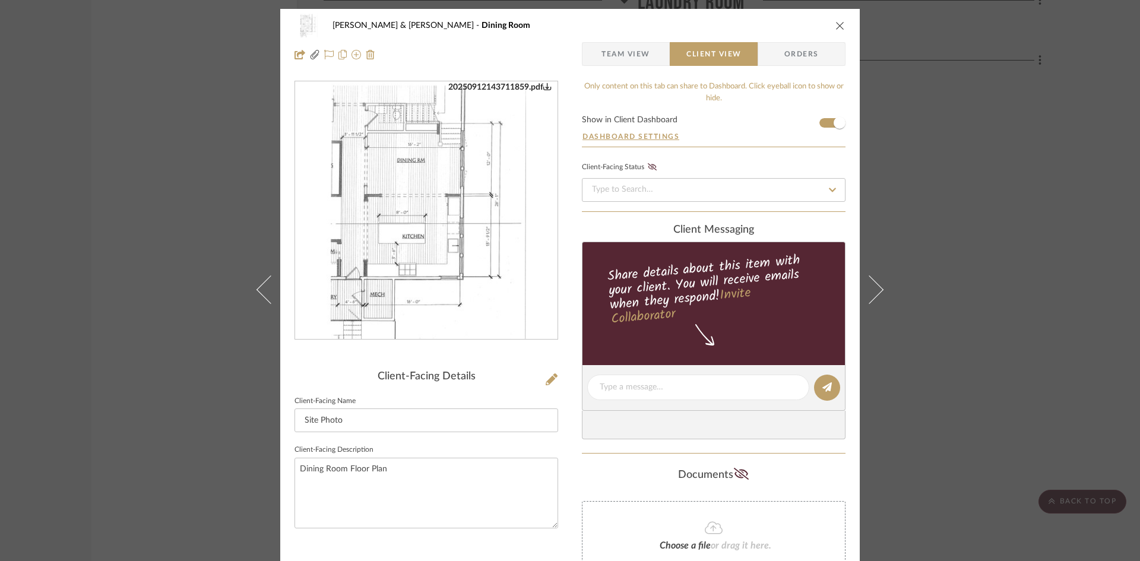
click at [839, 27] on icon "close" at bounding box center [839, 25] width 9 height 9
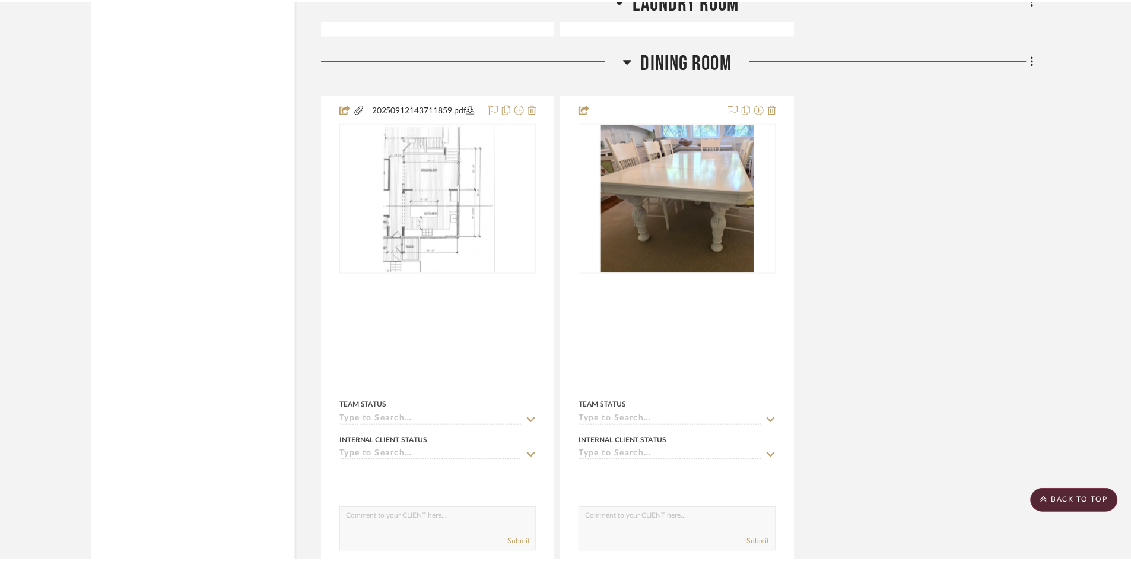
scroll to position [3680, 0]
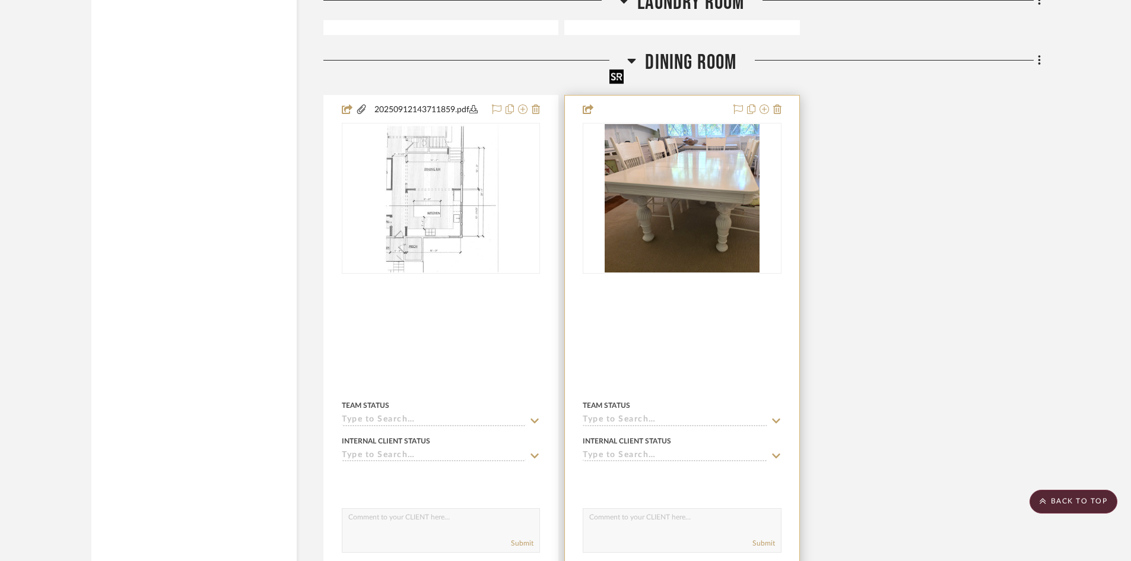
click at [699, 170] on img "0" at bounding box center [682, 198] width 154 height 148
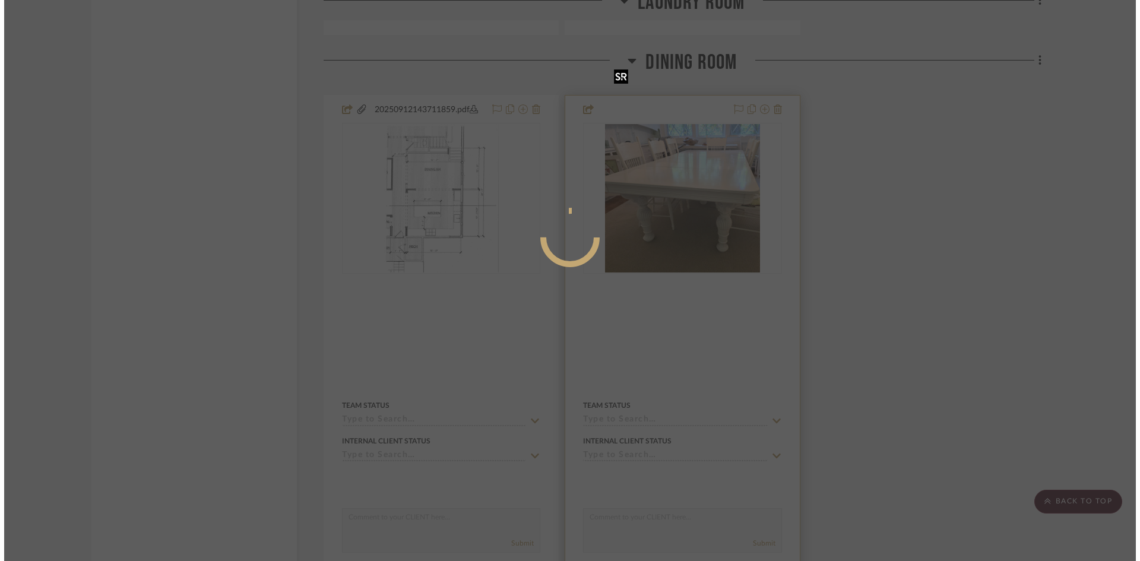
scroll to position [0, 0]
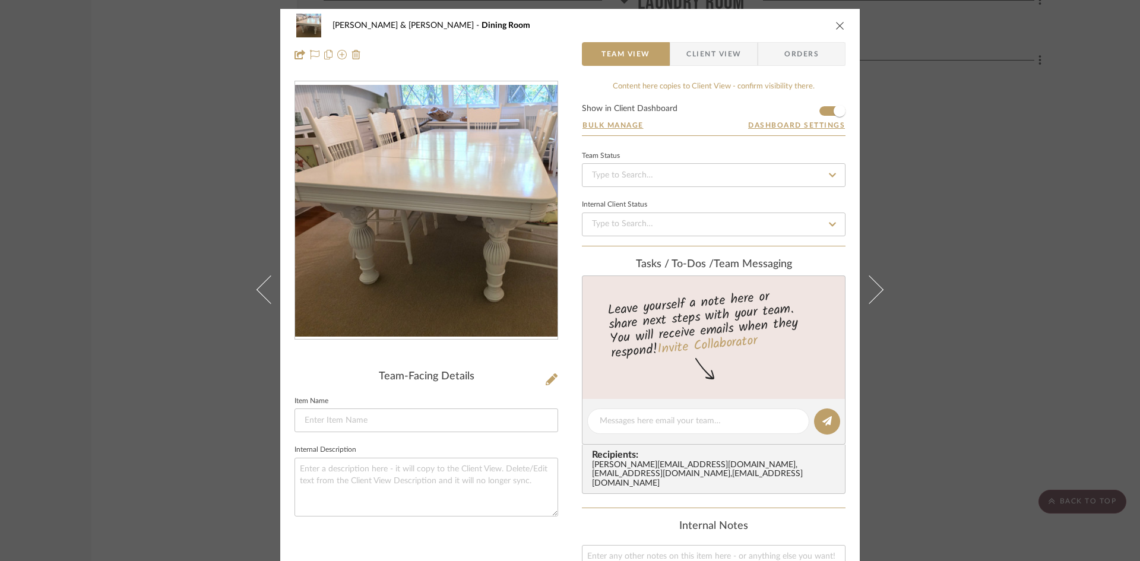
click at [731, 51] on span "Client View" at bounding box center [713, 54] width 55 height 24
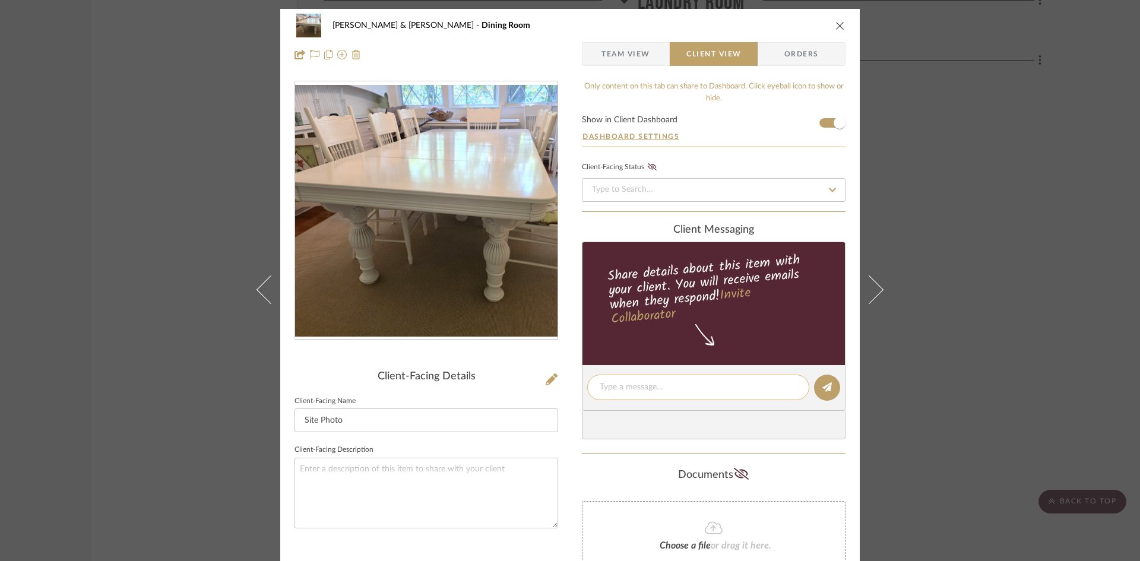
click at [640, 390] on textarea at bounding box center [698, 387] width 197 height 12
type textarea "P"
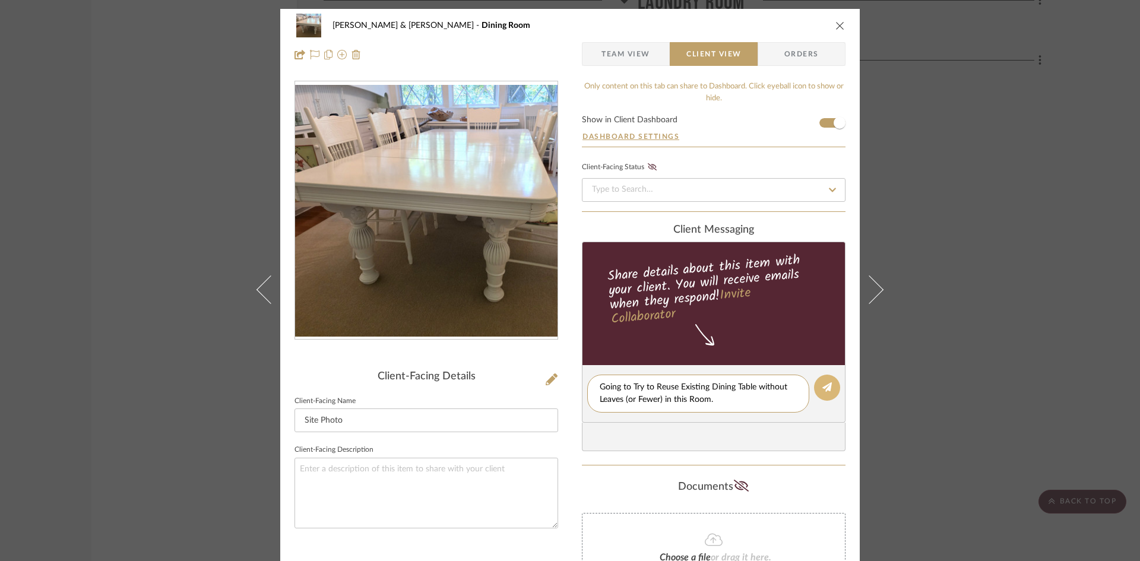
type textarea "Going to Try to Reuse Existing Dining Table without Leaves (or Fewer) in this R…"
click at [827, 386] on button at bounding box center [827, 388] width 26 height 26
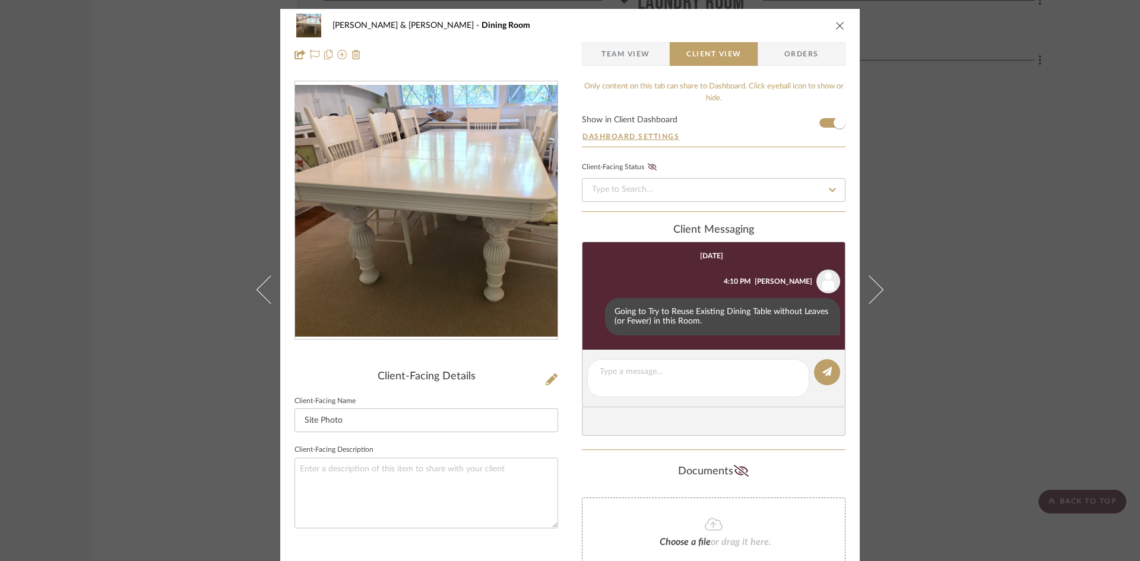
click at [835, 24] on icon "close" at bounding box center [839, 25] width 9 height 9
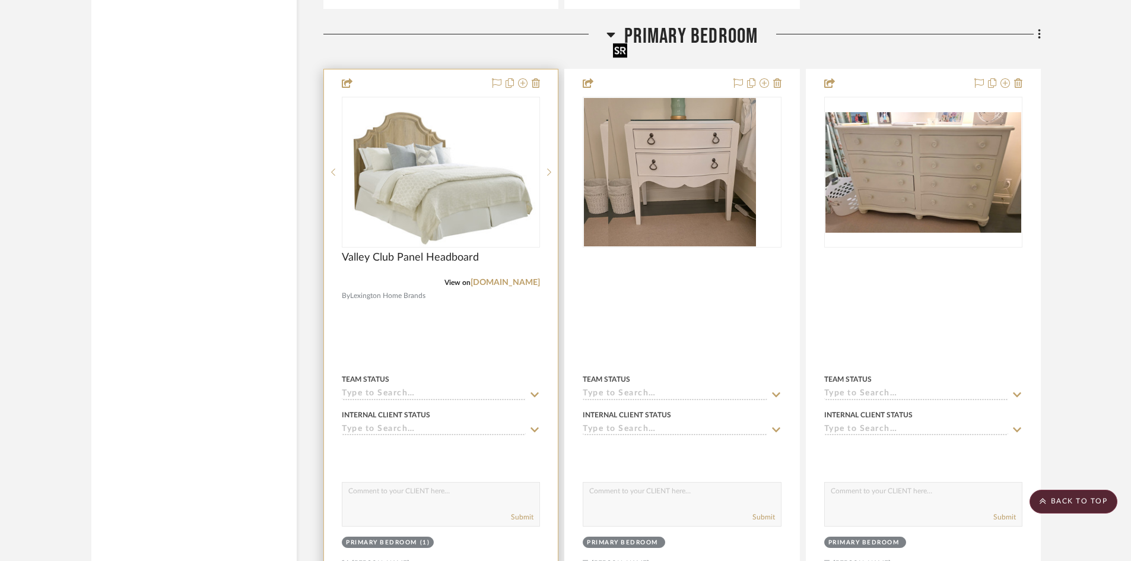
scroll to position [4333, 0]
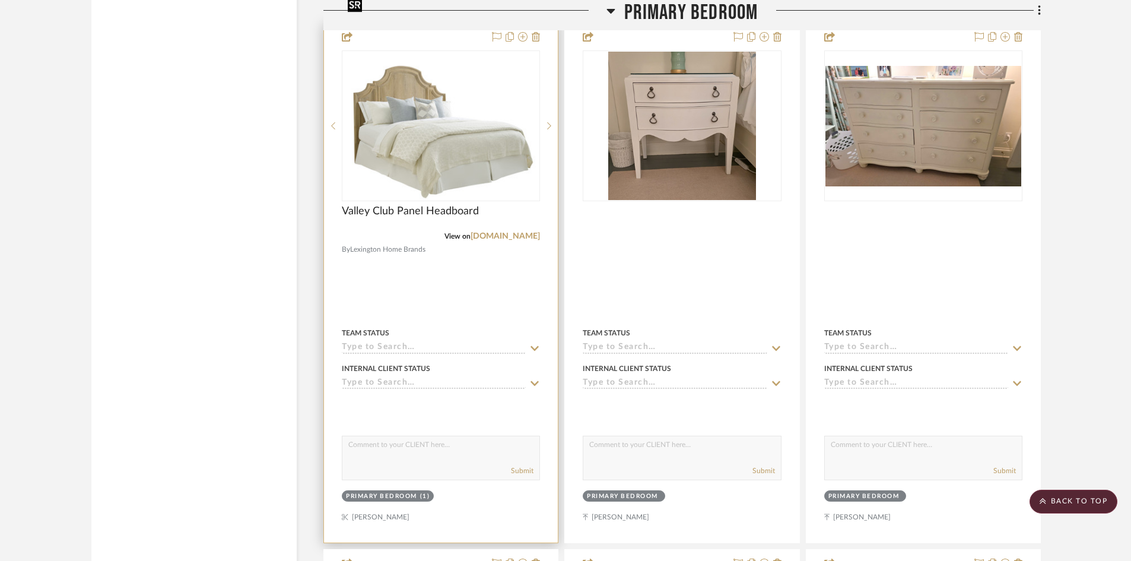
click at [0, 0] on img at bounding box center [0, 0] width 0 height 0
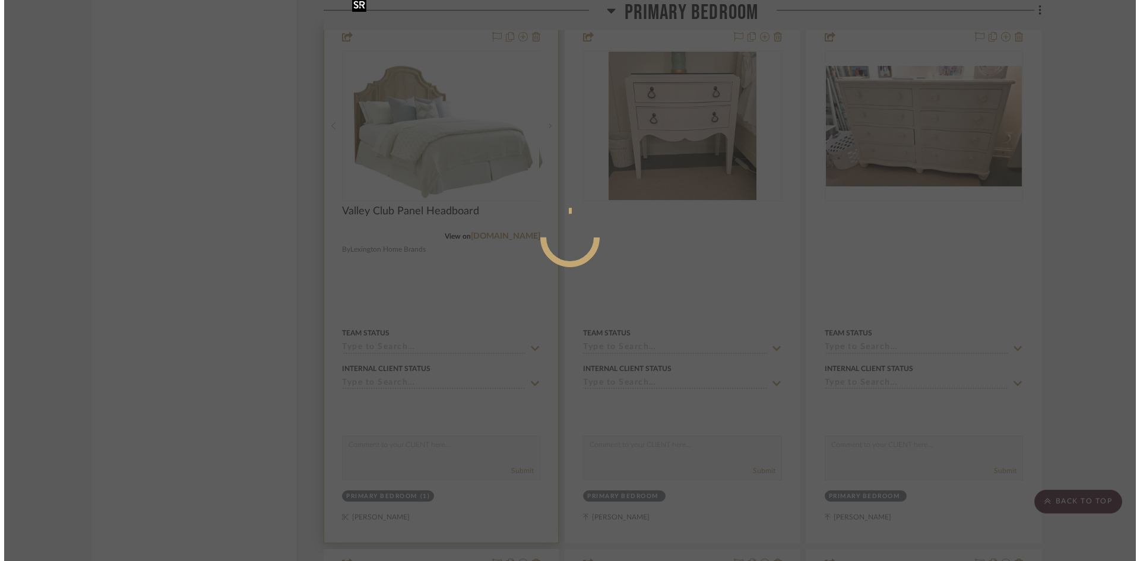
scroll to position [0, 0]
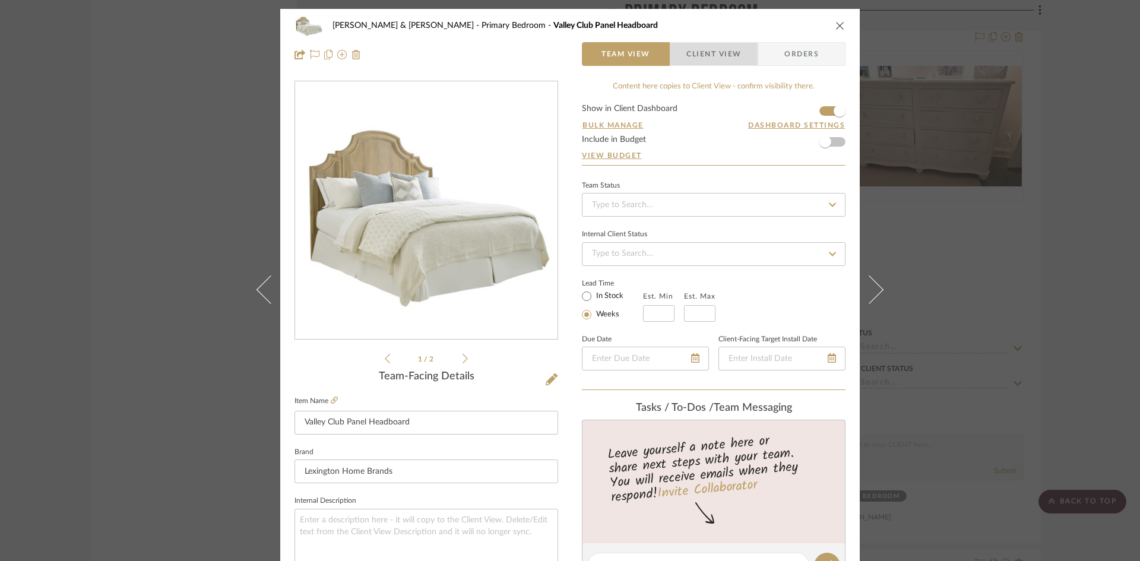
click at [701, 53] on span "Client View" at bounding box center [713, 54] width 55 height 24
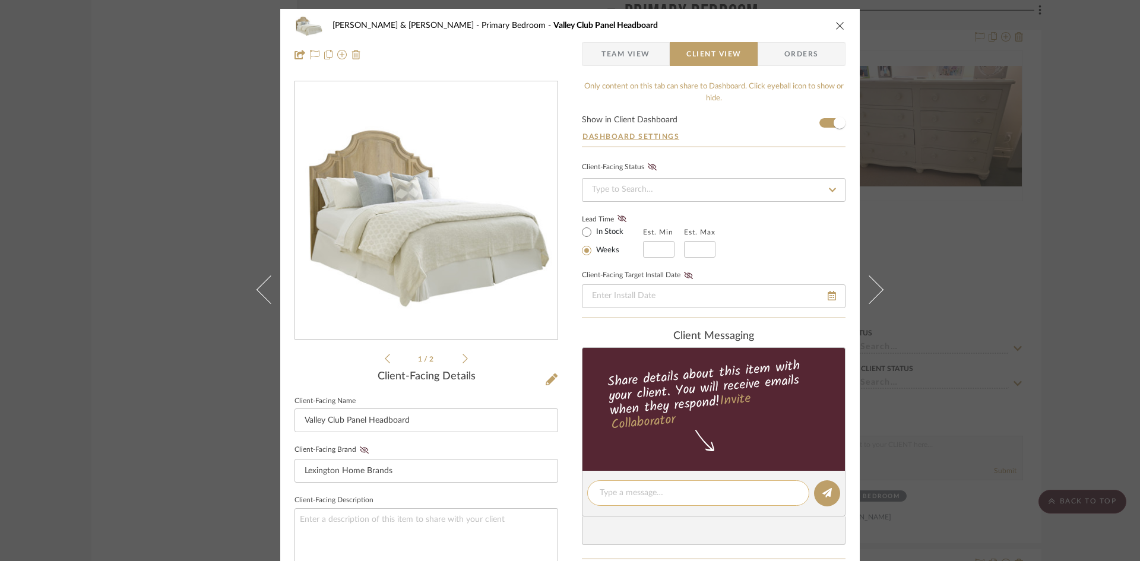
click at [649, 491] on textarea at bounding box center [698, 493] width 197 height 12
type textarea "I"
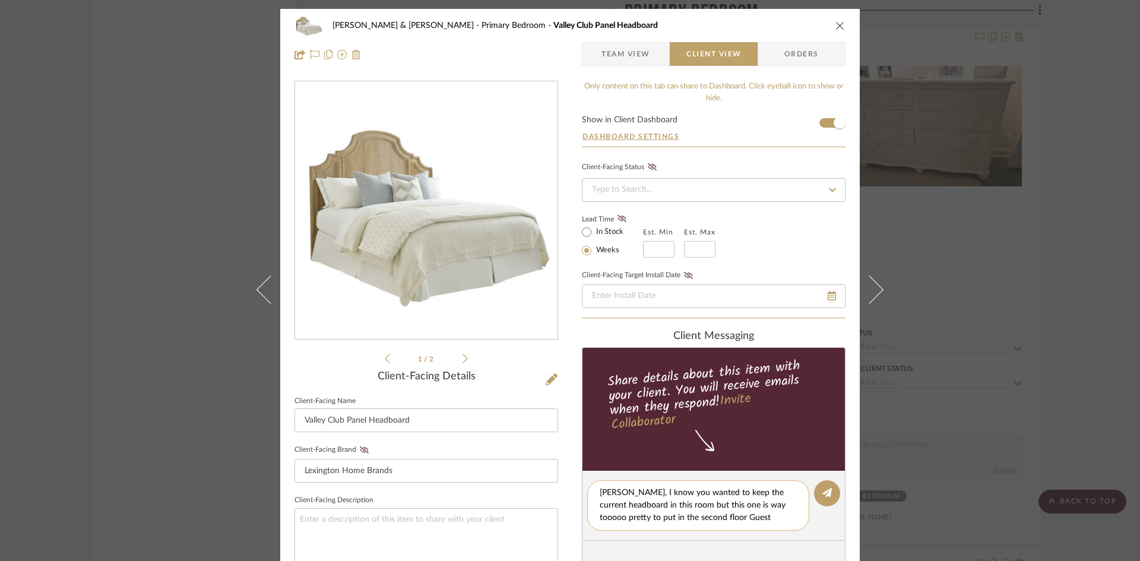
click at [679, 505] on textarea "Charlie, I know you wanted to keep the current headboard in this room but this …" at bounding box center [698, 505] width 197 height 37
click at [659, 532] on textarea "Charlie, I know you wanted to keep the current headboard in the Master Bedroom …" at bounding box center [698, 512] width 197 height 50
drag, startPoint x: 747, startPoint y: 530, endPoint x: 763, endPoint y: 510, distance: 25.3
click at [747, 529] on textarea "Charlie, I know you wanted to keep the current headboard in the Master Bedroom …" at bounding box center [698, 512] width 197 height 50
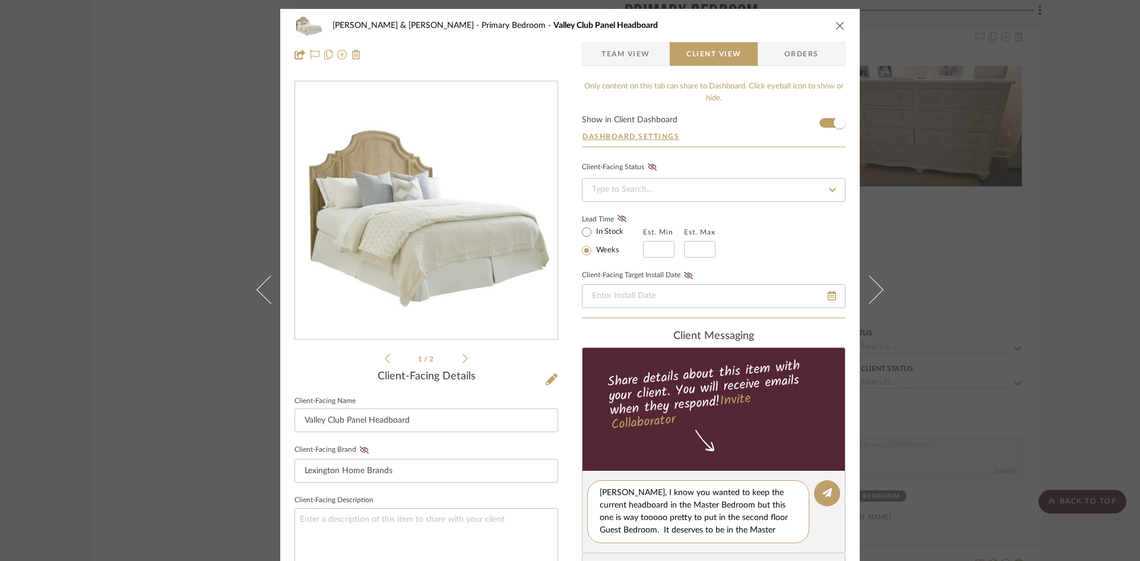
scroll to position [11, 0]
type textarea "Charlie, I know you wanted to keep the current headboard in the Master Bedroom …"
drag, startPoint x: 827, startPoint y: 497, endPoint x: 812, endPoint y: 392, distance: 106.2
click at [826, 496] on button at bounding box center [827, 493] width 26 height 26
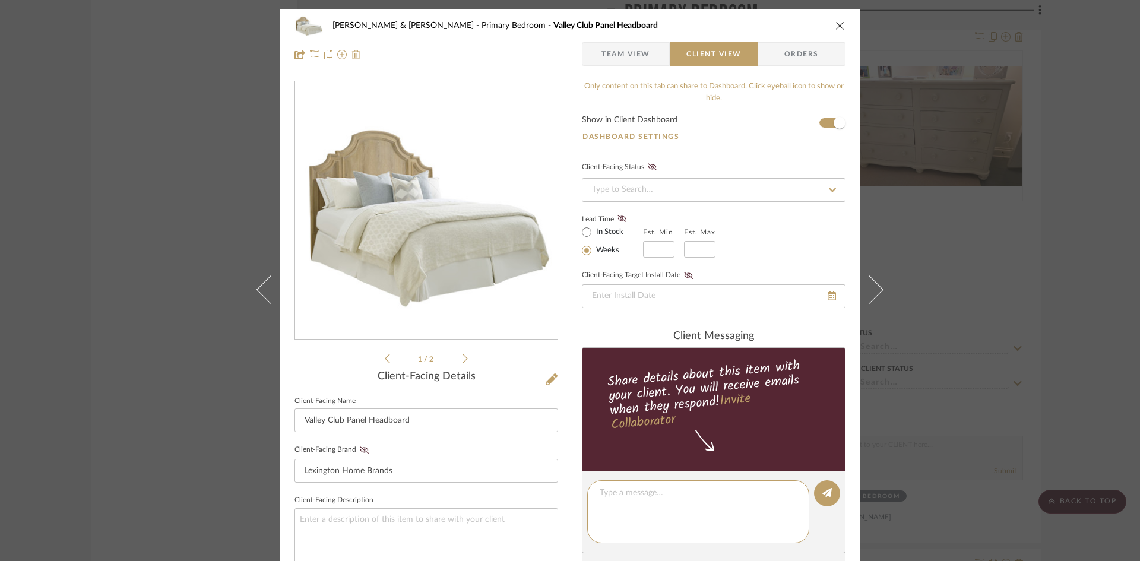
scroll to position [0, 0]
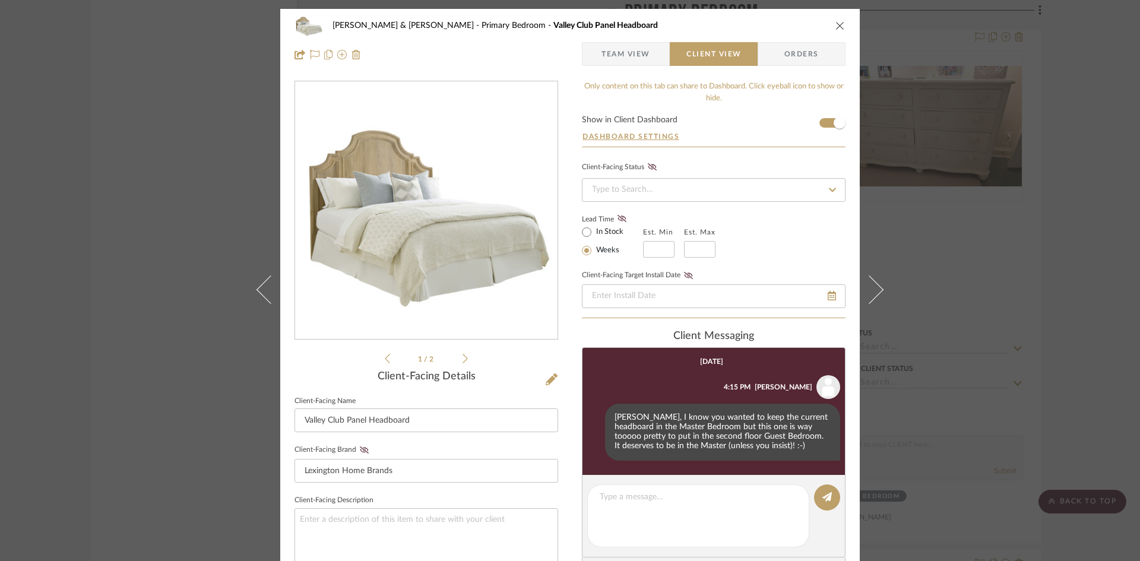
click at [835, 23] on icon "close" at bounding box center [839, 25] width 9 height 9
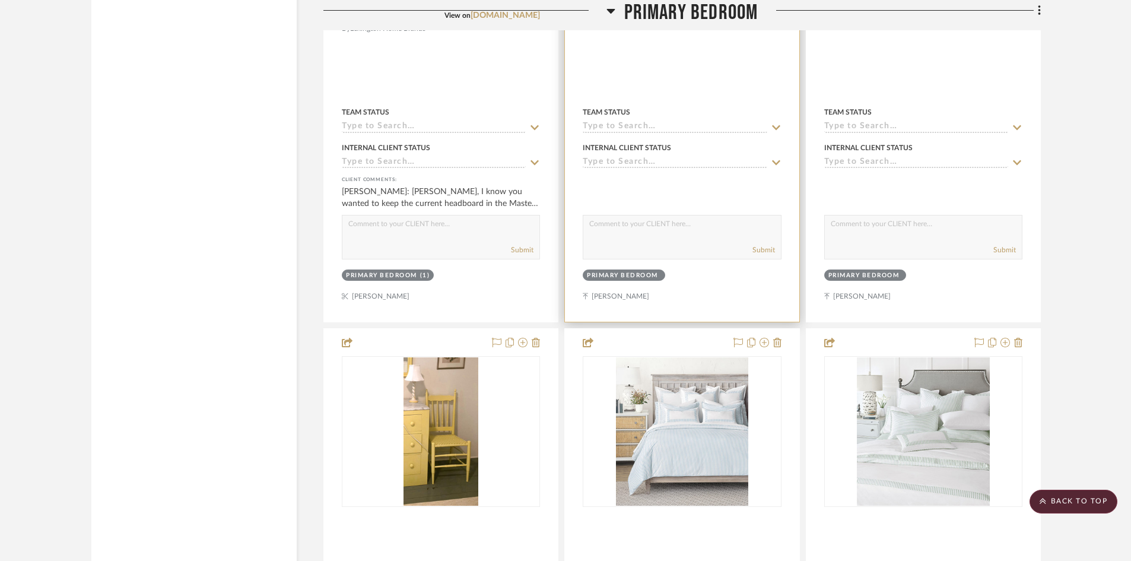
scroll to position [4630, 0]
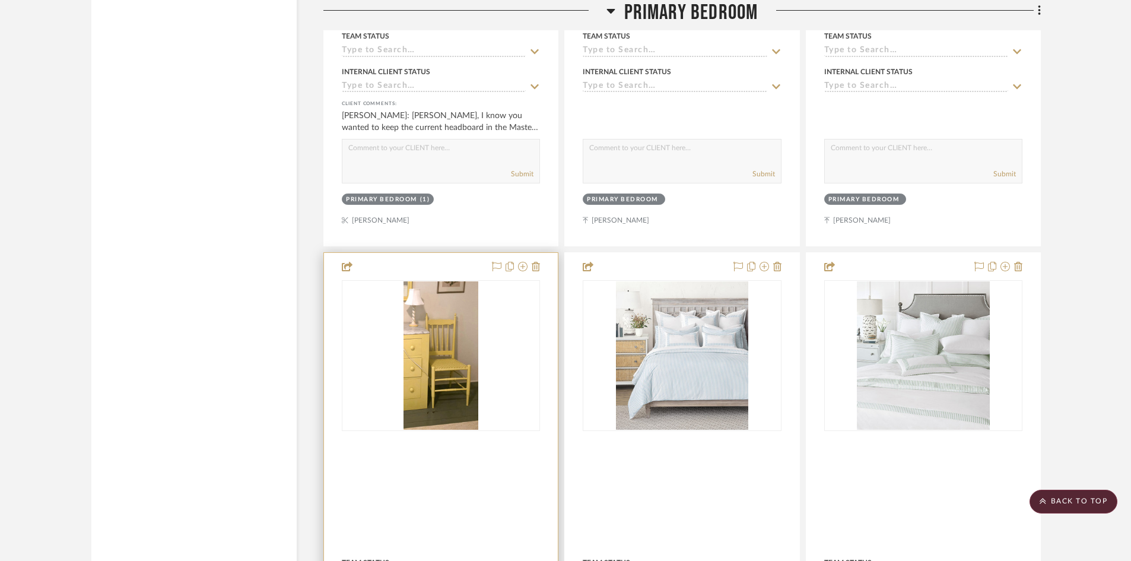
click at [492, 317] on div "0" at bounding box center [440, 356] width 197 height 150
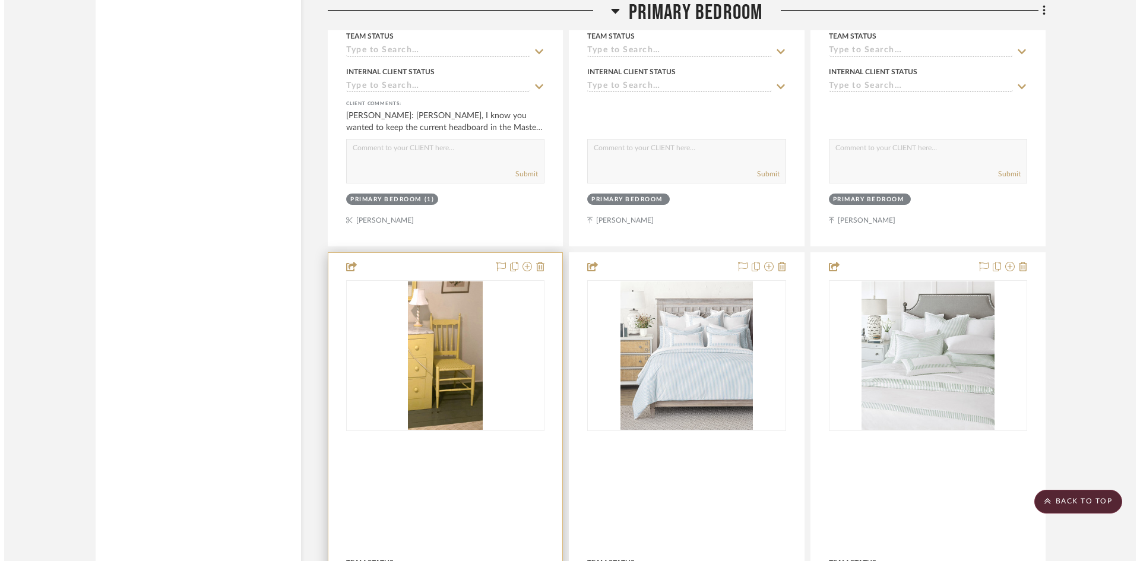
scroll to position [0, 0]
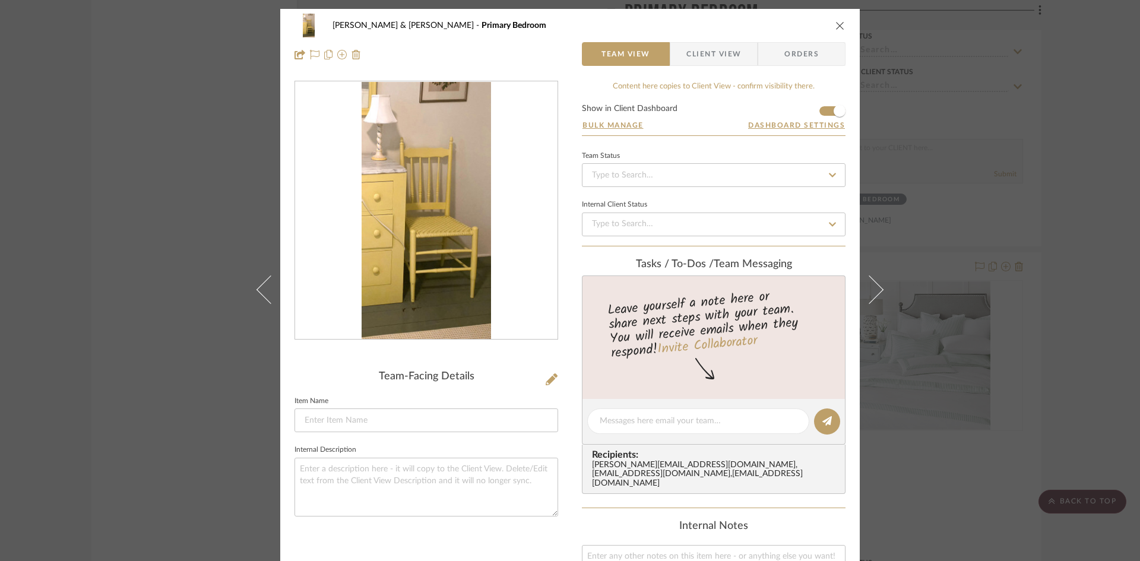
click at [707, 52] on span "Client View" at bounding box center [713, 54] width 55 height 24
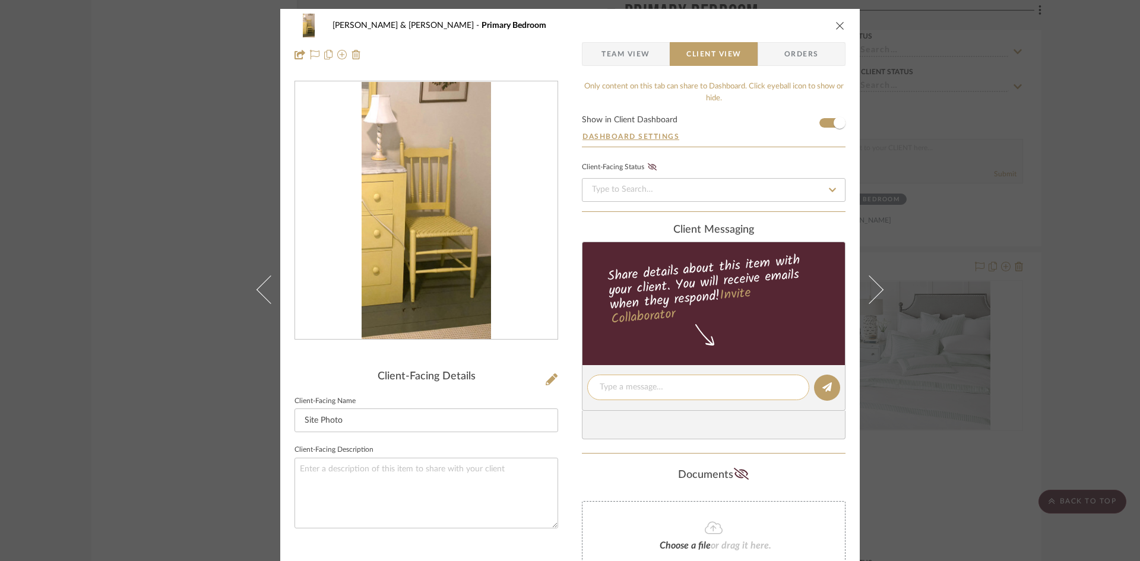
click at [650, 385] on textarea at bounding box center [698, 387] width 197 height 12
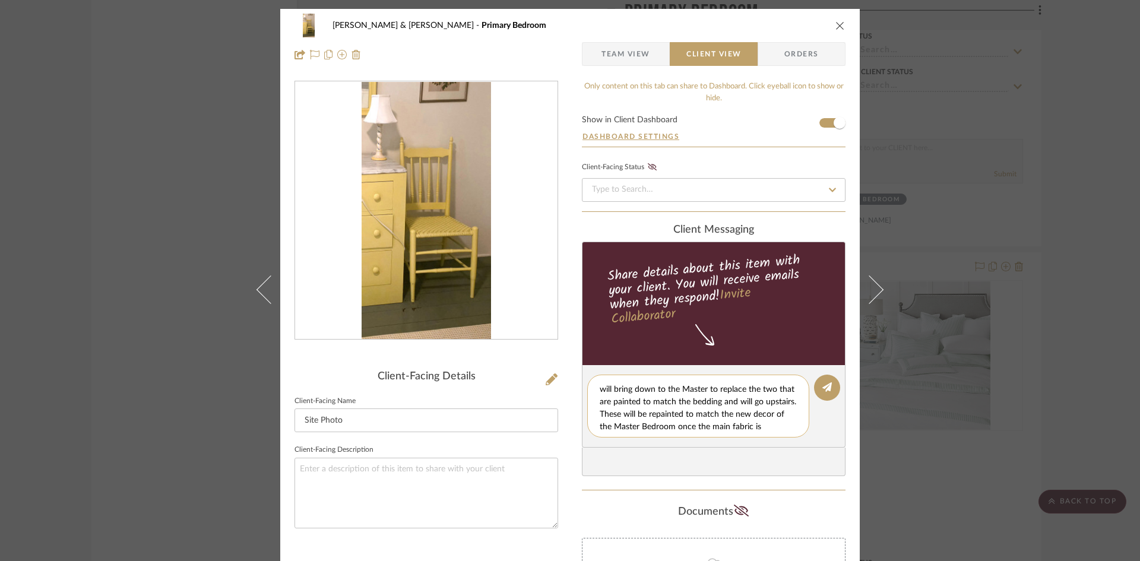
scroll to position [23, 0]
type textarea "Chairs from the second floor Guest Bedroom that I will bring down to the Master…"
click at [817, 385] on button at bounding box center [827, 388] width 26 height 26
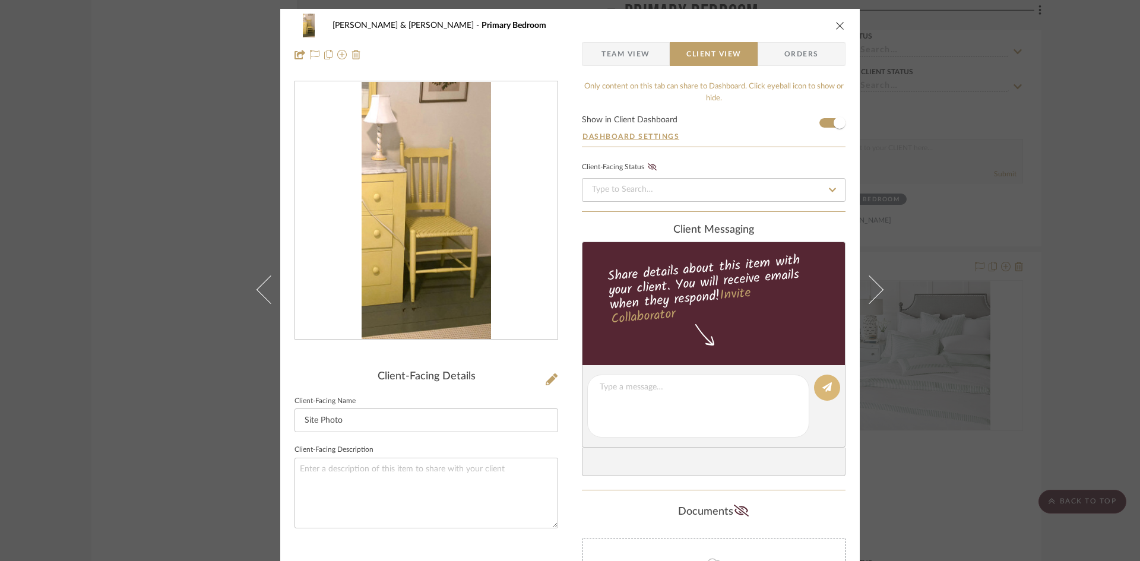
scroll to position [0, 0]
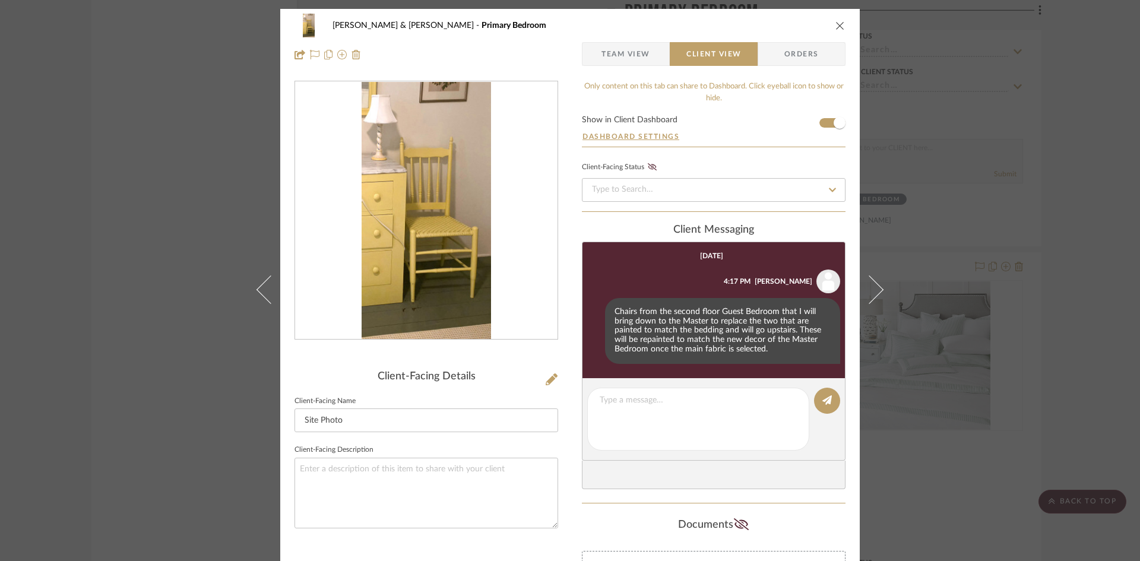
click at [838, 28] on icon "close" at bounding box center [839, 25] width 9 height 9
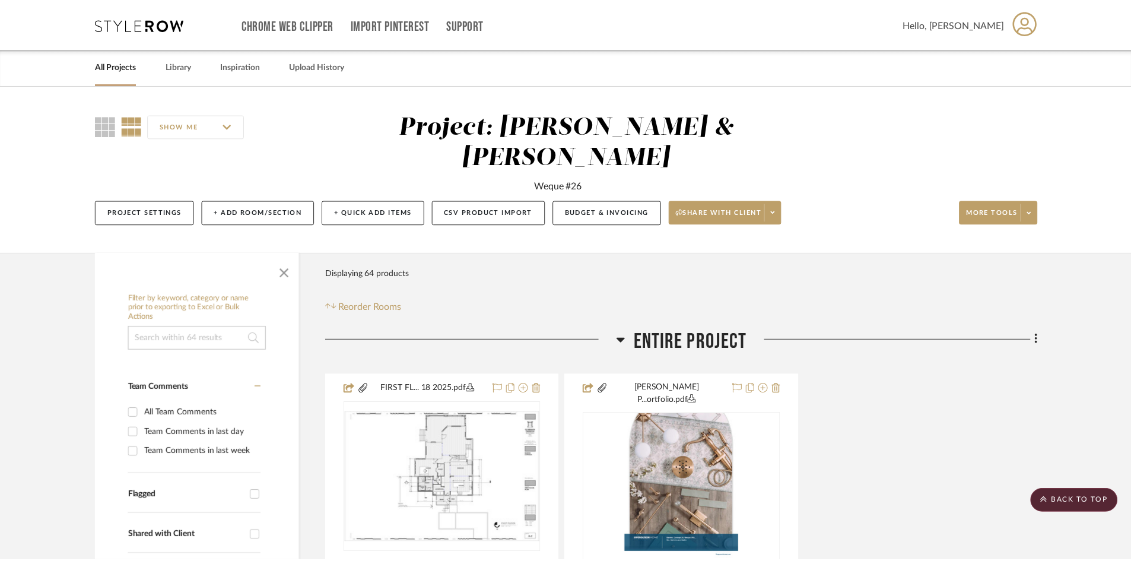
scroll to position [4630, 0]
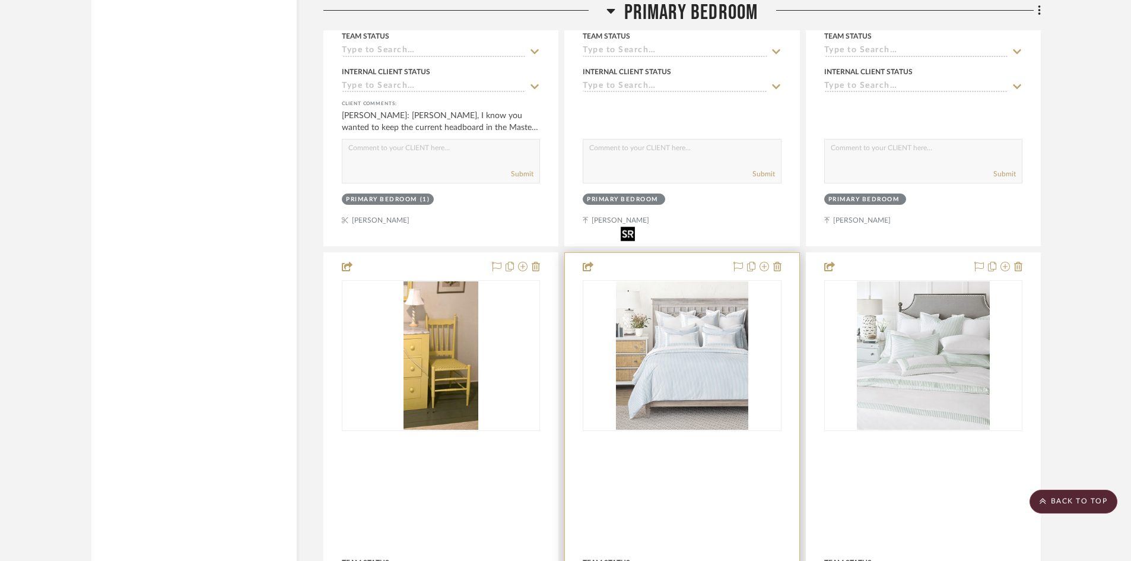
click at [693, 325] on div at bounding box center [682, 355] width 198 height 151
click at [703, 317] on img "0" at bounding box center [682, 355] width 133 height 148
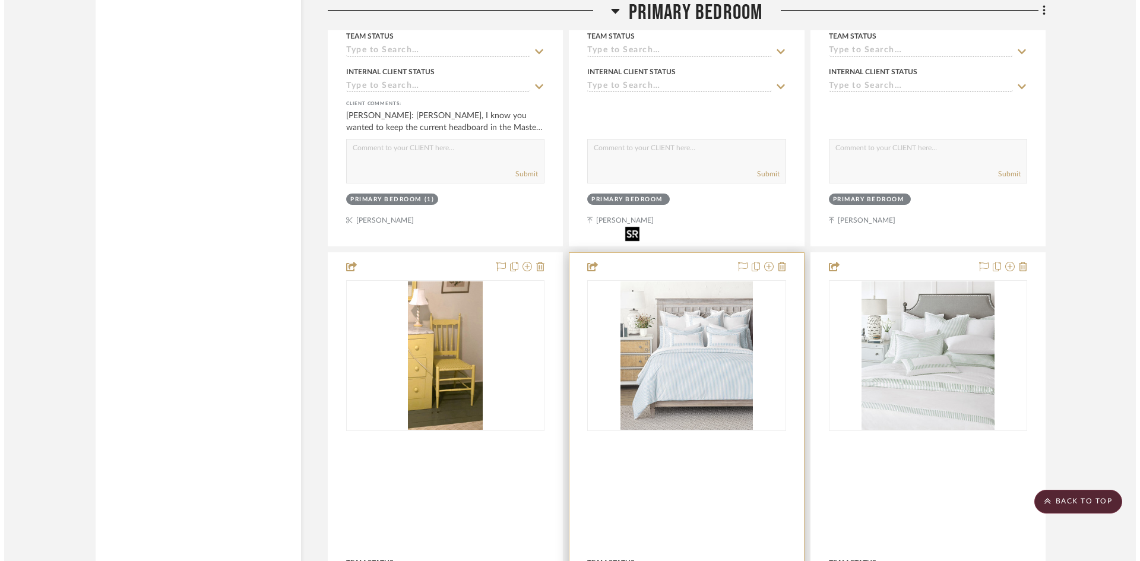
scroll to position [0, 0]
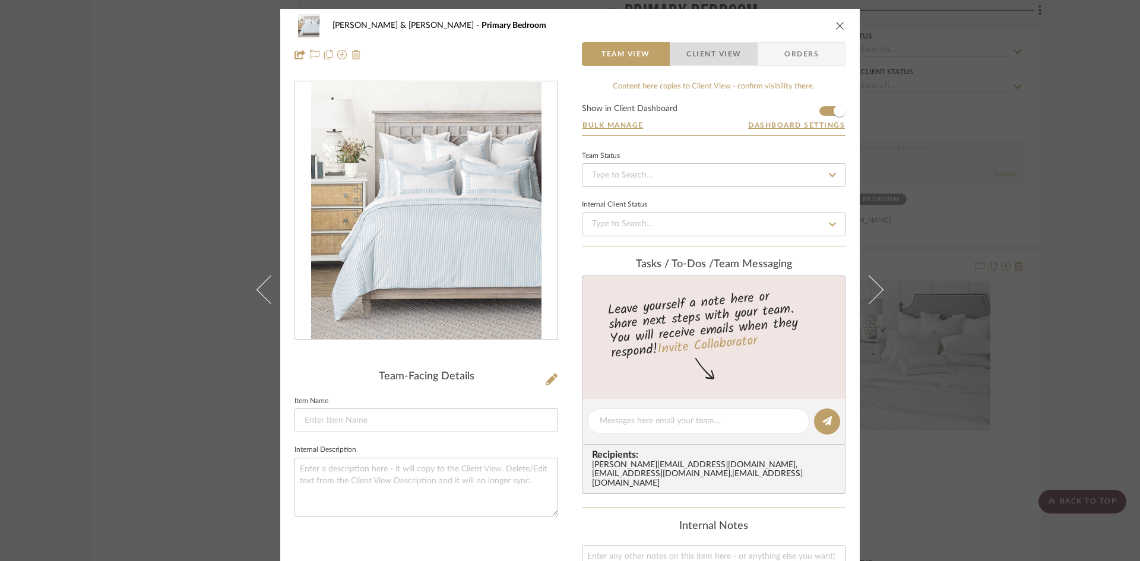
click at [721, 56] on span "Client View" at bounding box center [713, 54] width 55 height 24
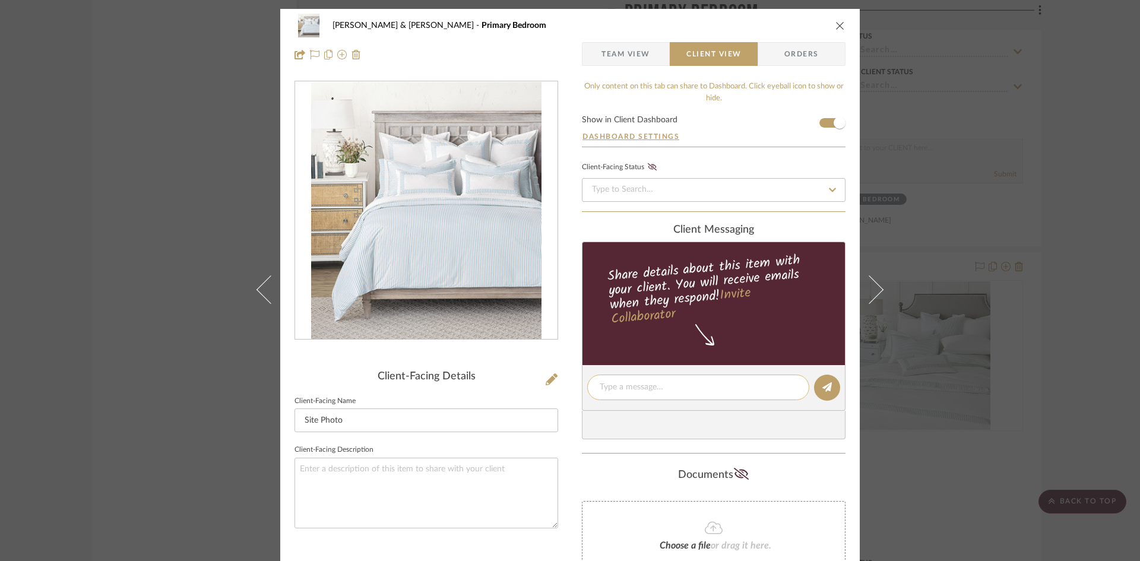
click at [718, 383] on textarea at bounding box center [698, 387] width 197 height 12
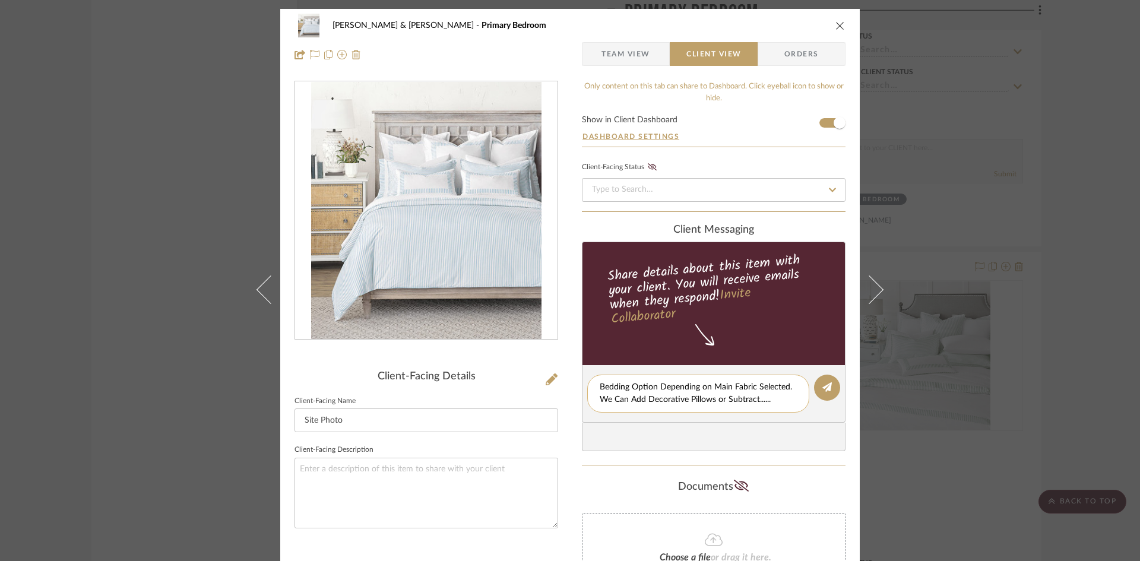
drag, startPoint x: 596, startPoint y: 386, endPoint x: 776, endPoint y: 401, distance: 180.5
click at [776, 401] on textarea "Bedding Option Depending on Main Fabric Selected. We Can Add Decorative Pillows…" at bounding box center [698, 393] width 197 height 25
type textarea "Bedding Option Depending on Main Fabric Selected. We Can Add Decorative Pillows…"
click at [795, 424] on div at bounding box center [714, 437] width 264 height 28
click at [822, 383] on icon at bounding box center [826, 386] width 9 height 9
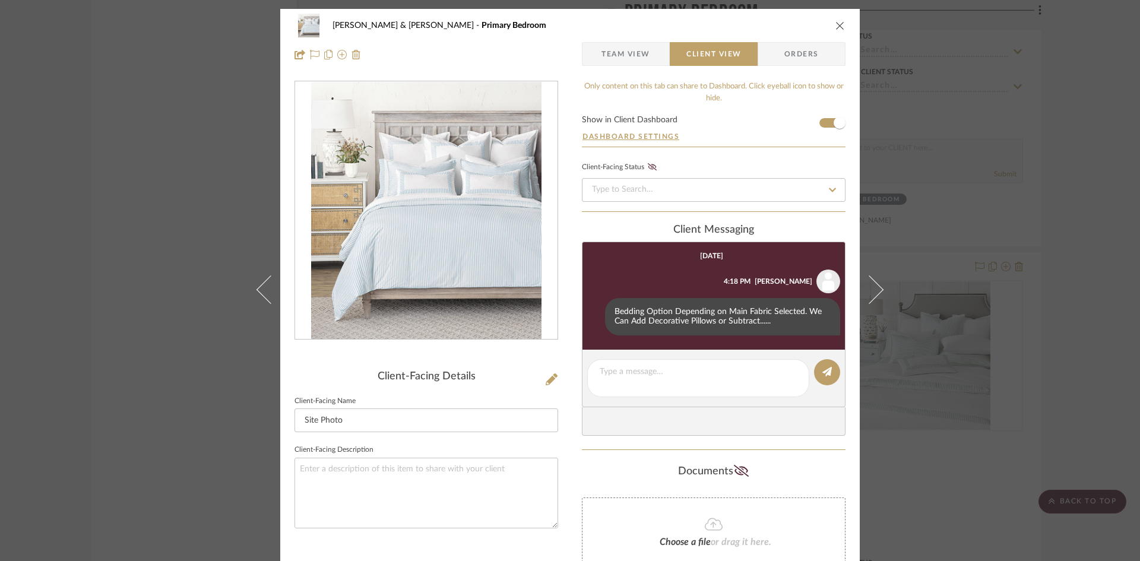
click at [839, 28] on icon "close" at bounding box center [839, 25] width 9 height 9
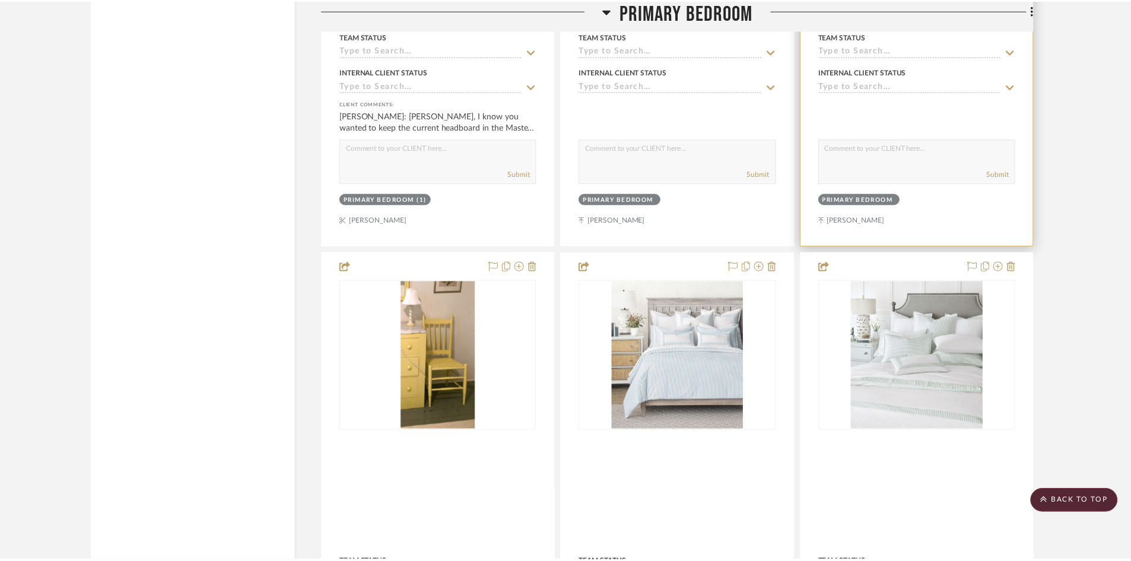
scroll to position [4630, 0]
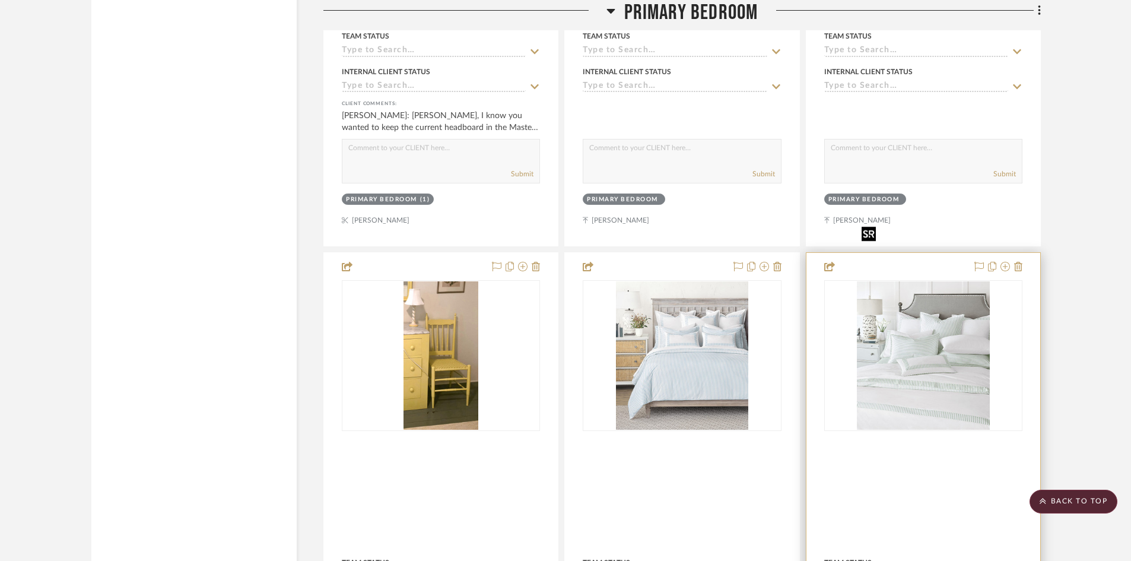
click at [905, 315] on img "0" at bounding box center [923, 355] width 133 height 148
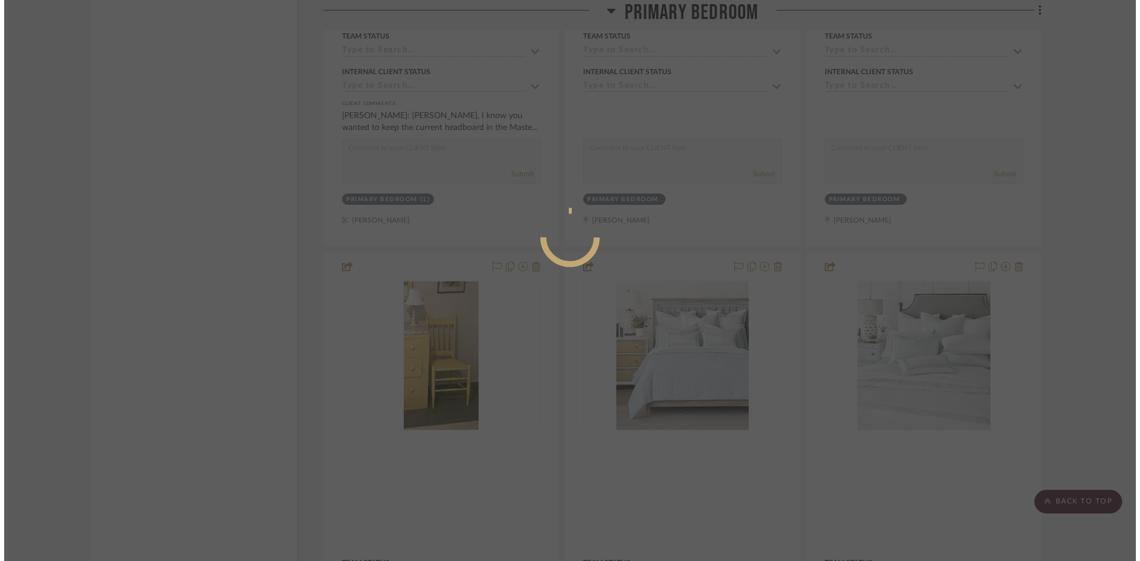
scroll to position [0, 0]
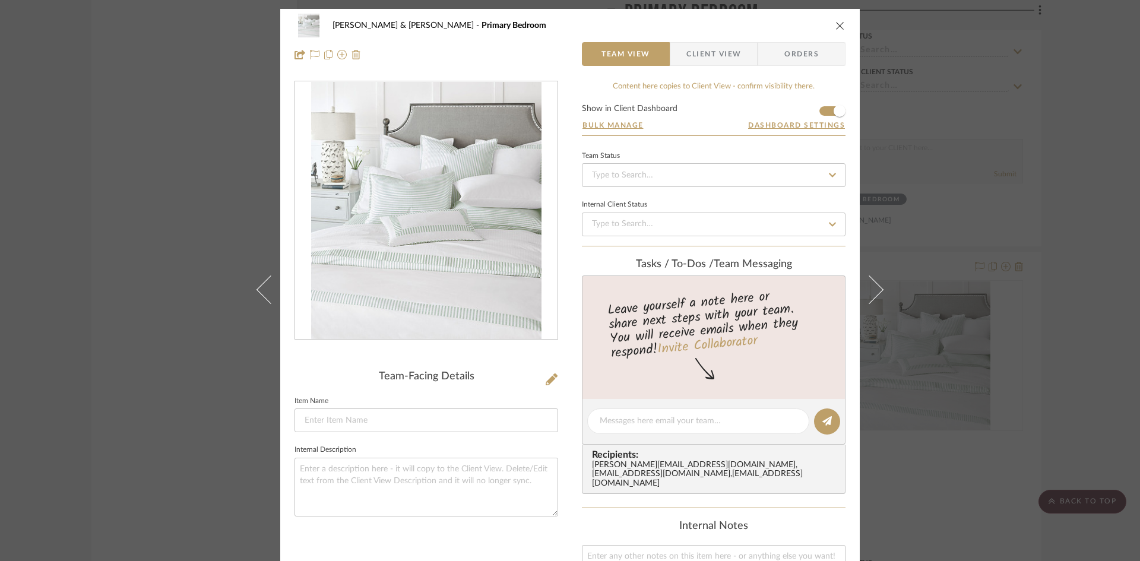
click at [713, 55] on span "Client View" at bounding box center [713, 54] width 55 height 24
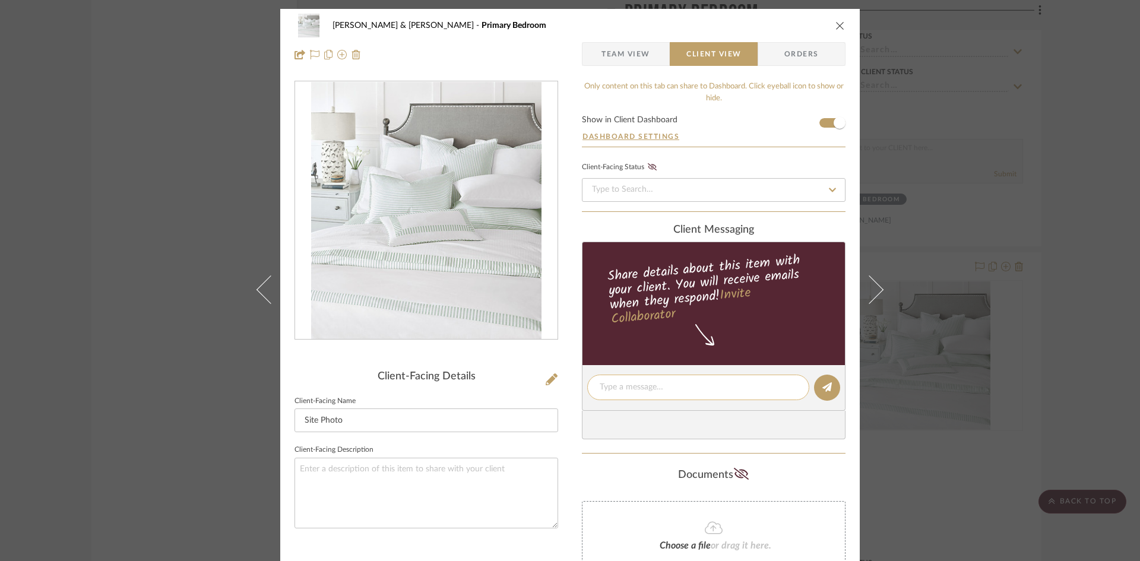
click at [614, 386] on textarea at bounding box center [698, 387] width 197 height 12
paste textarea "Bedding Option Depending on Main Fabric Selected. We Can Add Decorative Pillows…"
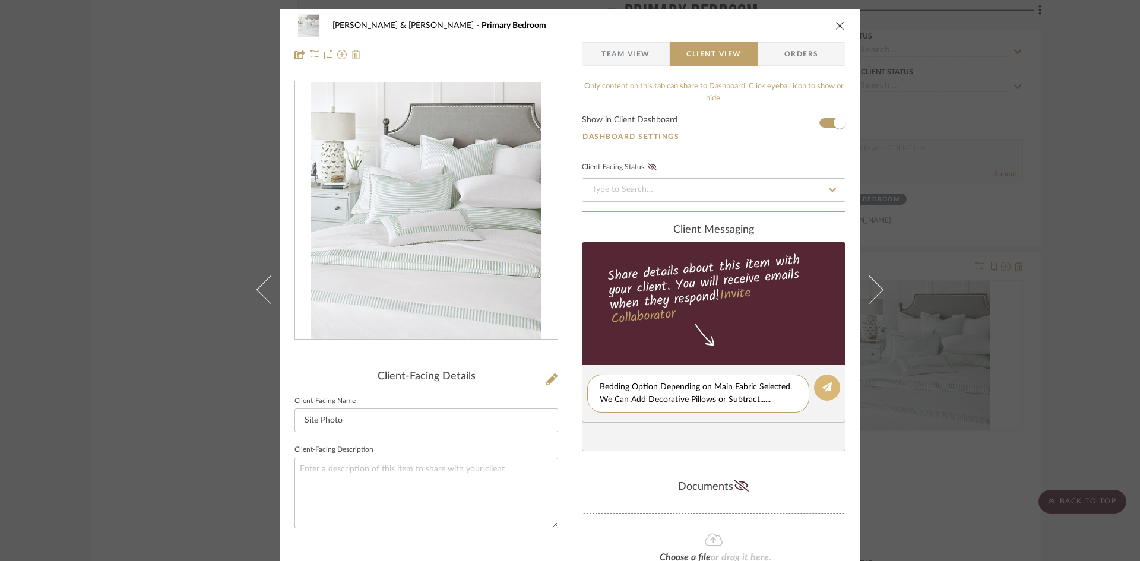
type textarea "Bedding Option Depending on Main Fabric Selected. We Can Add Decorative Pillows…"
drag, startPoint x: 823, startPoint y: 385, endPoint x: 813, endPoint y: 179, distance: 206.2
click at [823, 384] on icon at bounding box center [826, 386] width 9 height 9
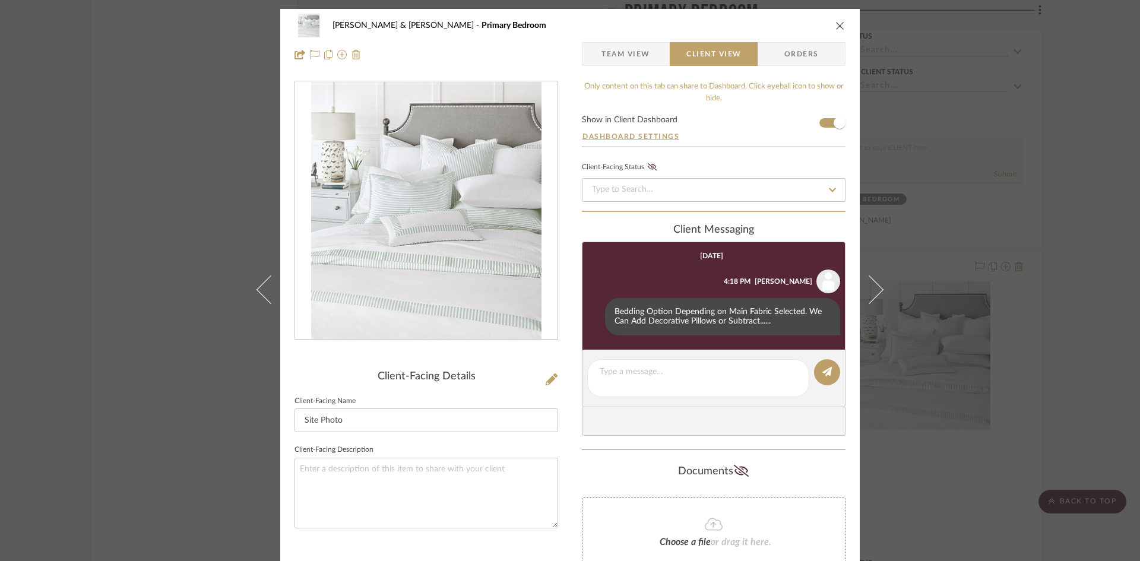
click at [835, 24] on icon "close" at bounding box center [839, 25] width 9 height 9
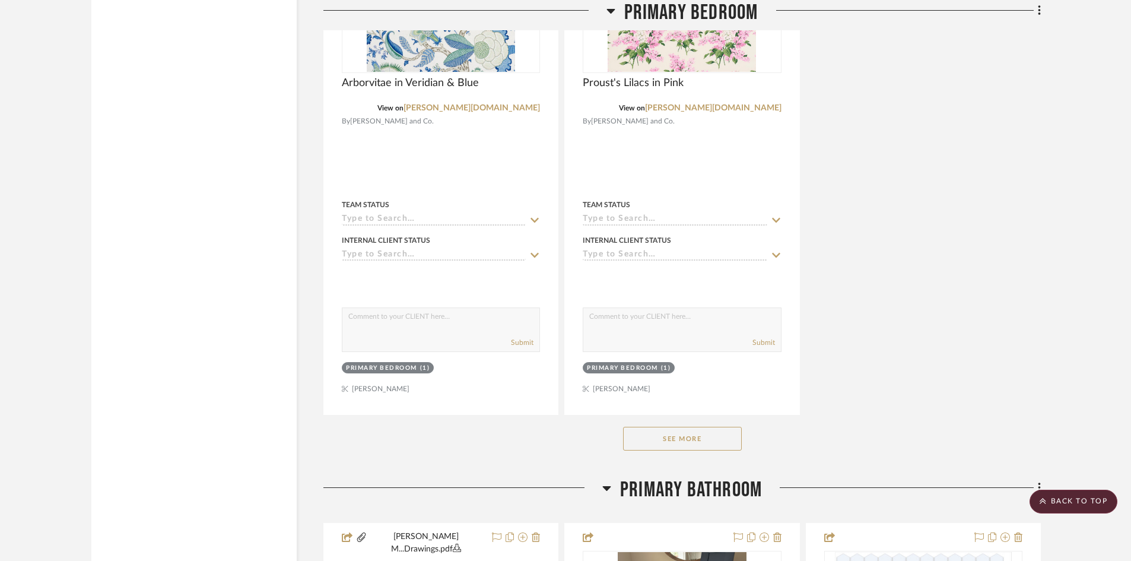
scroll to position [5520, 0]
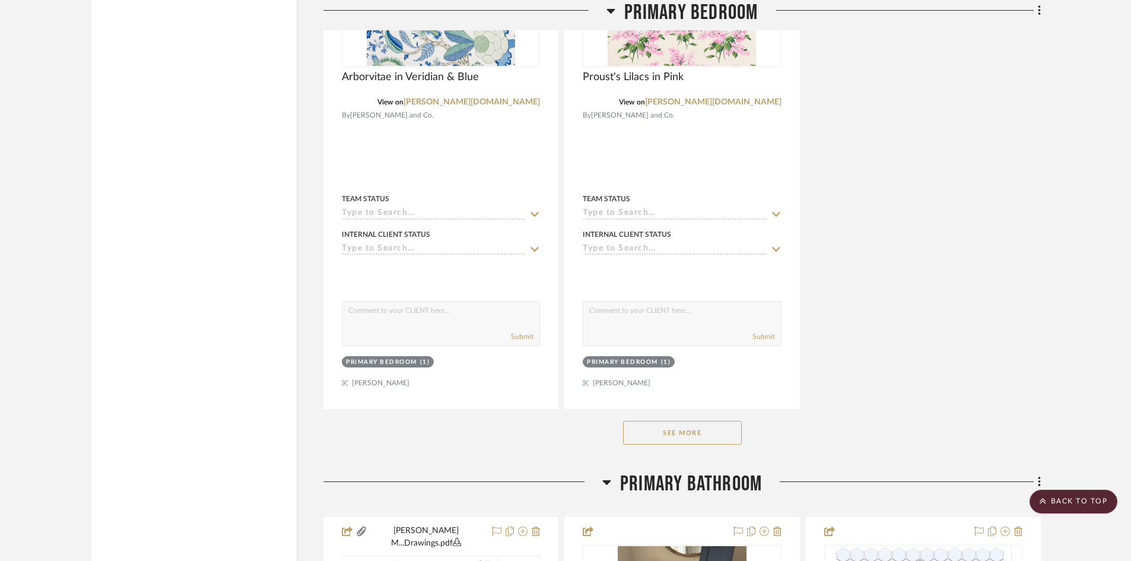
drag, startPoint x: 697, startPoint y: 372, endPoint x: 716, endPoint y: 351, distance: 27.8
click at [697, 421] on button "See More" at bounding box center [682, 433] width 119 height 24
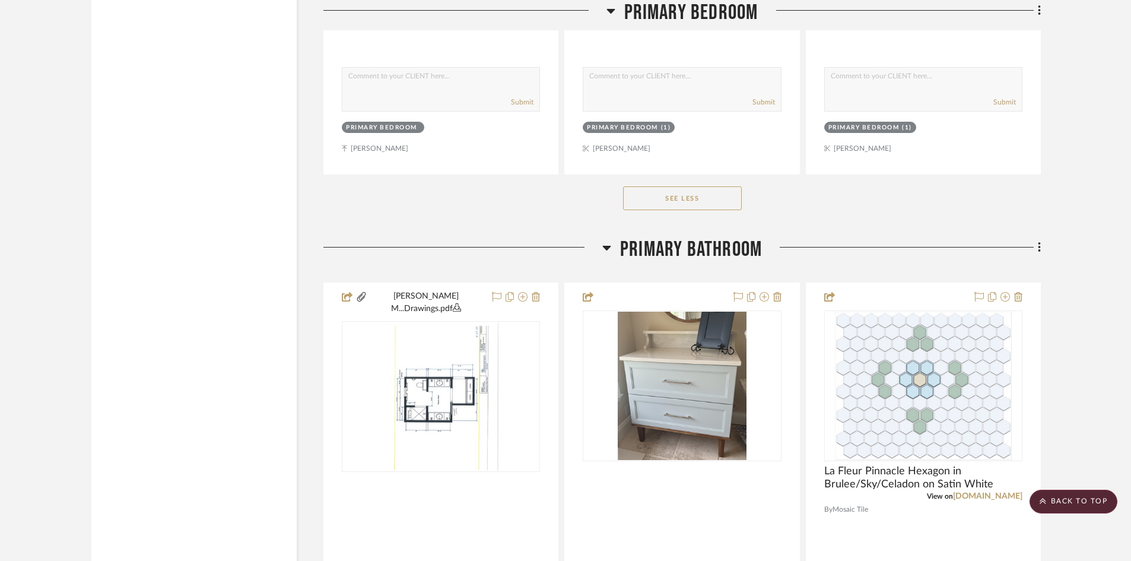
scroll to position [8013, 0]
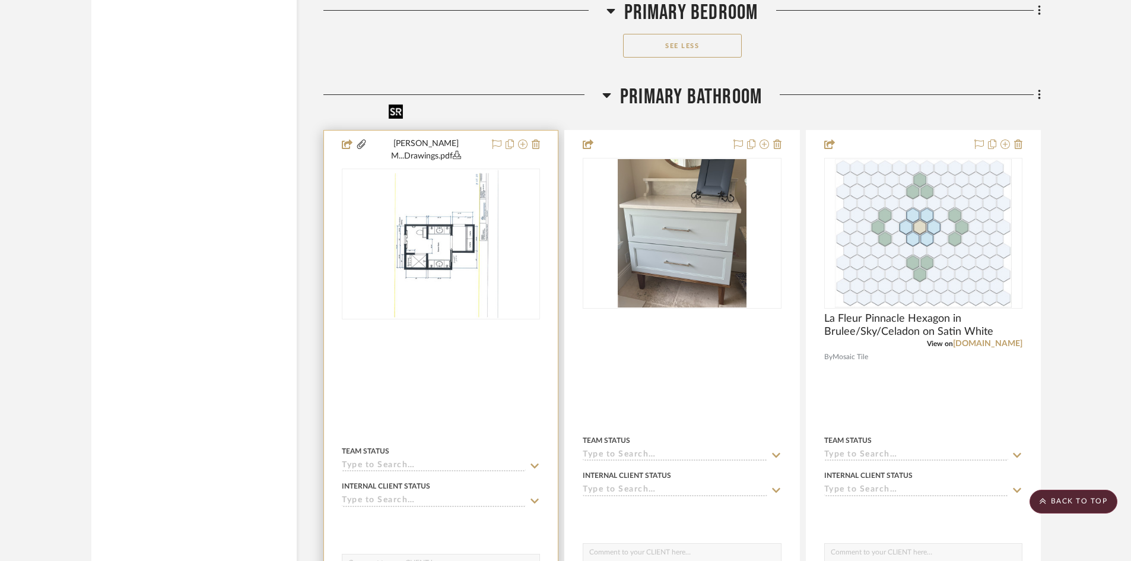
click at [0, 0] on img at bounding box center [0, 0] width 0 height 0
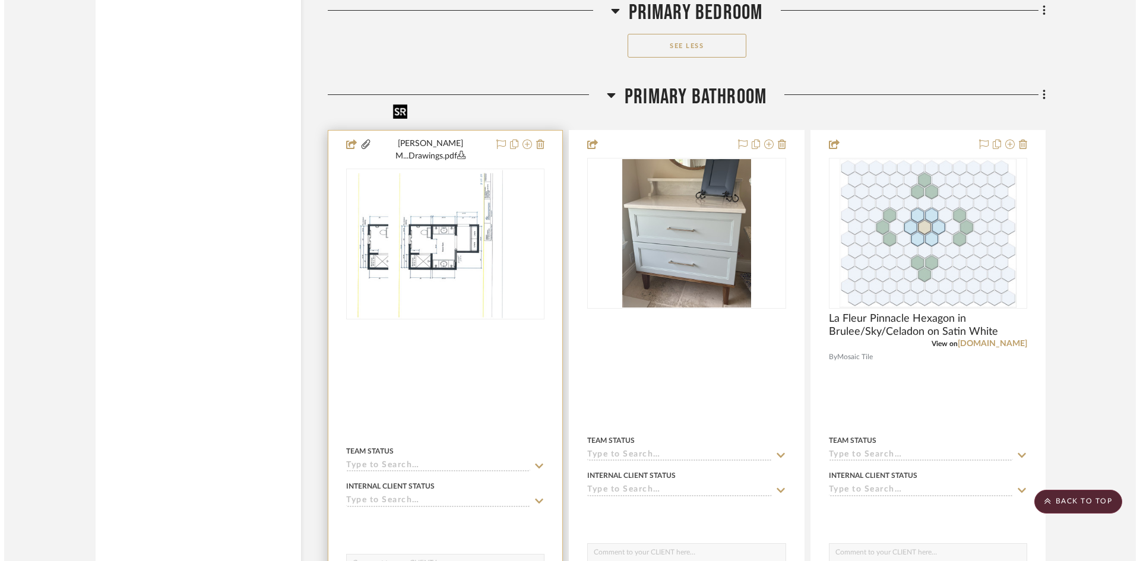
scroll to position [0, 0]
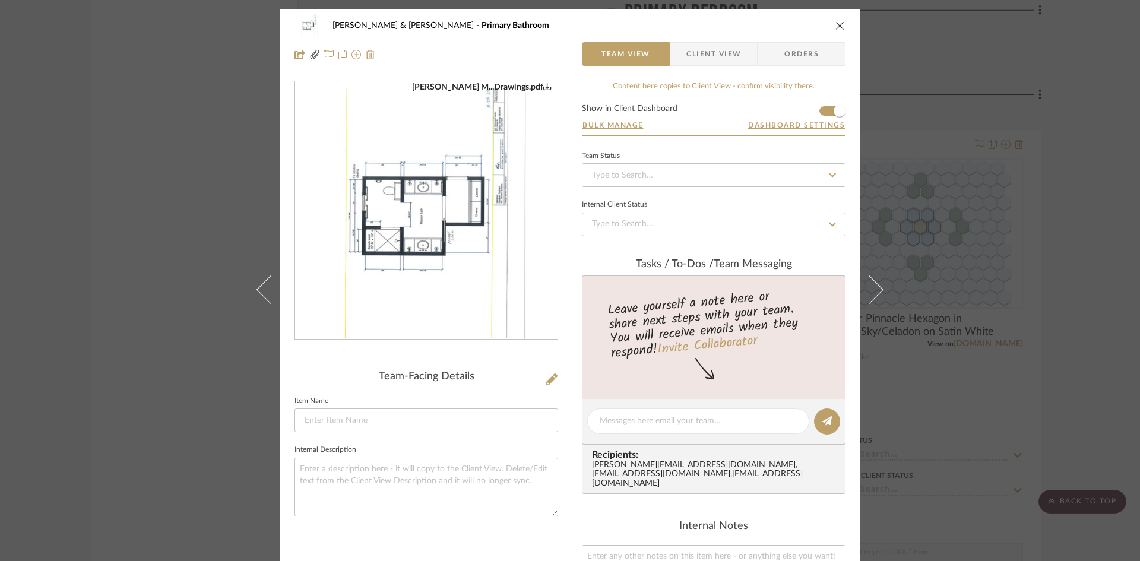
click at [694, 55] on span "Client View" at bounding box center [713, 54] width 55 height 24
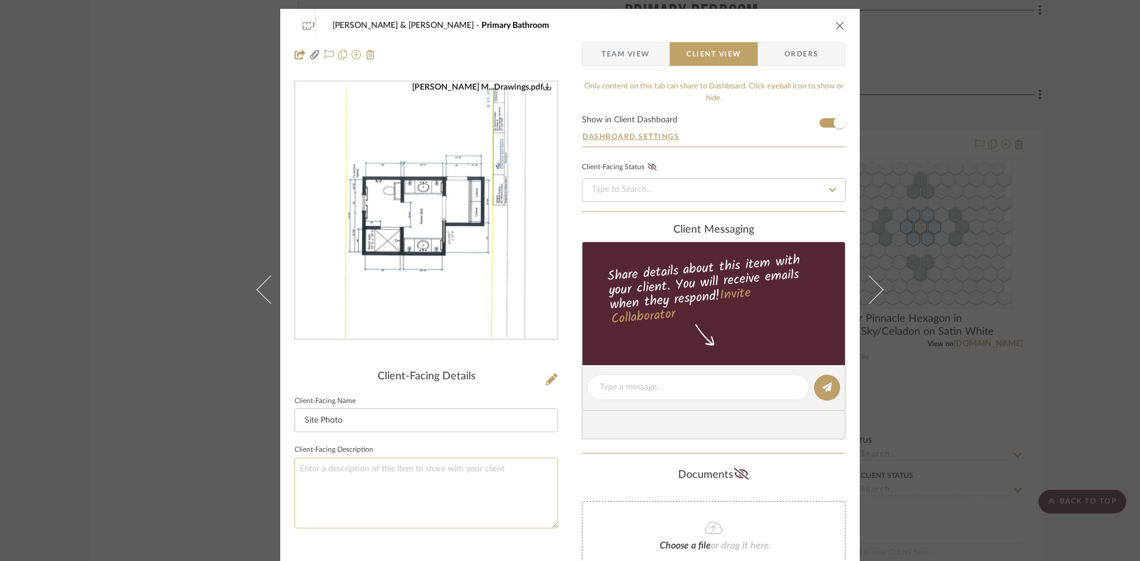
click at [348, 471] on textarea at bounding box center [426, 493] width 264 height 71
type textarea "Primary Bathroom Design Drawings"
click at [836, 24] on icon "close" at bounding box center [839, 25] width 9 height 9
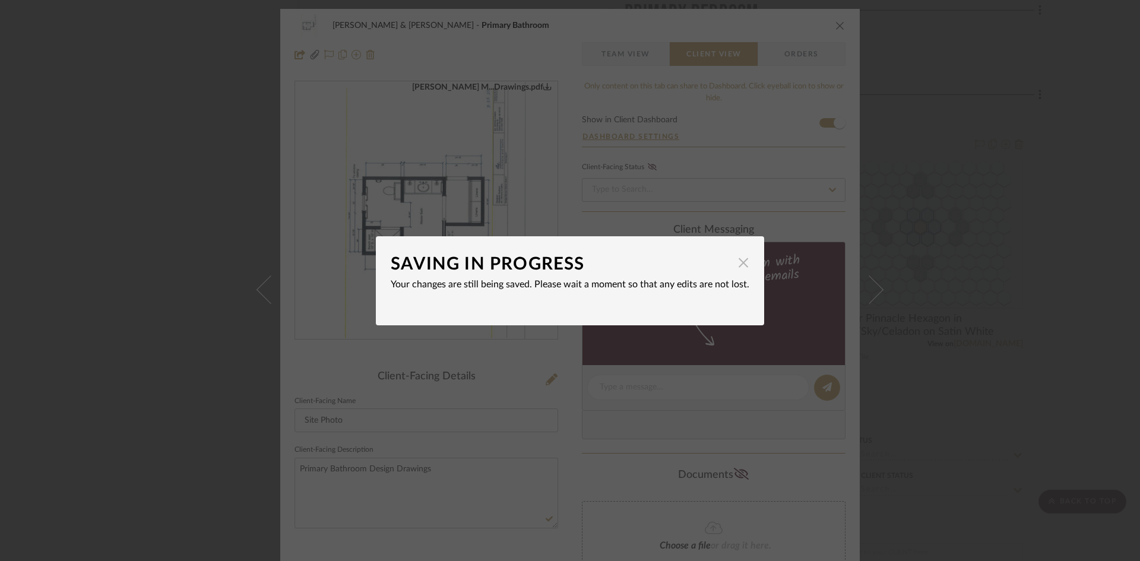
click at [740, 261] on span "button" at bounding box center [743, 263] width 24 height 24
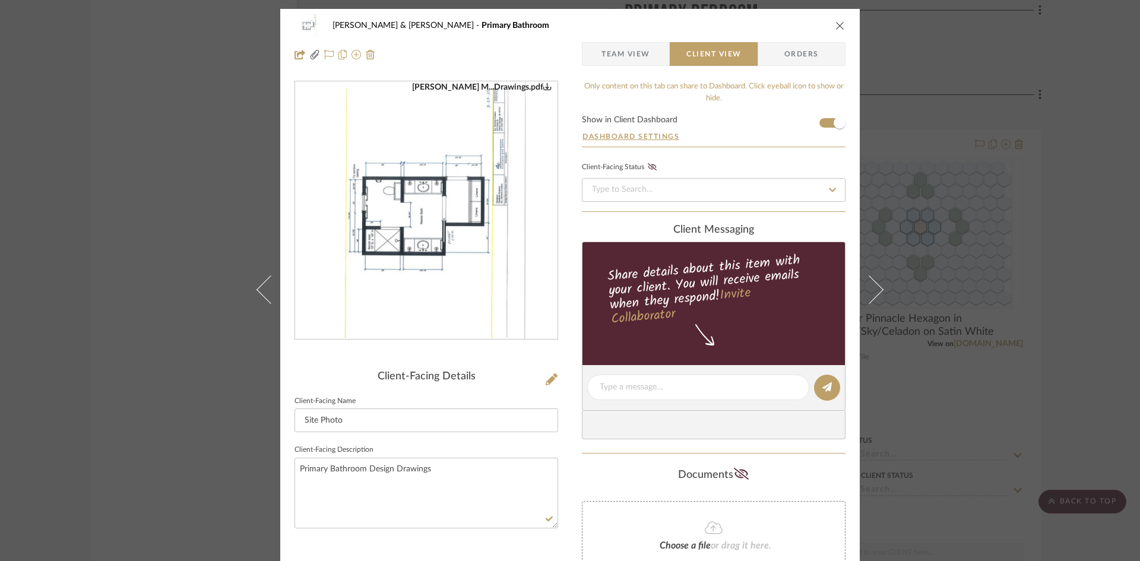
click at [835, 24] on icon "close" at bounding box center [839, 25] width 9 height 9
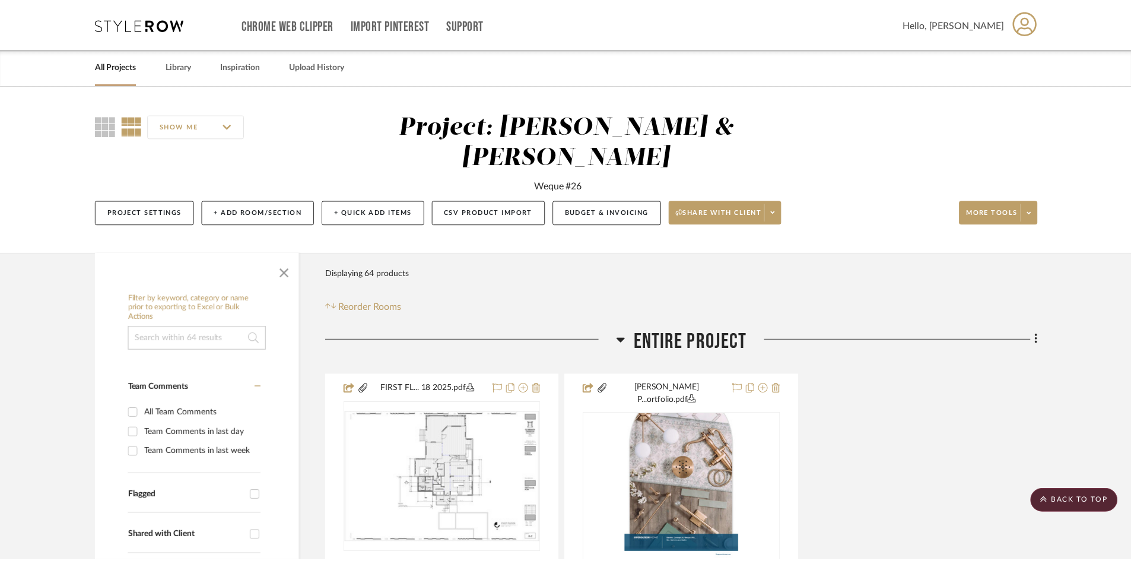
scroll to position [8013, 0]
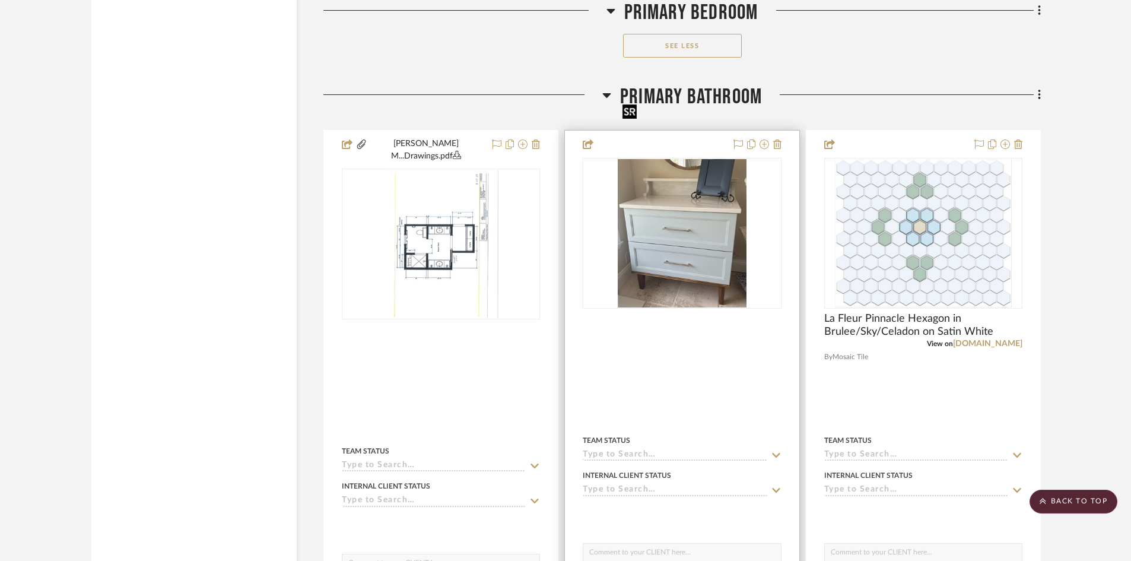
click at [686, 214] on img "0" at bounding box center [682, 233] width 129 height 148
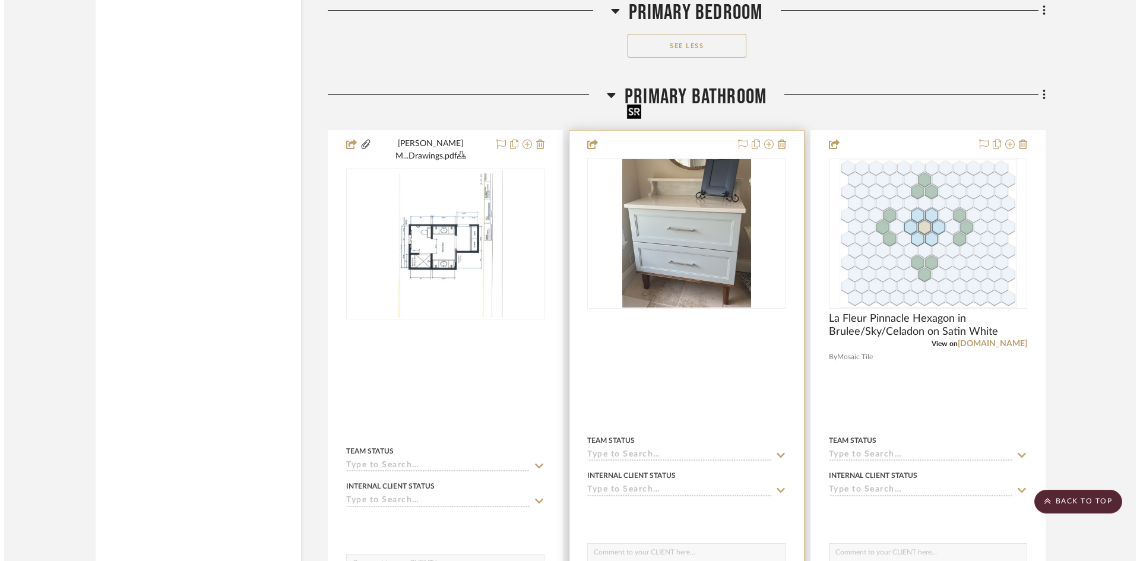
scroll to position [0, 0]
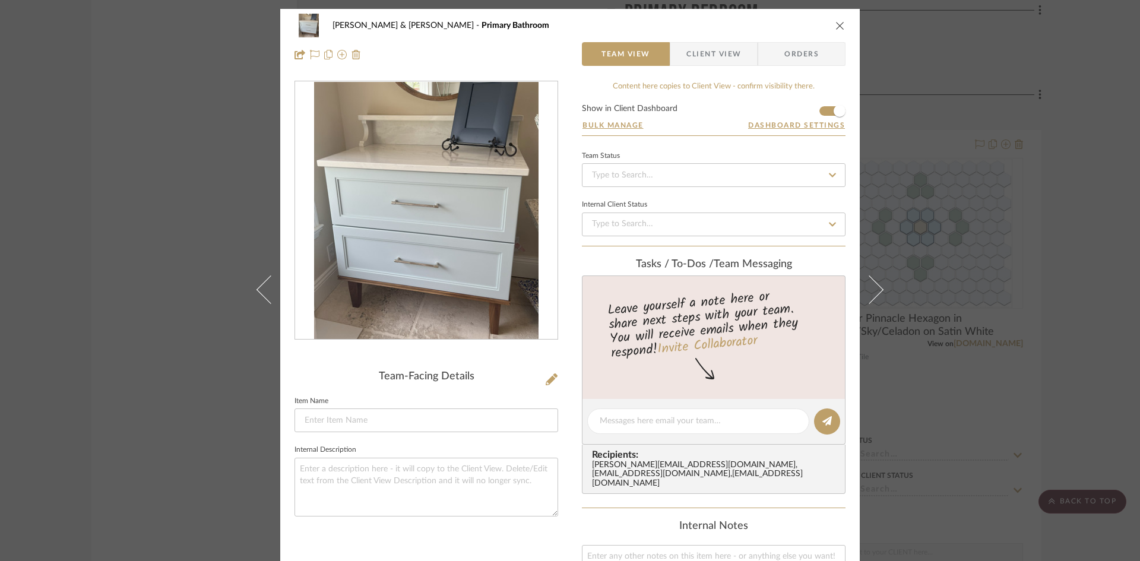
click at [724, 55] on span "Client View" at bounding box center [713, 54] width 55 height 24
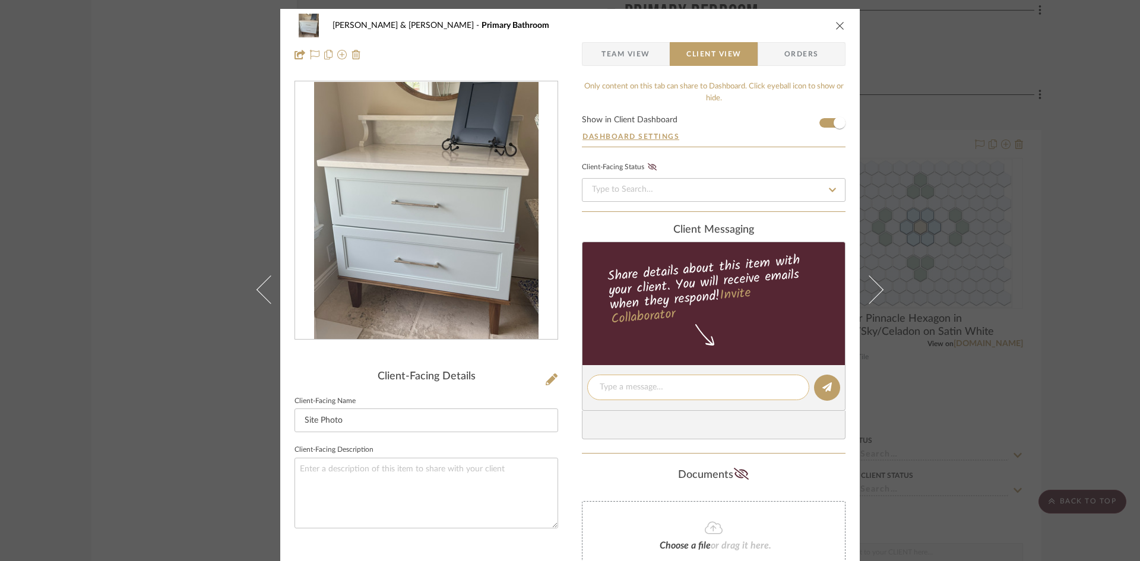
click at [676, 388] on textarea at bounding box center [698, 387] width 197 height 12
type textarea "Cabinet color for Master Bathroom vanities."
drag, startPoint x: 820, startPoint y: 390, endPoint x: 827, endPoint y: 350, distance: 40.5
click at [822, 388] on icon at bounding box center [826, 386] width 9 height 9
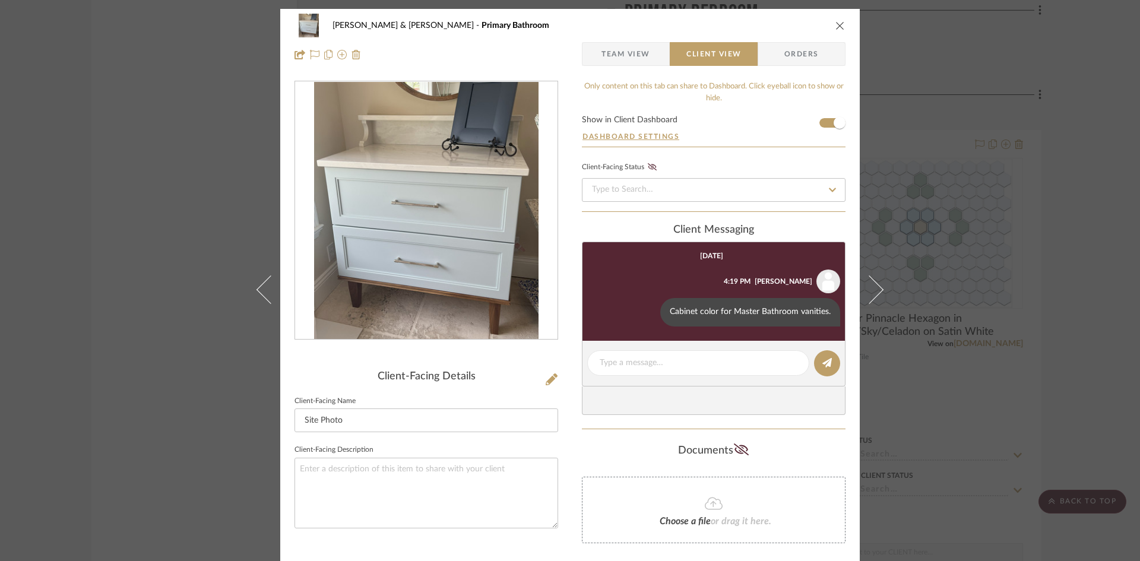
click at [836, 23] on icon "close" at bounding box center [839, 25] width 9 height 9
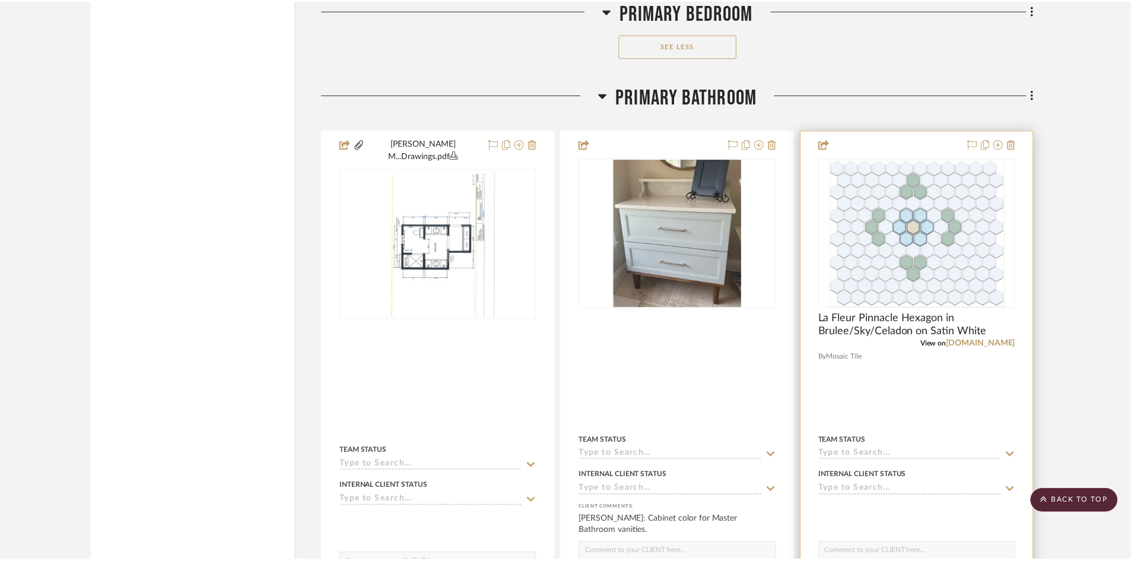
scroll to position [8013, 0]
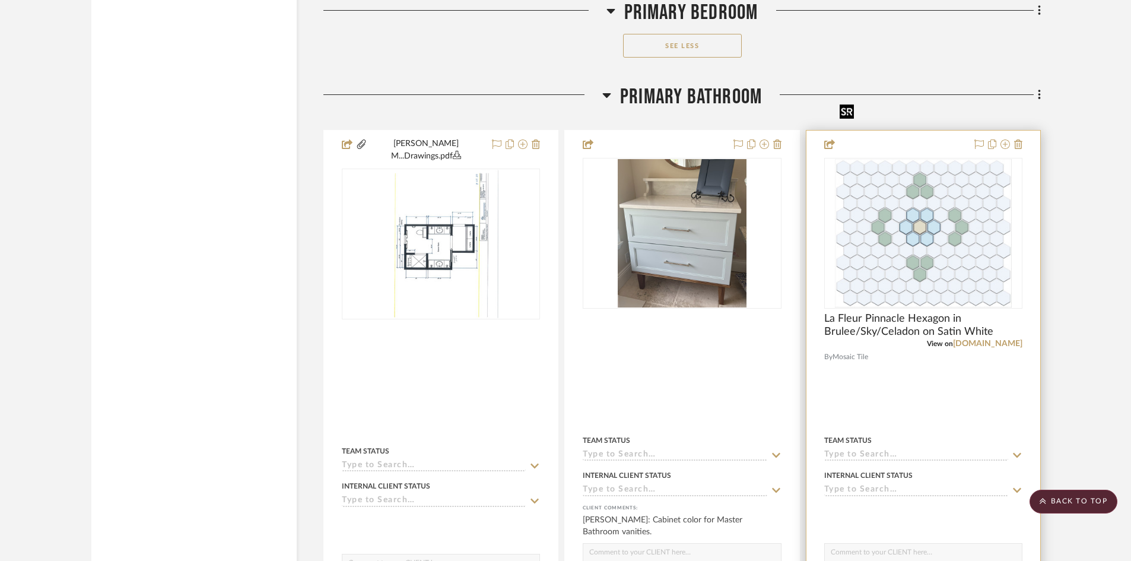
click at [896, 193] on img "0" at bounding box center [923, 233] width 177 height 148
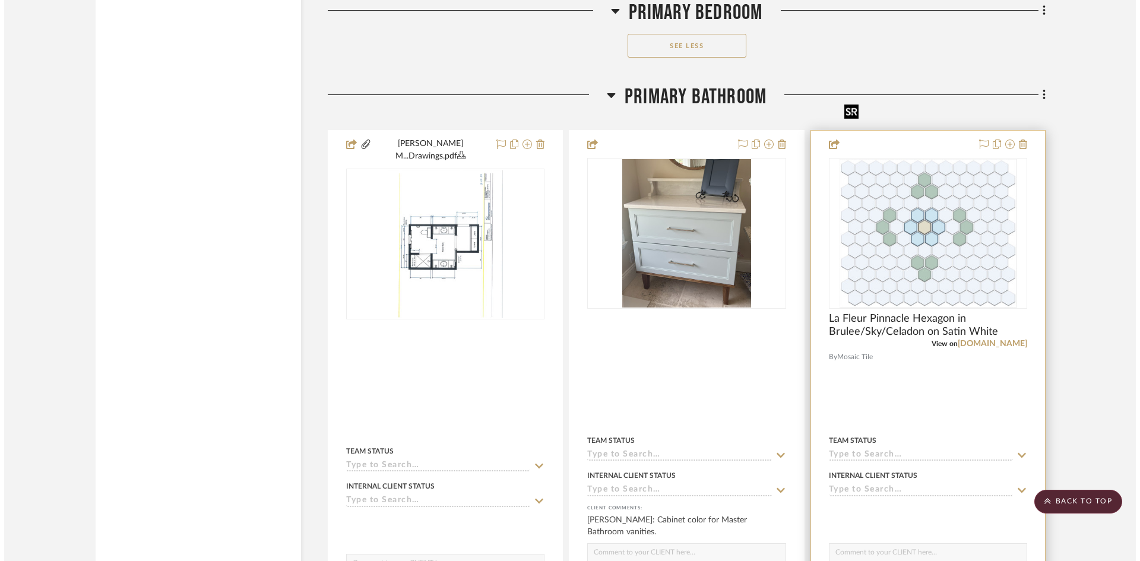
scroll to position [0, 0]
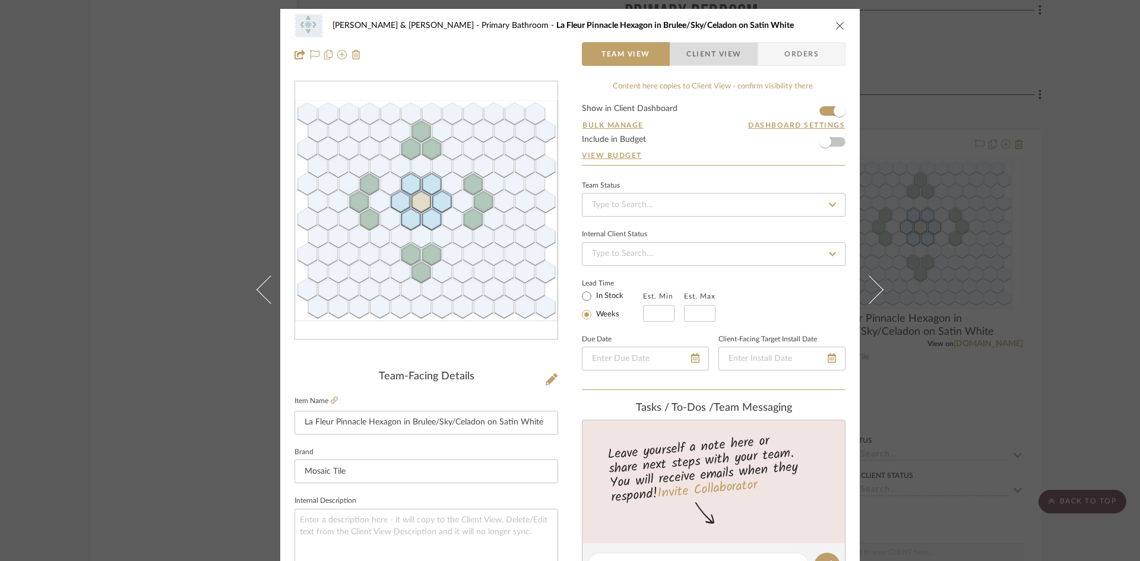
click at [713, 56] on span "Client View" at bounding box center [713, 54] width 55 height 24
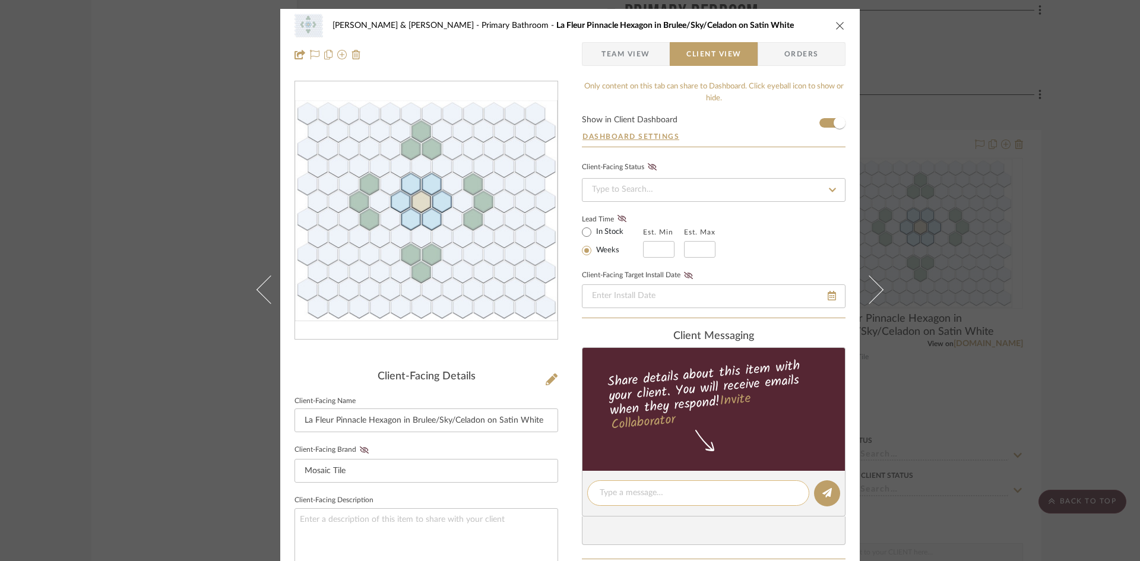
click at [684, 494] on textarea at bounding box center [698, 493] width 197 height 12
type textarea "Master Bathroom Floor Tile Option."
click at [822, 488] on icon at bounding box center [826, 492] width 9 height 9
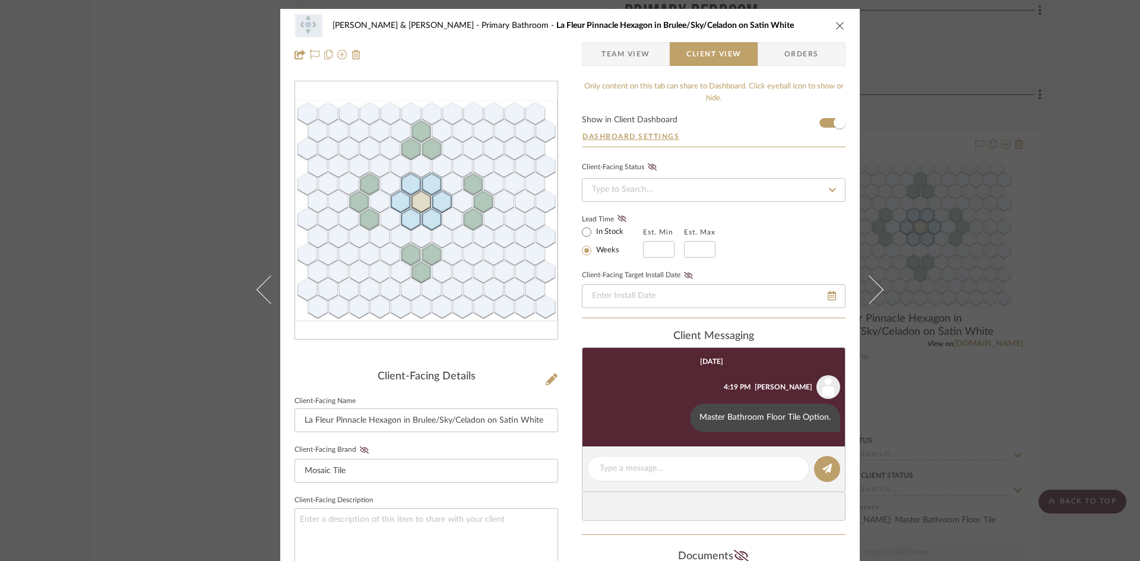
click at [835, 24] on icon "close" at bounding box center [839, 25] width 9 height 9
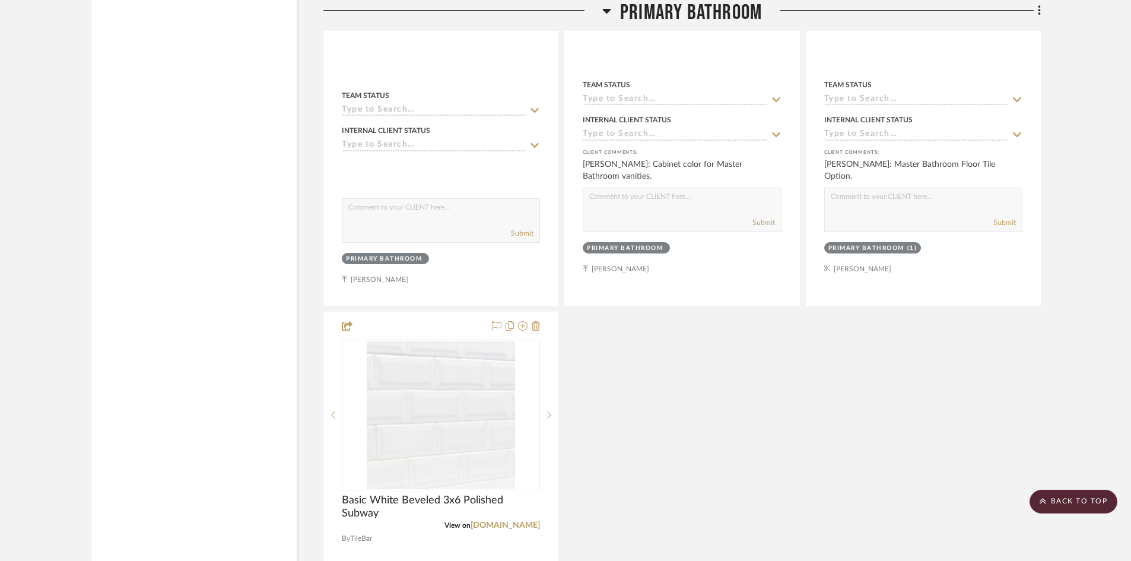
scroll to position [8369, 0]
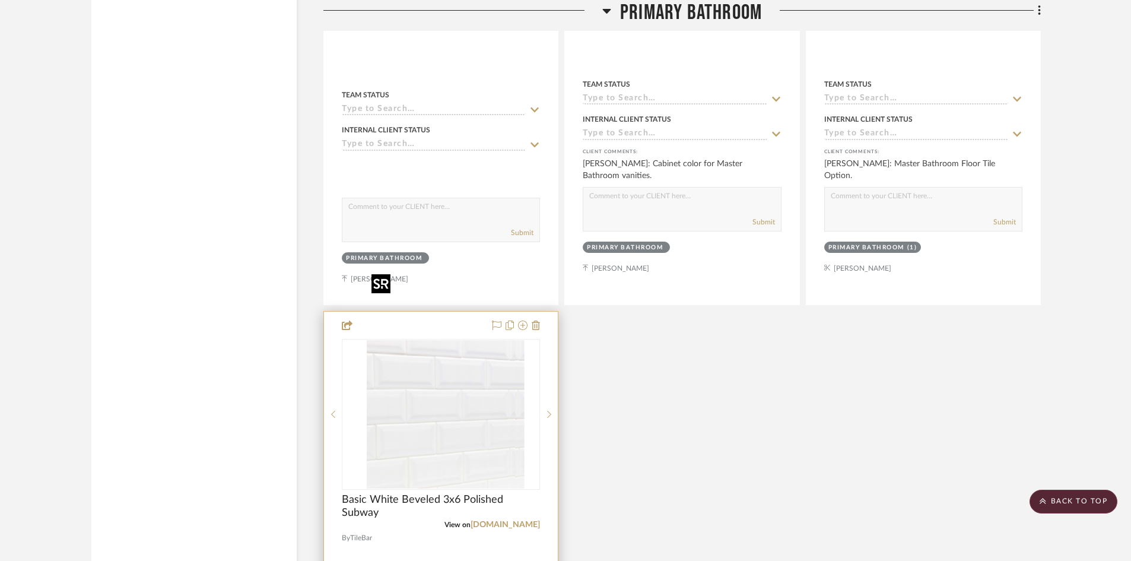
click at [428, 363] on img "0" at bounding box center [450, 414] width 148 height 148
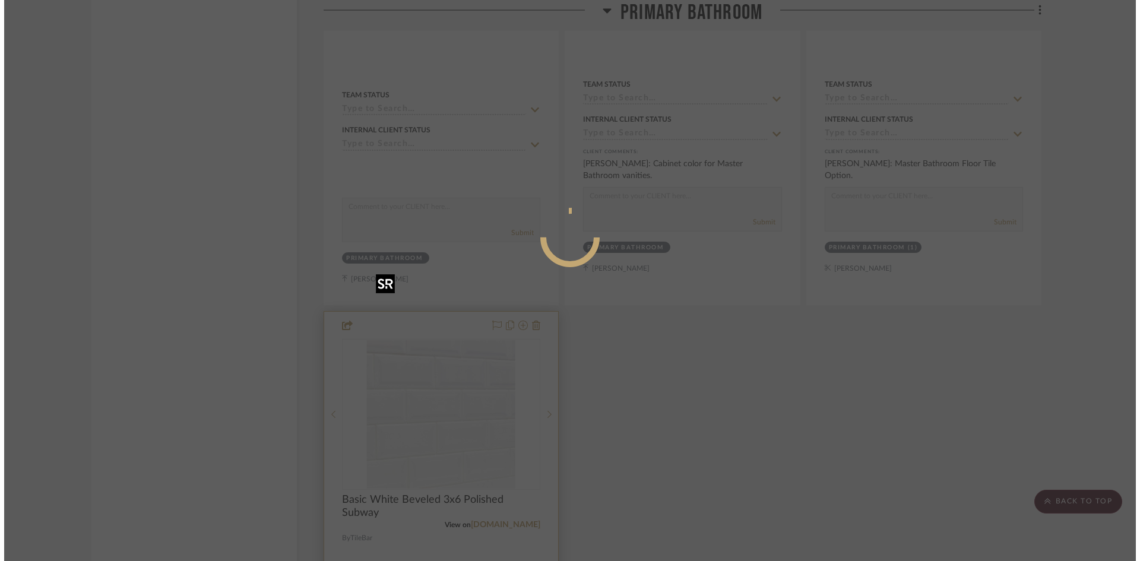
scroll to position [0, 0]
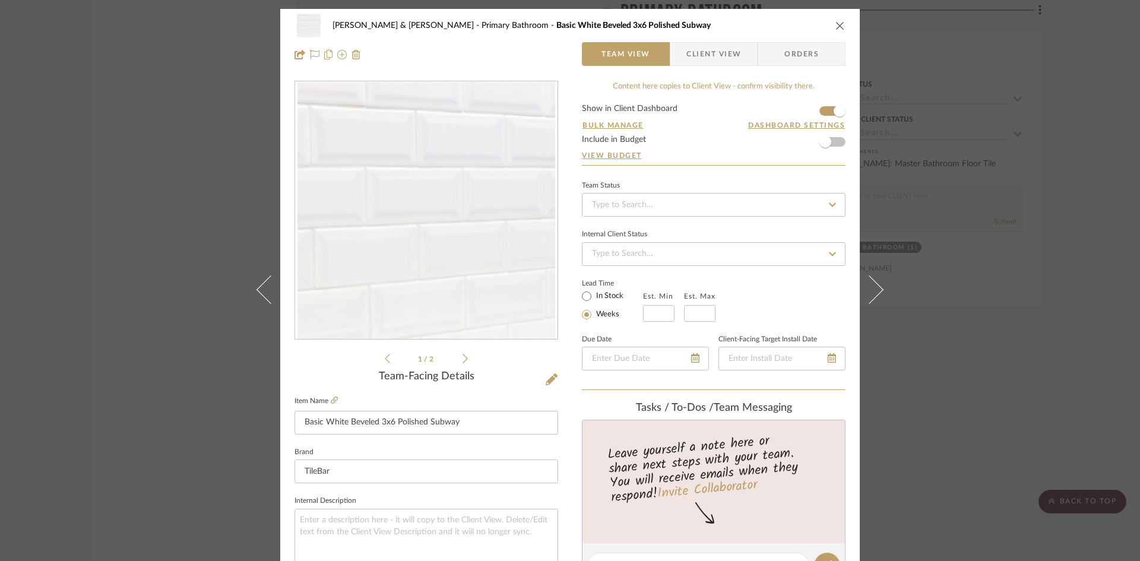
drag, startPoint x: 708, startPoint y: 58, endPoint x: 712, endPoint y: 86, distance: 28.7
click at [708, 58] on span "Client View" at bounding box center [713, 54] width 55 height 24
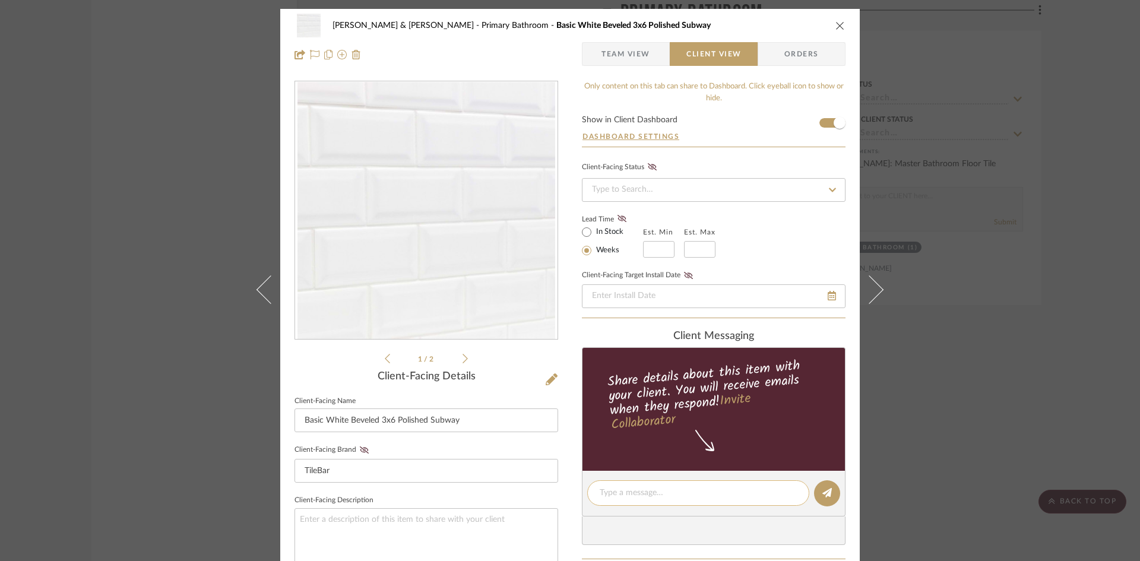
click at [662, 488] on textarea at bounding box center [698, 493] width 197 height 12
type textarea "3 X 6 Beveled Tile in White for Shower Walls"
click at [817, 491] on button at bounding box center [827, 493] width 26 height 26
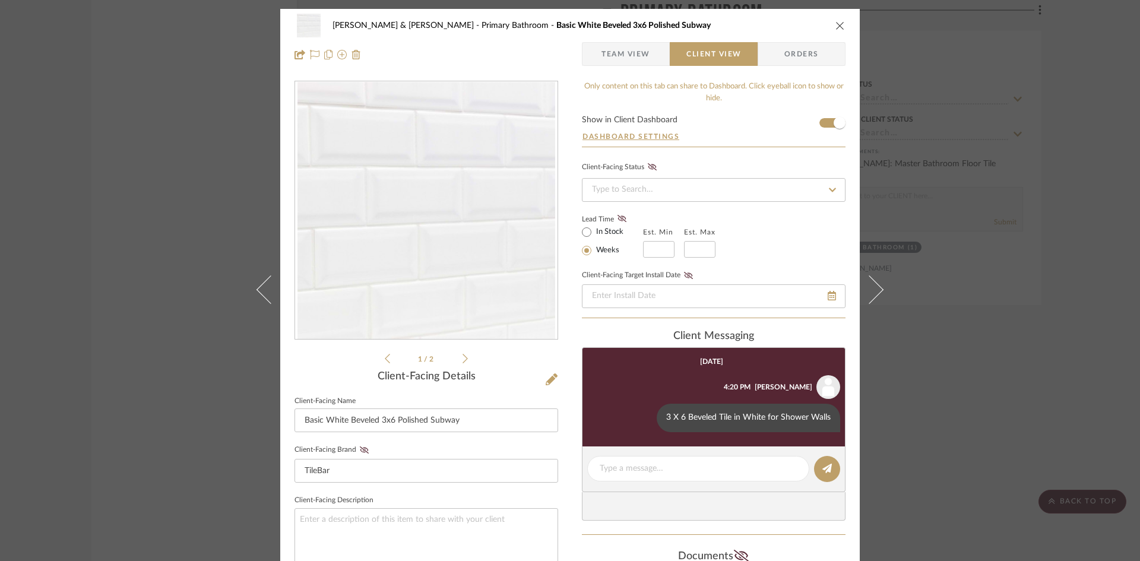
click at [831, 18] on div "Charlie & Laura Barnes Primary Bathroom Basic White Beveled 3x6 Polished Subway" at bounding box center [569, 26] width 551 height 24
click at [838, 26] on icon "close" at bounding box center [839, 25] width 9 height 9
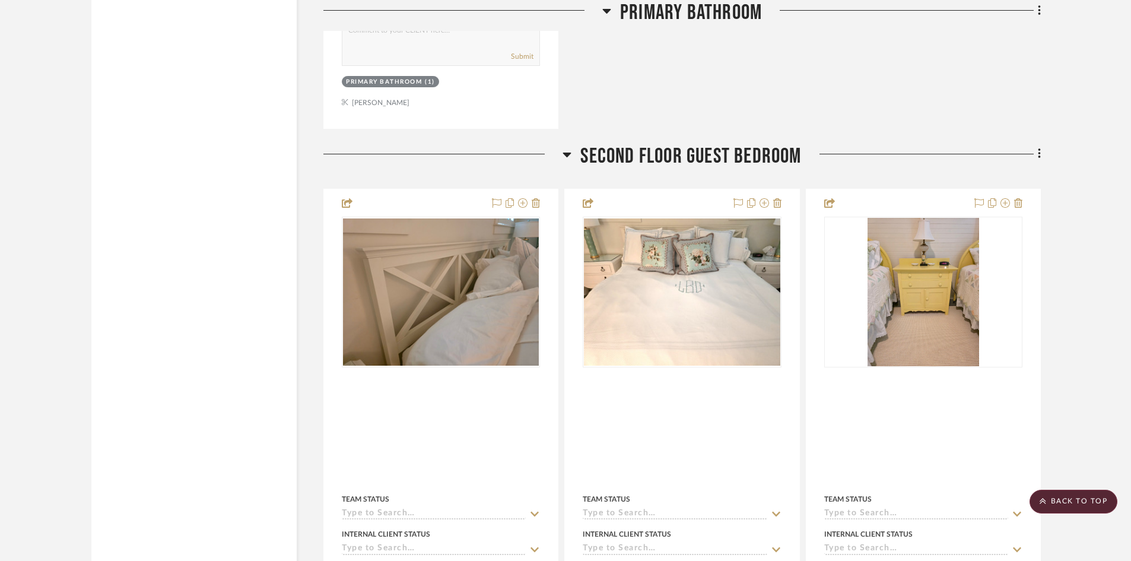
scroll to position [9082, 0]
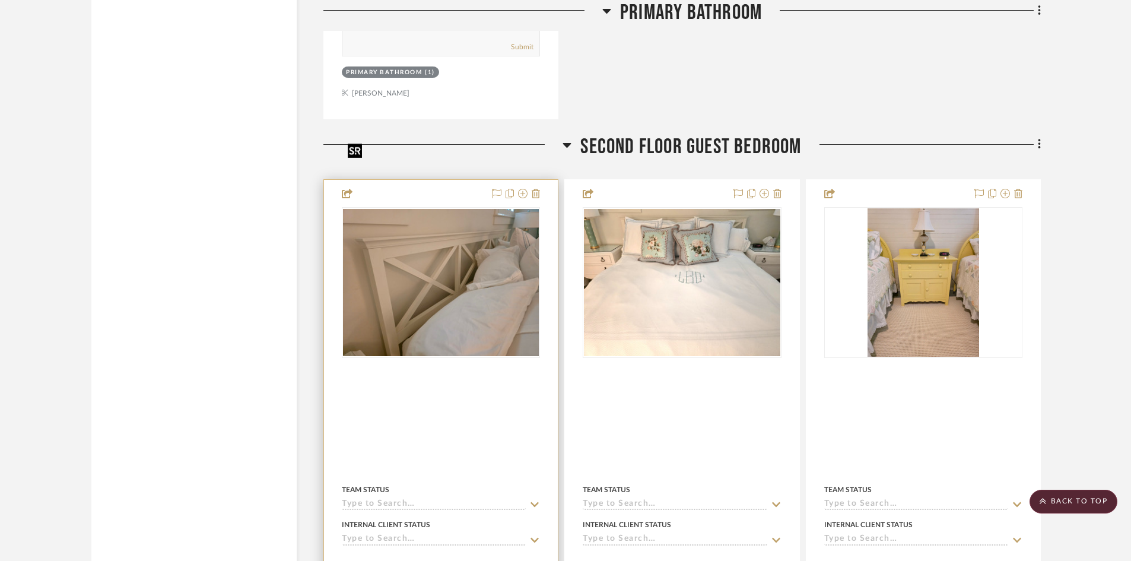
click at [465, 248] on img "0" at bounding box center [441, 282] width 196 height 147
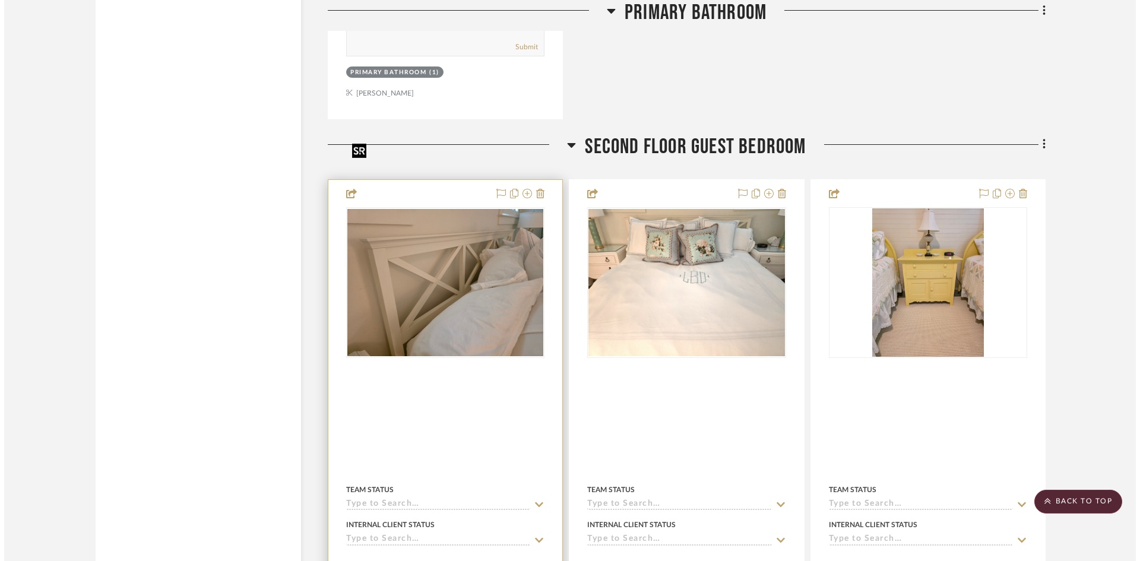
scroll to position [0, 0]
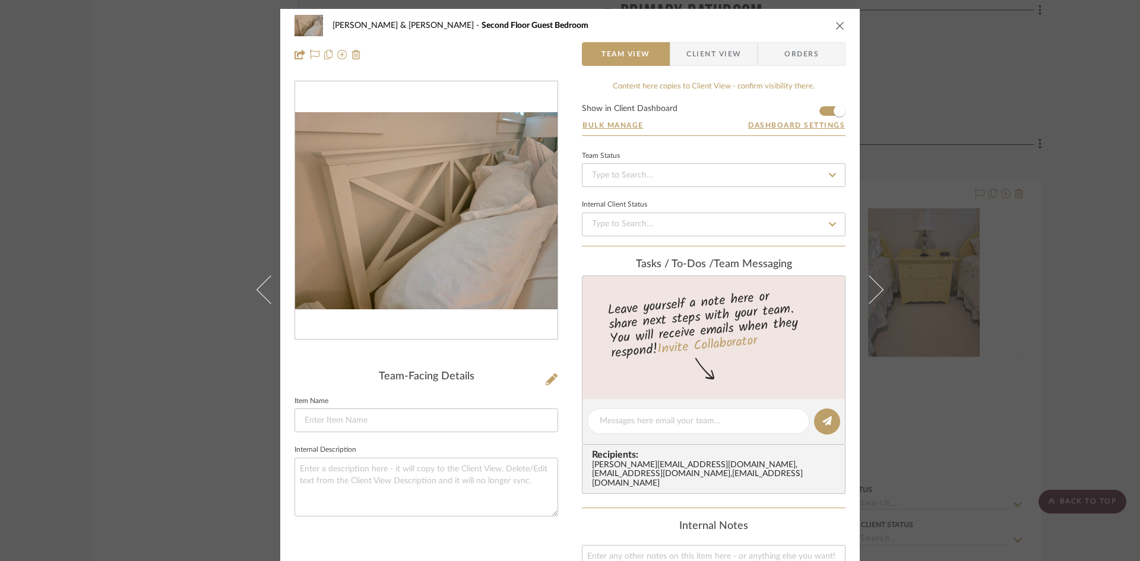
click at [706, 56] on span "Client View" at bounding box center [713, 54] width 55 height 24
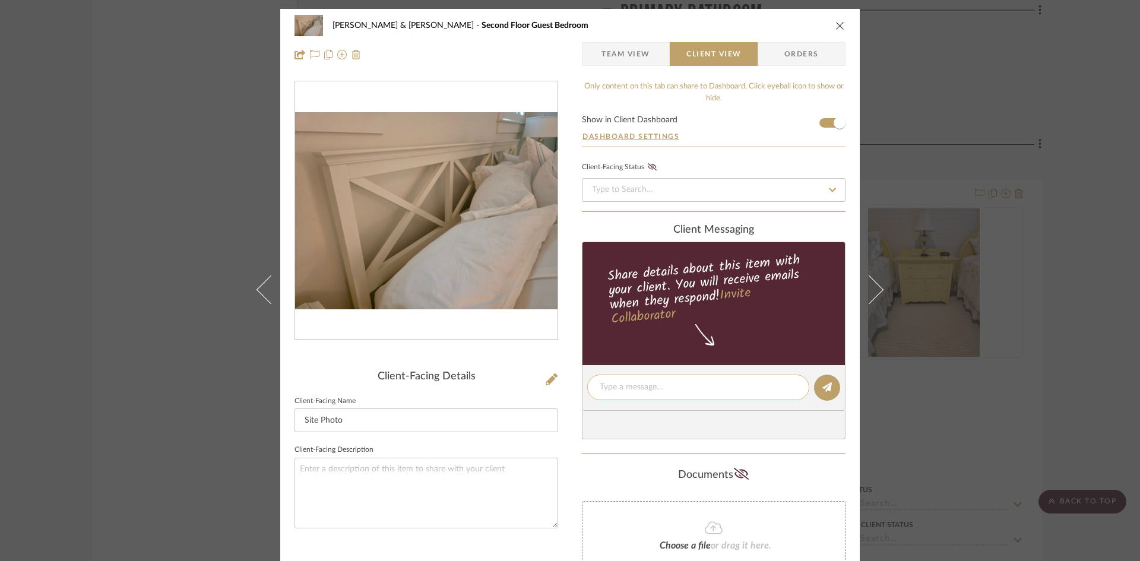
click at [655, 385] on textarea at bounding box center [698, 387] width 197 height 12
type textarea "Headboard from Master Bedroom"
click at [822, 388] on icon at bounding box center [826, 386] width 9 height 9
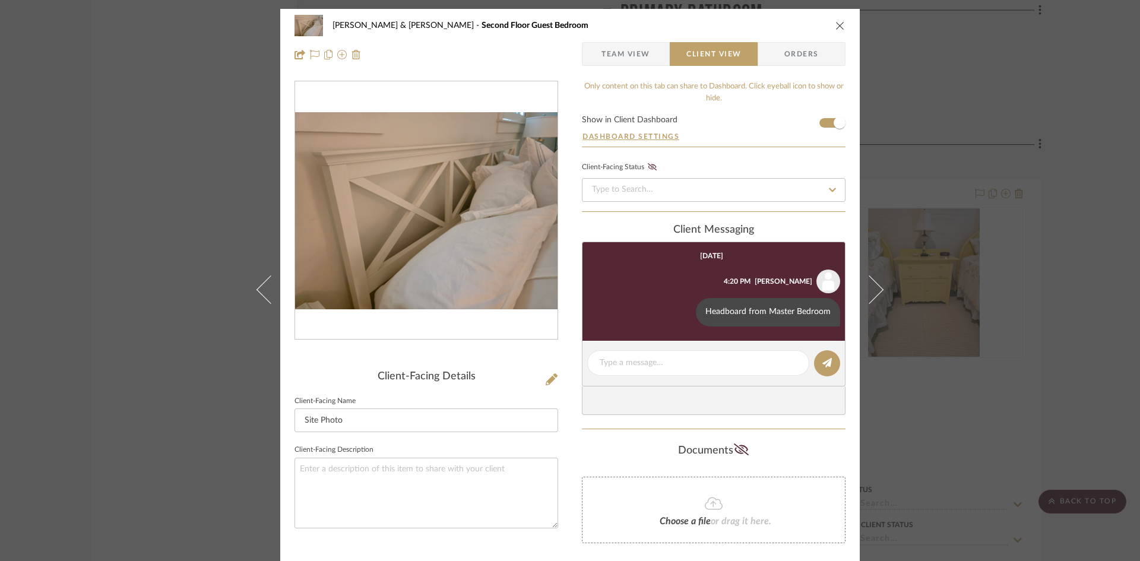
click at [839, 25] on icon "close" at bounding box center [839, 25] width 9 height 9
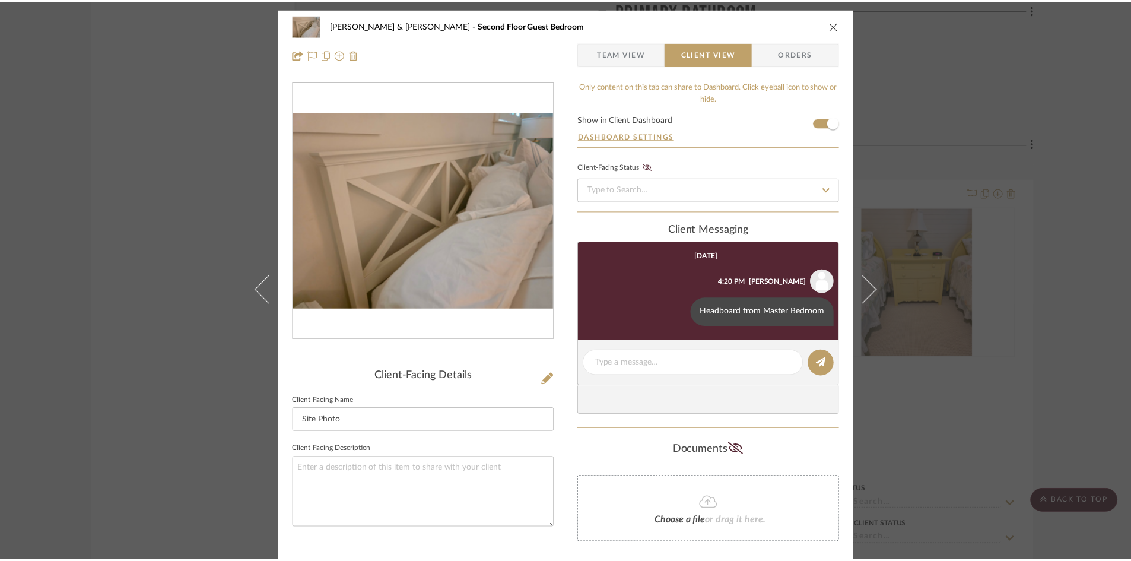
scroll to position [9082, 0]
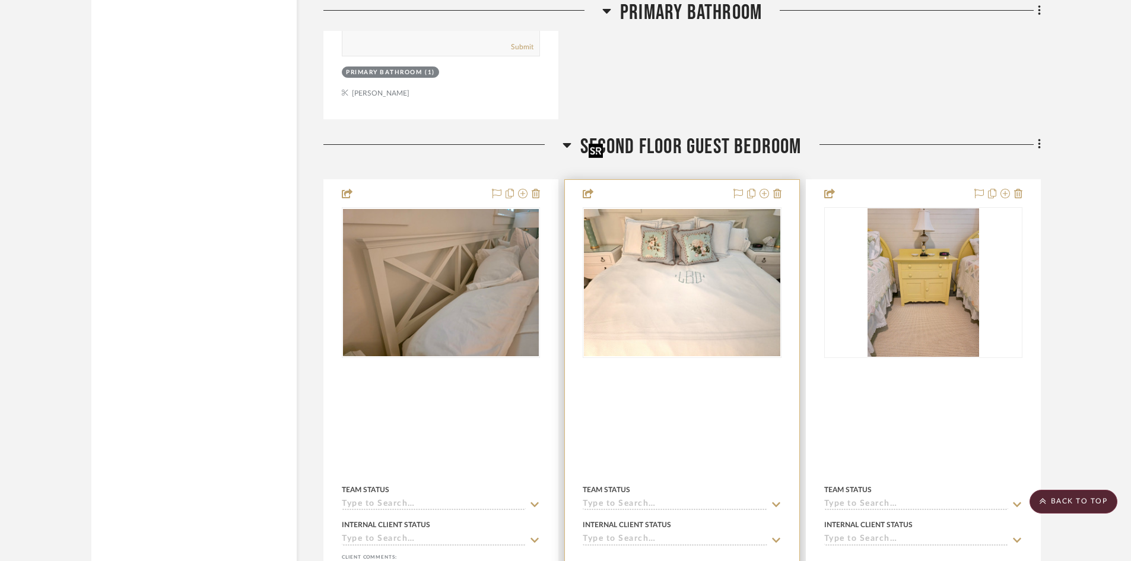
click at [694, 241] on img "0" at bounding box center [682, 282] width 196 height 147
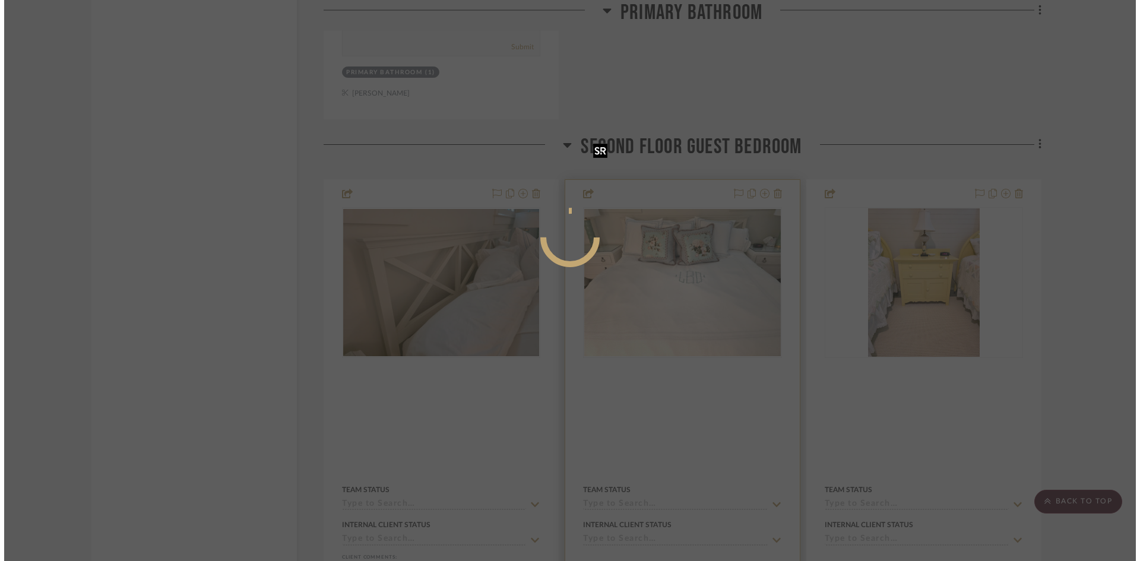
scroll to position [0, 0]
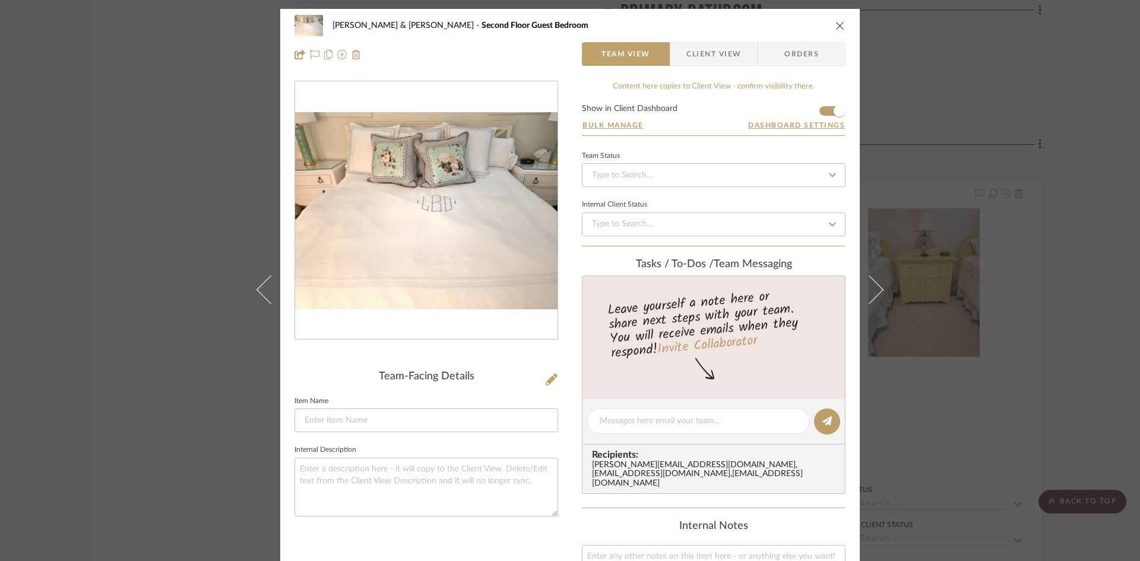
click at [715, 55] on span "Client View" at bounding box center [713, 54] width 55 height 24
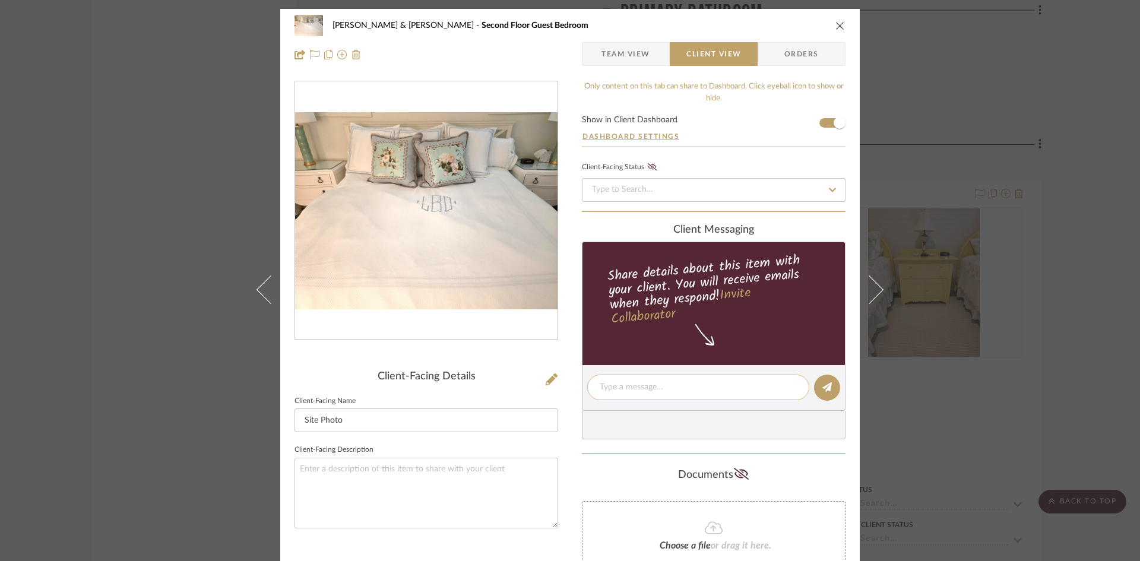
click at [687, 394] on div at bounding box center [698, 388] width 222 height 26
click at [687, 392] on textarea at bounding box center [698, 387] width 197 height 12
type textarea "Bedding from Master Bedroom"
click at [824, 384] on icon at bounding box center [826, 386] width 9 height 9
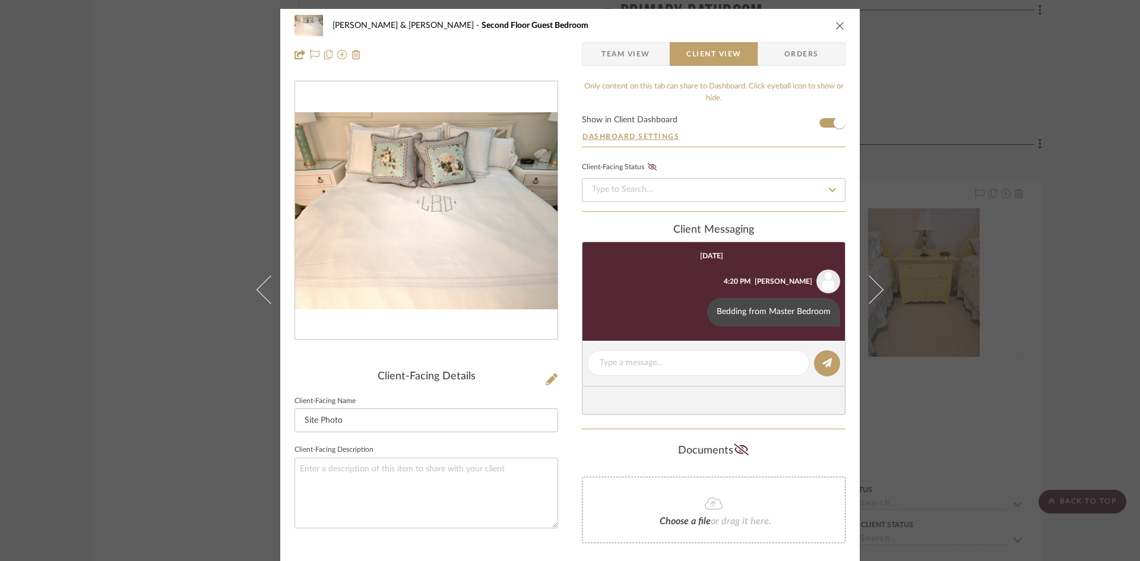
click at [835, 24] on icon "close" at bounding box center [839, 25] width 9 height 9
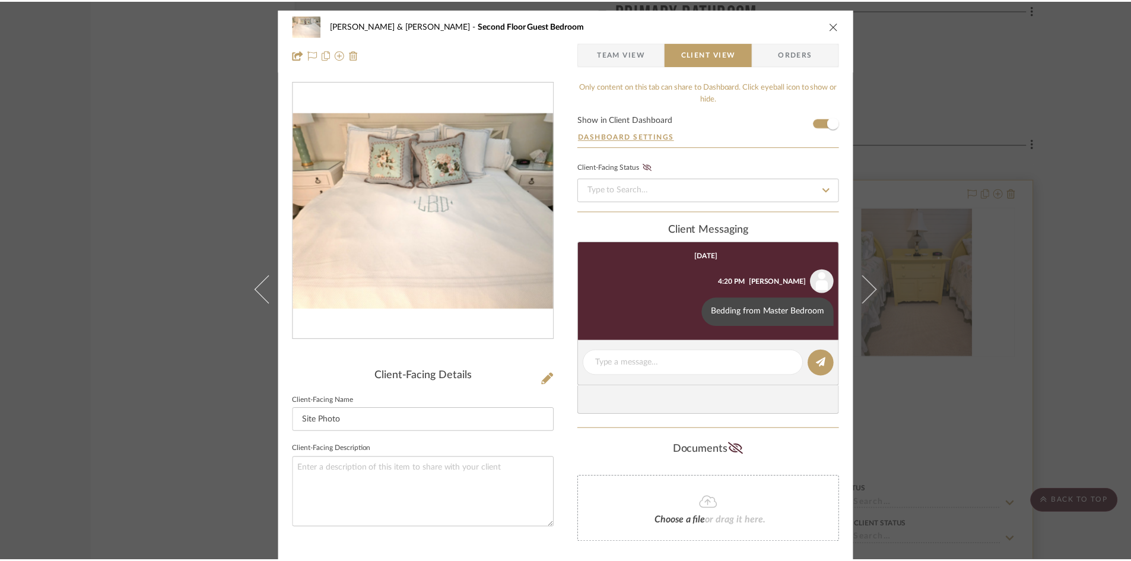
scroll to position [9082, 0]
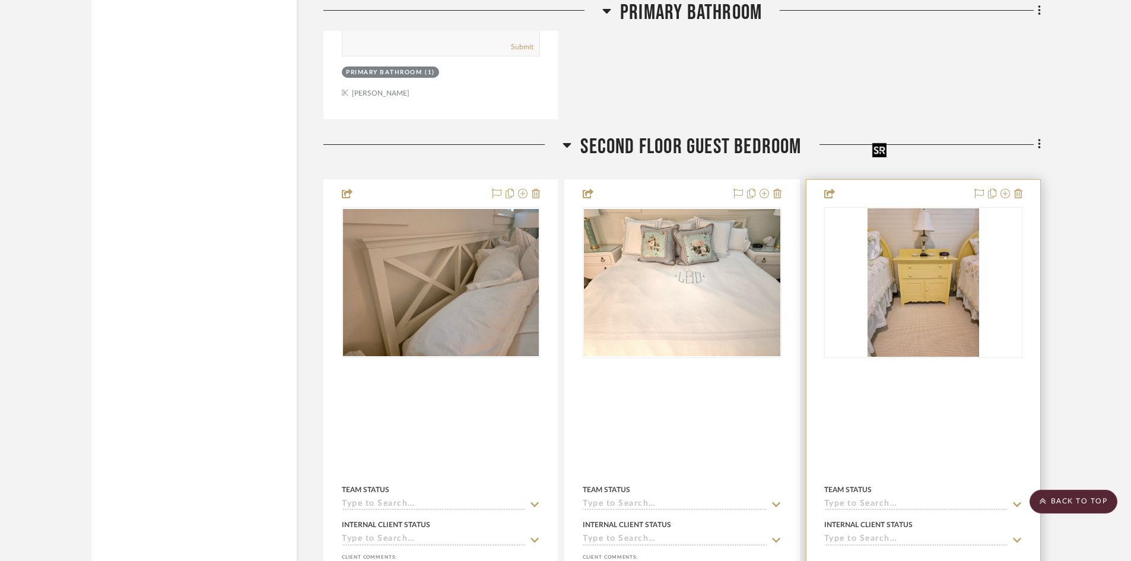
click at [921, 231] on img "0" at bounding box center [924, 282] width 112 height 148
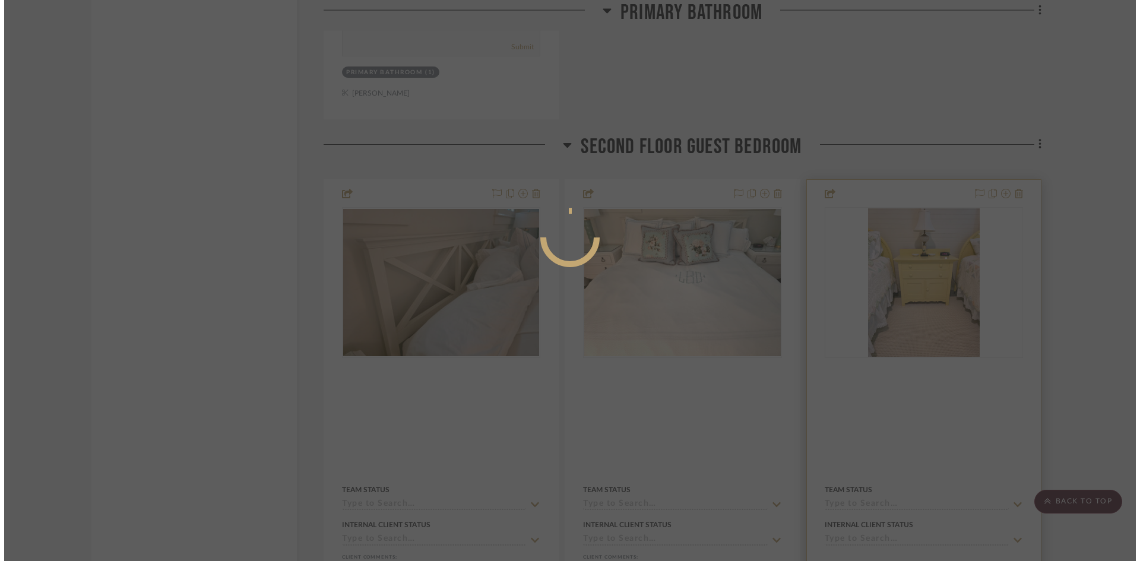
scroll to position [0, 0]
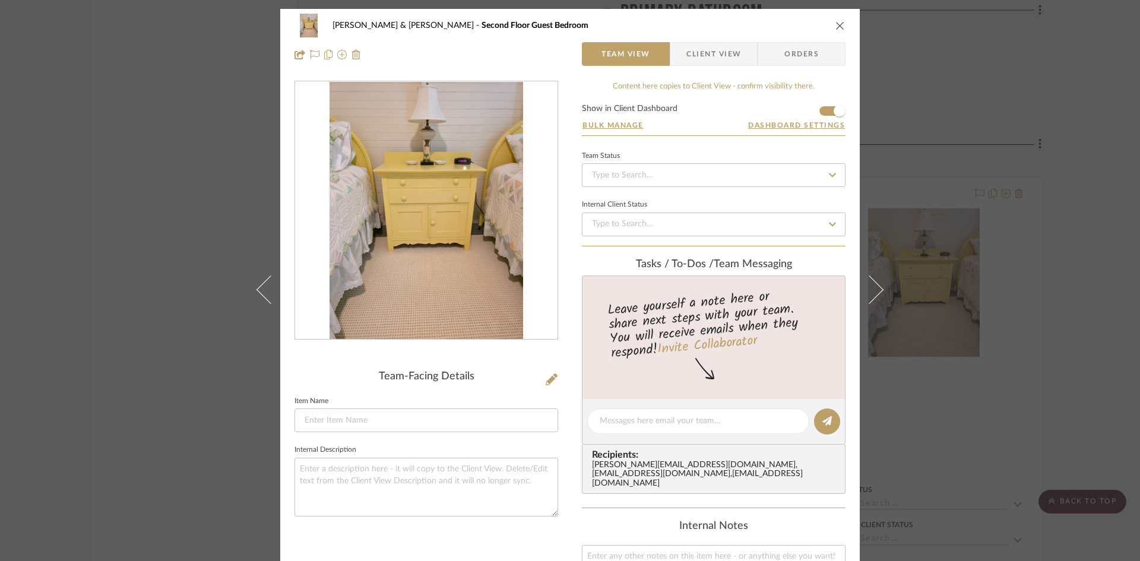
click at [697, 54] on span "Client View" at bounding box center [713, 54] width 55 height 24
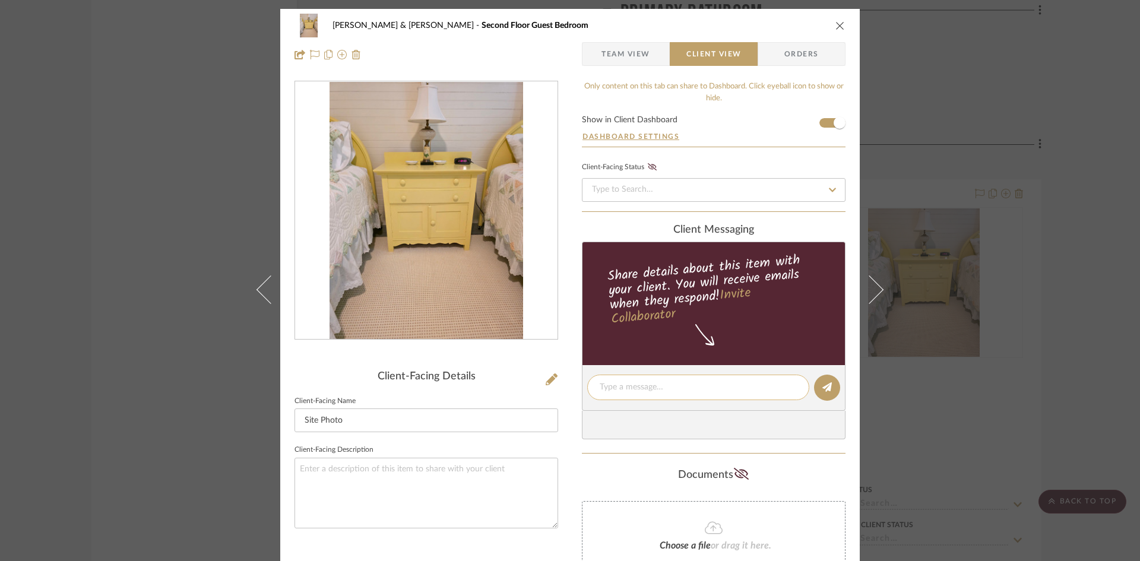
click at [671, 385] on textarea at bounding box center [698, 387] width 197 height 12
type textarea "Nightstand to be Painted White"
click at [822, 389] on icon at bounding box center [826, 386] width 9 height 9
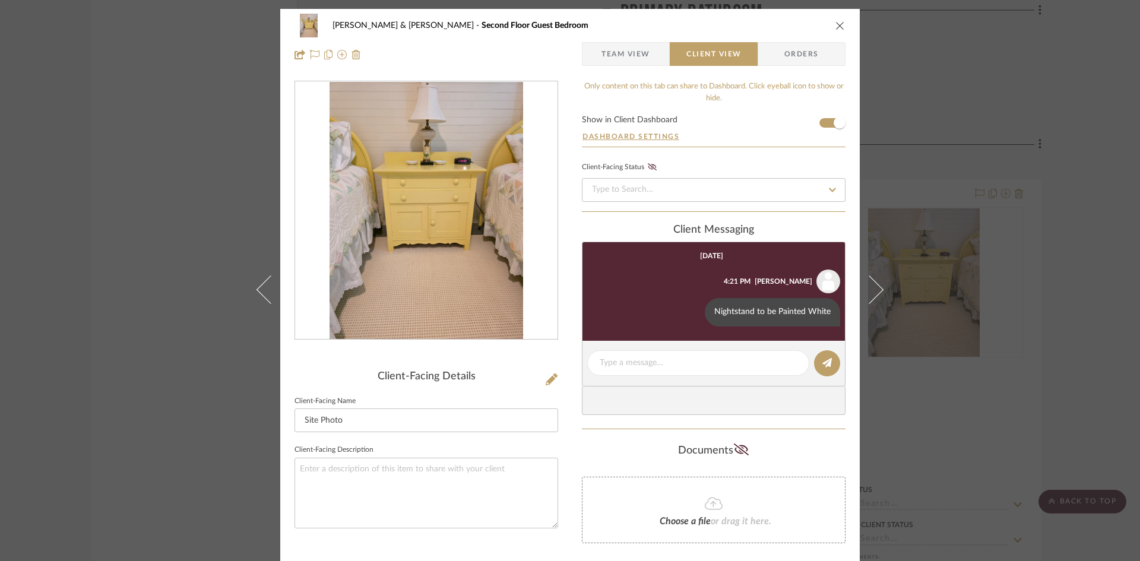
click at [838, 21] on icon "close" at bounding box center [839, 25] width 9 height 9
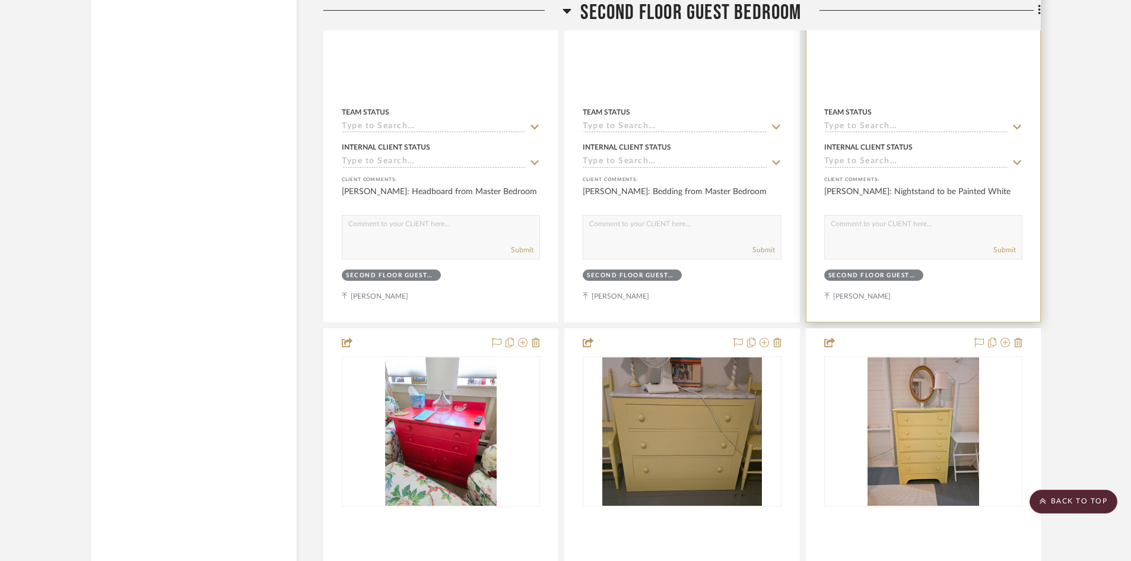
scroll to position [9497, 0]
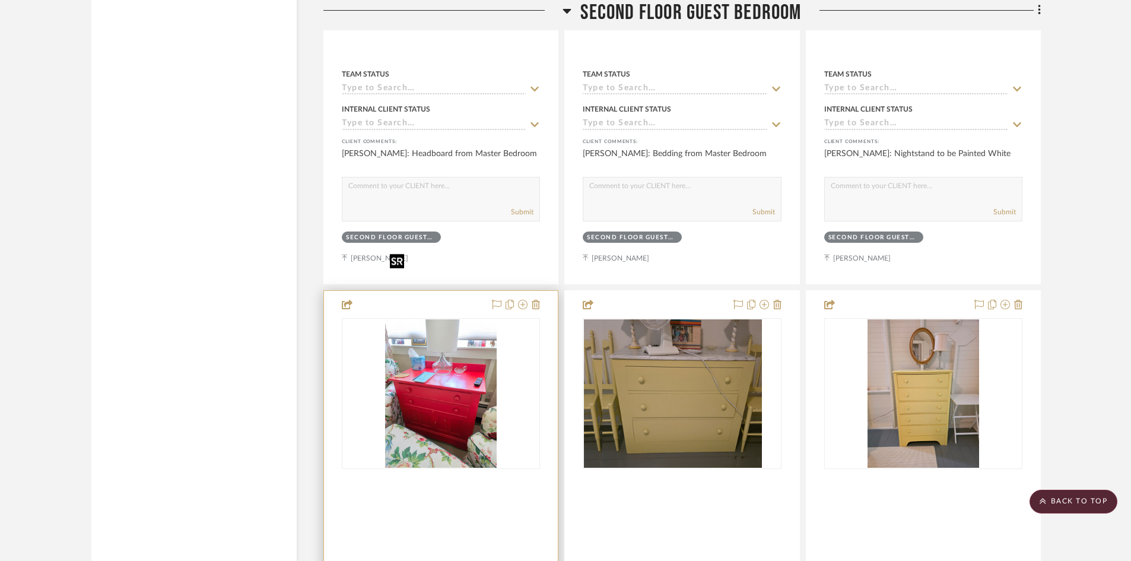
click at [0, 0] on img at bounding box center [0, 0] width 0 height 0
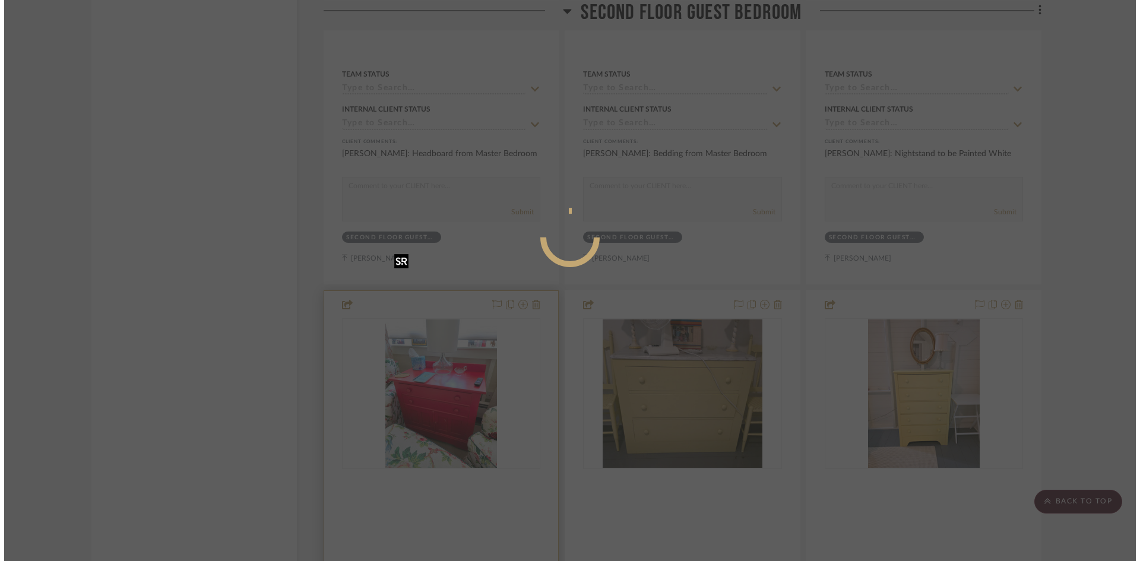
scroll to position [0, 0]
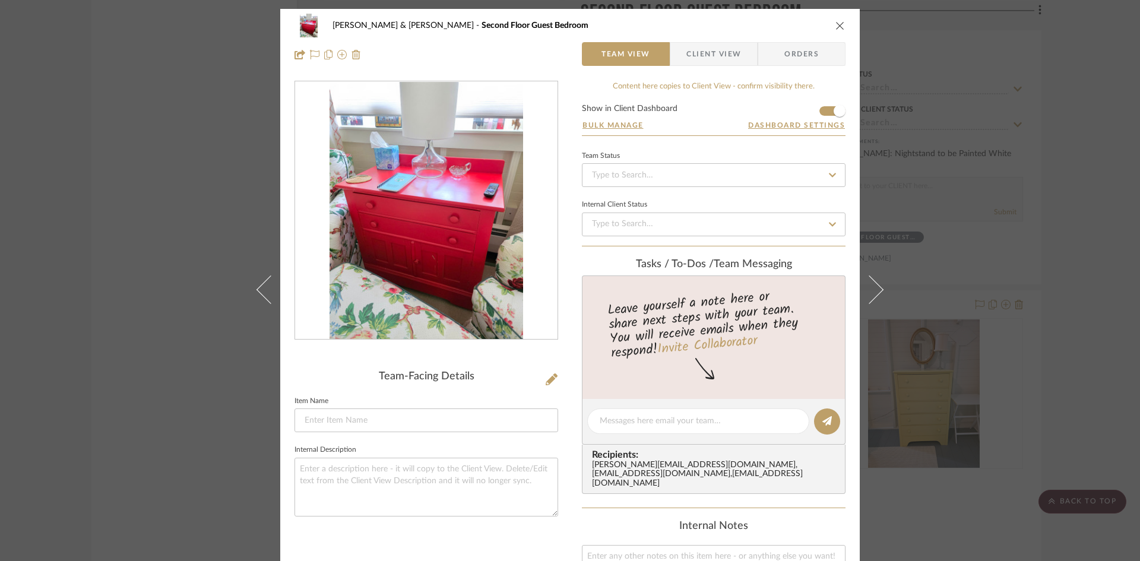
click at [715, 55] on span "Client View" at bounding box center [713, 54] width 55 height 24
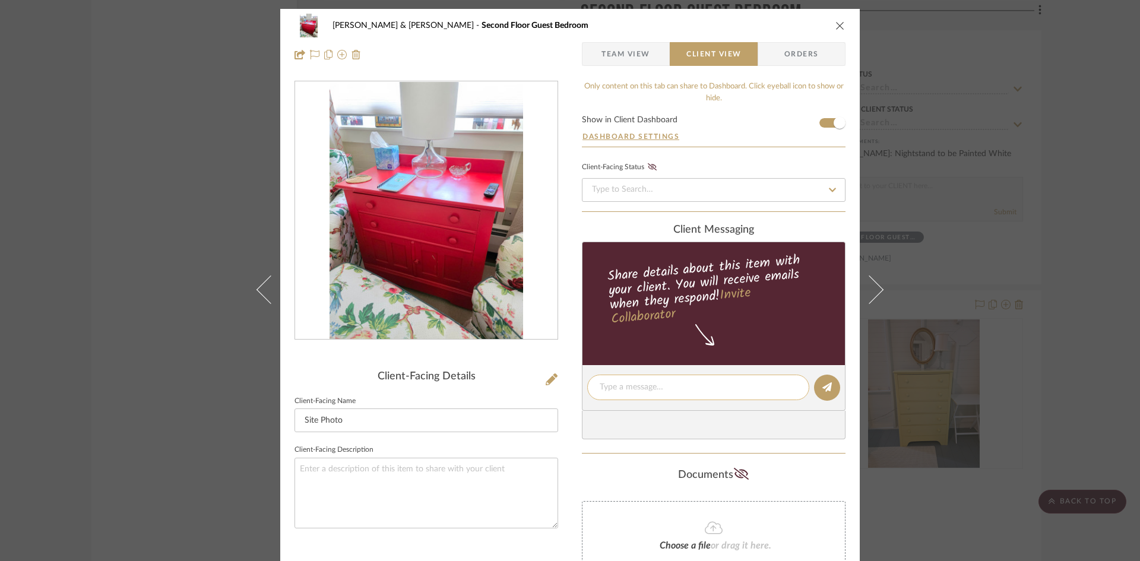
click at [680, 388] on textarea at bounding box center [698, 387] width 197 height 12
type textarea "Nightstand to be Painted White"
click at [822, 388] on icon at bounding box center [826, 386] width 9 height 9
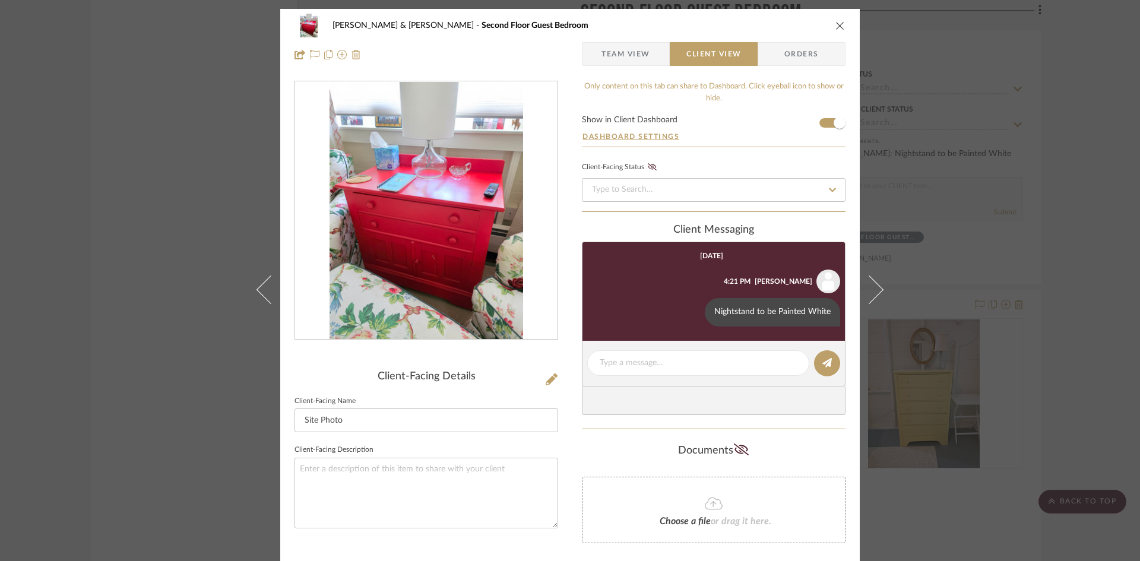
click at [835, 23] on icon "close" at bounding box center [839, 25] width 9 height 9
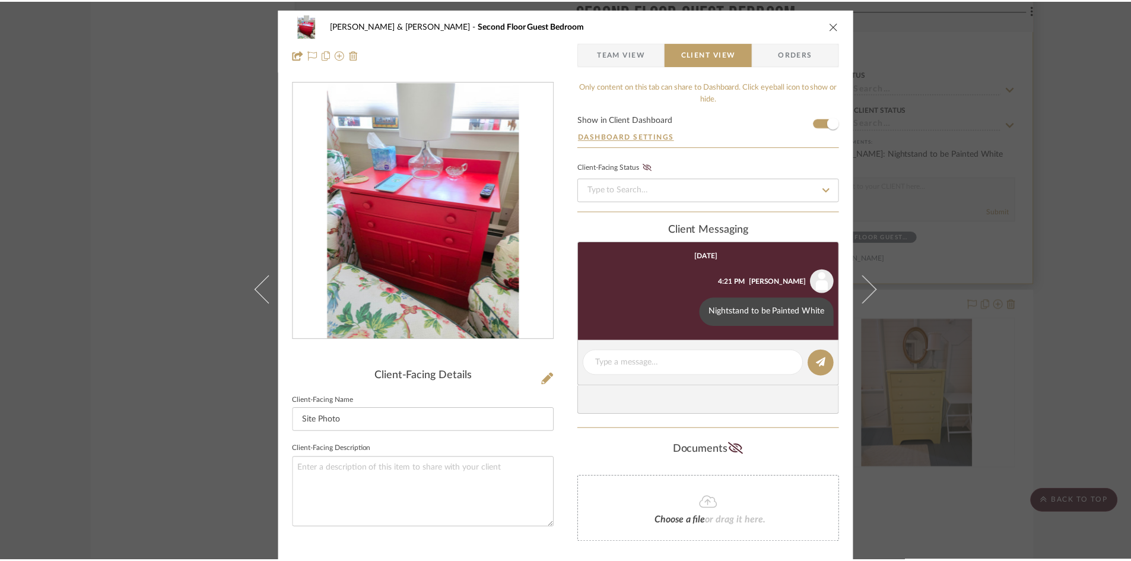
scroll to position [9497, 0]
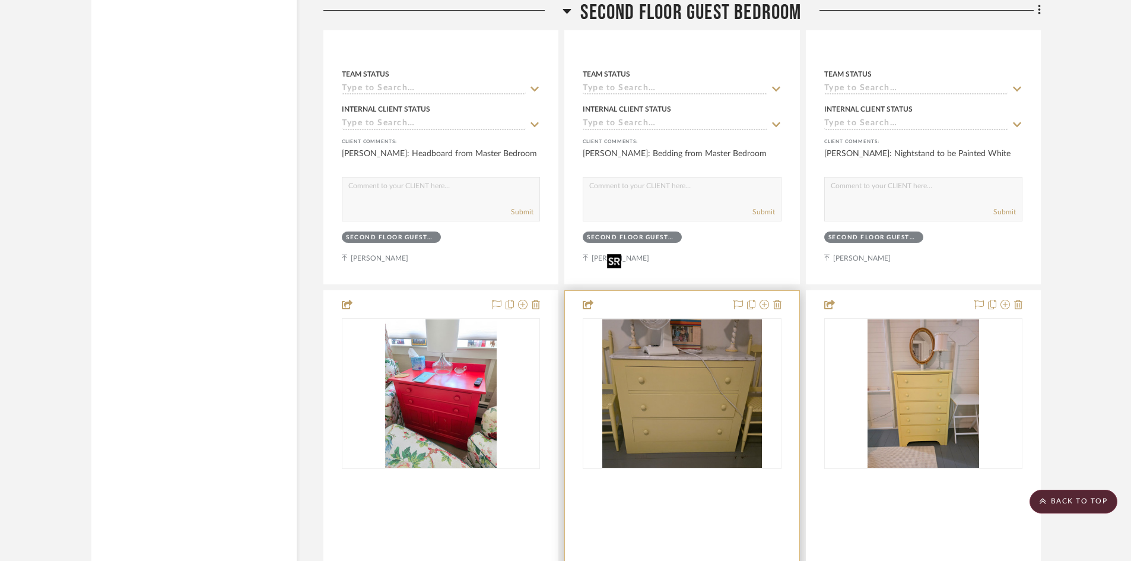
click at [705, 344] on img "0" at bounding box center [682, 393] width 160 height 148
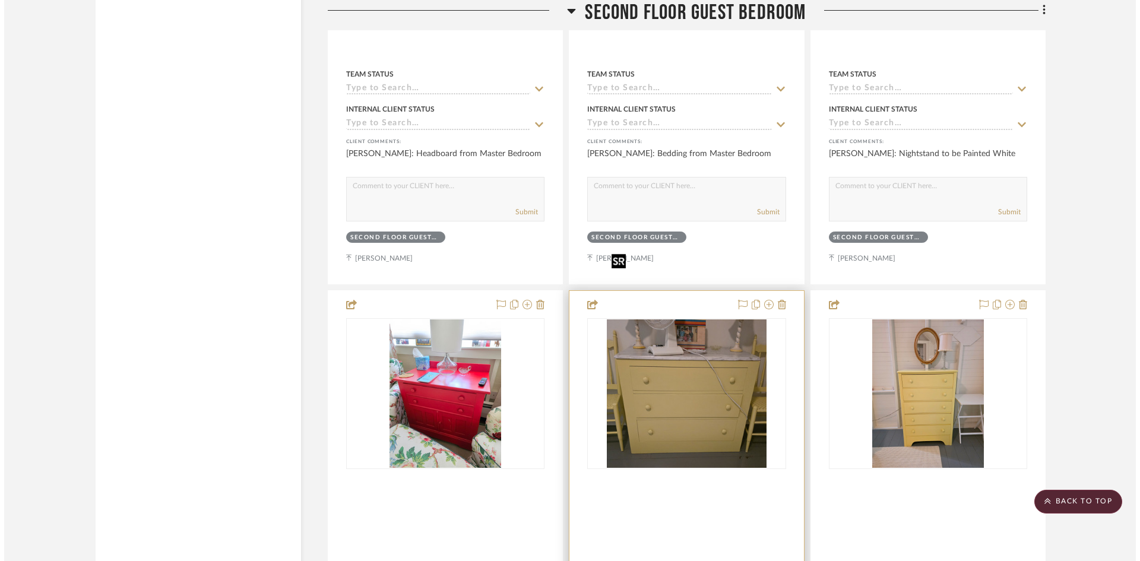
scroll to position [0, 0]
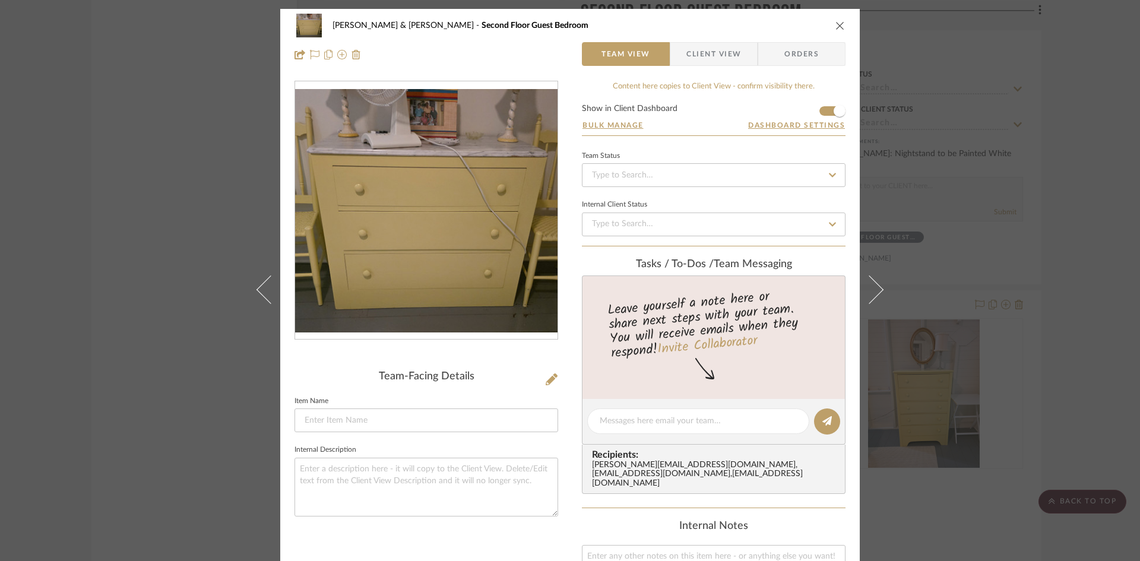
click at [712, 59] on span "Client View" at bounding box center [713, 54] width 55 height 24
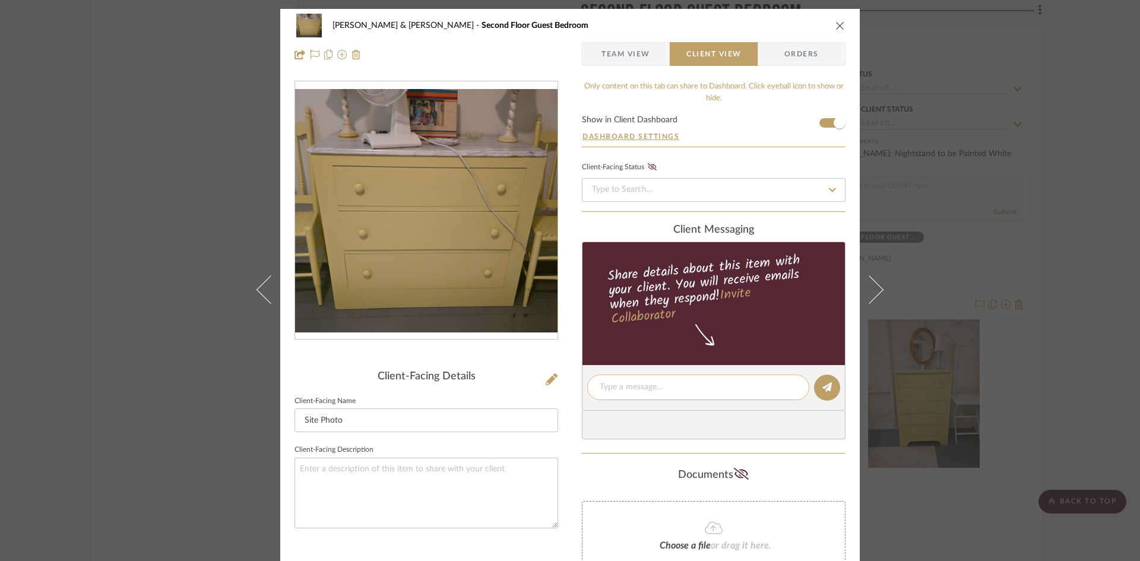
click at [653, 389] on textarea at bounding box center [698, 387] width 197 height 12
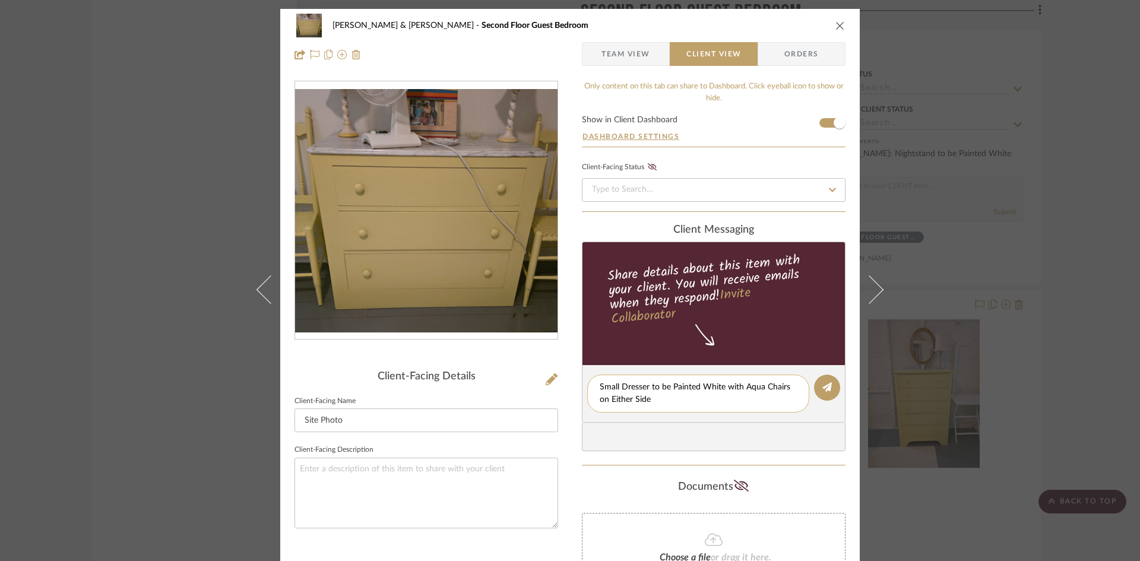
click at [787, 386] on textarea "Small Dresser to be Painted White with Aqua Chairs on Either Side" at bounding box center [698, 393] width 197 height 25
type textarea "Small Dresser to be Painted White with Aqua Chairs from Master Bedroom on Eithe…"
click at [822, 390] on icon at bounding box center [826, 386] width 9 height 9
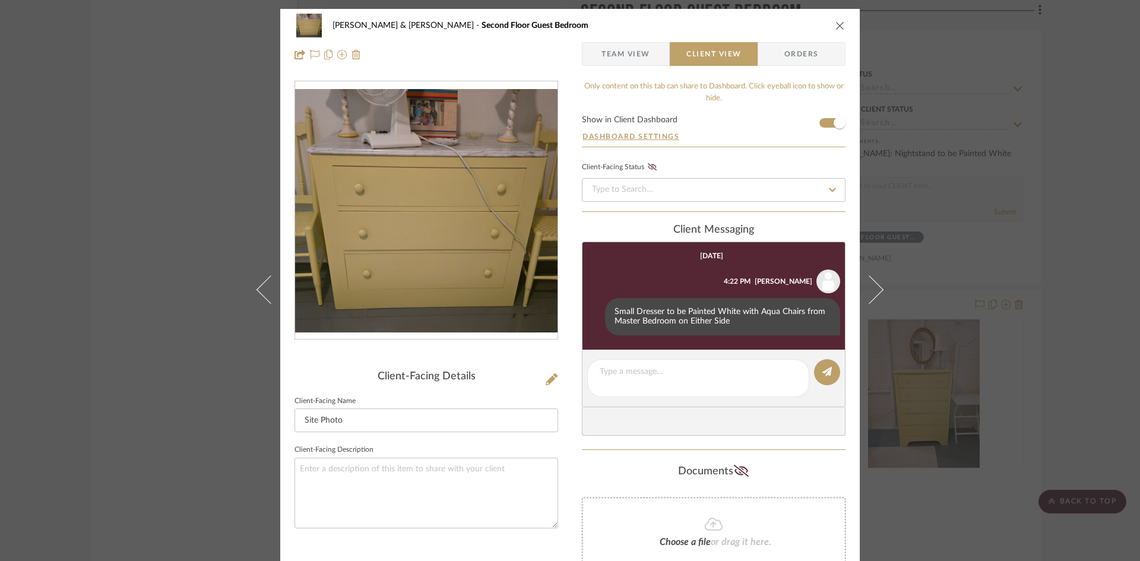
click at [835, 24] on icon "close" at bounding box center [839, 25] width 9 height 9
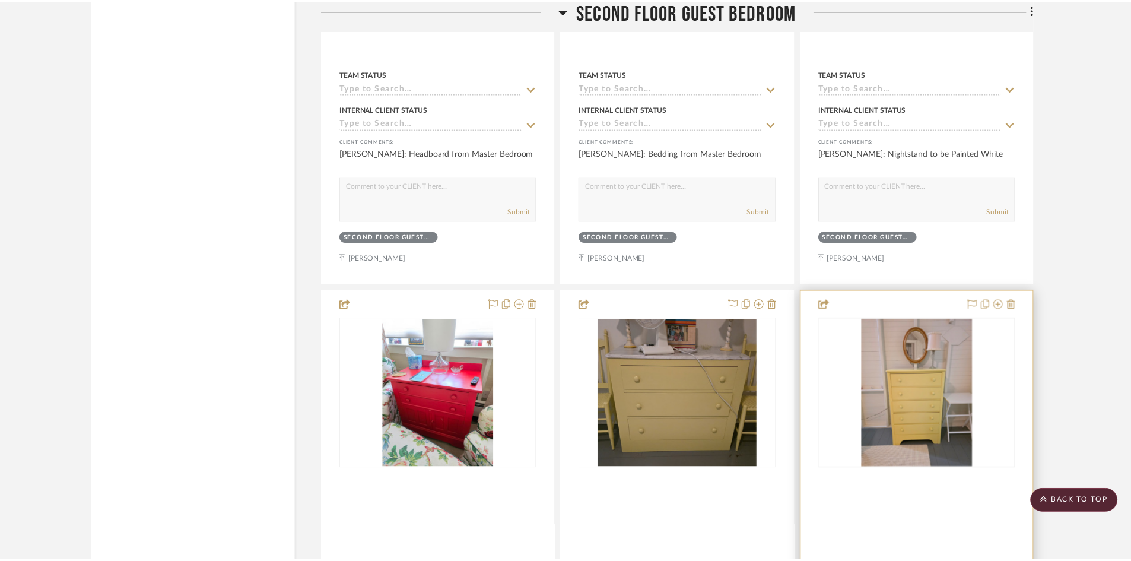
scroll to position [9497, 0]
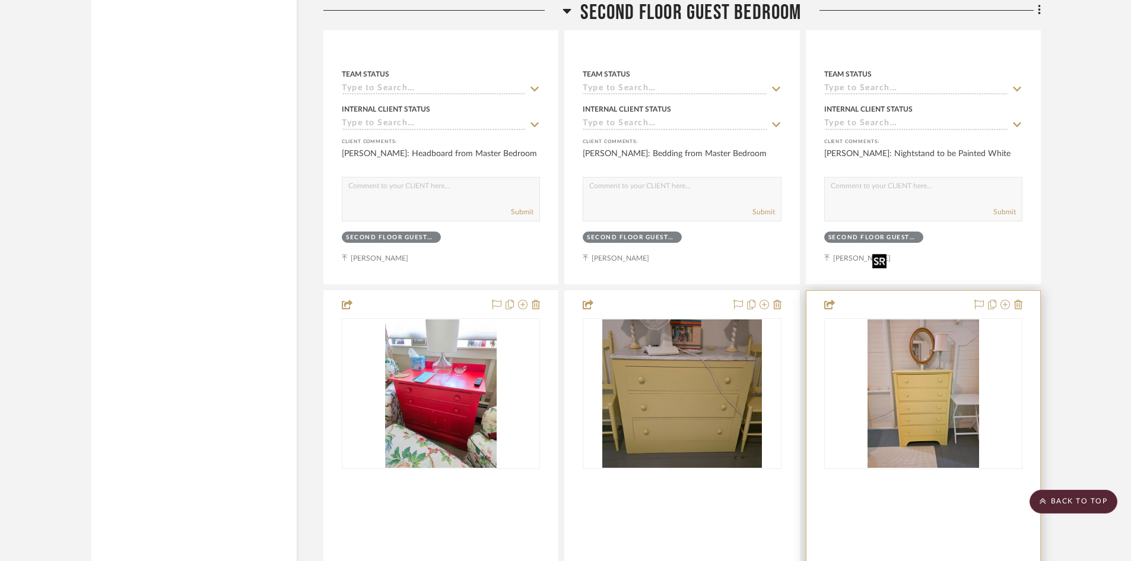
click at [0, 0] on img at bounding box center [0, 0] width 0 height 0
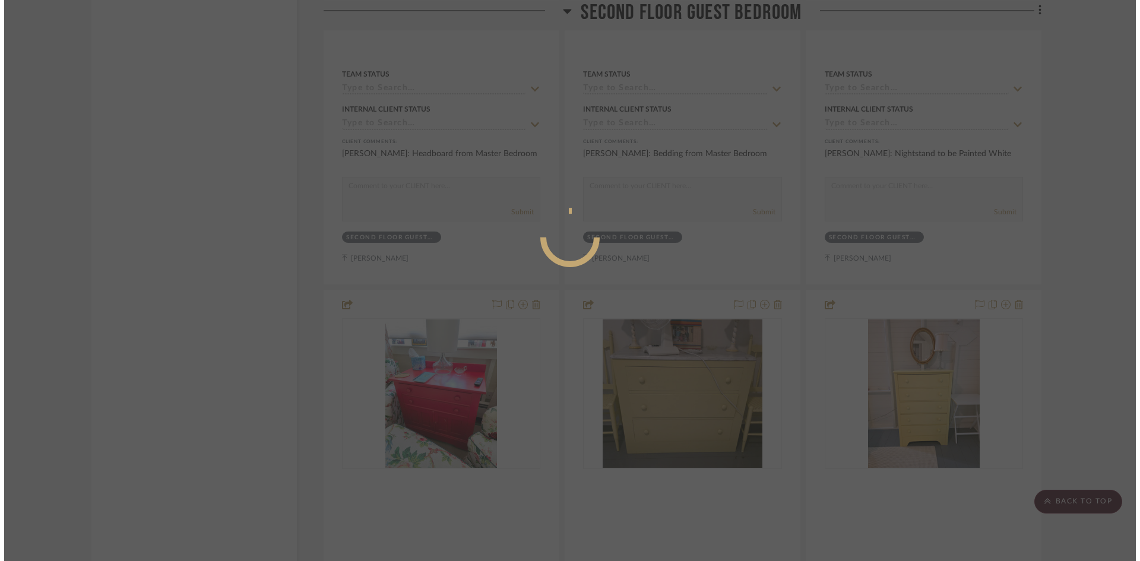
scroll to position [0, 0]
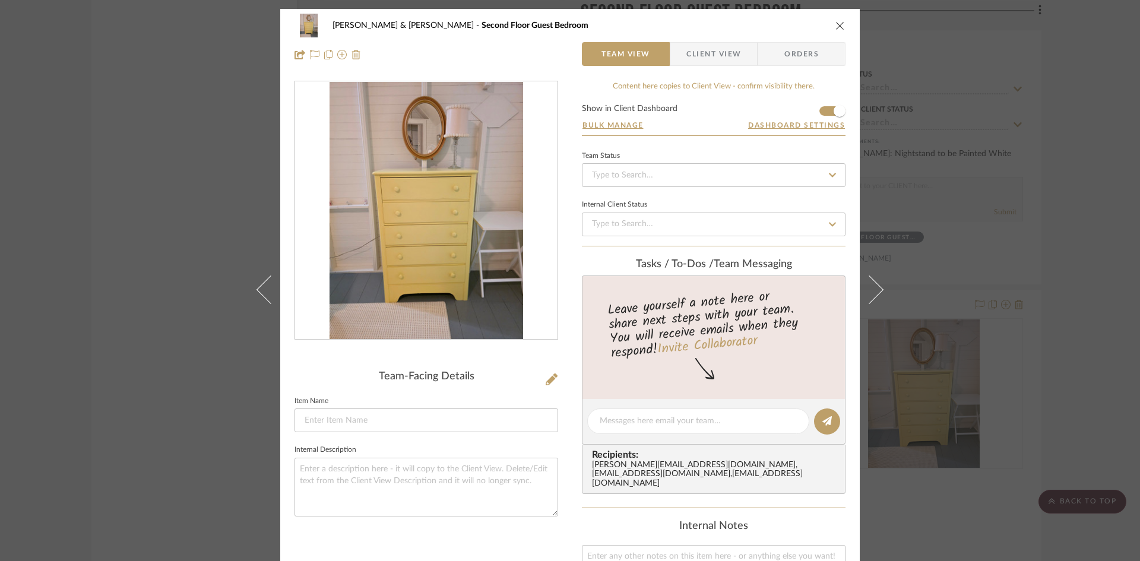
click at [727, 56] on span "Client View" at bounding box center [713, 54] width 55 height 24
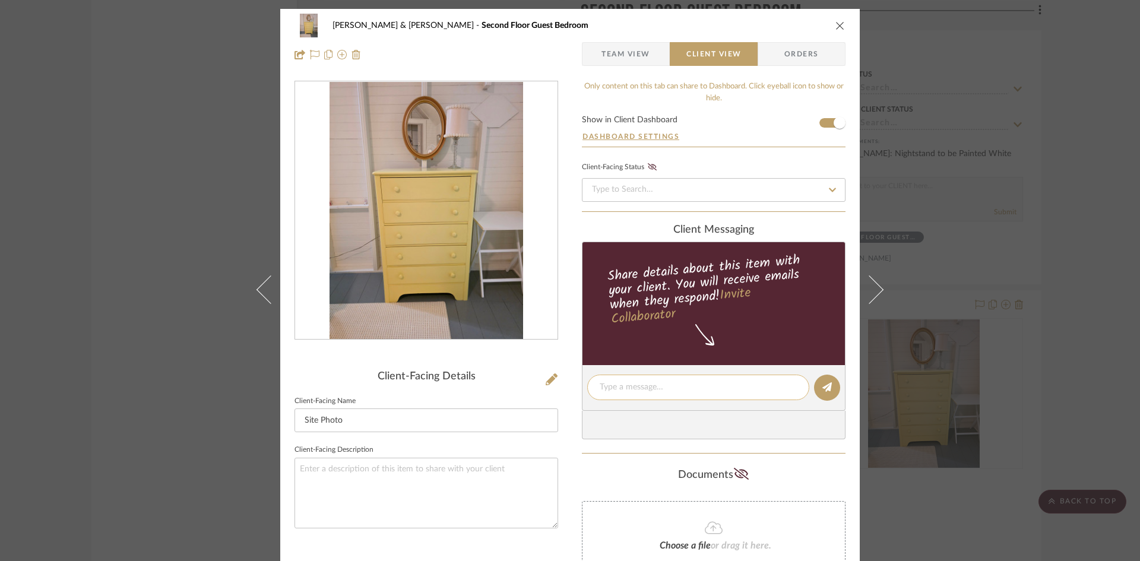
click at [675, 385] on textarea at bounding box center [698, 387] width 197 height 12
type textarea "Tall Dresser to be Painted White"
click at [823, 388] on icon at bounding box center [826, 386] width 9 height 9
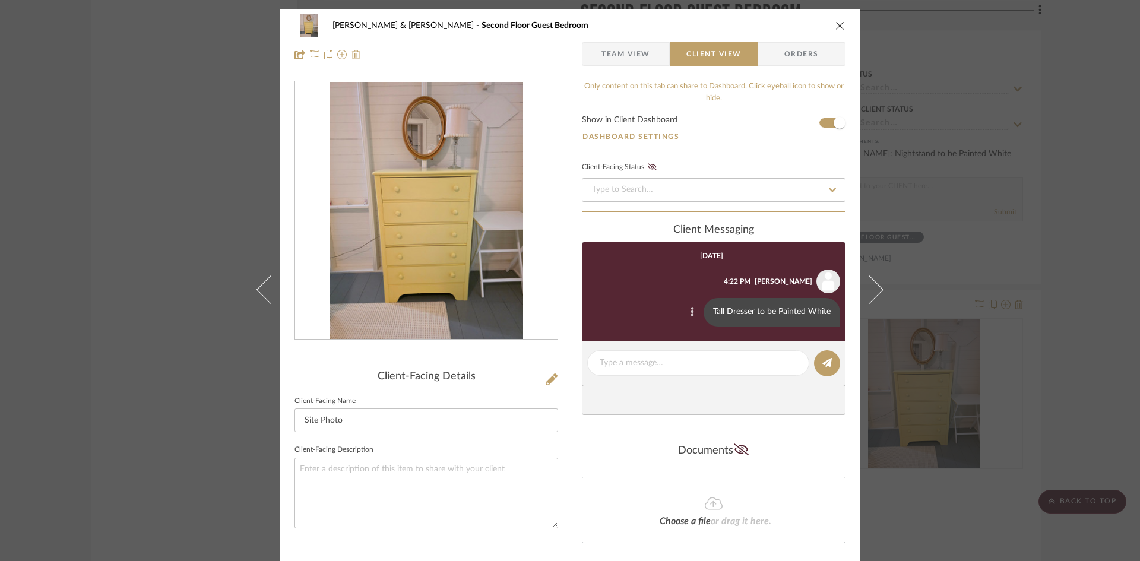
click at [691, 310] on icon at bounding box center [692, 311] width 3 height 9
click at [645, 299] on span "Edit Message" at bounding box center [632, 298] width 49 height 10
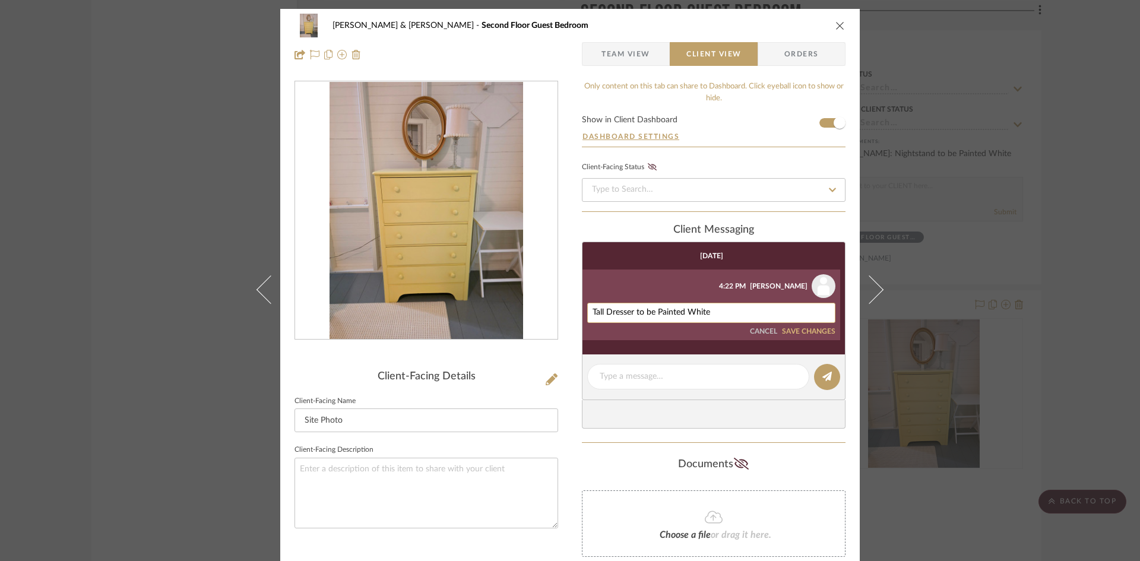
click at [719, 308] on textarea "Tall Dresser to be Painted White" at bounding box center [710, 312] width 237 height 9
type textarea "Tall Dresser to be Painted Aqua"
click at [808, 329] on button "SAVE CHANGES" at bounding box center [808, 332] width 53 height 8
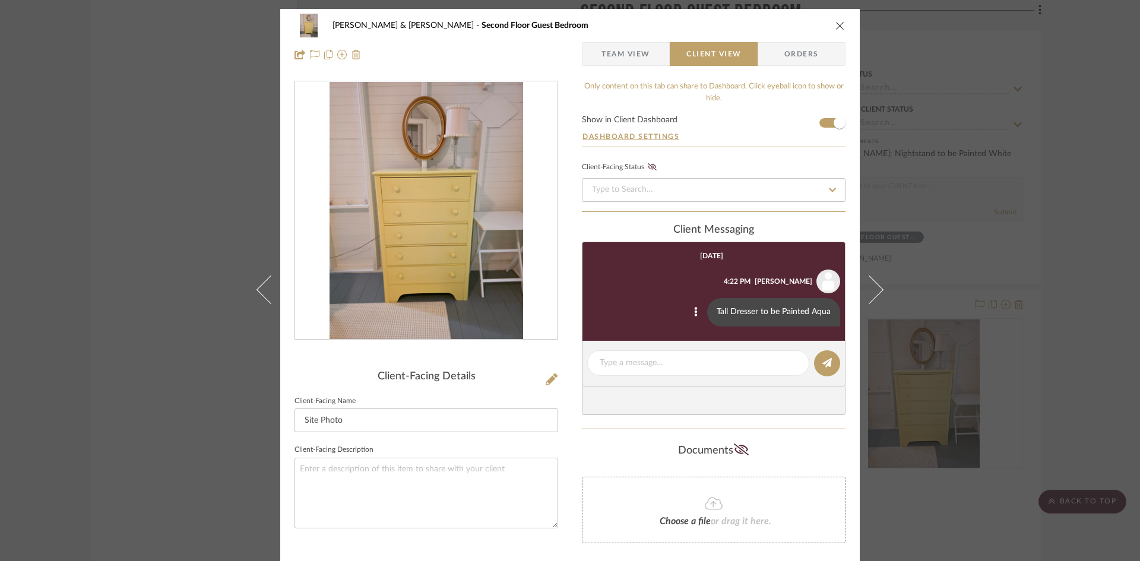
click at [837, 27] on icon "close" at bounding box center [839, 25] width 9 height 9
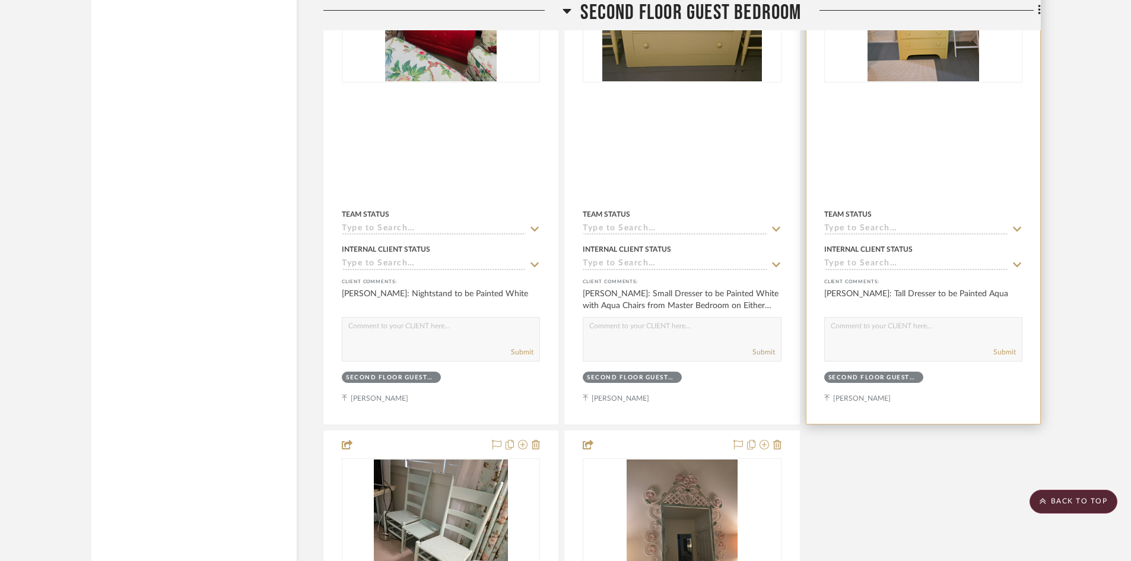
scroll to position [10091, 0]
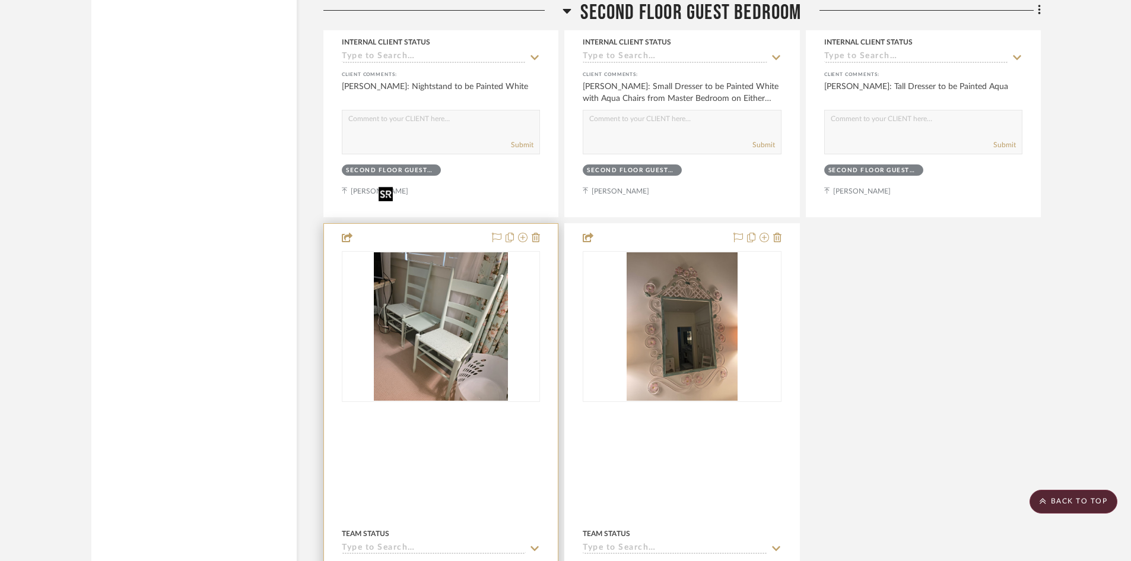
click at [444, 288] on img "0" at bounding box center [441, 326] width 134 height 148
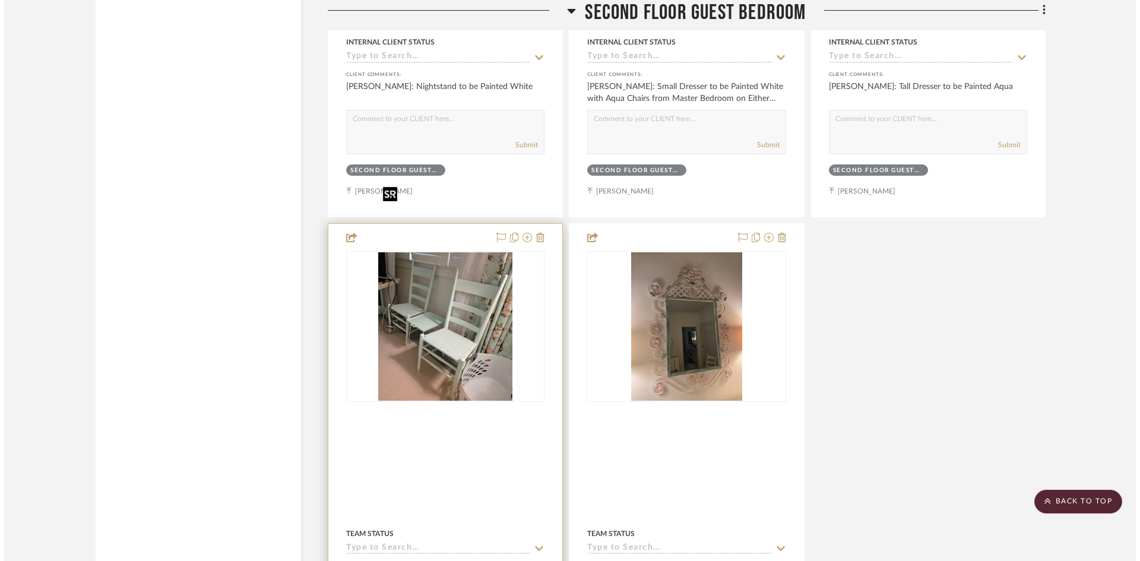
scroll to position [0, 0]
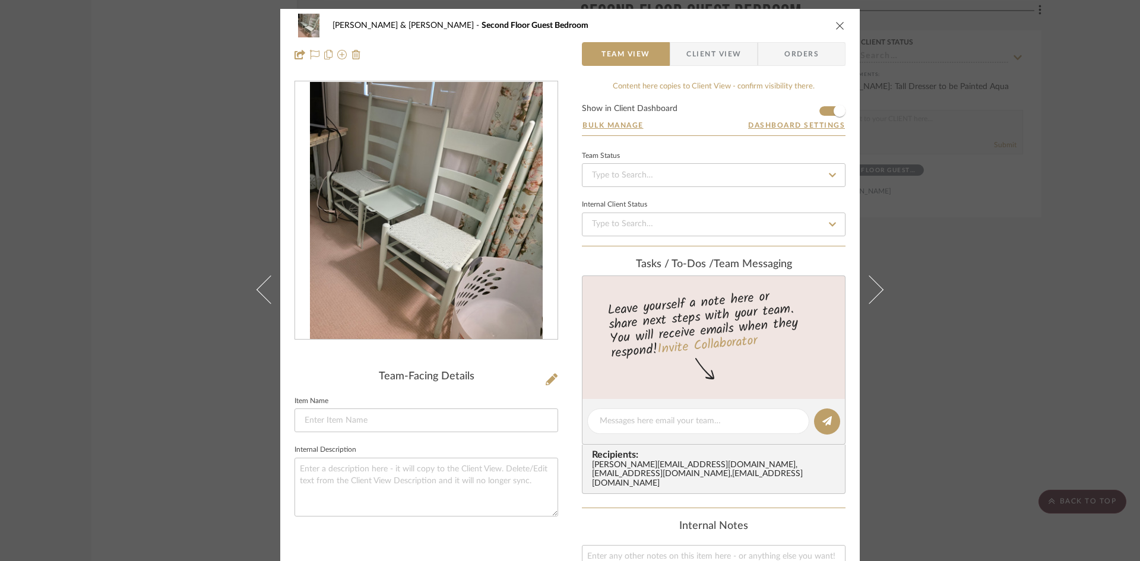
click at [693, 53] on span "Client View" at bounding box center [713, 54] width 55 height 24
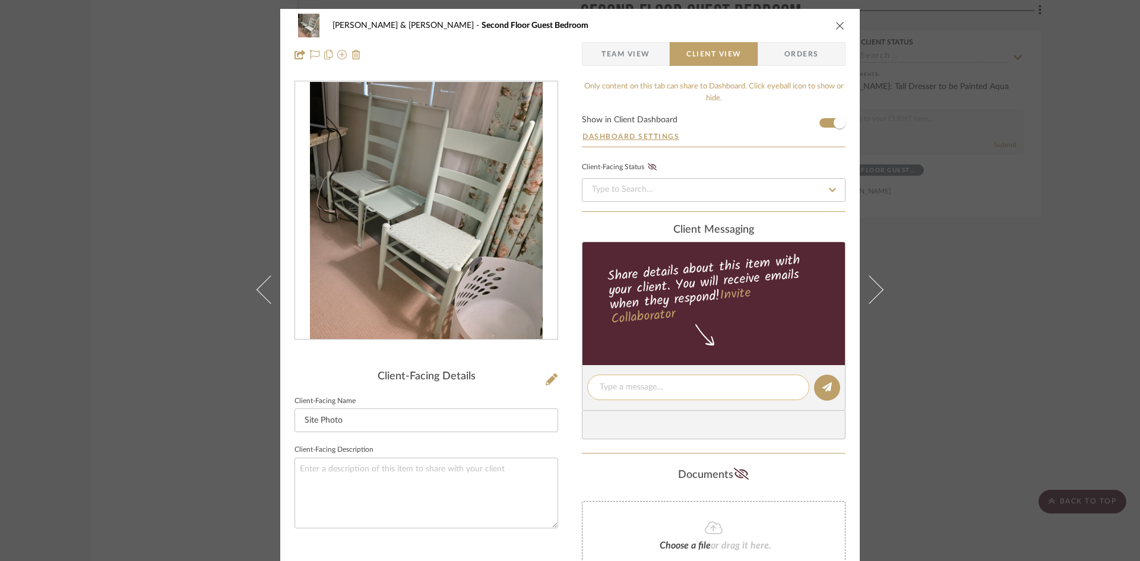
click at [698, 389] on textarea at bounding box center [698, 387] width 197 height 12
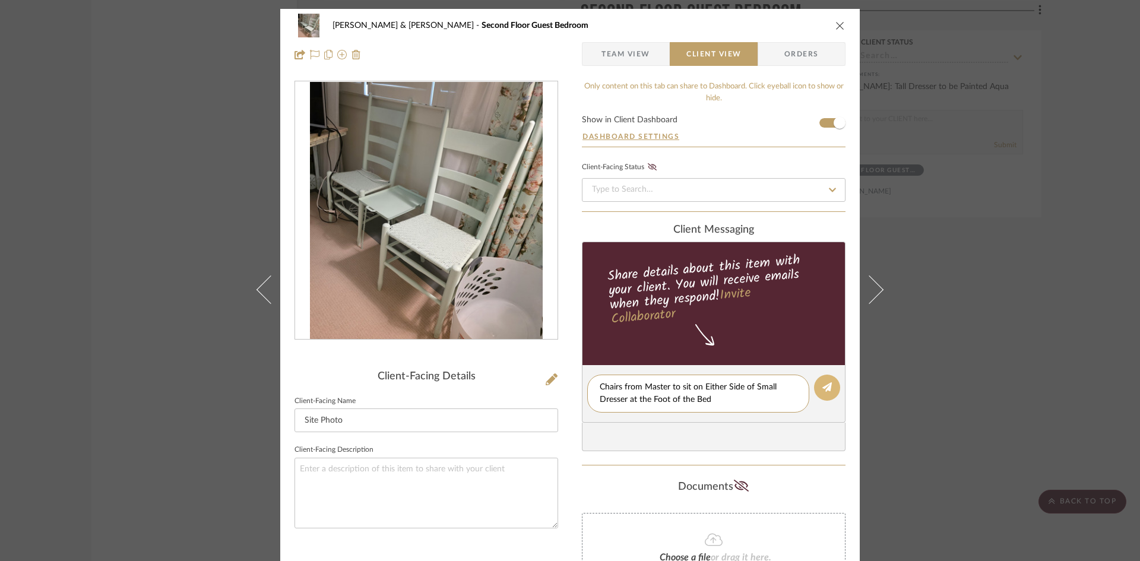
type textarea "Chairs from Master to sit on Either Side of Small Dresser at the Foot of the Bed"
click at [817, 385] on button at bounding box center [827, 388] width 26 height 26
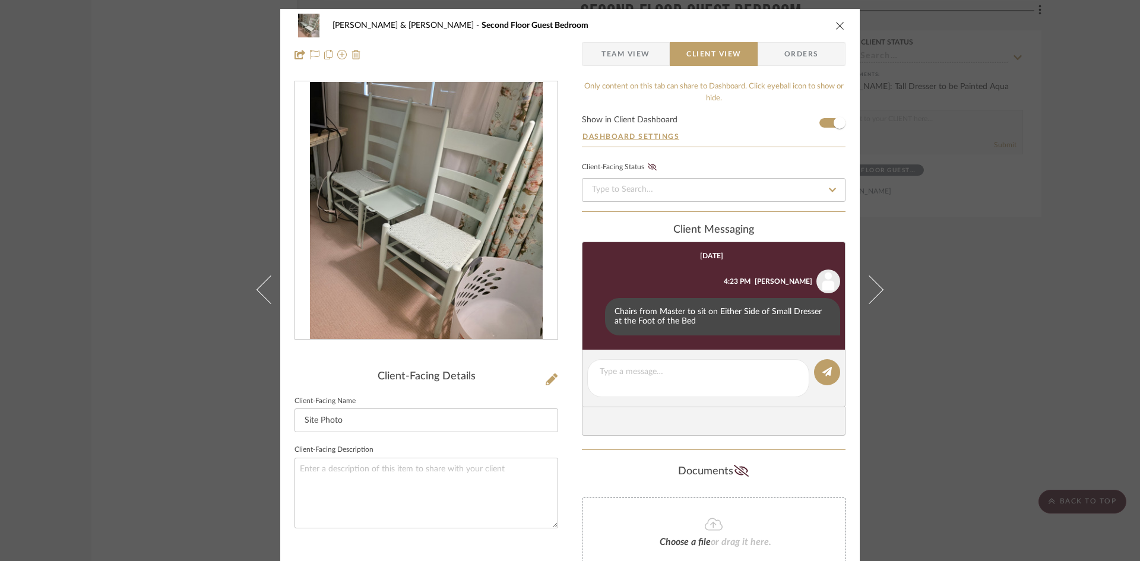
click at [835, 20] on button "close" at bounding box center [840, 25] width 11 height 11
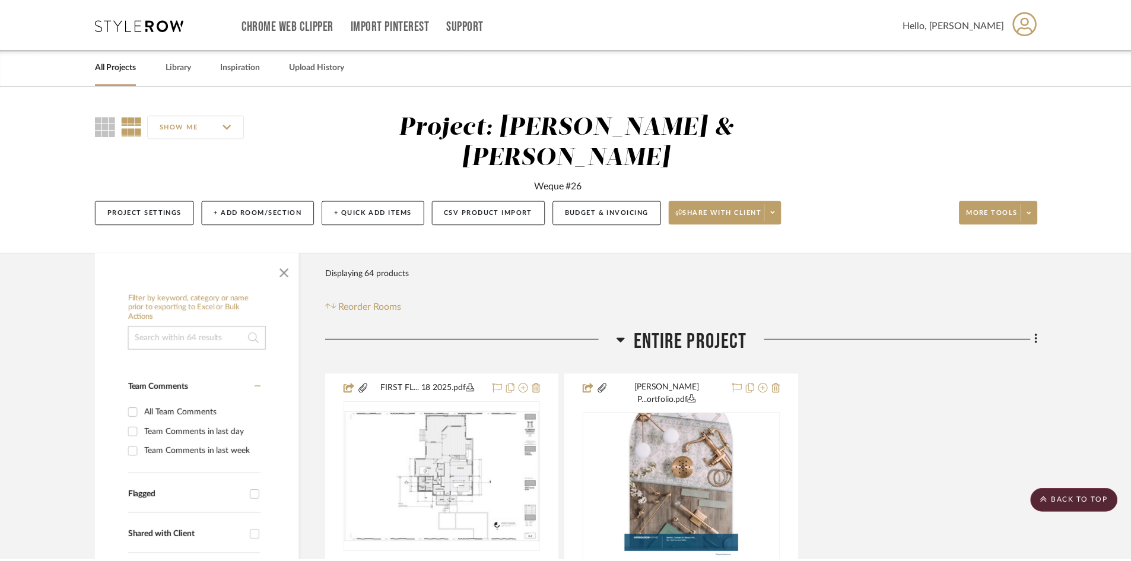
scroll to position [10091, 0]
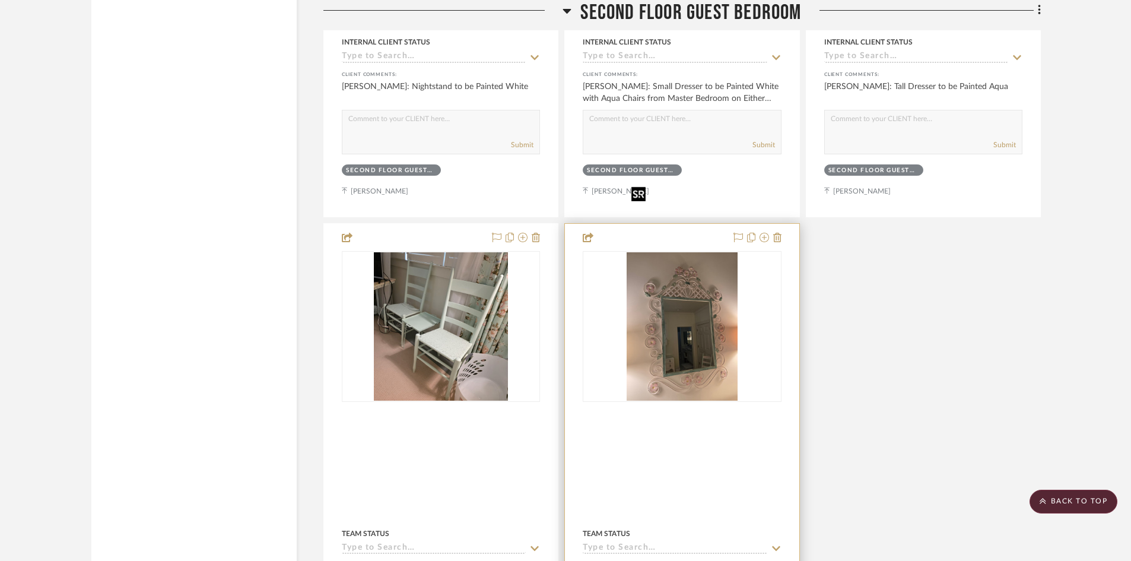
click at [677, 274] on img "0" at bounding box center [683, 326] width 112 height 148
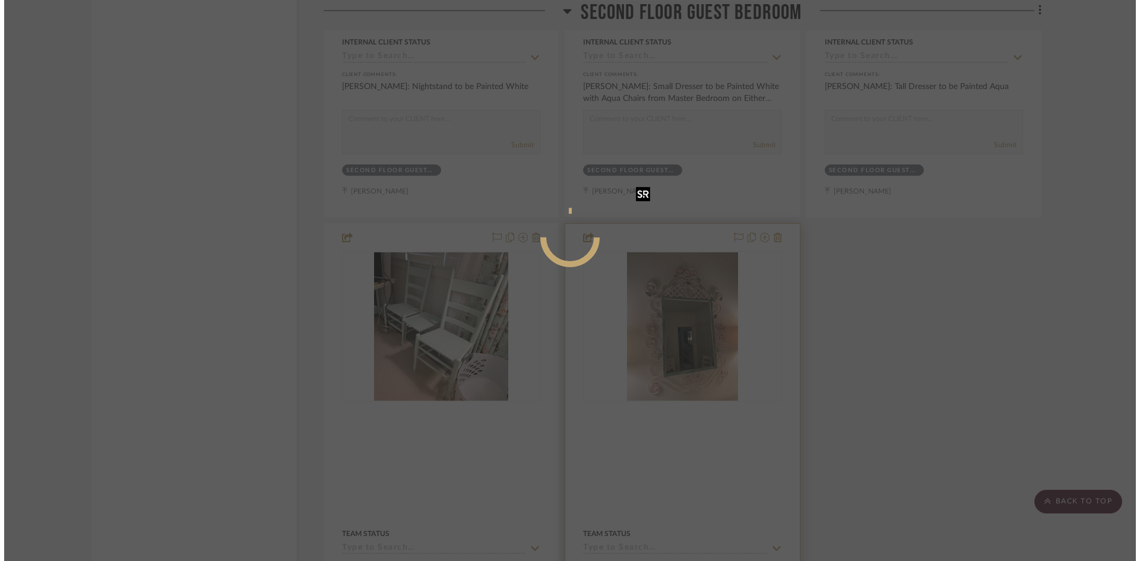
scroll to position [0, 0]
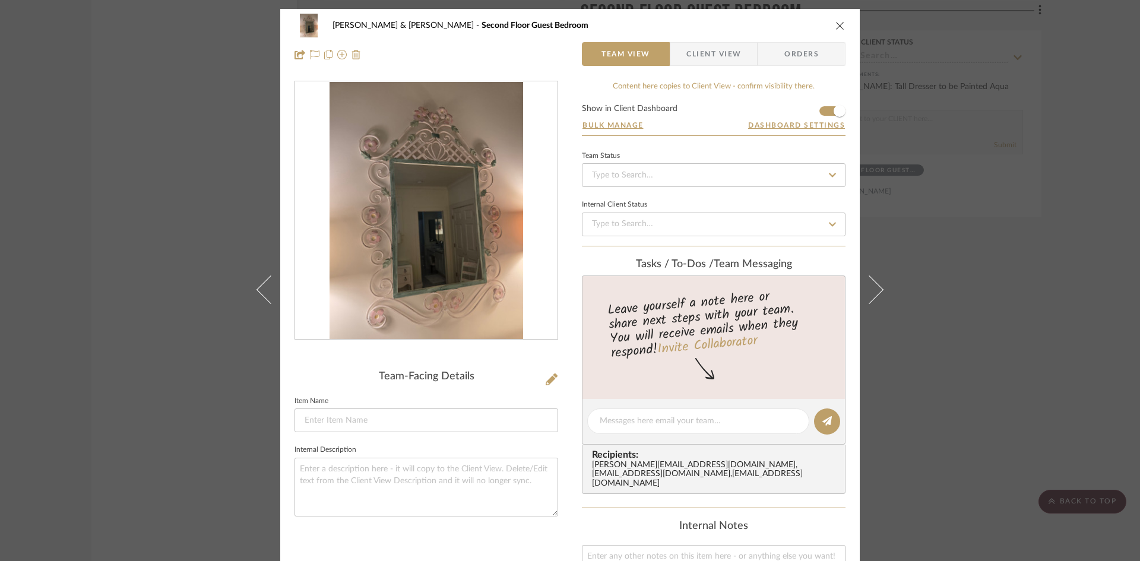
click at [838, 26] on icon "close" at bounding box center [839, 25] width 9 height 9
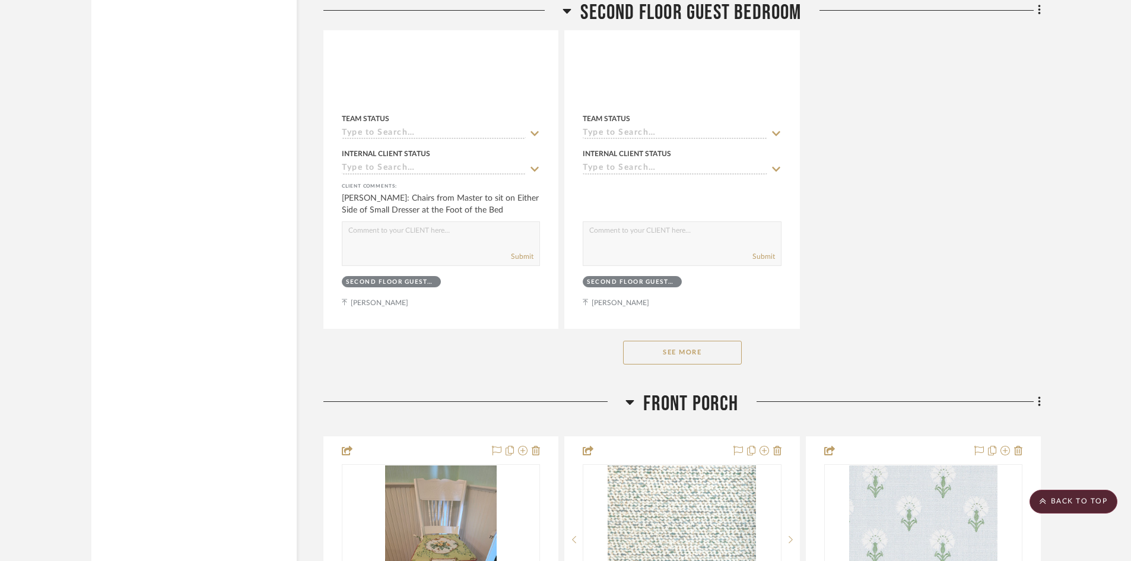
scroll to position [10506, 0]
click at [714, 340] on button "See More" at bounding box center [682, 352] width 119 height 24
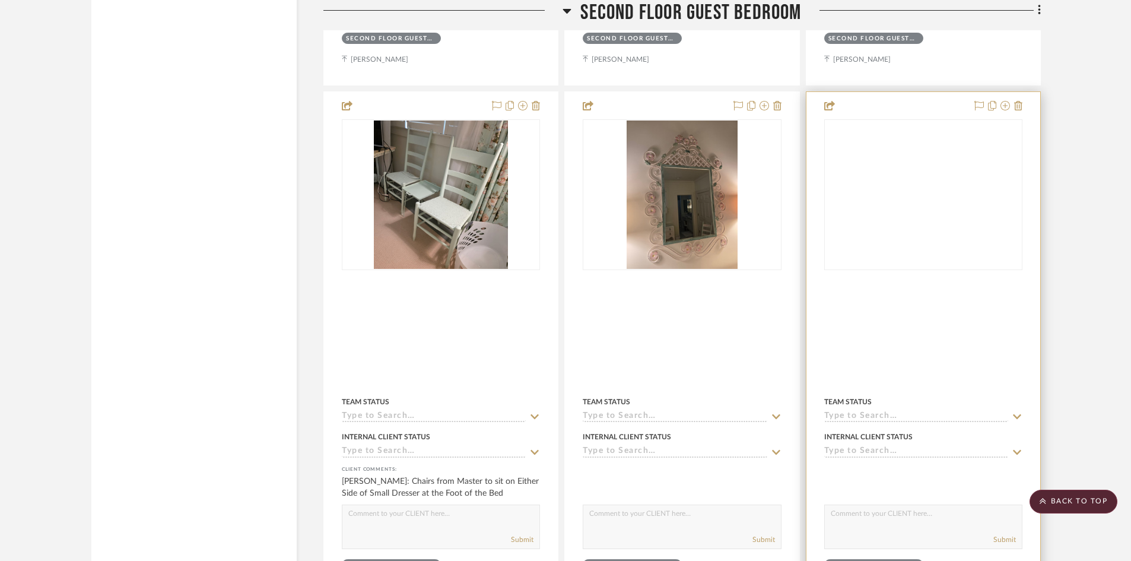
scroll to position [10209, 0]
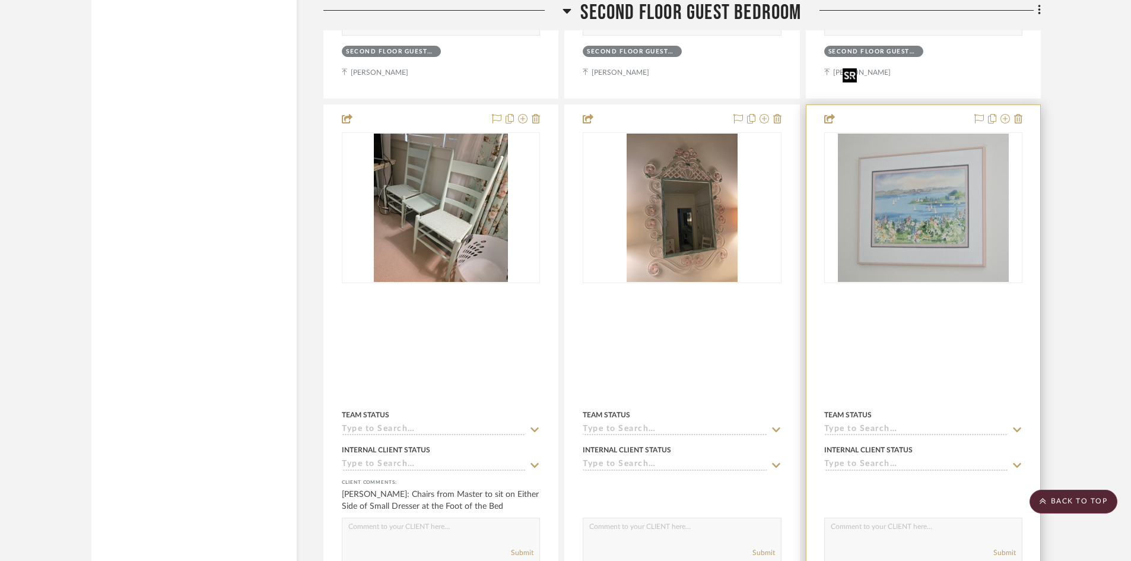
click at [0, 0] on img at bounding box center [0, 0] width 0 height 0
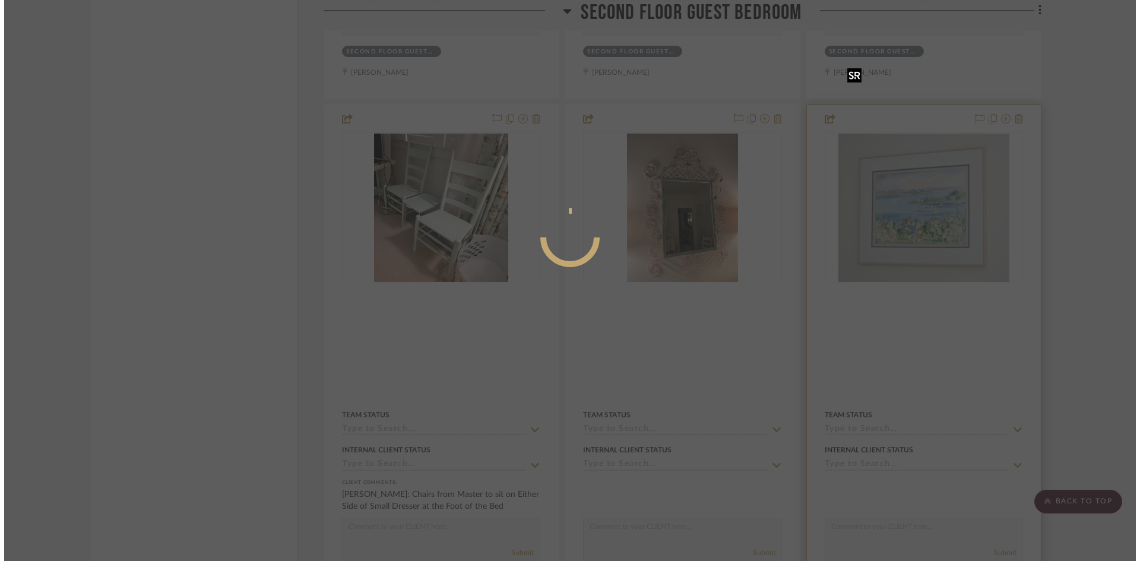
scroll to position [0, 0]
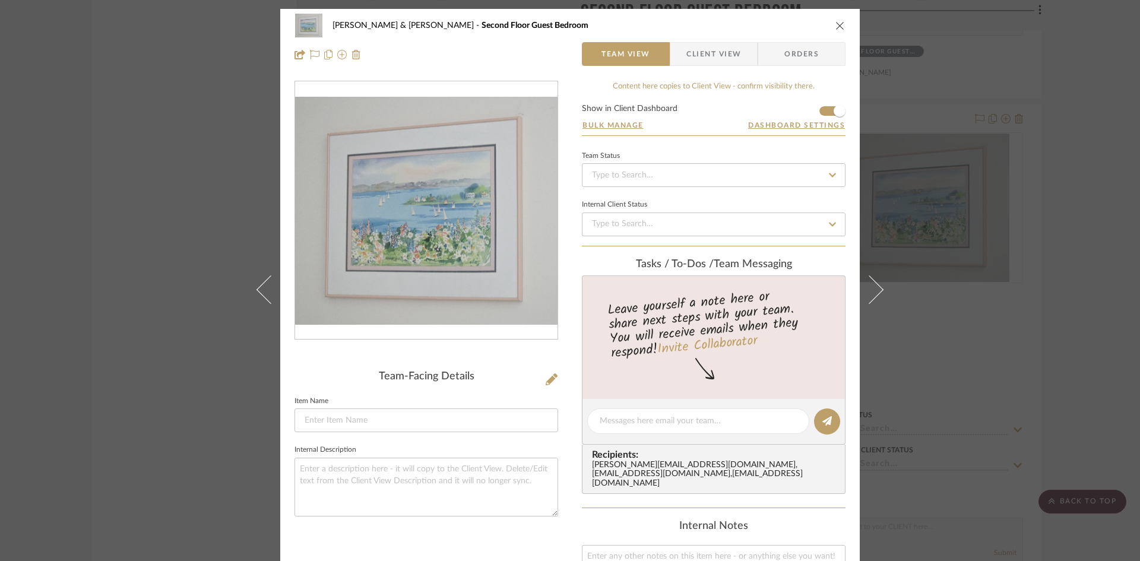
click at [835, 26] on icon "close" at bounding box center [839, 25] width 9 height 9
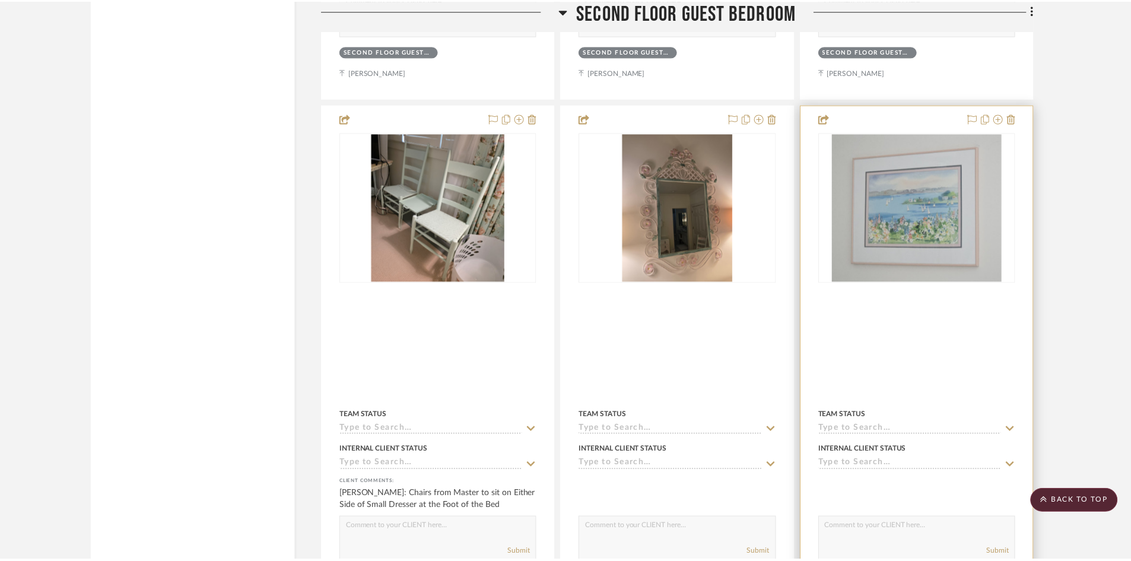
scroll to position [10209, 0]
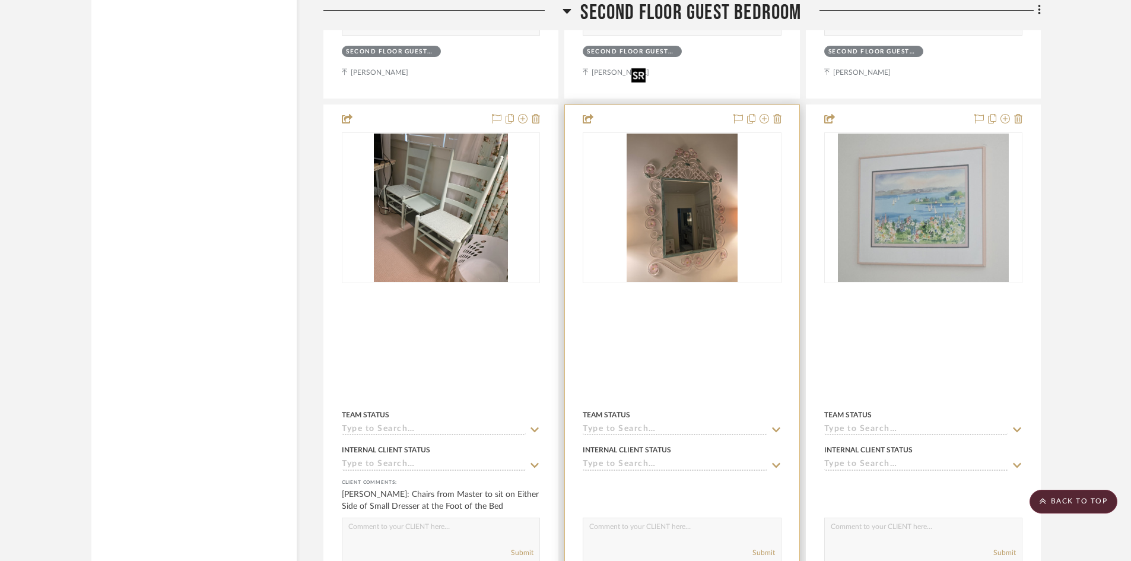
click at [711, 166] on img "0" at bounding box center [683, 208] width 112 height 148
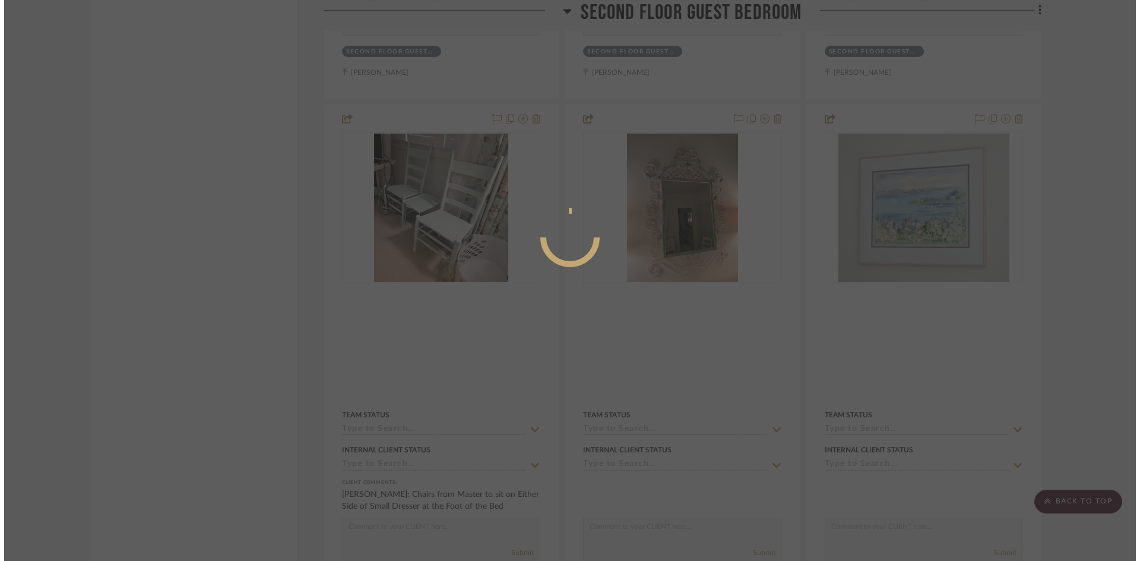
scroll to position [0, 0]
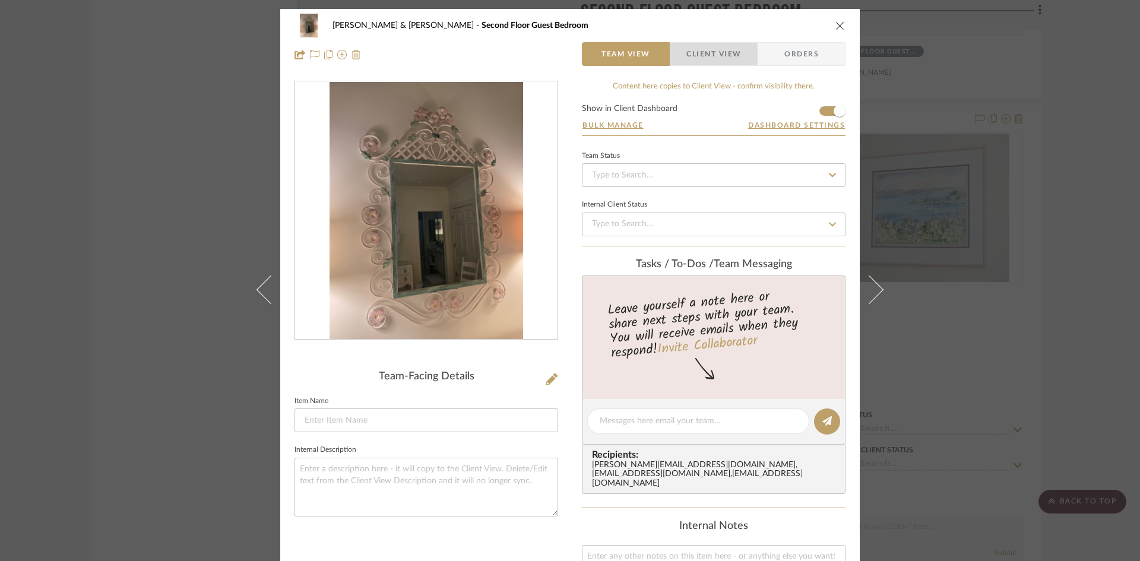
drag, startPoint x: 696, startPoint y: 53, endPoint x: 685, endPoint y: 97, distance: 44.6
click at [696, 54] on span "Client View" at bounding box center [713, 54] width 55 height 24
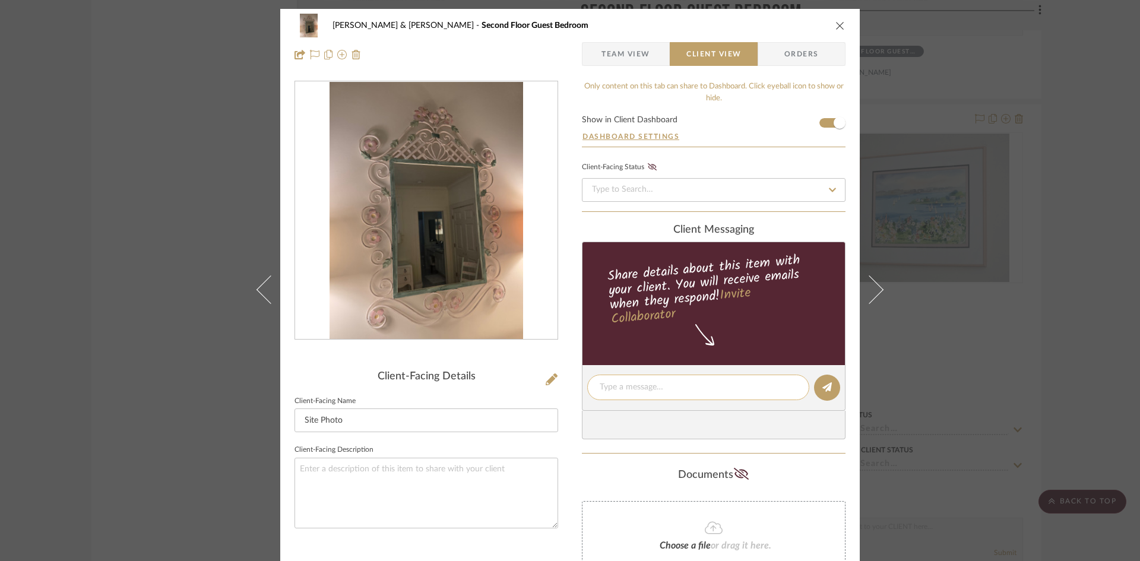
click at [640, 389] on textarea at bounding box center [698, 387] width 197 height 12
type textarea "Mirror from Master Bedroom"
click at [822, 388] on icon at bounding box center [826, 386] width 9 height 9
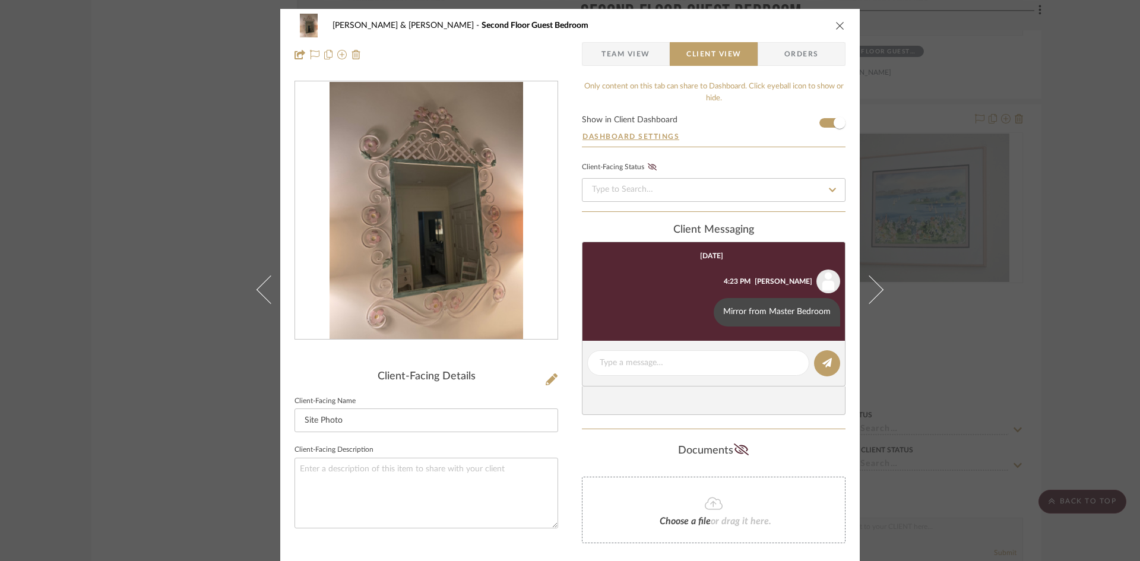
drag, startPoint x: 833, startPoint y: 21, endPoint x: 836, endPoint y: 27, distance: 6.9
click at [835, 24] on icon "close" at bounding box center [839, 25] width 9 height 9
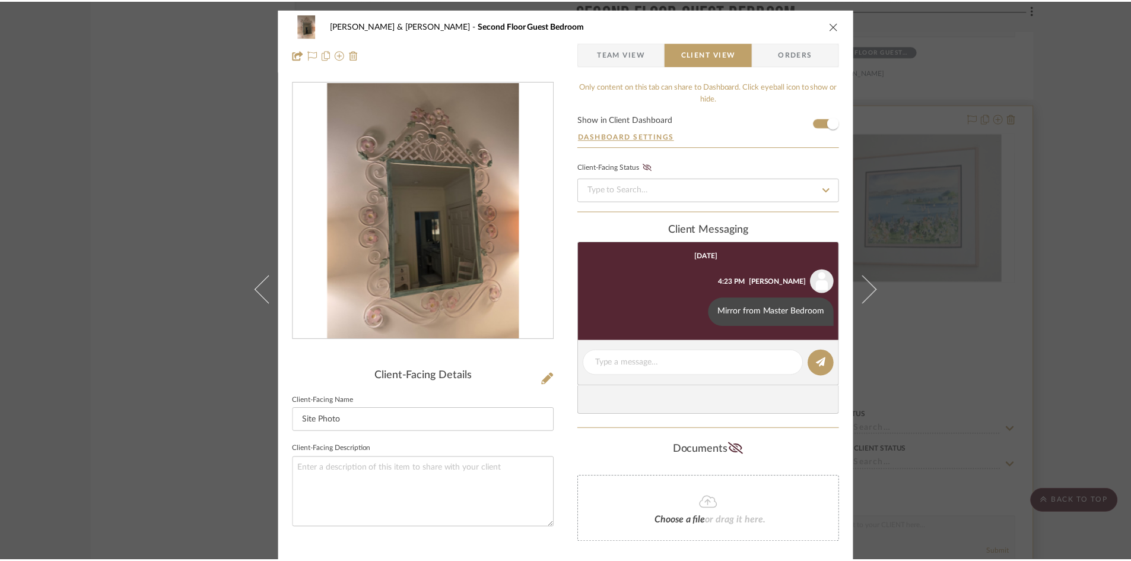
scroll to position [10209, 0]
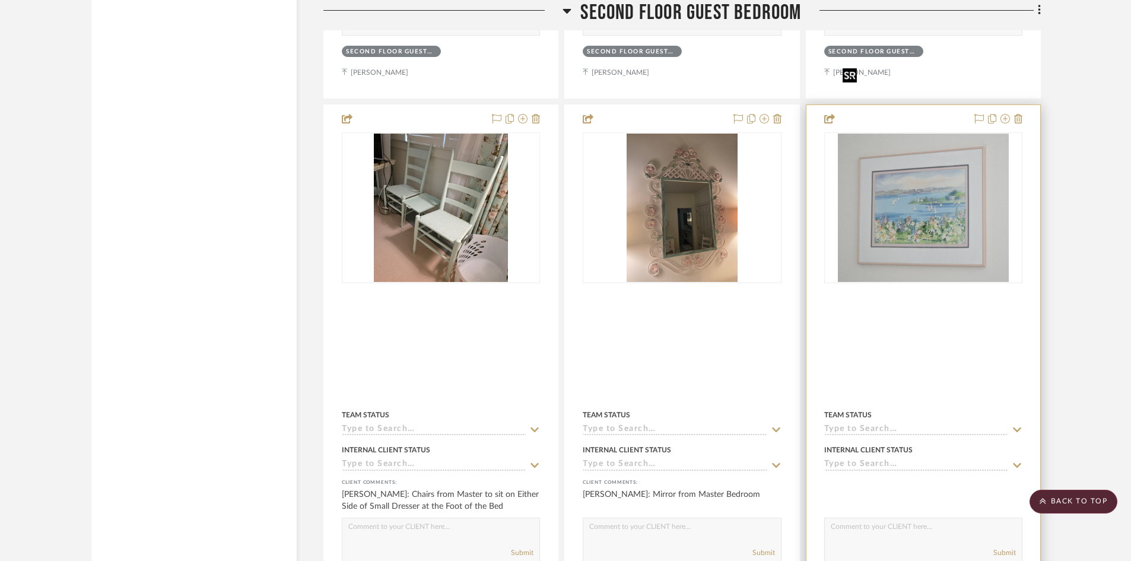
click at [928, 142] on img "0" at bounding box center [923, 208] width 171 height 148
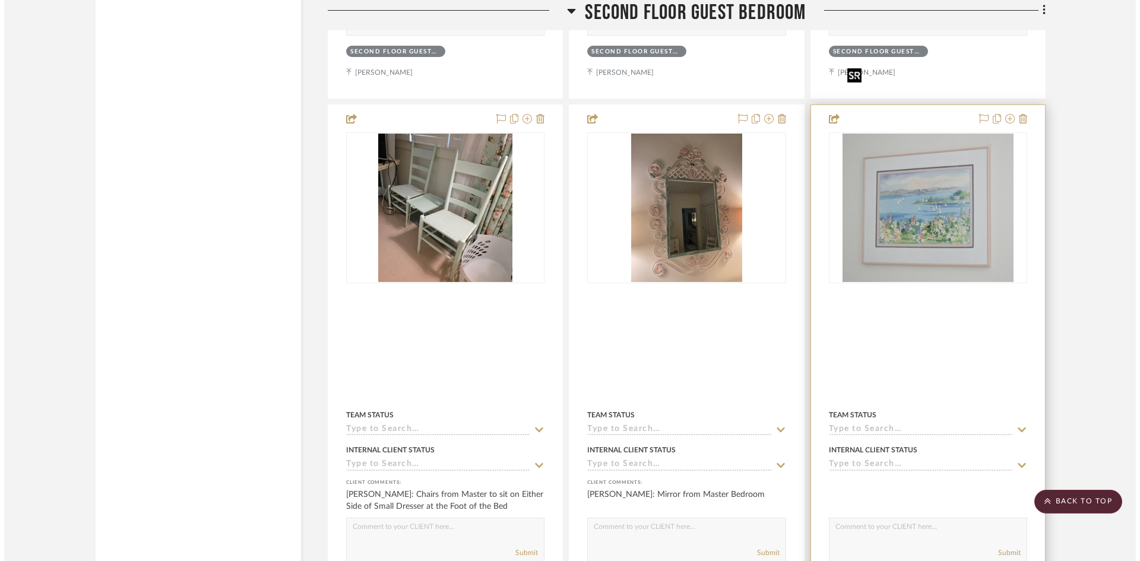
scroll to position [0, 0]
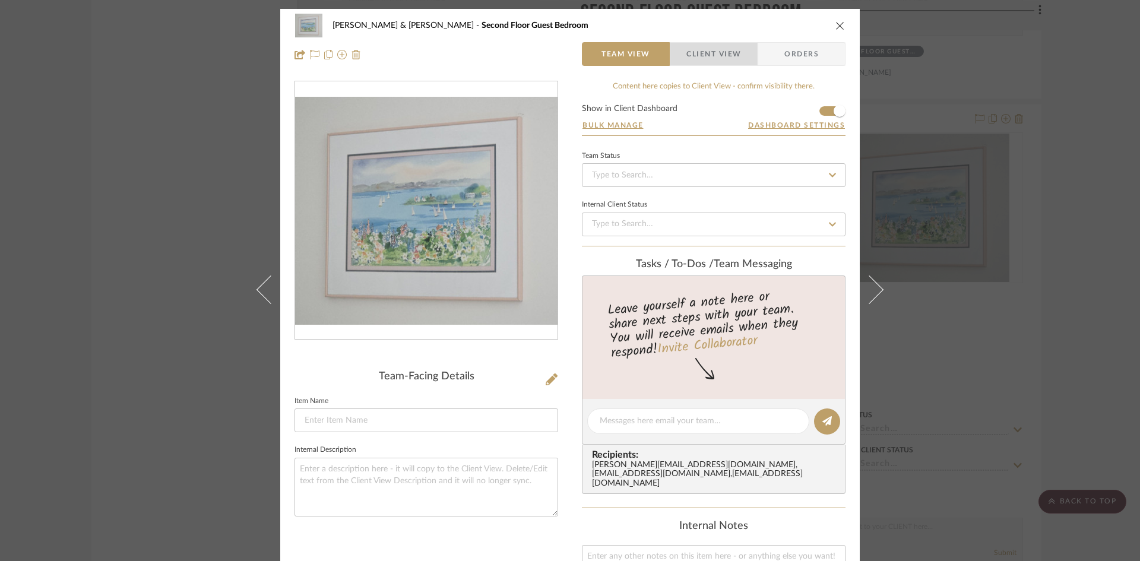
click at [694, 57] on span "Client View" at bounding box center [713, 54] width 55 height 24
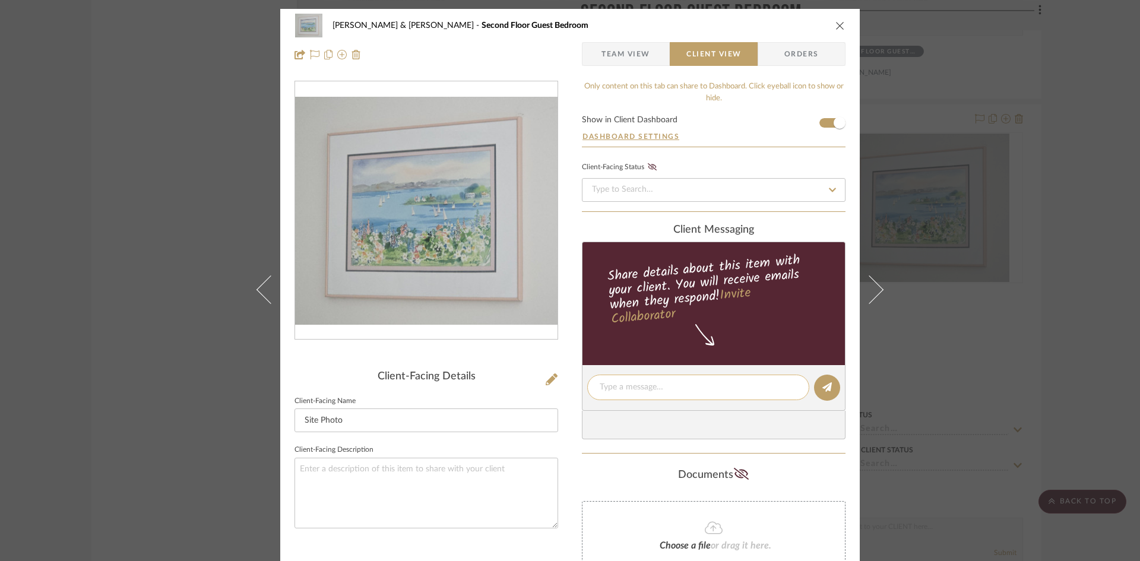
click at [654, 385] on textarea at bounding box center [698, 387] width 197 height 12
type textarea "Artwork from Master Bedroom"
click at [822, 390] on icon at bounding box center [826, 386] width 9 height 9
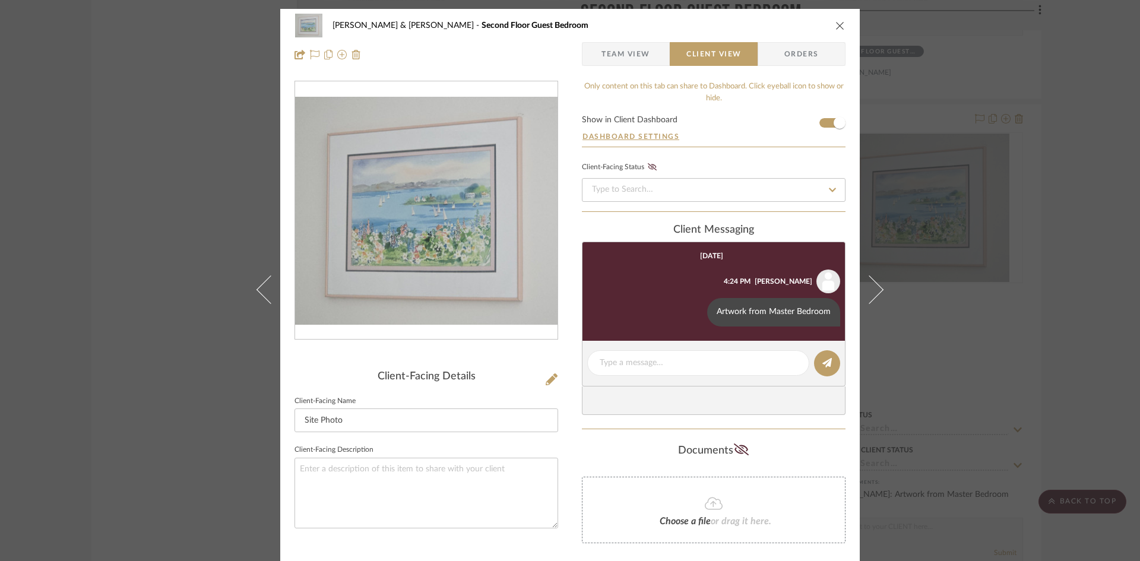
click at [835, 24] on icon "close" at bounding box center [839, 25] width 9 height 9
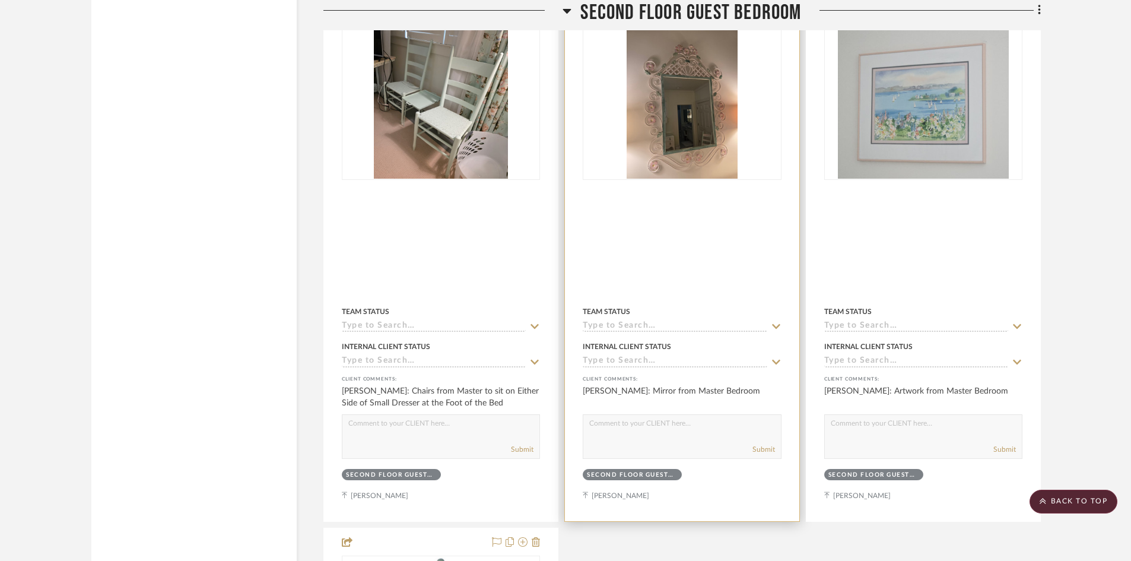
scroll to position [10506, 0]
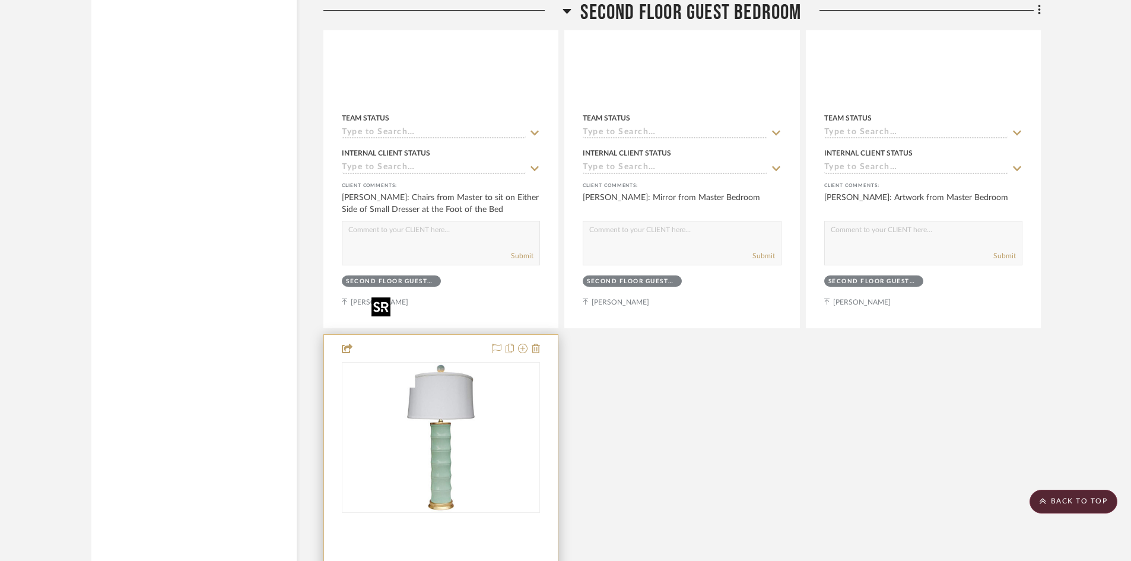
click at [452, 398] on img "0" at bounding box center [417, 437] width 148 height 148
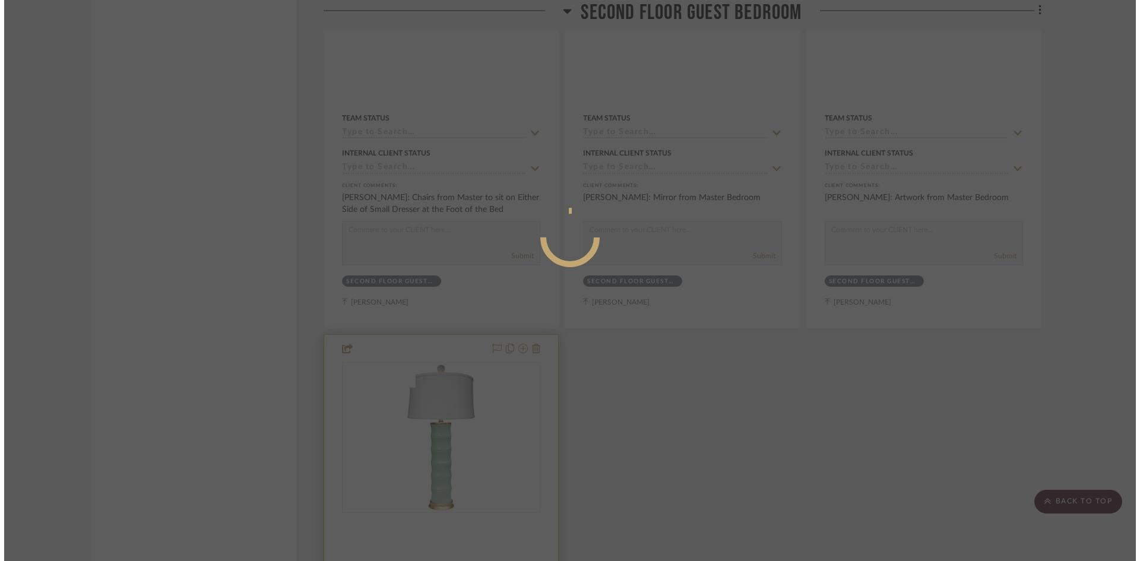
scroll to position [0, 0]
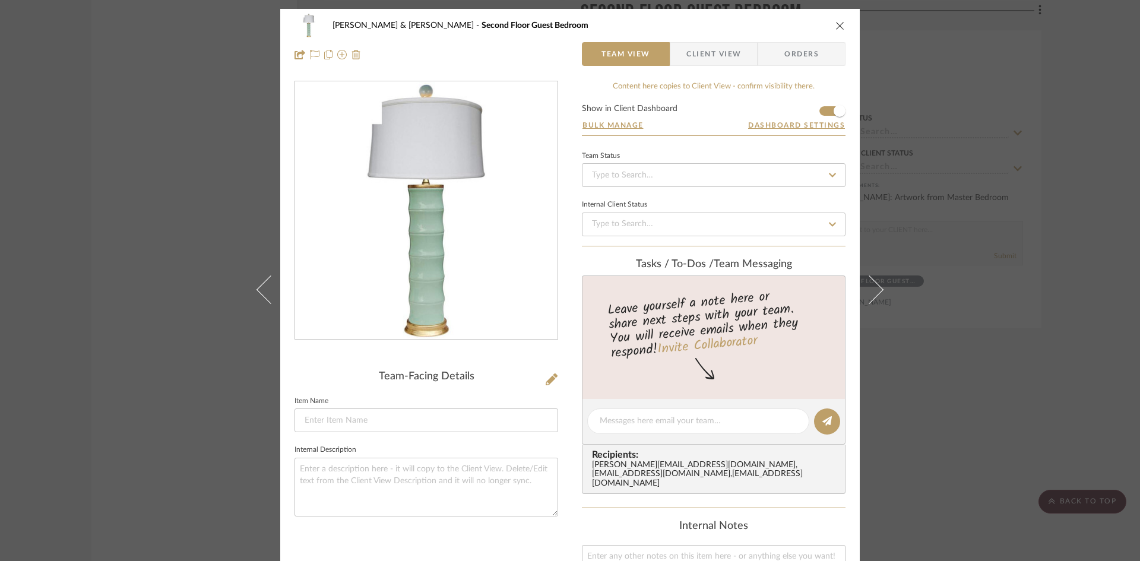
click at [726, 56] on span "Client View" at bounding box center [713, 54] width 55 height 24
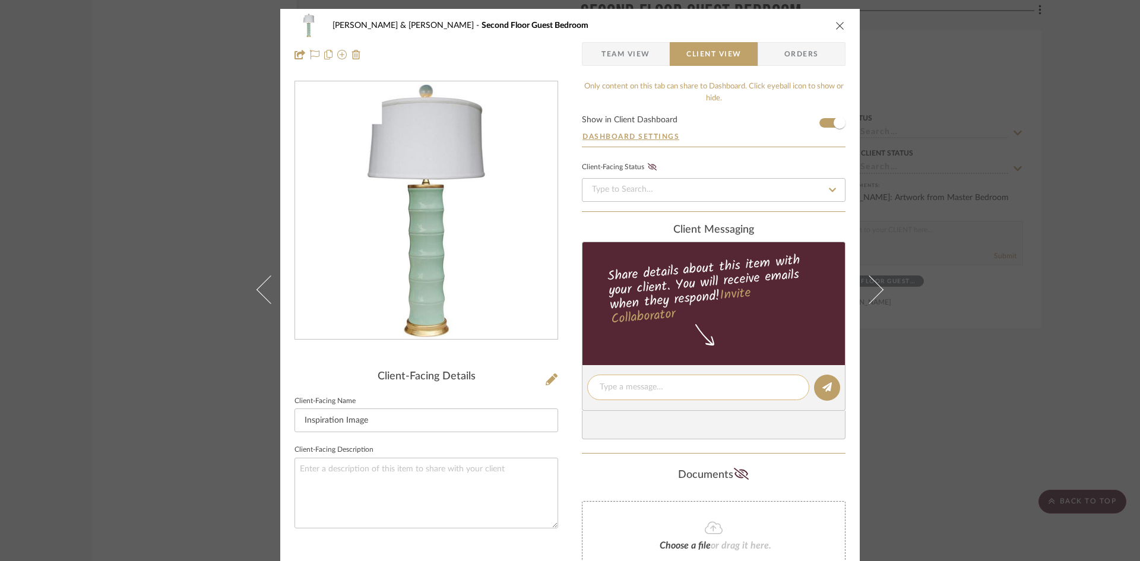
click at [674, 388] on textarea at bounding box center [698, 387] width 197 height 12
type textarea "L"
type textarea "Night Stand Lamps from Master Bedroom"
click at [822, 388] on icon at bounding box center [826, 386] width 9 height 9
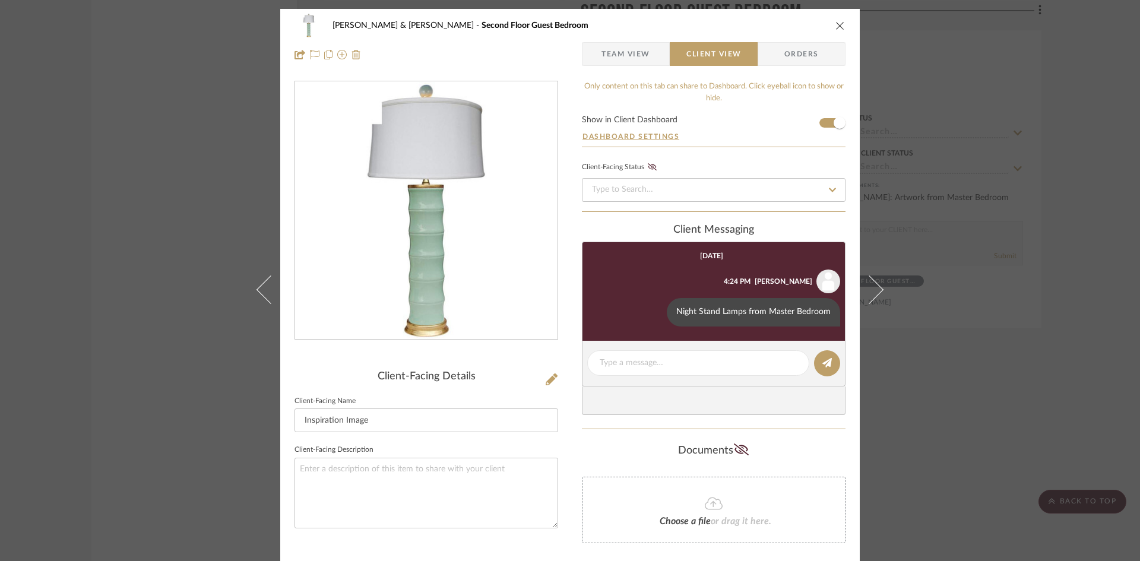
click at [836, 24] on icon "close" at bounding box center [839, 25] width 9 height 9
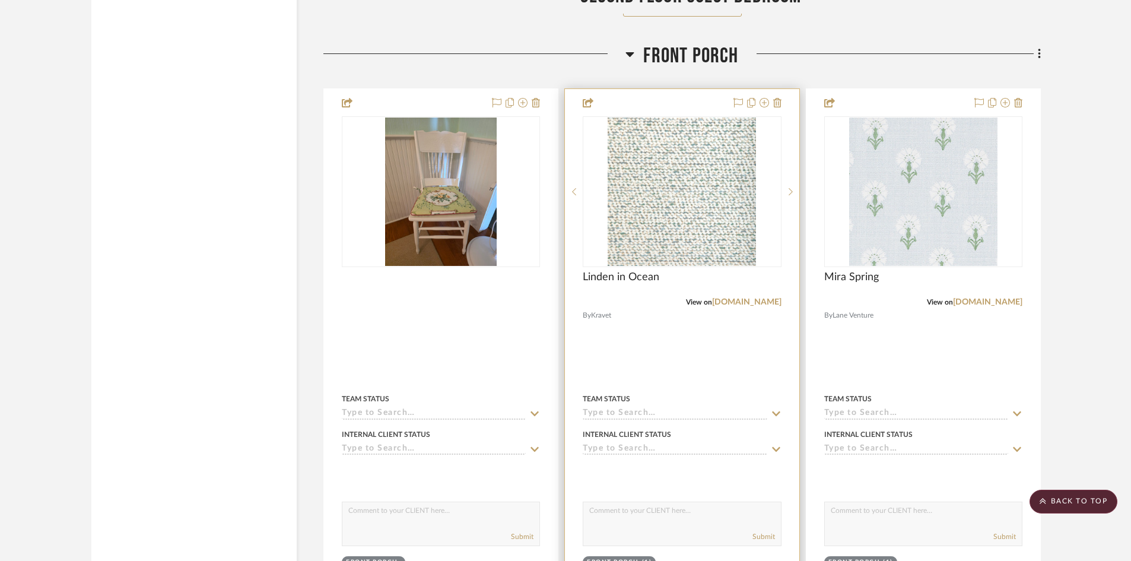
scroll to position [11397, 0]
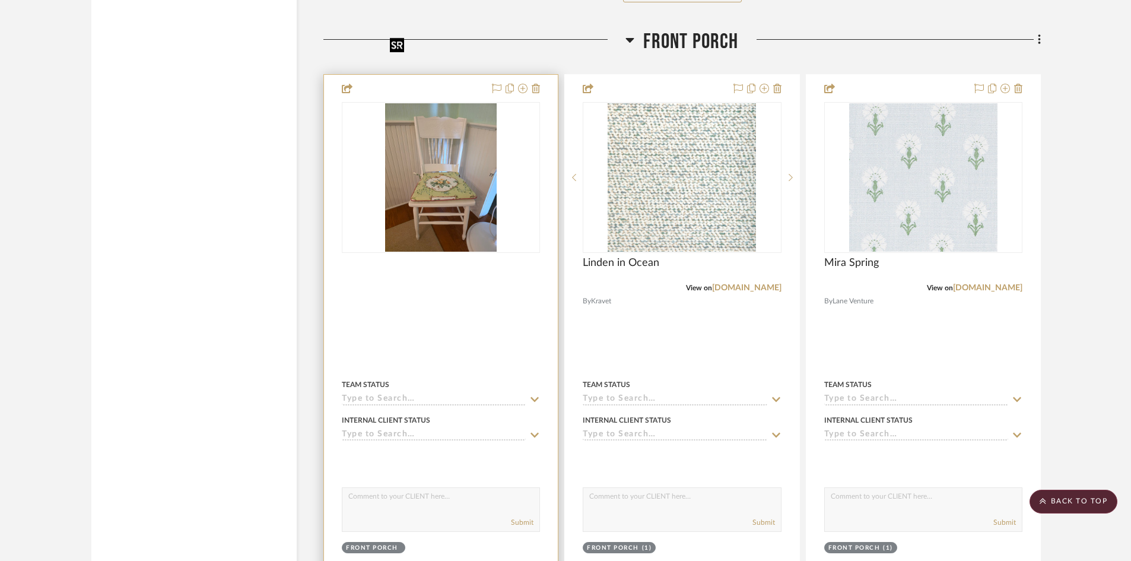
click at [0, 0] on img at bounding box center [0, 0] width 0 height 0
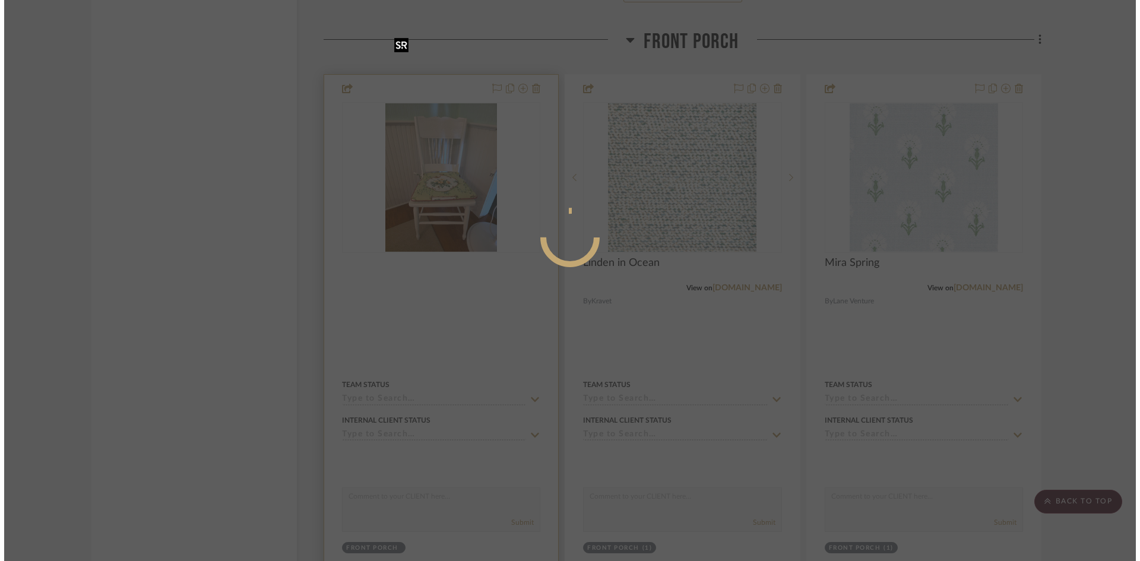
scroll to position [0, 0]
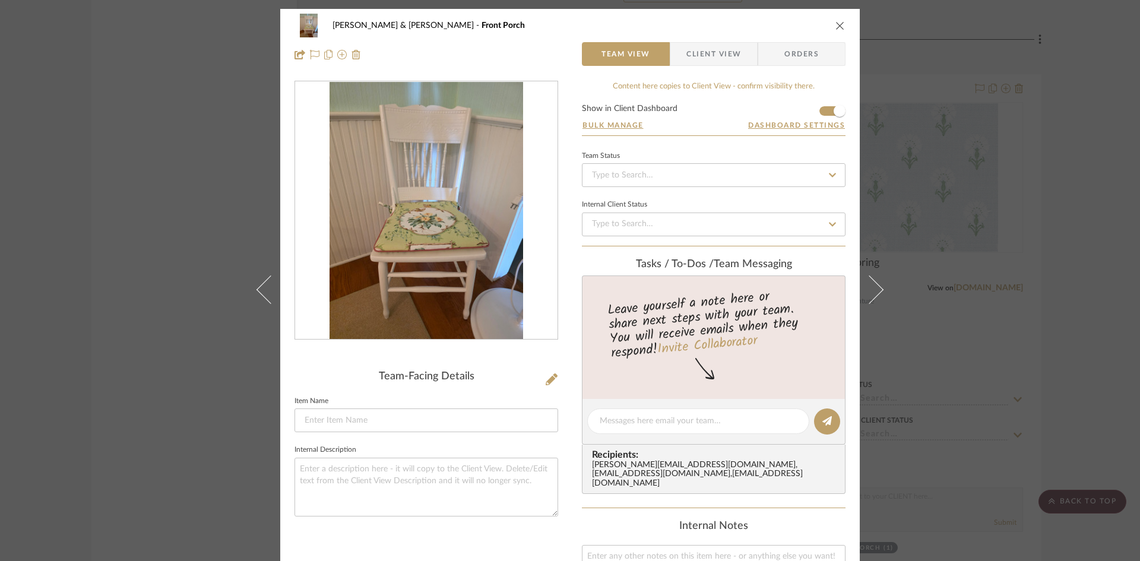
click at [713, 55] on span "Client View" at bounding box center [713, 54] width 55 height 24
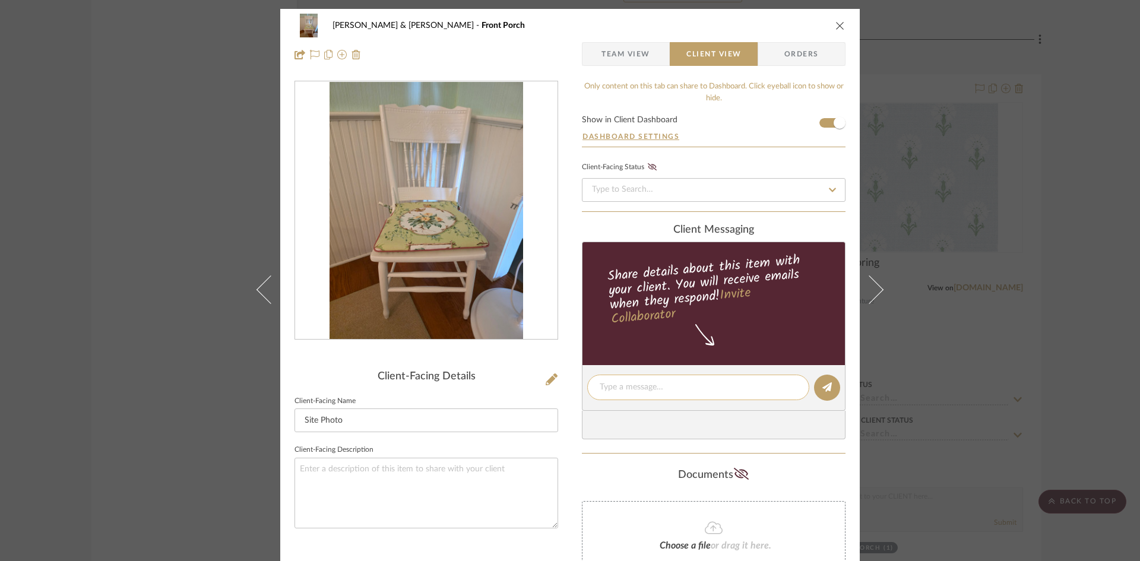
click at [691, 384] on textarea at bounding box center [698, 387] width 197 height 12
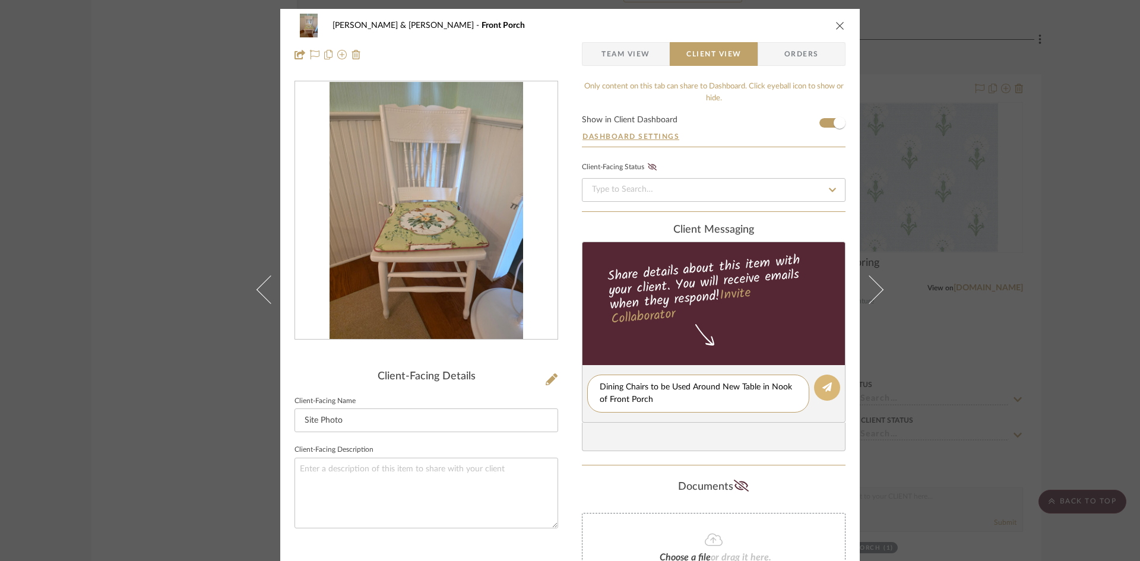
type textarea "Dining Chairs to be Used Around New Table in Nook of Front Porch"
click at [823, 385] on icon at bounding box center [826, 386] width 9 height 9
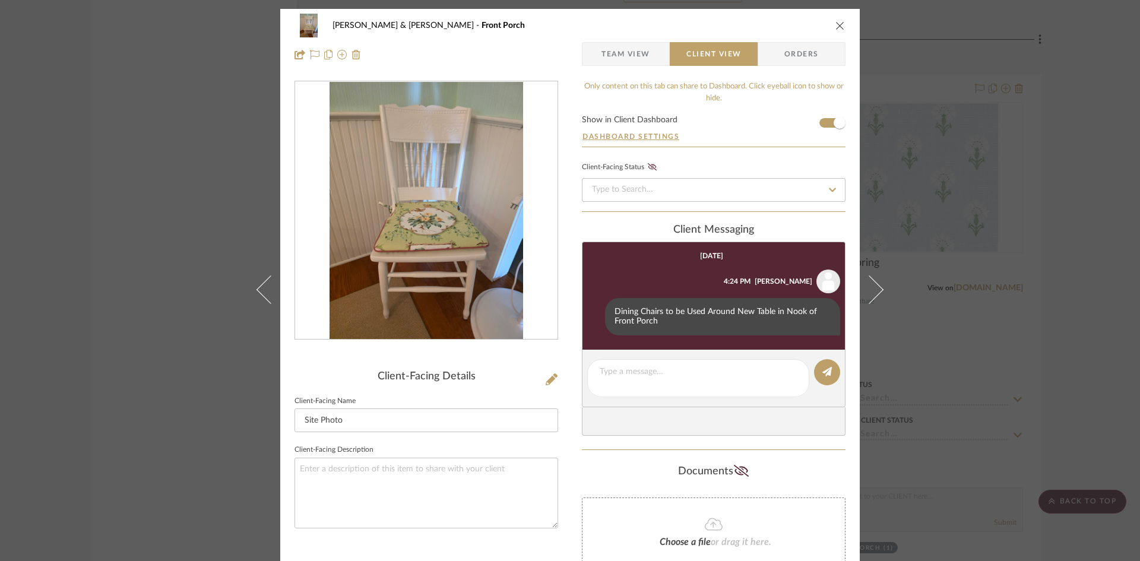
click at [835, 26] on icon "close" at bounding box center [839, 25] width 9 height 9
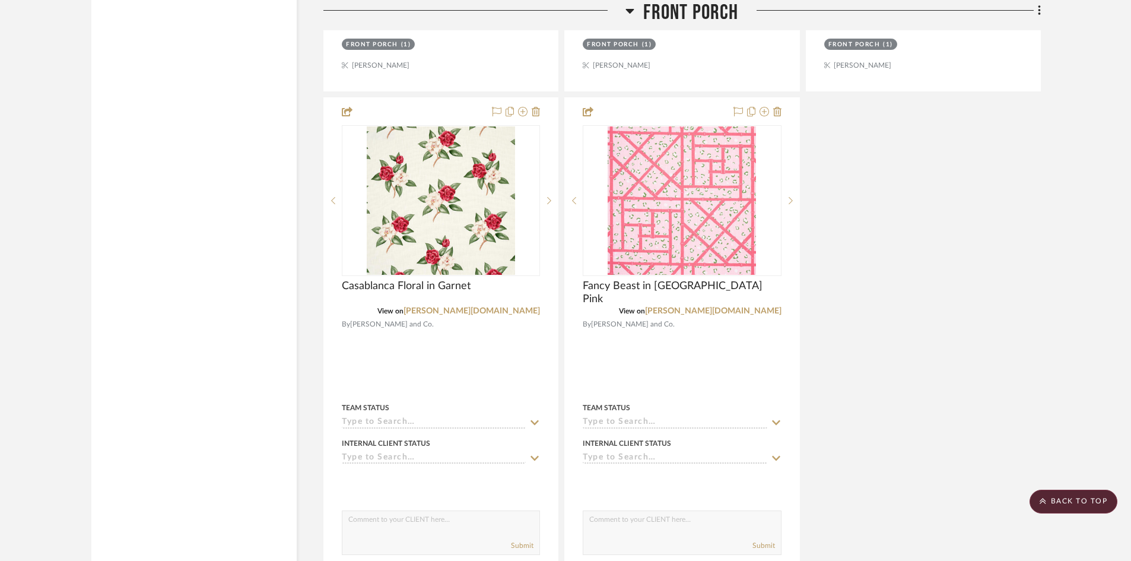
scroll to position [12484, 0]
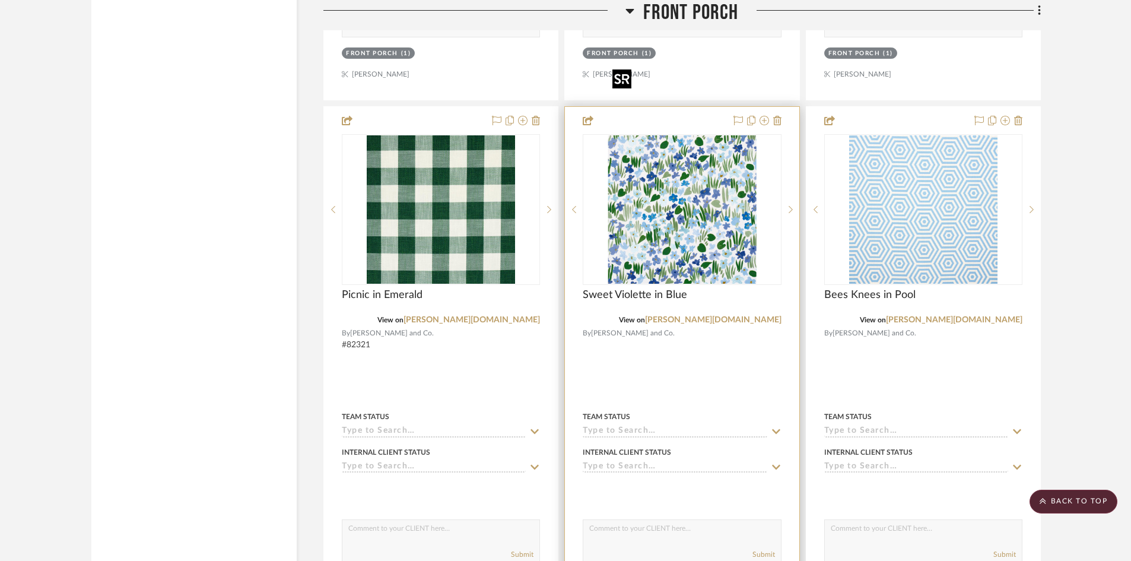
scroll to position [13010, 0]
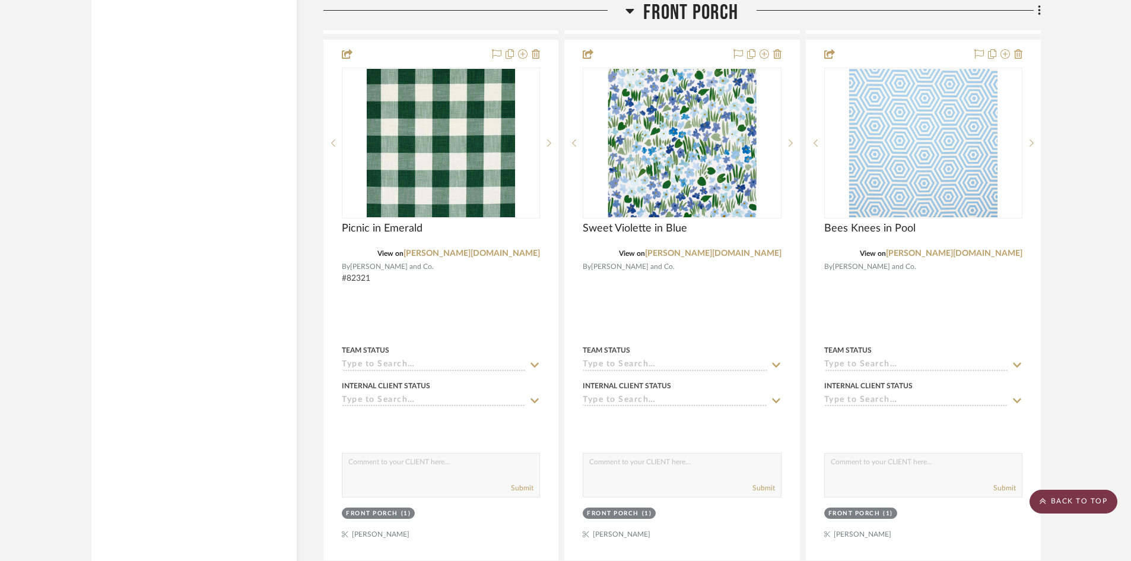
click at [1076, 499] on scroll-to-top-button "BACK TO TOP" at bounding box center [1074, 502] width 88 height 24
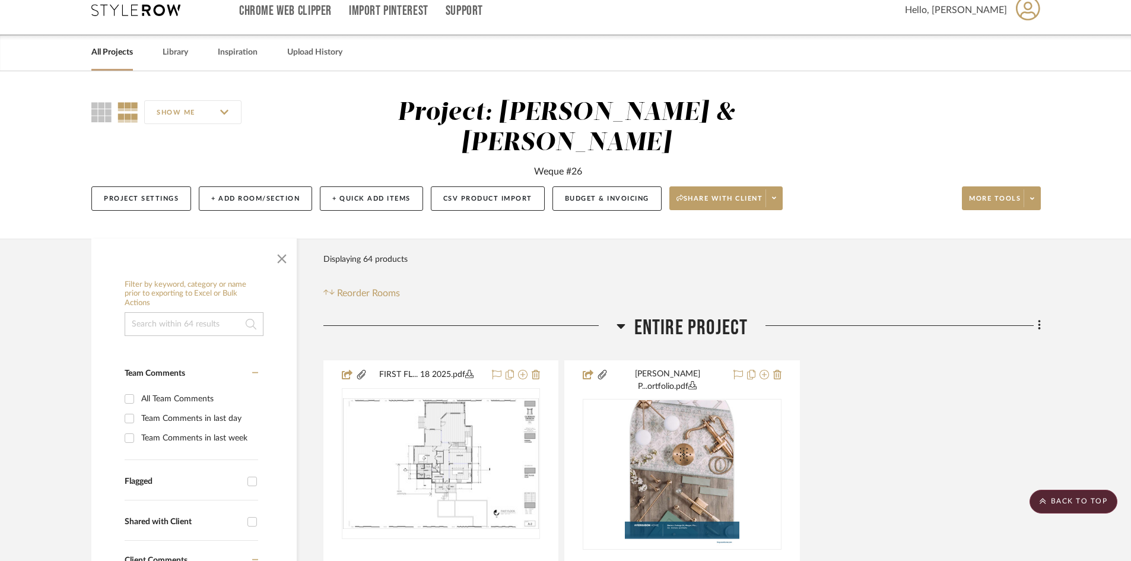
scroll to position [0, 0]
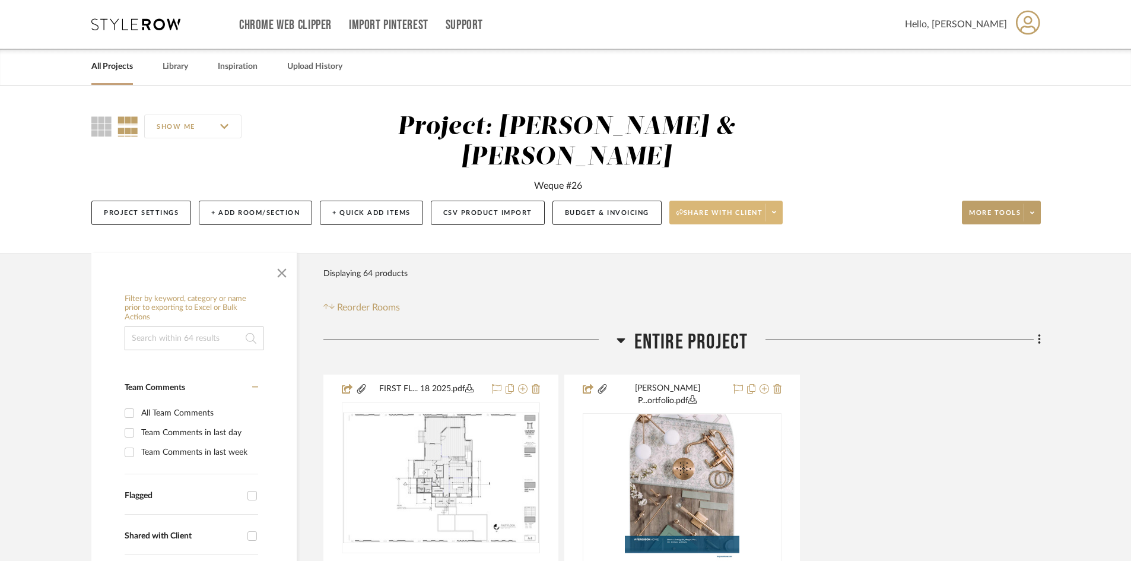
click at [736, 208] on span "Share with client" at bounding box center [720, 217] width 87 height 18
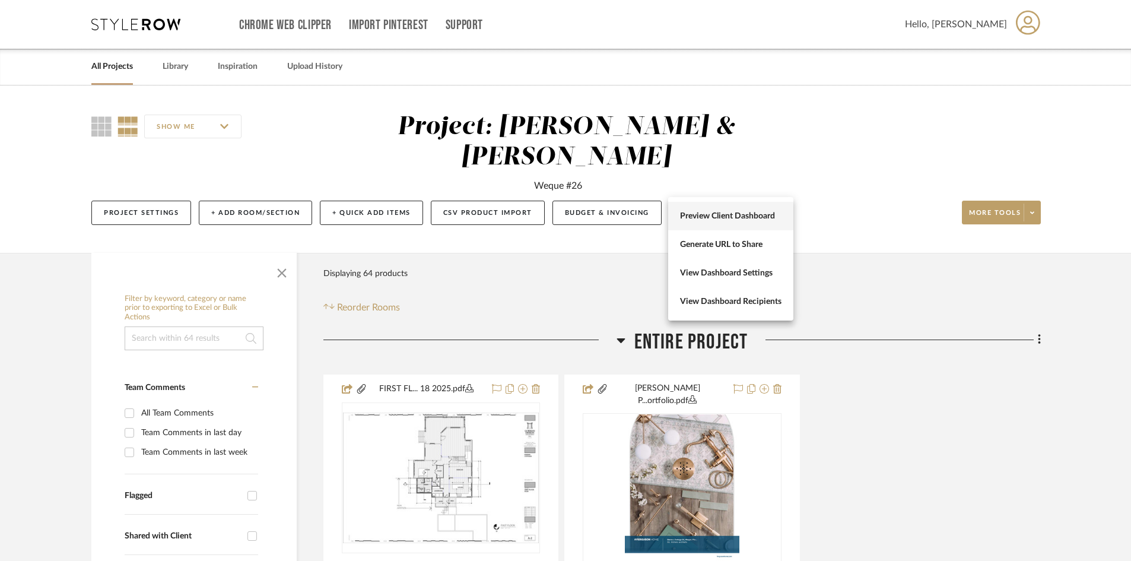
click at [735, 213] on span "Preview Client Dashboard" at bounding box center [731, 216] width 102 height 10
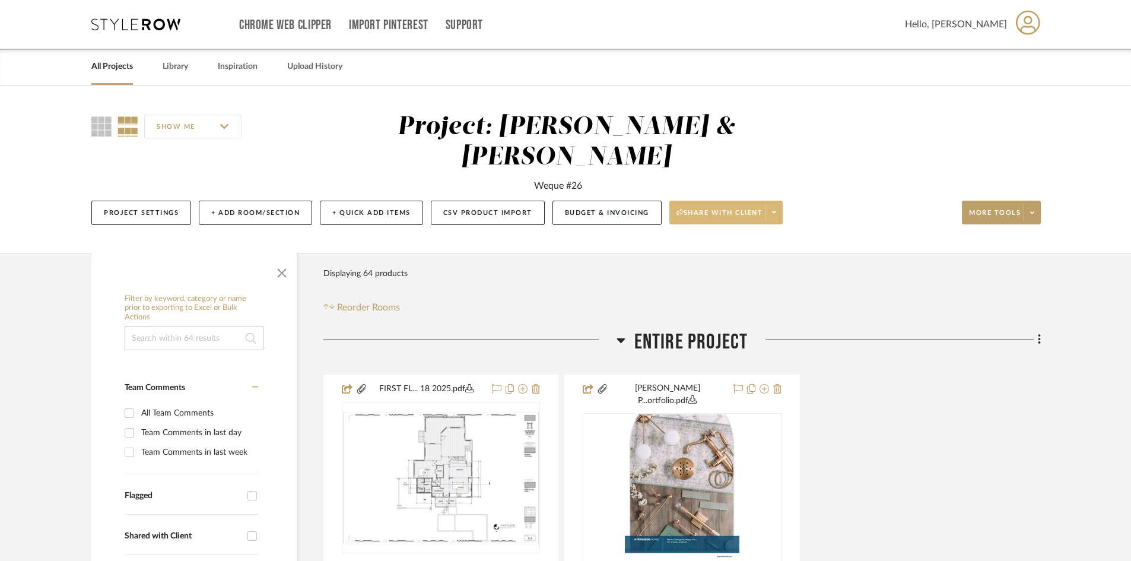
click at [706, 208] on span "Share with client" at bounding box center [720, 217] width 87 height 18
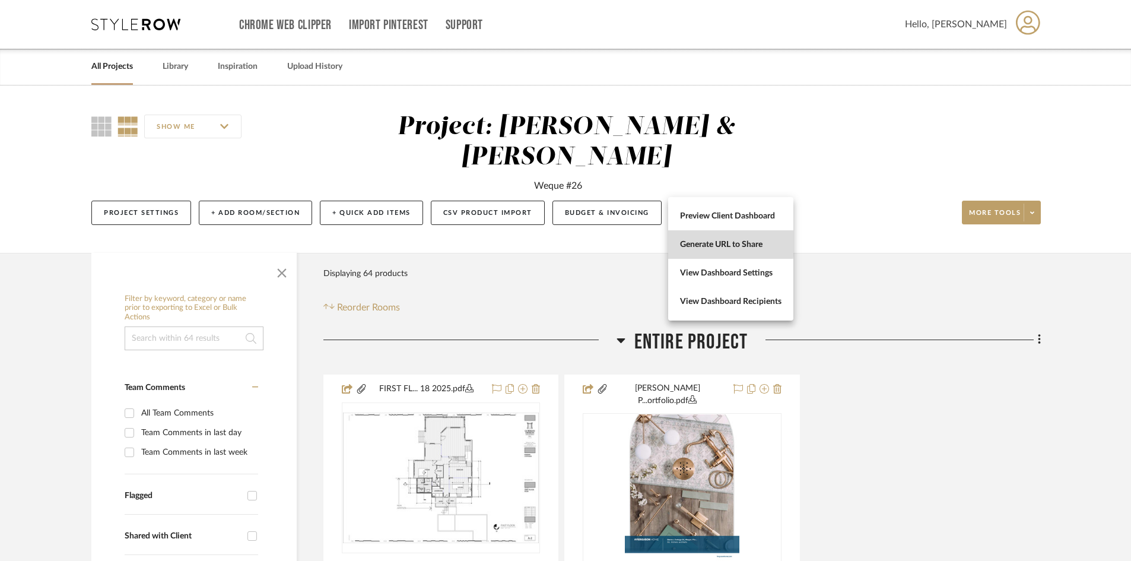
click at [712, 243] on span "Generate URL to Share" at bounding box center [731, 245] width 102 height 10
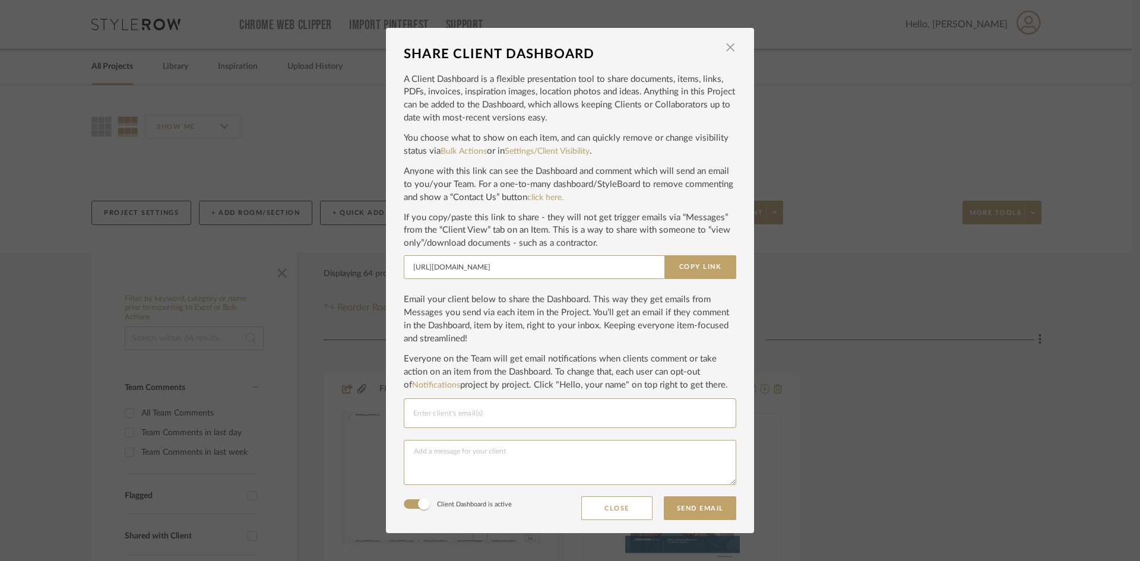
click at [487, 411] on input "Email selection" at bounding box center [569, 413] width 313 height 14
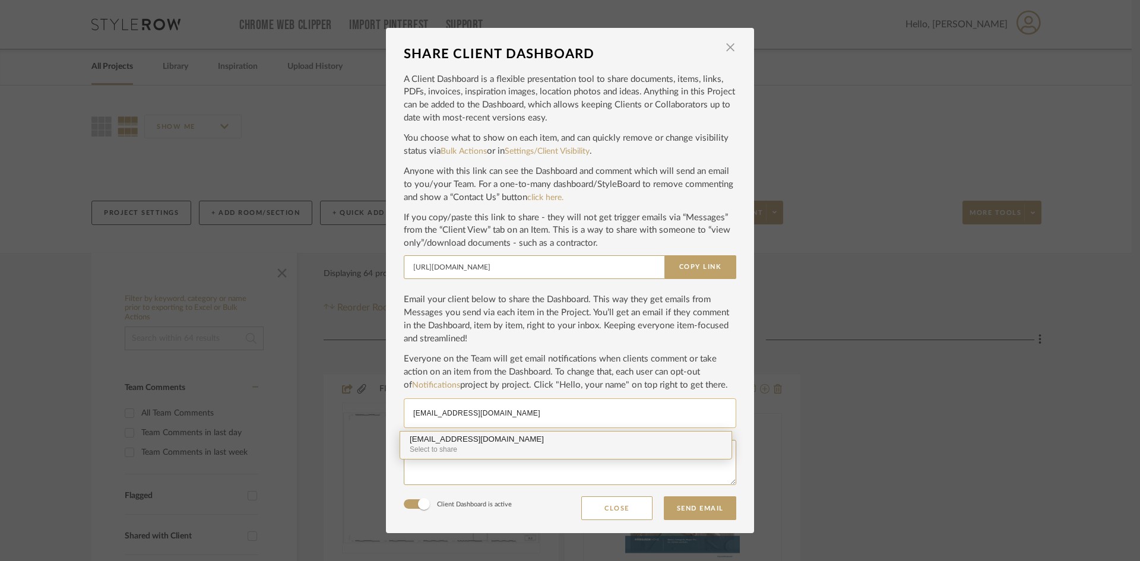
type input "ldbarnes@icloud.com"
click at [483, 439] on div "ldbarnes@icloud.com" at bounding box center [566, 439] width 312 height 9
type input "ldbarnes@mac.com"
click at [453, 441] on div "ldbarnes@mac.com" at bounding box center [566, 439] width 312 height 9
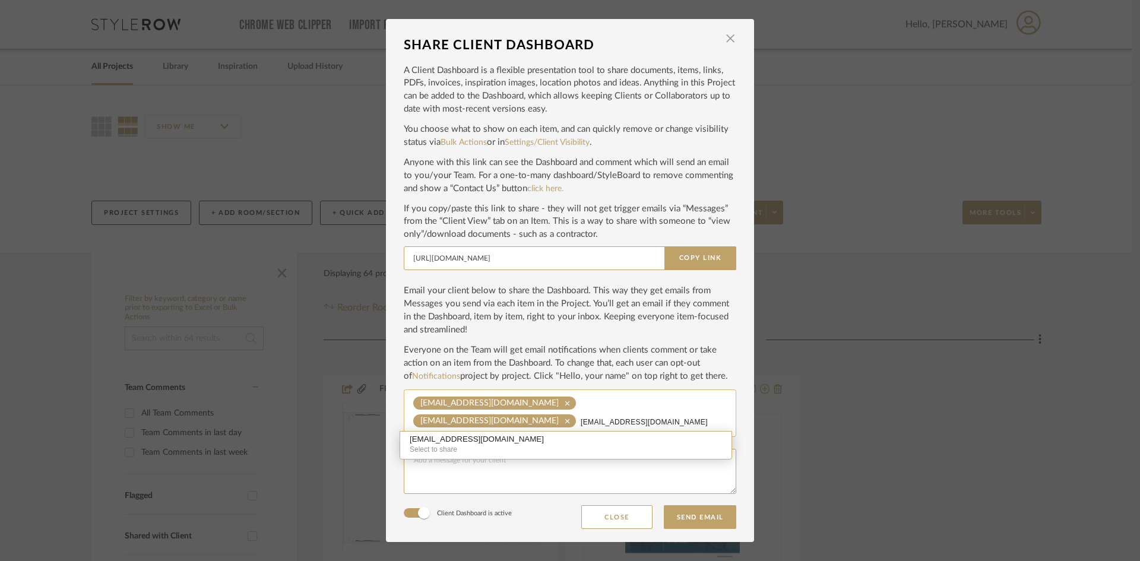
type input "cbarnes1@mac.com"
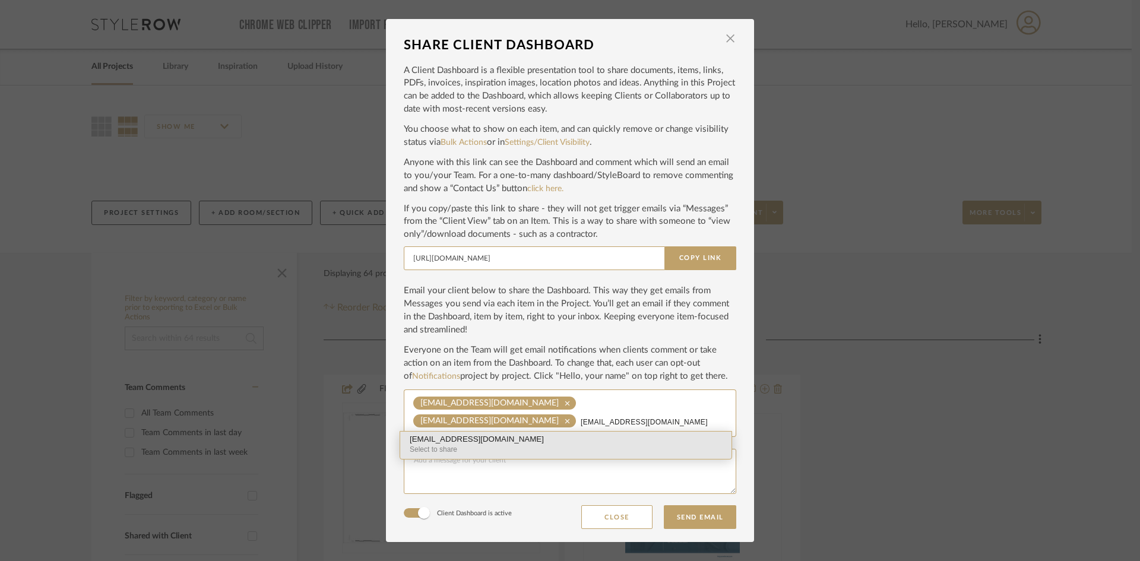
click at [453, 441] on div "cbarnes1@mac.com" at bounding box center [566, 439] width 312 height 9
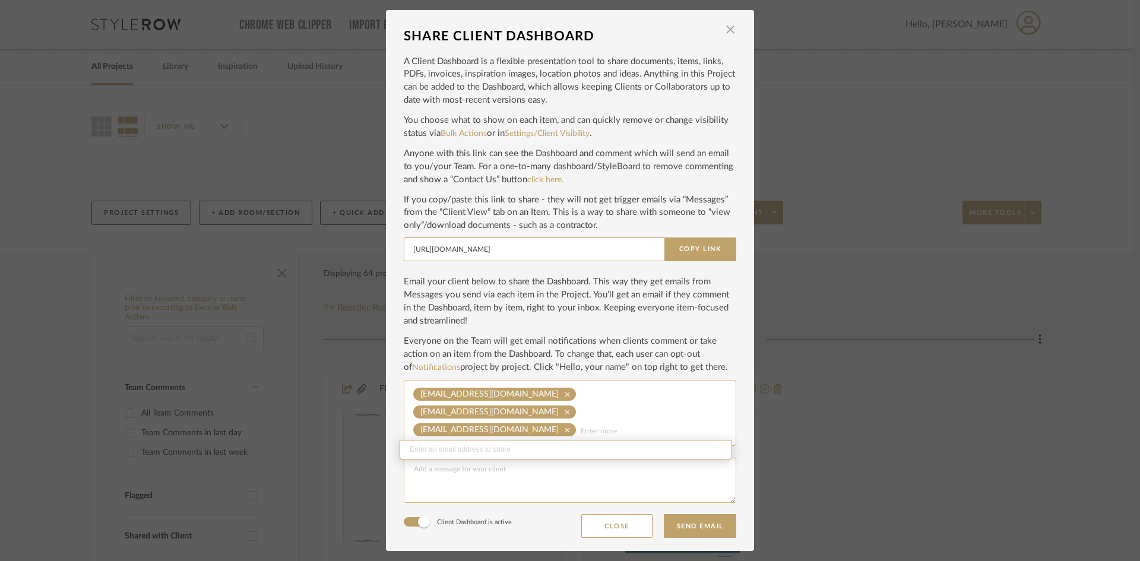
click at [440, 473] on textarea at bounding box center [570, 480] width 332 height 45
type textarea "Hi Laura & Charlie, This is the email that should have the link/invitation to S…"
click at [690, 515] on button "Send Email" at bounding box center [700, 526] width 72 height 24
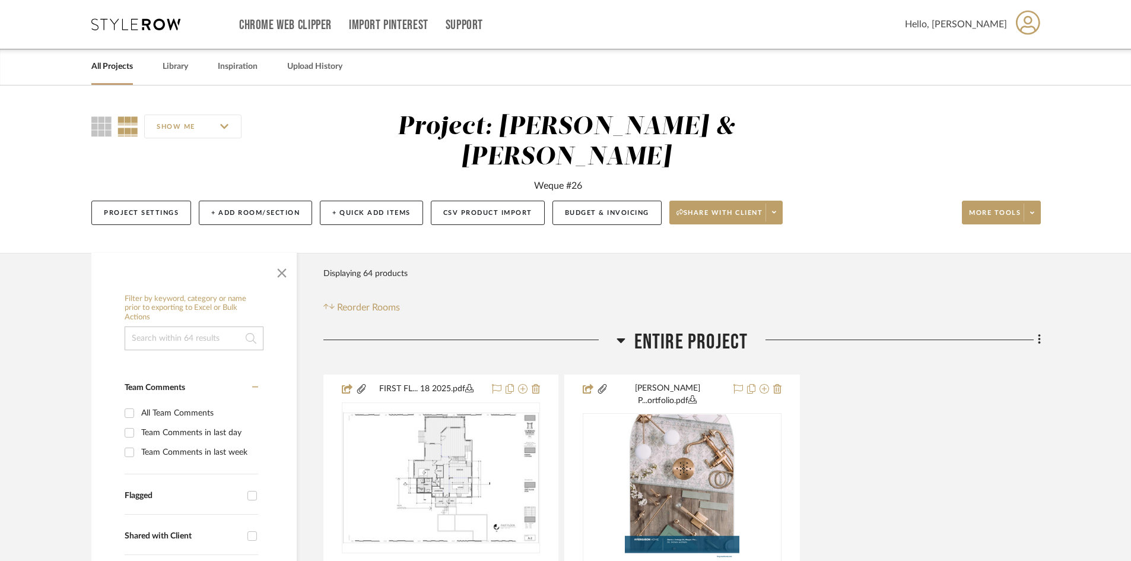
click at [1020, 22] on icon at bounding box center [1028, 22] width 24 height 25
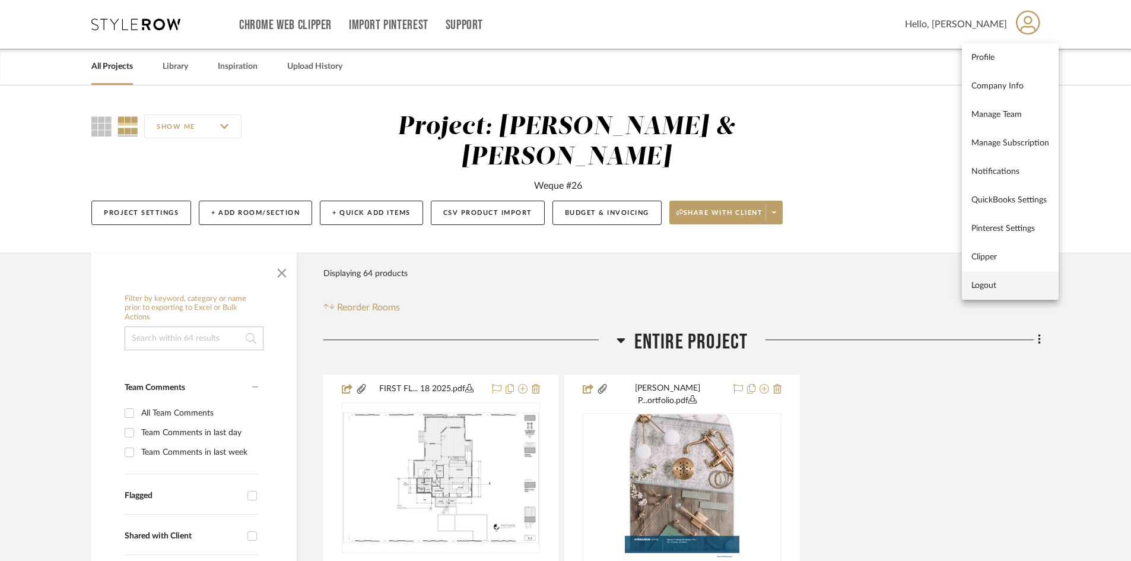
drag, startPoint x: 979, startPoint y: 287, endPoint x: 702, endPoint y: 187, distance: 294.8
click at [979, 287] on span "Logout" at bounding box center [1011, 285] width 78 height 10
